Goal: Communication & Community: Answer question/provide support

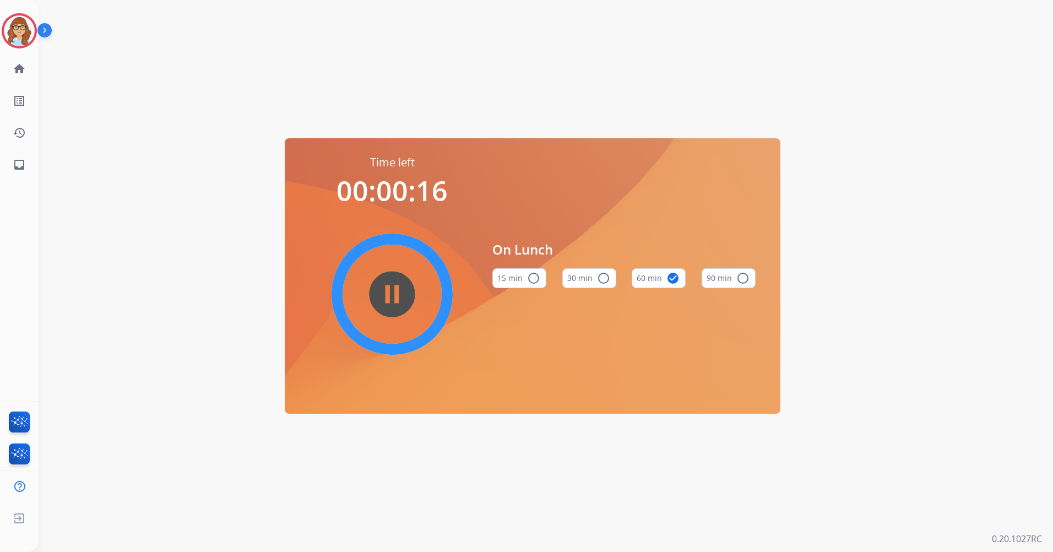
click at [385, 287] on mat-icon "pause_circle_filled" at bounding box center [391, 293] width 13 height 13
click at [31, 36] on img at bounding box center [19, 30] width 31 height 31
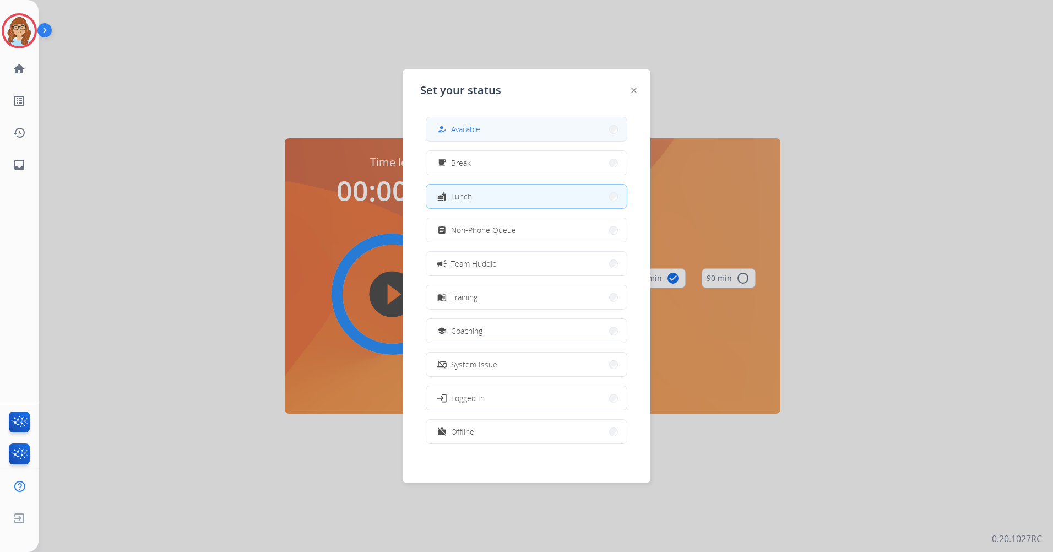
click at [551, 128] on button "how_to_reg Available" at bounding box center [526, 129] width 200 height 24
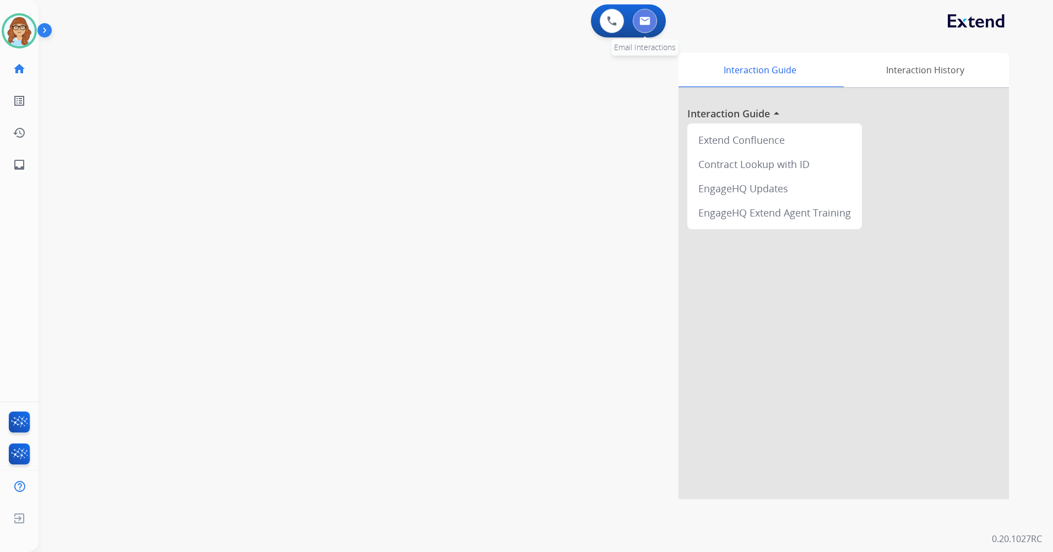
click at [635, 24] on button at bounding box center [645, 21] width 24 height 24
select select "**********"
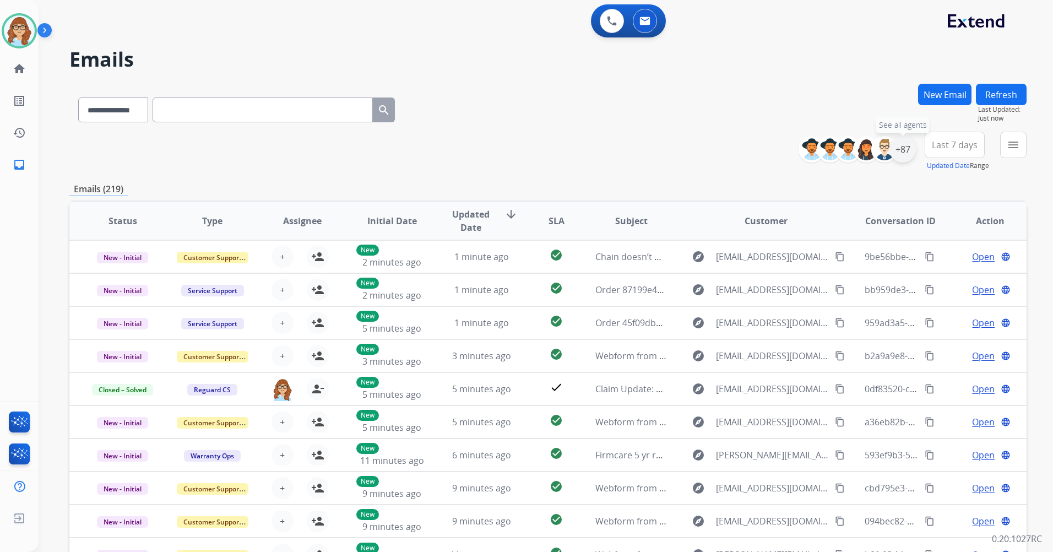
click at [907, 148] on div "+87" at bounding box center [902, 149] width 26 height 26
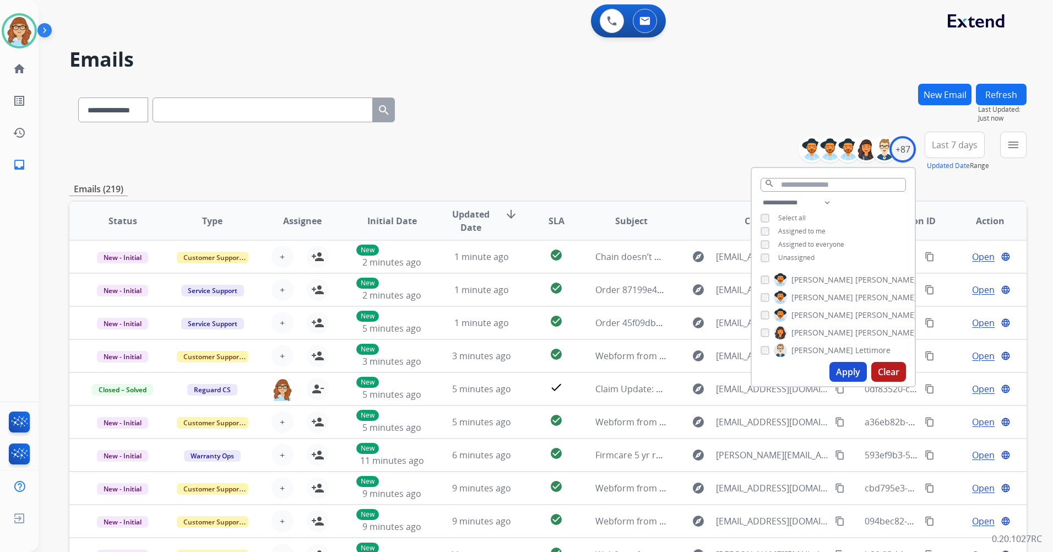
click at [794, 259] on span "Unassigned" at bounding box center [796, 257] width 36 height 9
click at [854, 374] on button "Apply" at bounding box center [847, 372] width 37 height 20
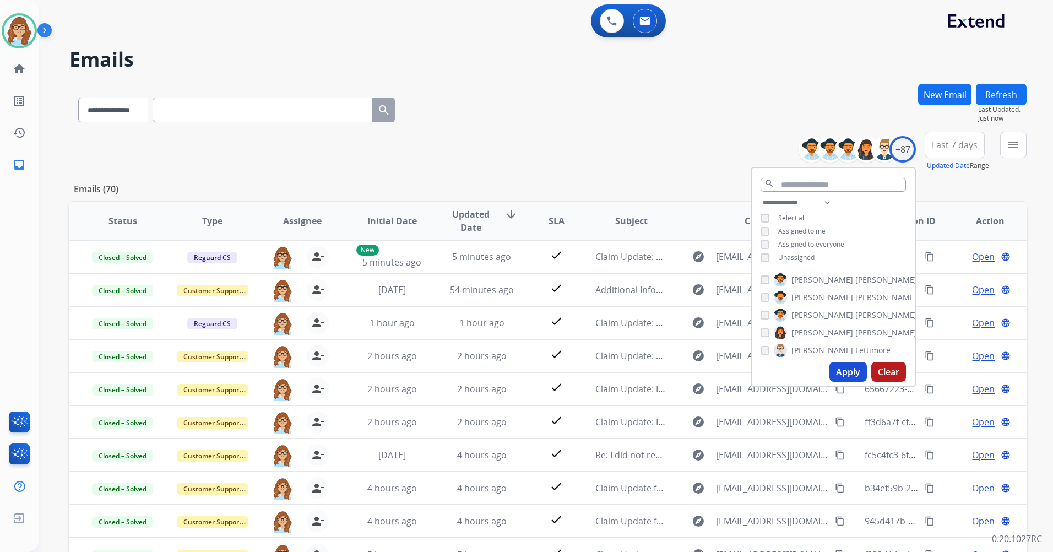
click at [967, 147] on span "Last 7 days" at bounding box center [954, 145] width 46 height 4
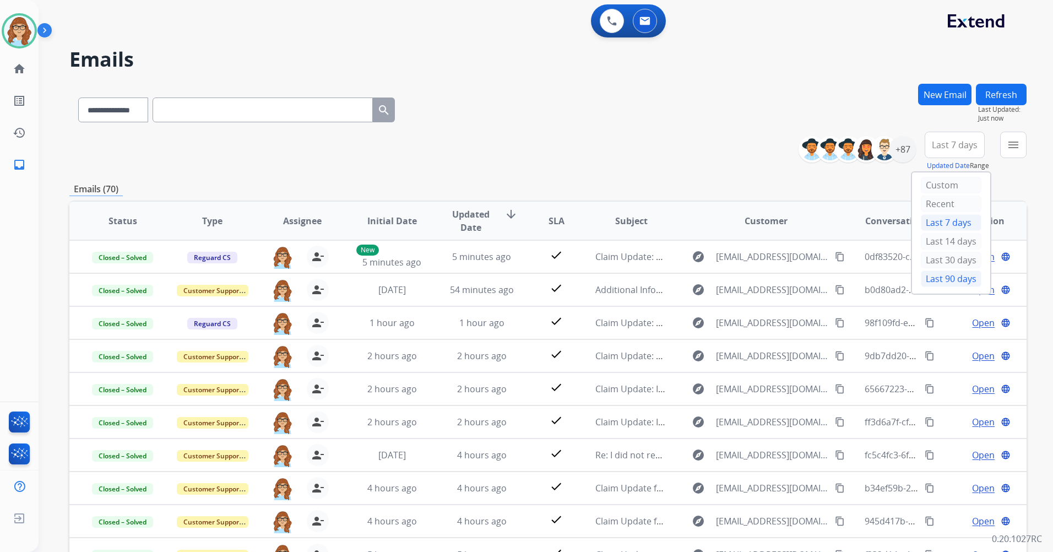
click at [928, 274] on div "Last 90 days" at bounding box center [950, 278] width 61 height 17
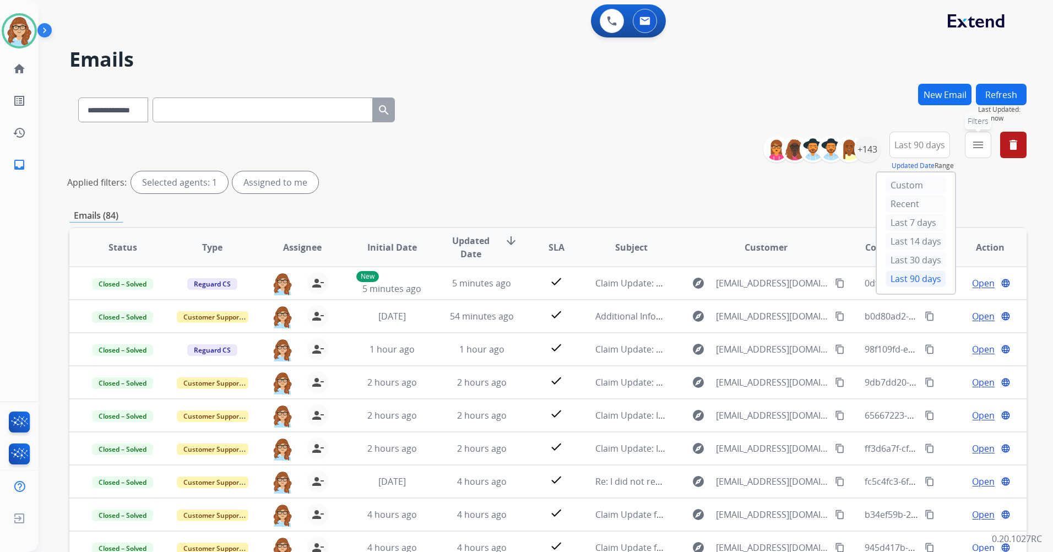
click at [981, 141] on mat-icon "menu" at bounding box center [977, 144] width 13 height 13
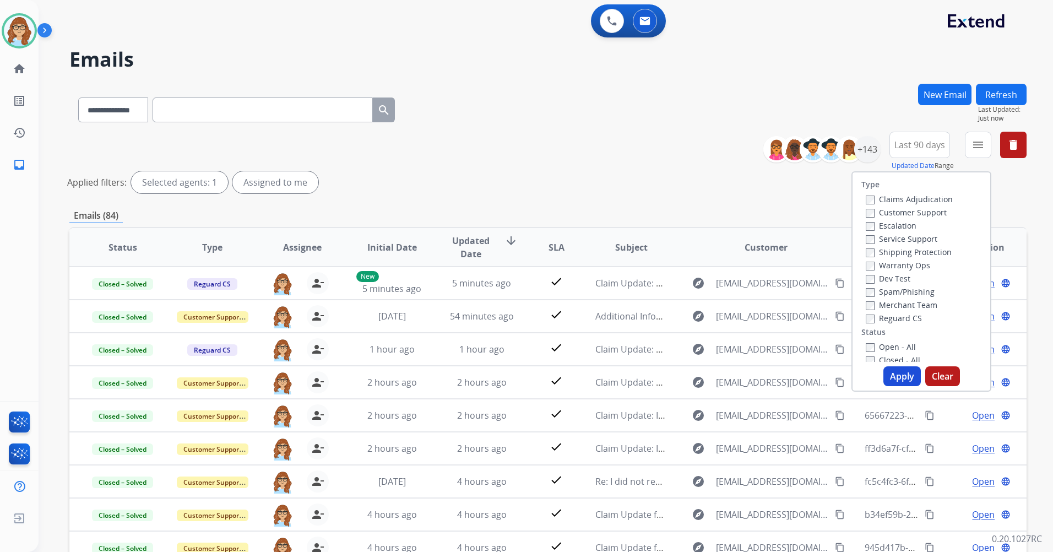
click at [923, 211] on label "Customer Support" at bounding box center [905, 212] width 81 height 10
click at [928, 249] on label "Shipping Protection" at bounding box center [908, 252] width 86 height 10
click at [897, 320] on label "Reguard CS" at bounding box center [893, 318] width 56 height 10
click at [895, 342] on div "Open - All" at bounding box center [923, 346] width 116 height 13
click at [895, 342] on label "Open - All" at bounding box center [890, 346] width 50 height 10
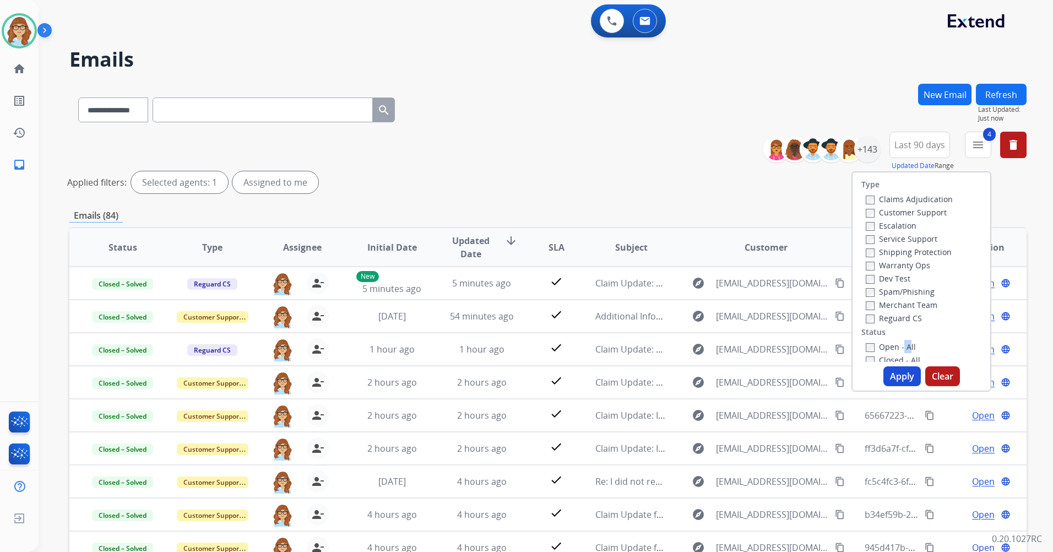
drag, startPoint x: 895, startPoint y: 342, endPoint x: 893, endPoint y: 370, distance: 28.1
click at [893, 370] on button "Apply" at bounding box center [901, 376] width 37 height 20
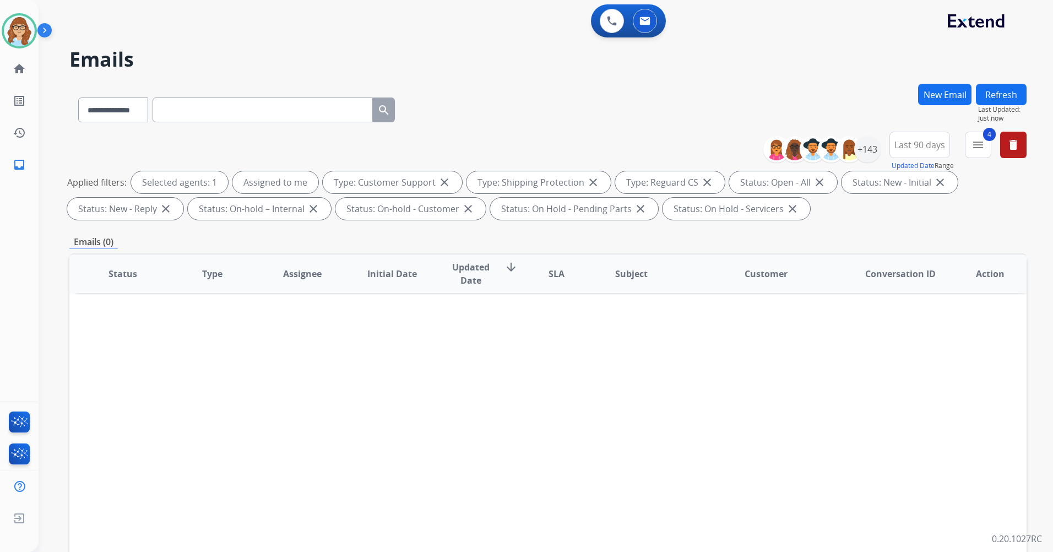
click at [1000, 101] on button "Refresh" at bounding box center [1000, 94] width 51 height 21
click at [730, 61] on h2 "Emails" at bounding box center [547, 59] width 957 height 22
click at [1006, 93] on button "Refresh" at bounding box center [1000, 94] width 51 height 21
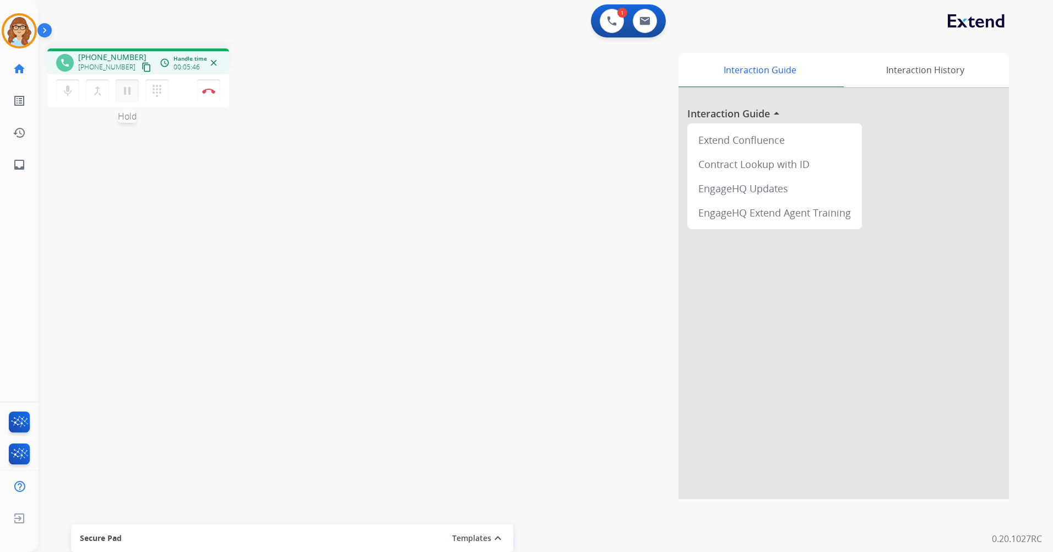
click at [126, 92] on mat-icon "pause" at bounding box center [127, 90] width 13 height 13
click at [129, 92] on mat-icon "play_arrow" at bounding box center [127, 90] width 13 height 13
click at [125, 91] on mat-icon "pause" at bounding box center [127, 90] width 13 height 13
click at [609, 15] on button at bounding box center [611, 21] width 24 height 24
click at [602, 21] on button at bounding box center [611, 21] width 24 height 24
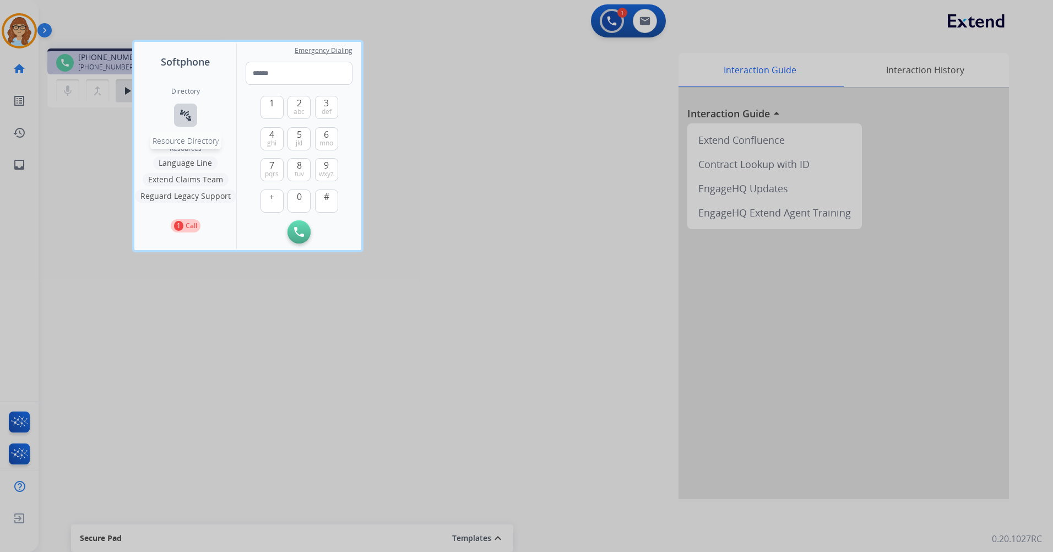
click at [191, 115] on mat-icon "connect_without_contact" at bounding box center [185, 114] width 13 height 13
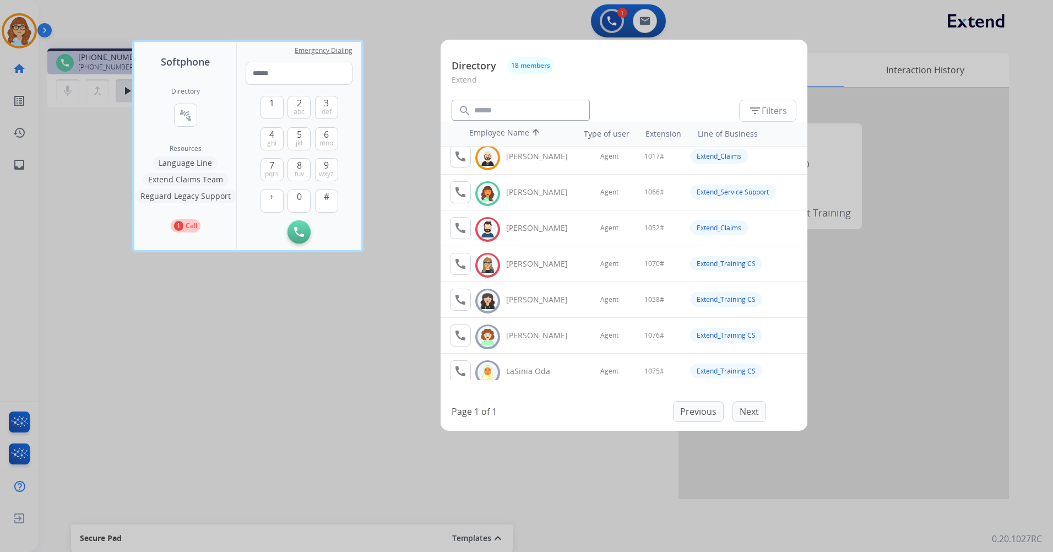
scroll to position [144, 0]
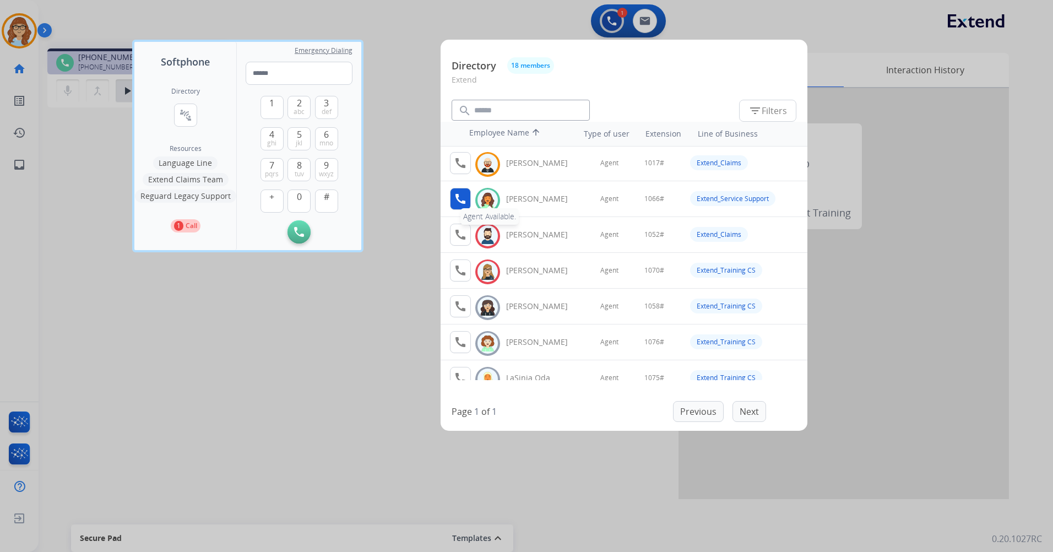
click at [465, 197] on mat-icon "call" at bounding box center [460, 198] width 13 height 13
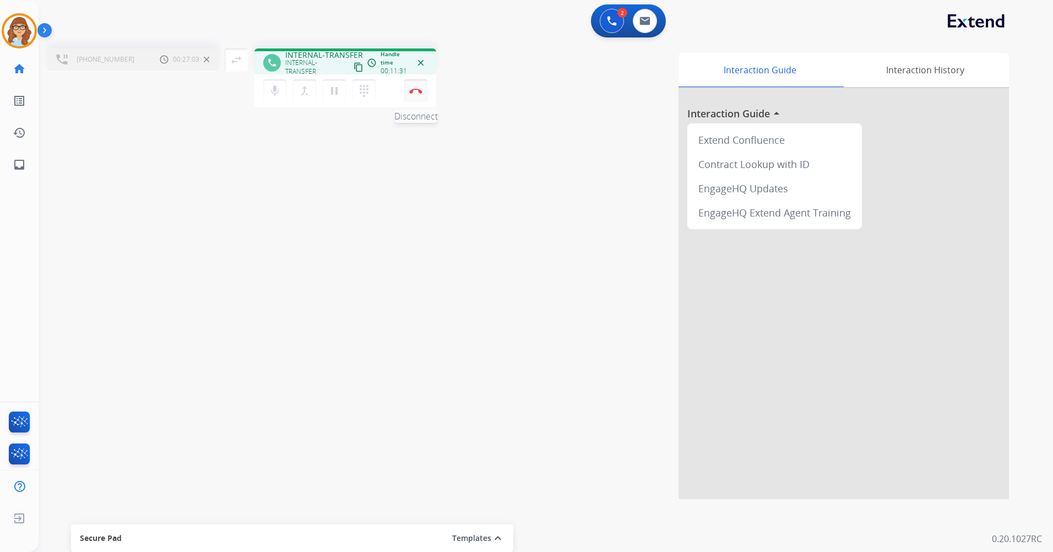
click at [415, 96] on button "Disconnect" at bounding box center [415, 90] width 23 height 23
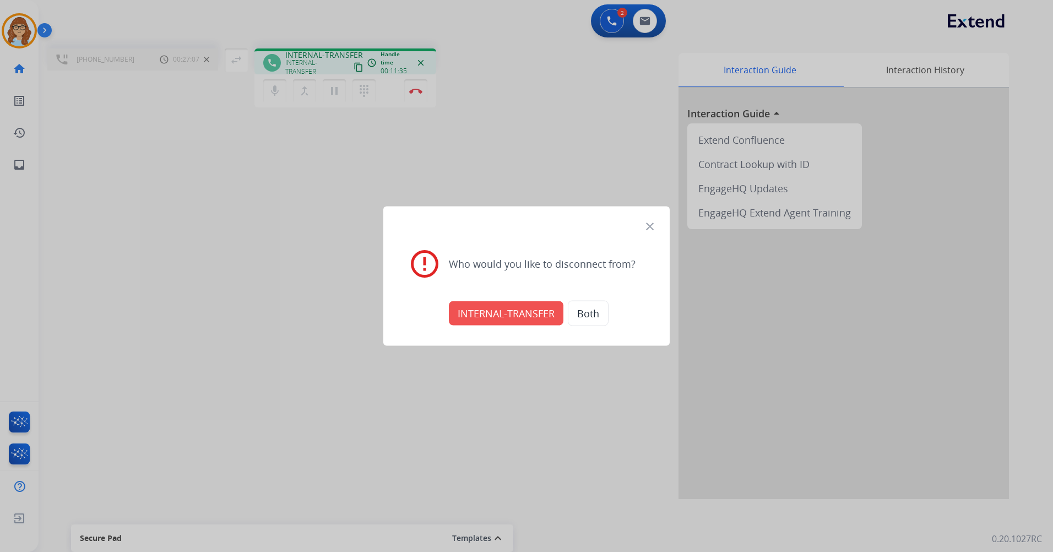
click at [512, 308] on button "INTERNAL-TRANSFER" at bounding box center [506, 313] width 115 height 24
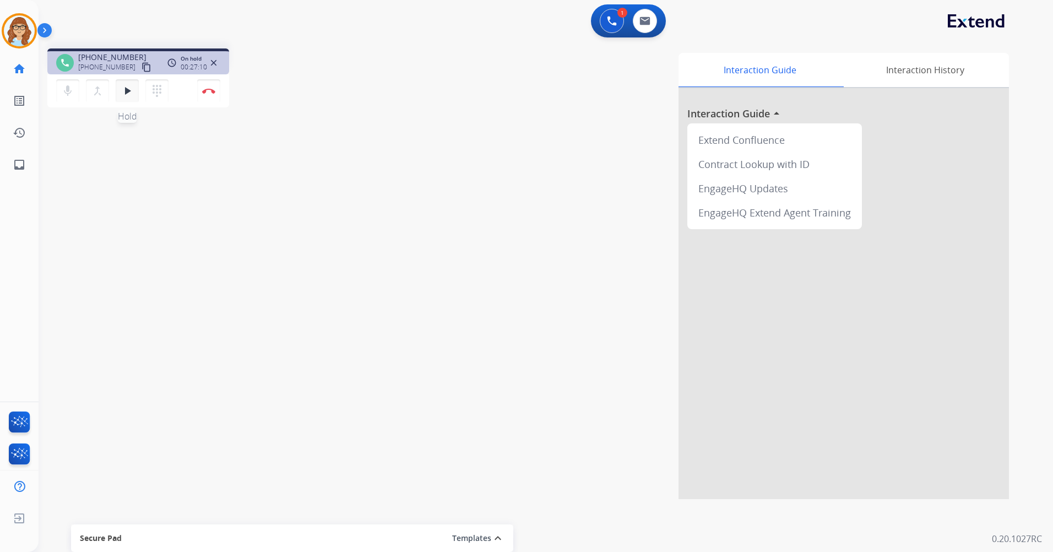
click at [130, 90] on mat-icon "play_arrow" at bounding box center [127, 90] width 13 height 13
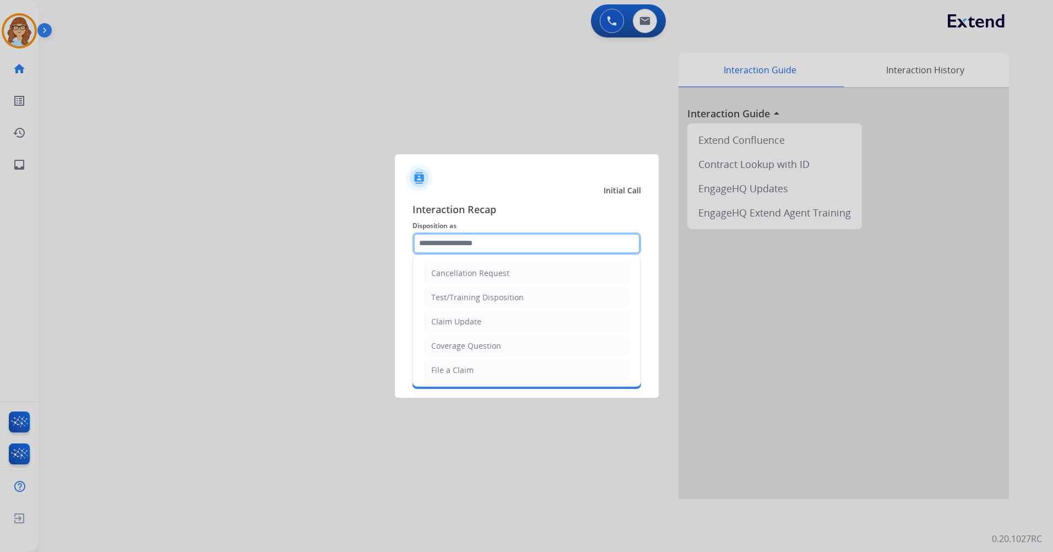
drag, startPoint x: 505, startPoint y: 245, endPoint x: 508, endPoint y: 260, distance: 15.1
click at [504, 246] on input "text" at bounding box center [526, 243] width 228 height 22
click at [476, 378] on li "File a Claim" at bounding box center [526, 369] width 205 height 21
type input "**********"
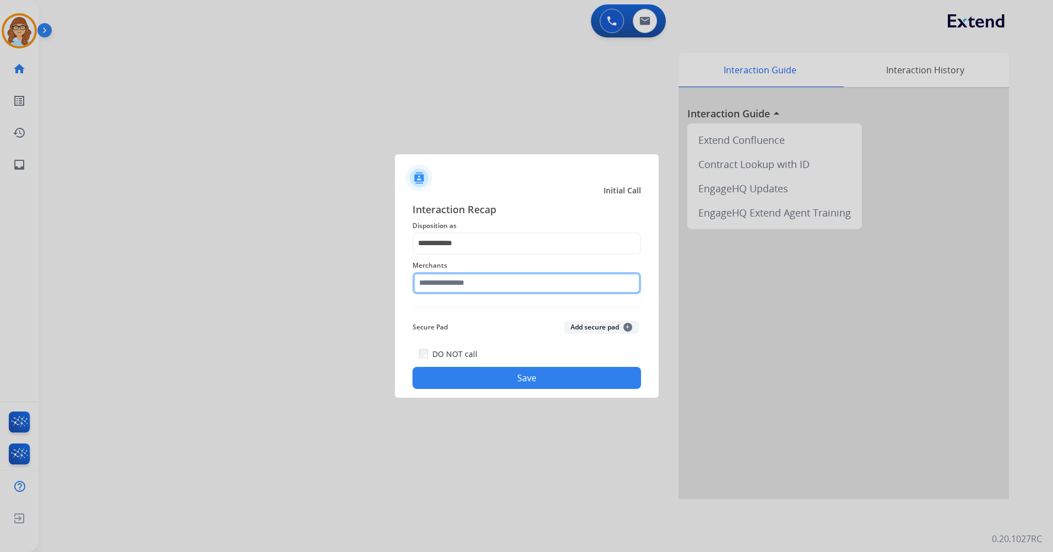
click at [475, 278] on input "text" at bounding box center [526, 283] width 228 height 22
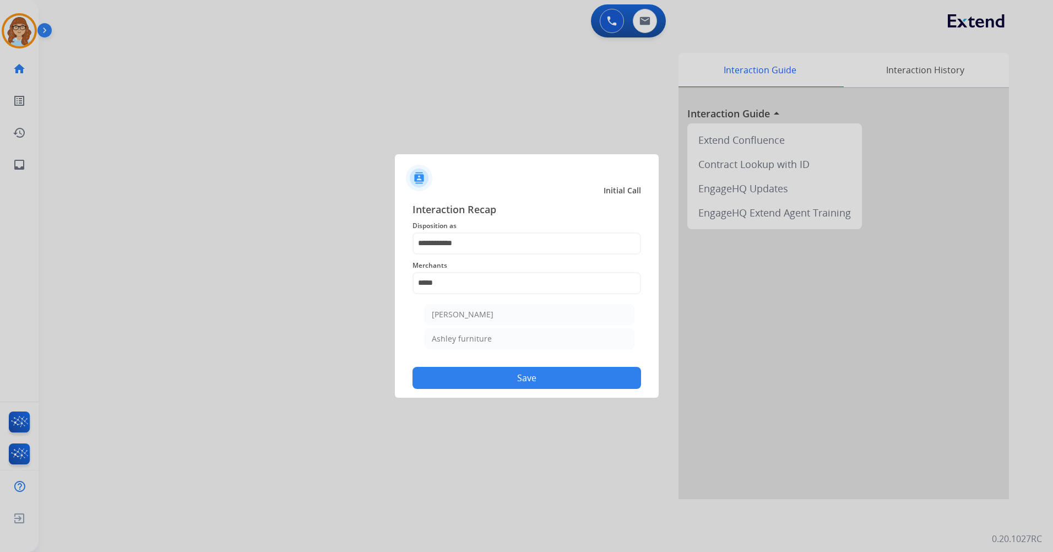
click at [493, 333] on li "Ashley furniture" at bounding box center [529, 338] width 210 height 21
type input "**********"
click at [527, 378] on button "Save" at bounding box center [526, 378] width 228 height 22
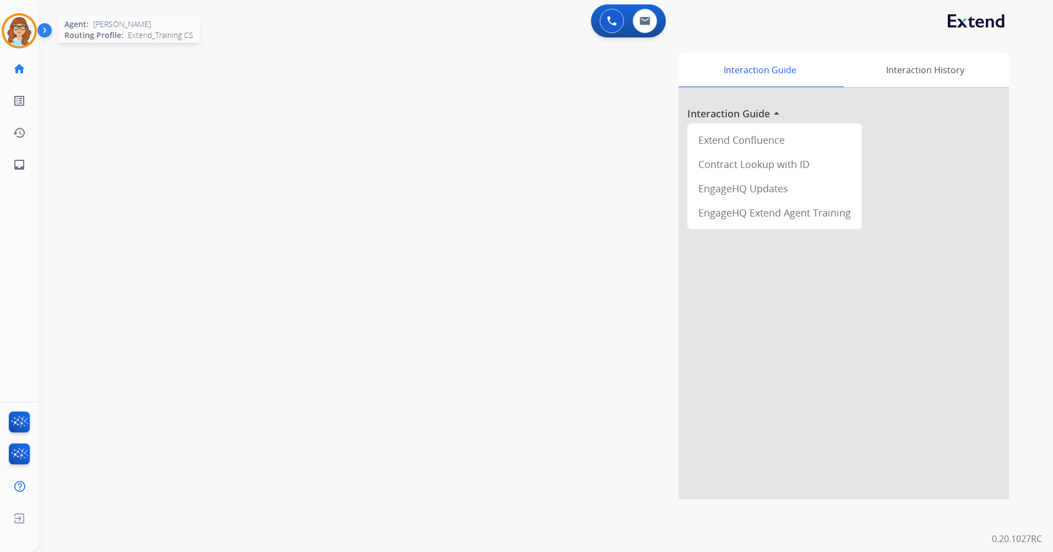
click at [31, 34] on img at bounding box center [19, 30] width 31 height 31
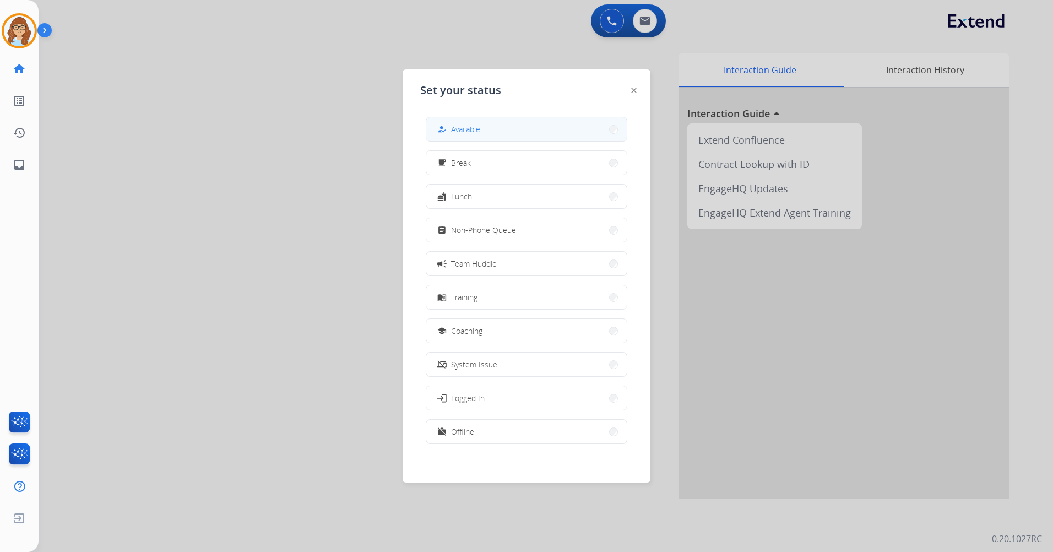
click at [526, 132] on button "how_to_reg Available" at bounding box center [526, 129] width 200 height 24
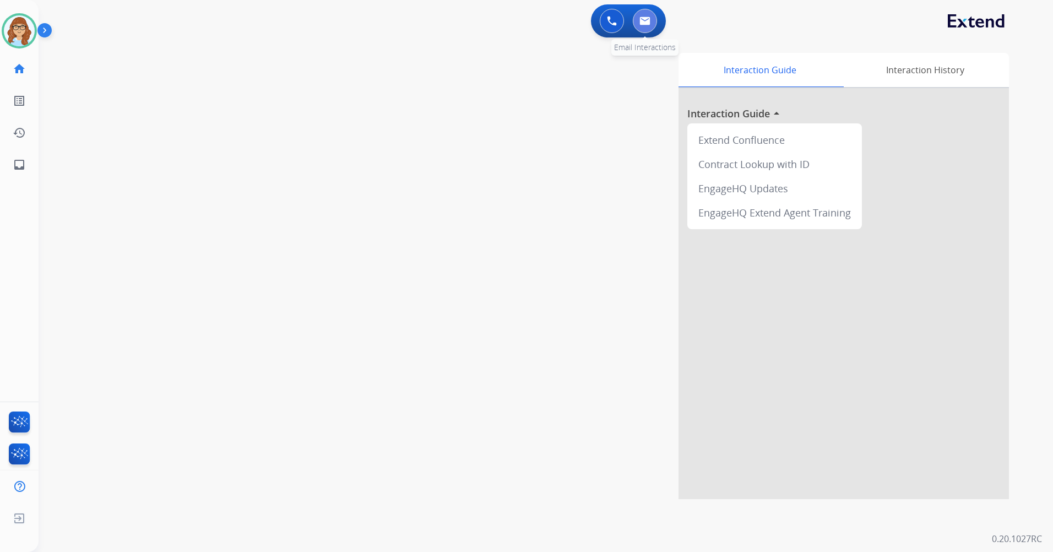
click at [648, 28] on button at bounding box center [645, 21] width 24 height 24
select select "**********"
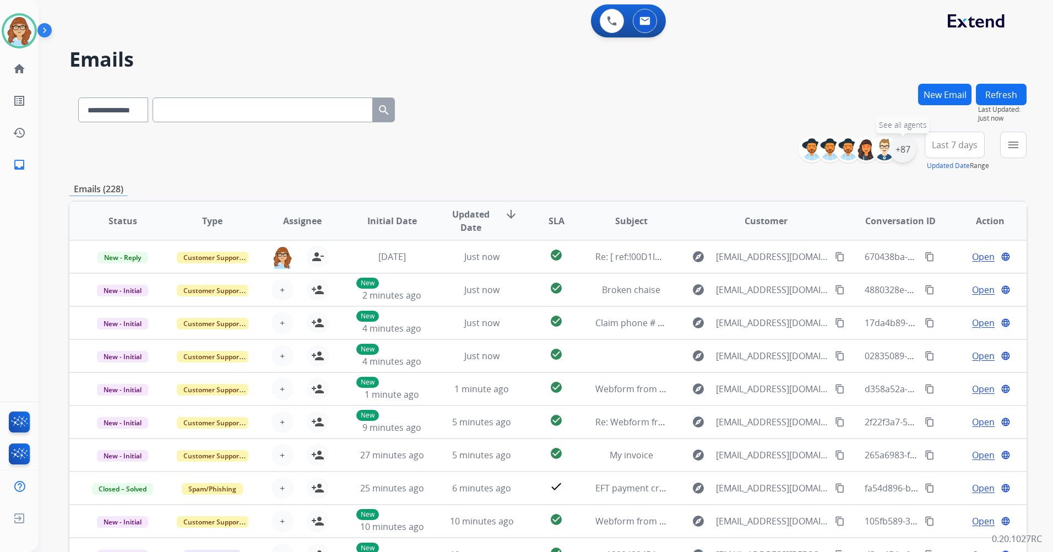
click at [904, 151] on div "+87" at bounding box center [902, 149] width 26 height 26
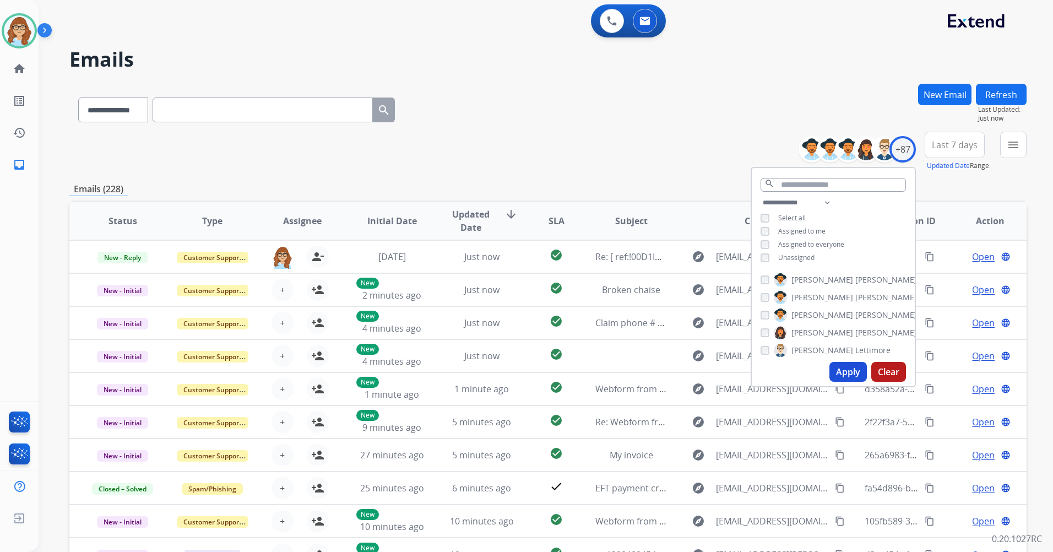
click at [780, 255] on span "Unassigned" at bounding box center [796, 257] width 36 height 9
click at [840, 367] on button "Apply" at bounding box center [847, 372] width 37 height 20
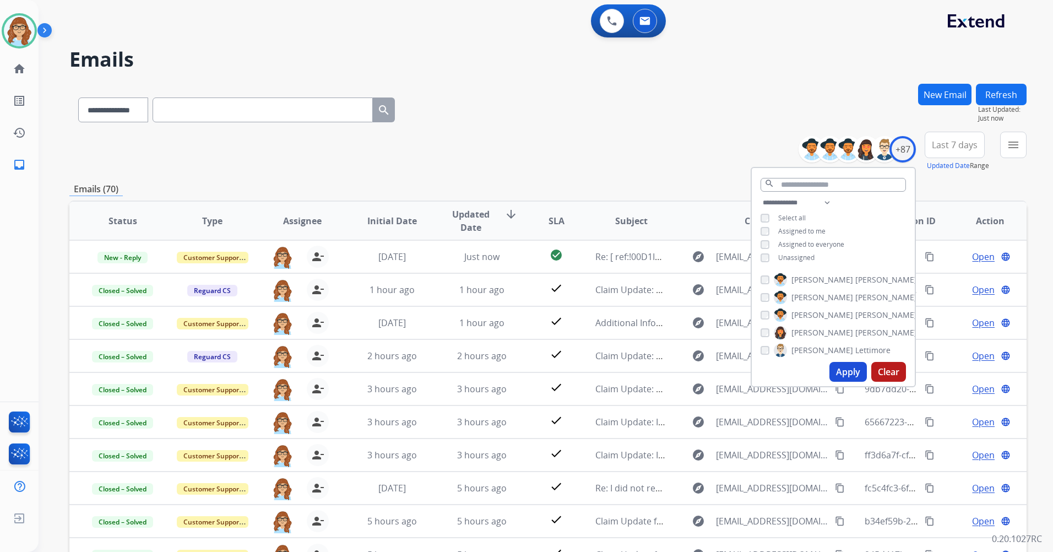
click at [582, 149] on div "**********" at bounding box center [547, 152] width 957 height 40
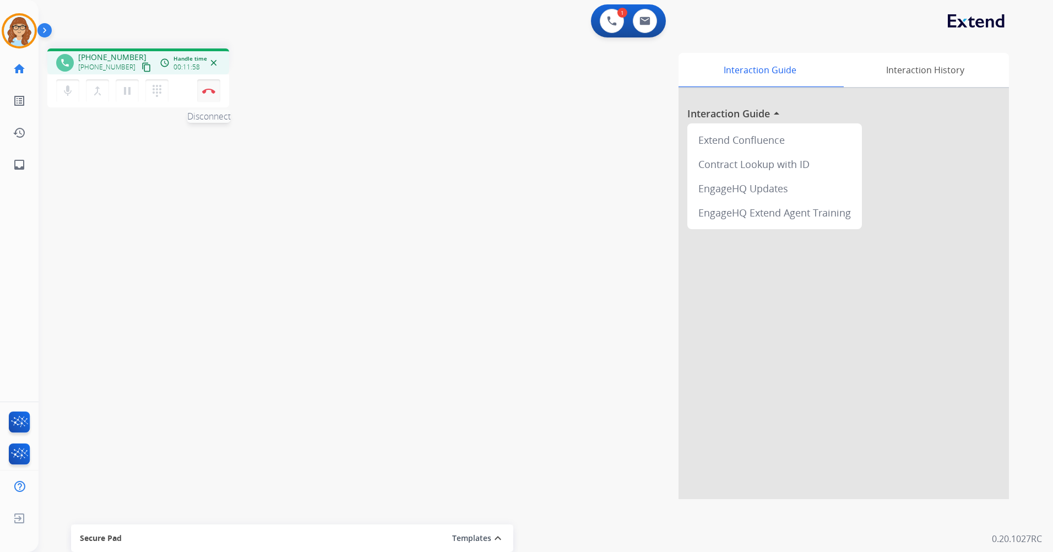
click at [214, 93] on img at bounding box center [208, 91] width 13 height 6
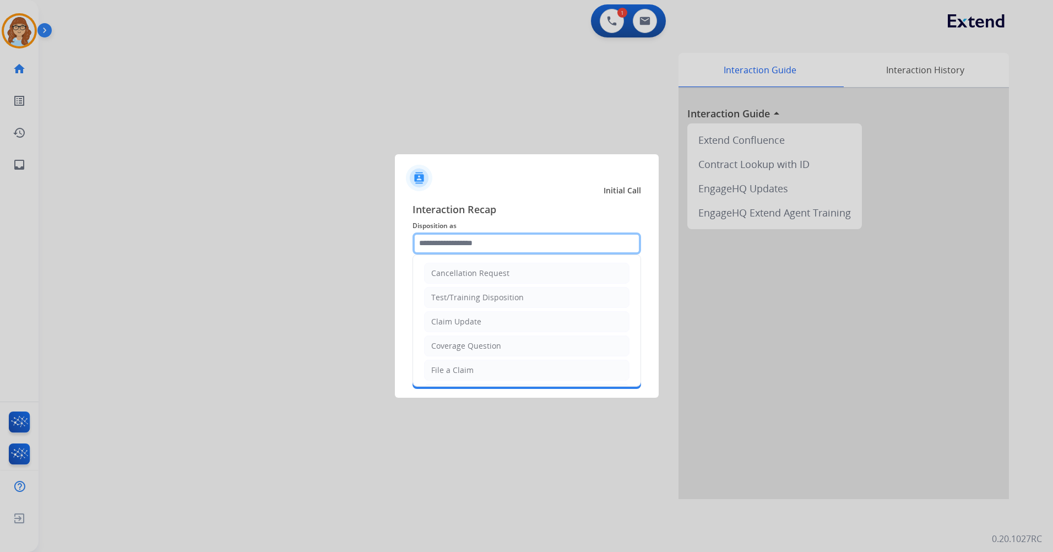
click at [492, 245] on input "text" at bounding box center [526, 243] width 228 height 22
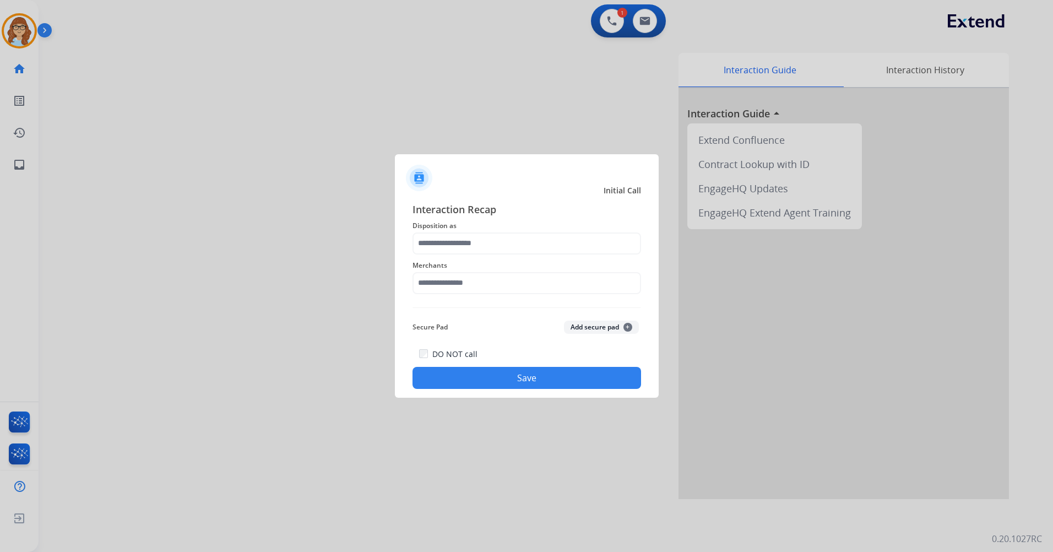
drag, startPoint x: 488, startPoint y: 318, endPoint x: 489, endPoint y: 302, distance: 16.0
drag, startPoint x: 489, startPoint y: 302, endPoint x: 483, endPoint y: 243, distance: 59.3
click at [483, 243] on input "text" at bounding box center [526, 243] width 228 height 22
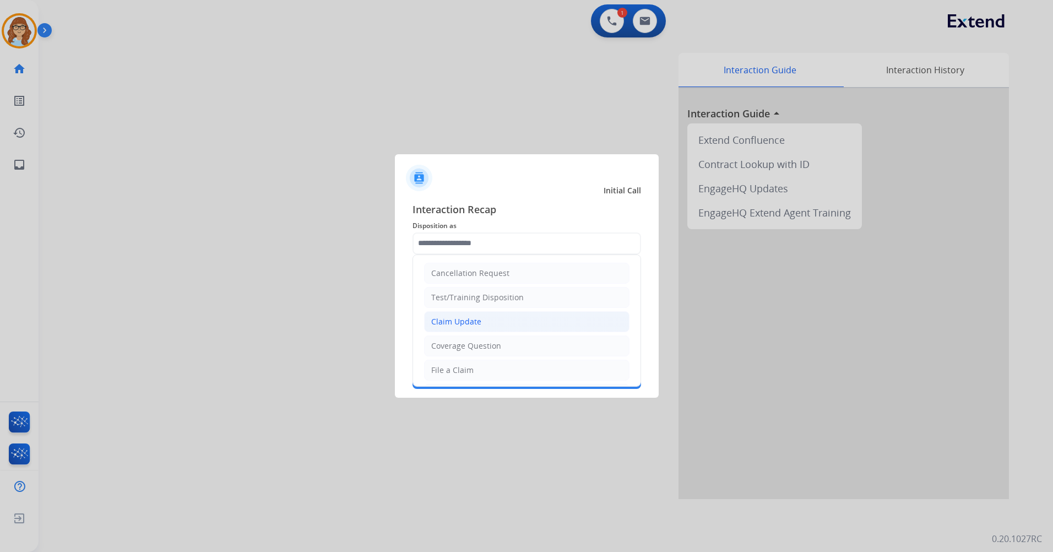
click at [495, 316] on li "Claim Update" at bounding box center [526, 321] width 205 height 21
type input "**********"
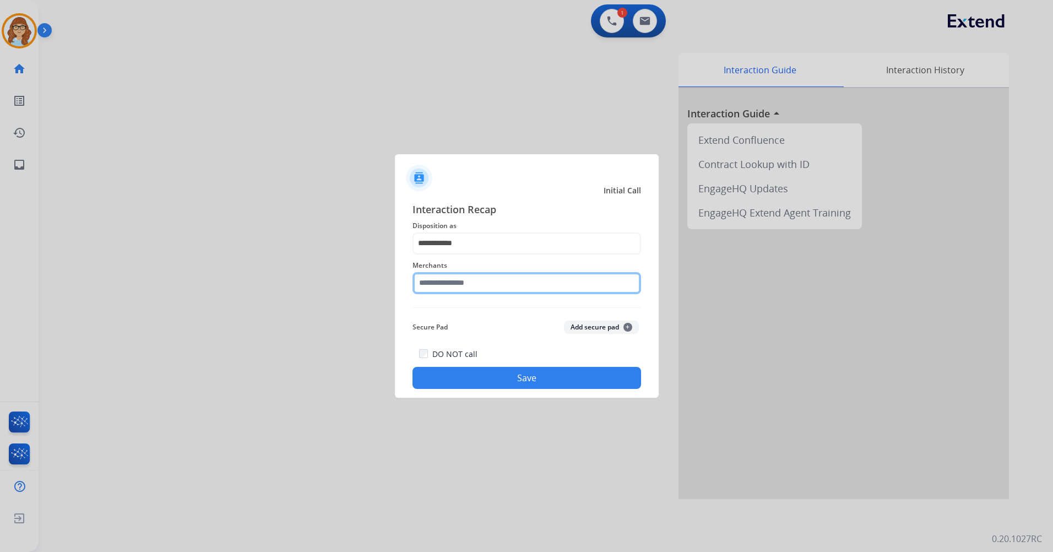
click at [492, 288] on input "text" at bounding box center [526, 283] width 228 height 22
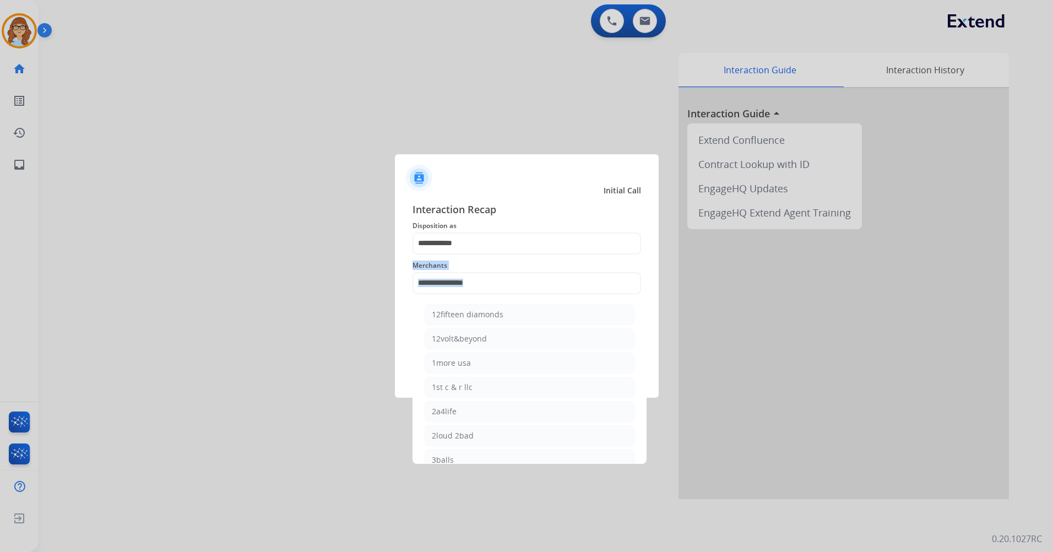
click at [526, 288] on div "Merchants 12fifteen diamonds 12volt&beyond 1more usa 1st c & r llc 2a4life 2lou…" at bounding box center [526, 276] width 228 height 44
click at [526, 288] on input "text" at bounding box center [526, 283] width 228 height 22
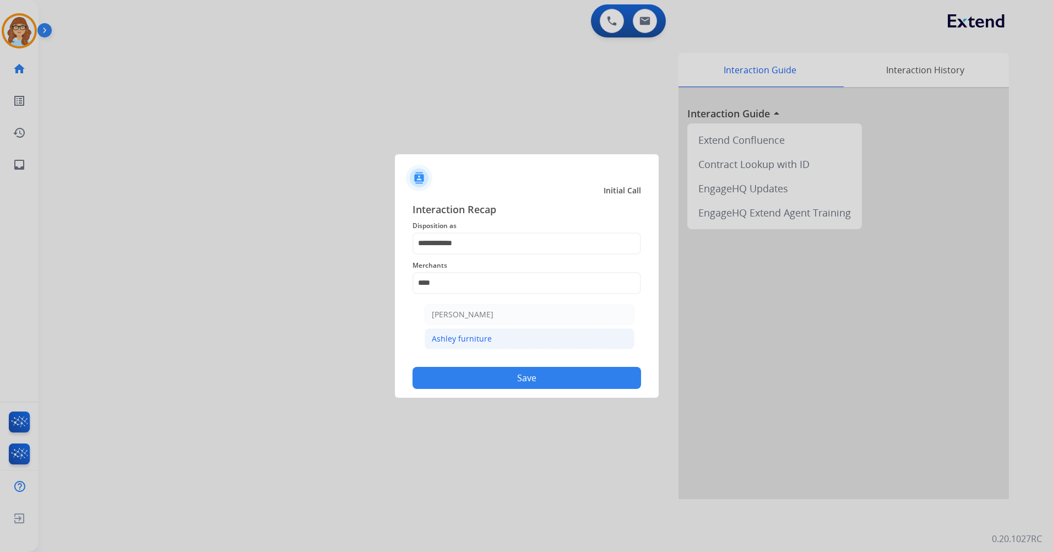
click at [490, 337] on li "Ashley furniture" at bounding box center [529, 338] width 210 height 21
type input "**********"
click at [524, 373] on button "Save" at bounding box center [526, 378] width 228 height 22
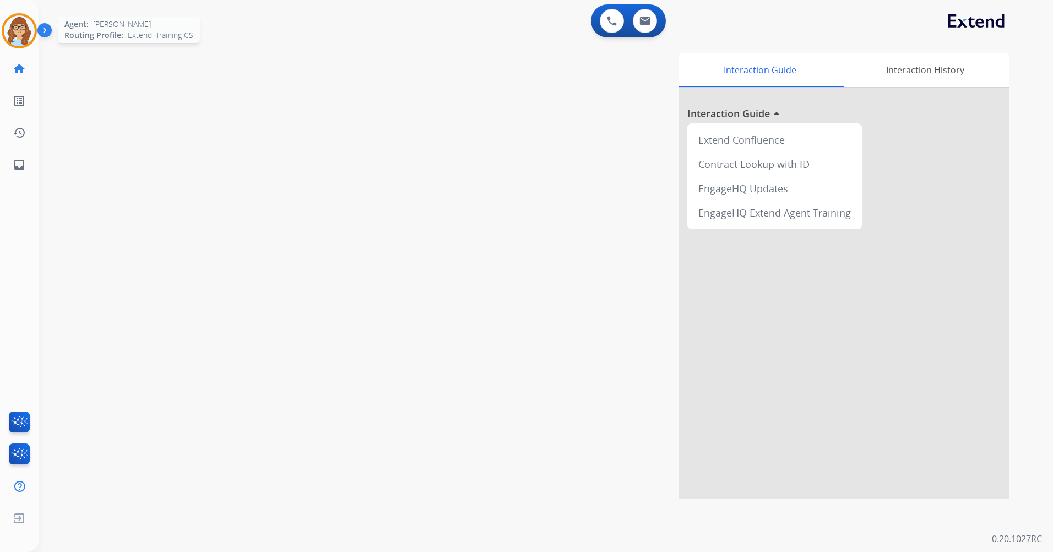
click at [21, 24] on img at bounding box center [19, 30] width 31 height 31
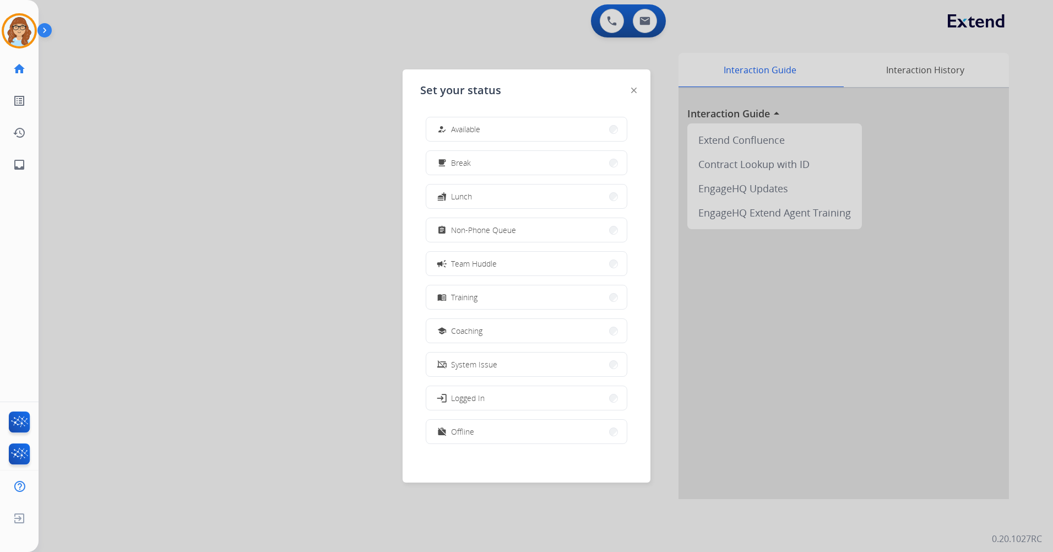
click at [476, 122] on button "how_to_reg Available" at bounding box center [526, 129] width 200 height 24
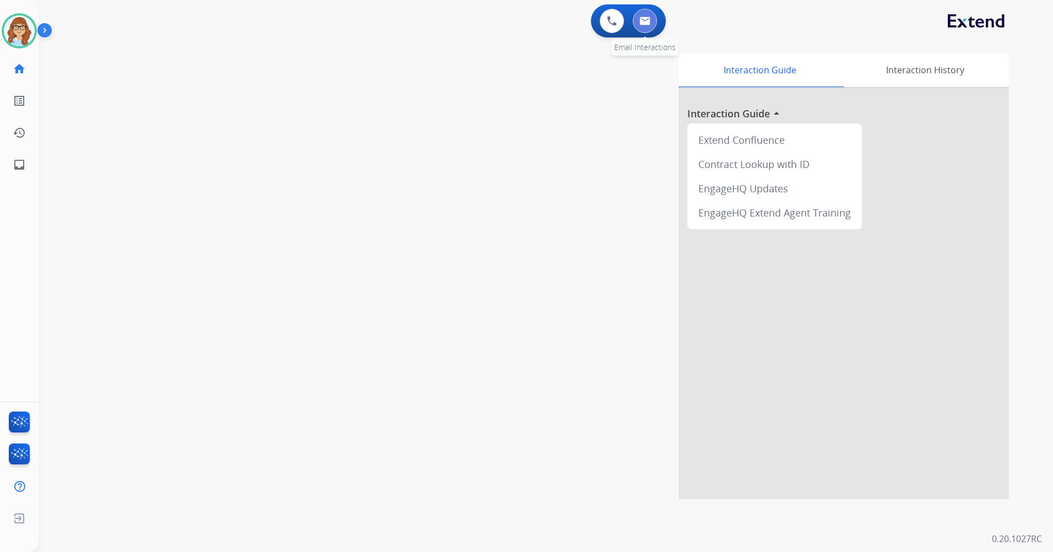
click at [650, 27] on button at bounding box center [645, 21] width 24 height 24
select select "**********"
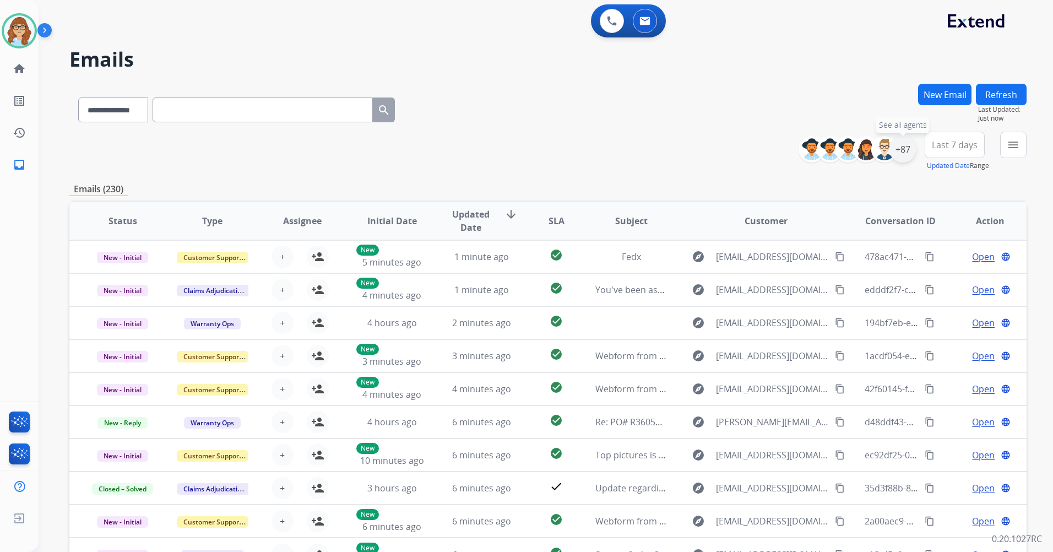
click at [899, 155] on div "+87" at bounding box center [902, 149] width 26 height 26
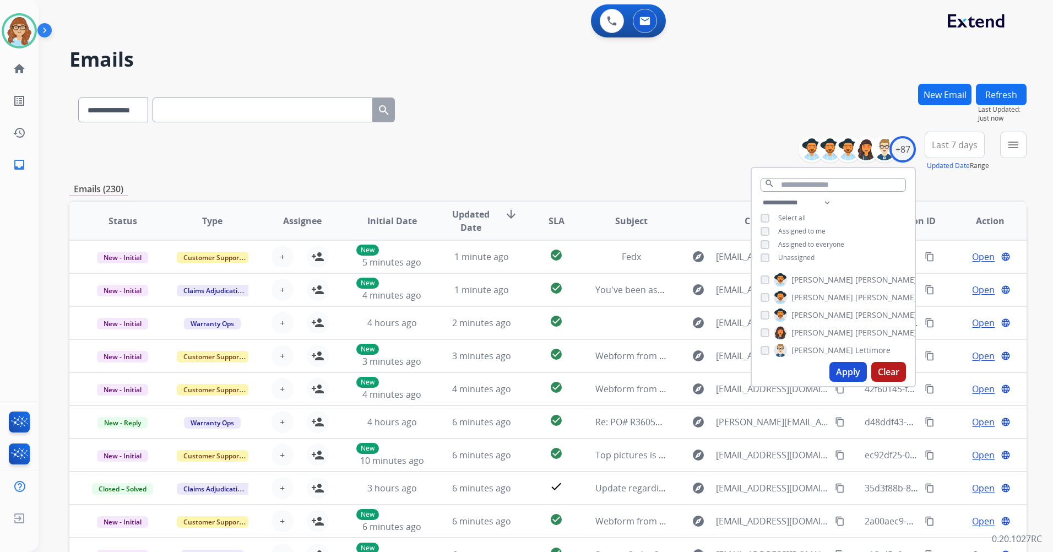
click at [799, 257] on span "Unassigned" at bounding box center [796, 257] width 36 height 9
click at [846, 370] on button "Apply" at bounding box center [847, 372] width 37 height 20
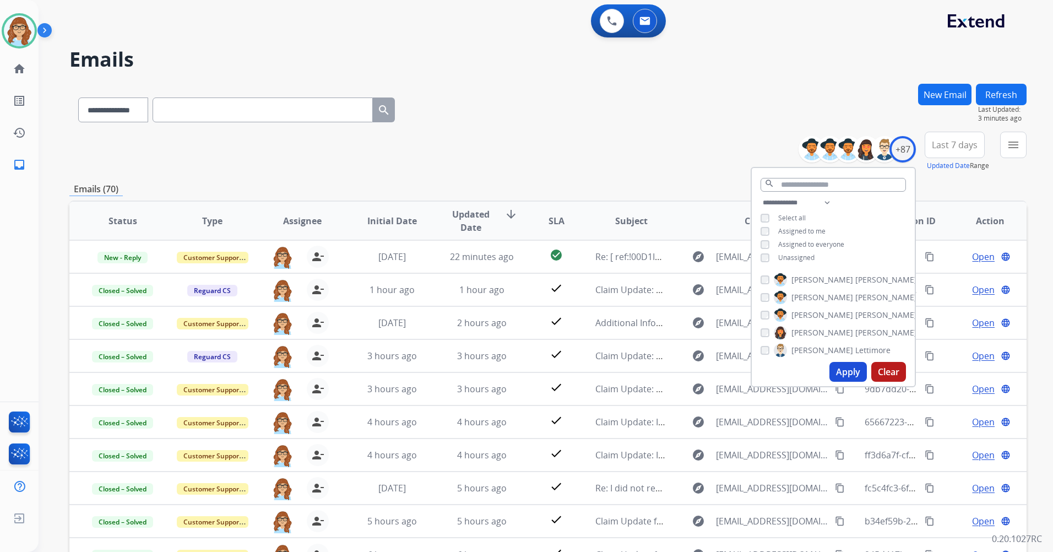
click at [673, 119] on div "**********" at bounding box center [547, 108] width 957 height 48
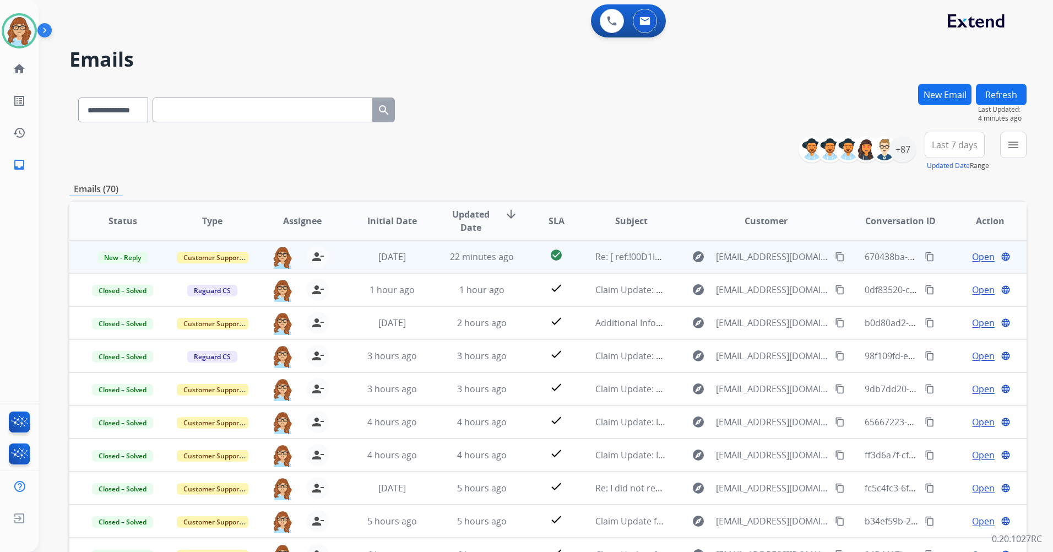
click at [973, 257] on span "Open" at bounding box center [983, 256] width 23 height 13
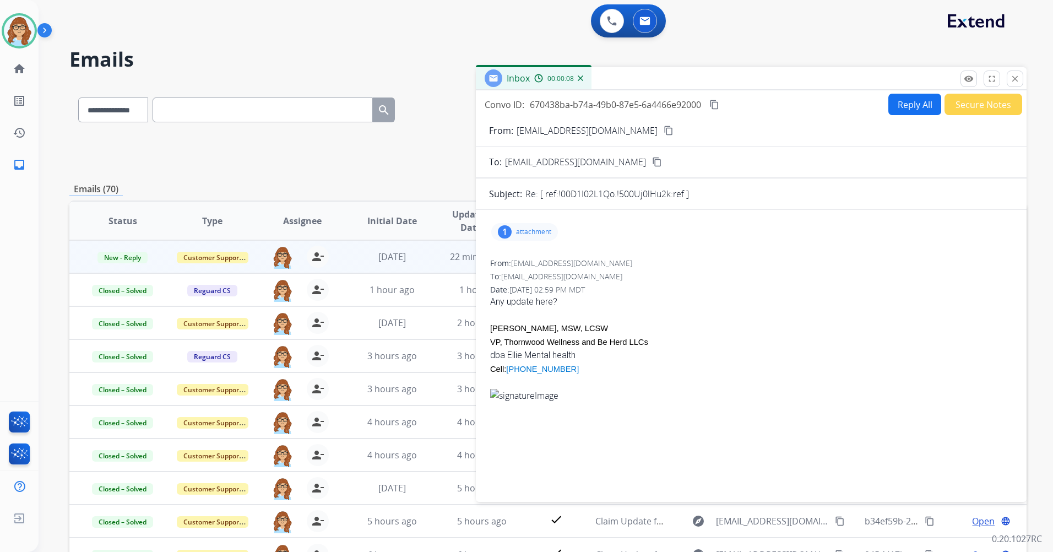
click at [666, 132] on mat-icon "content_copy" at bounding box center [668, 131] width 10 height 10
click at [548, 231] on p "attachment" at bounding box center [533, 231] width 35 height 9
click at [745, 243] on div "1 attachment Image.jpeg download 10/06/2025, 03:59 PM" at bounding box center [751, 232] width 524 height 26
click at [526, 226] on div "1 attachment Image.jpeg download 10/06/2025, 03:59 PM" at bounding box center [524, 232] width 67 height 18
click at [1021, 75] on button "close Close" at bounding box center [1014, 78] width 17 height 17
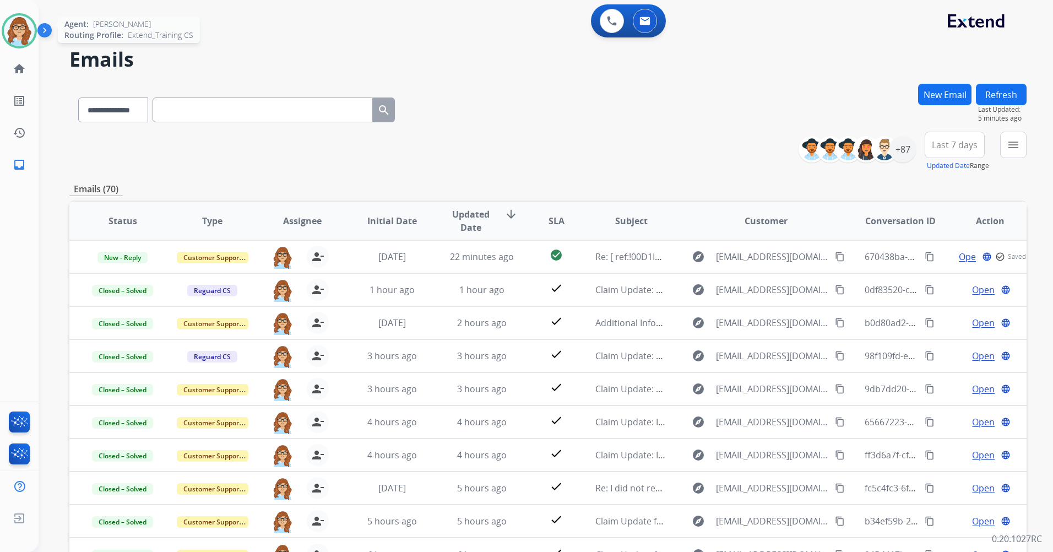
click at [14, 36] on img at bounding box center [19, 30] width 31 height 31
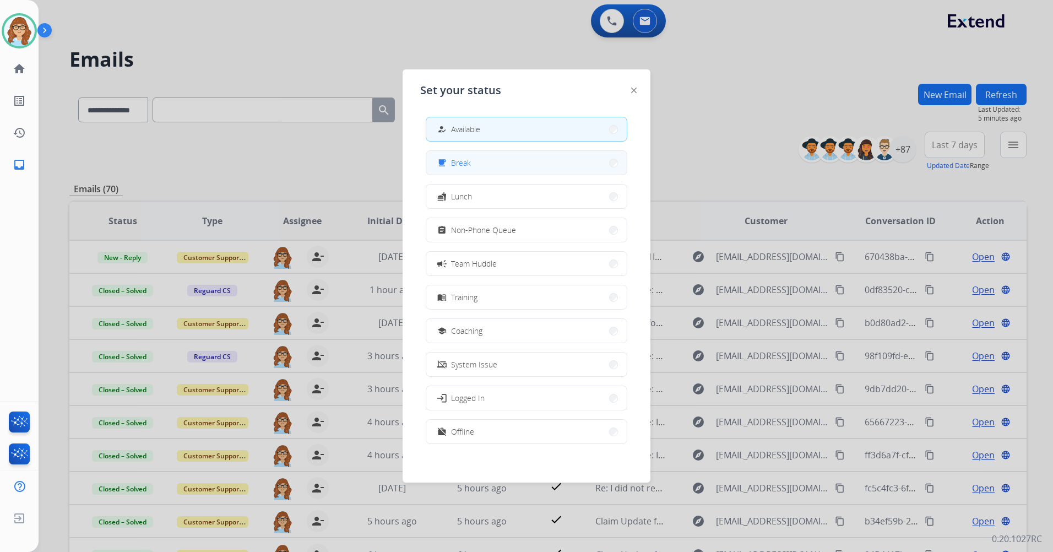
click at [526, 161] on button "free_breakfast Break" at bounding box center [526, 163] width 200 height 24
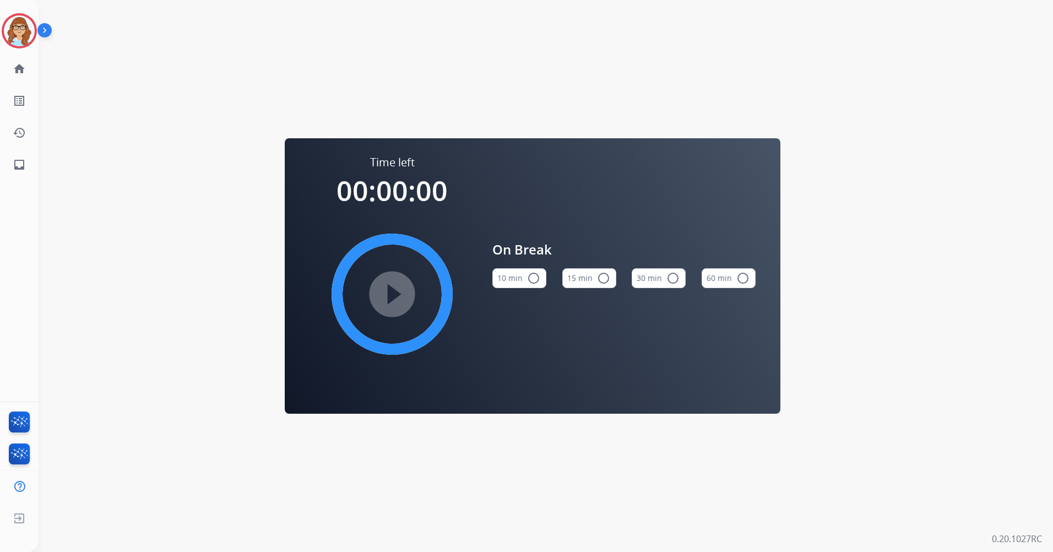
click at [595, 277] on button "15 min radio_button_unchecked" at bounding box center [589, 278] width 54 height 20
click at [399, 289] on mat-icon "play_circle_filled" at bounding box center [391, 293] width 13 height 13
click at [385, 287] on mat-icon "pause_circle_filled" at bounding box center [391, 293] width 13 height 13
click at [7, 24] on img at bounding box center [19, 30] width 31 height 31
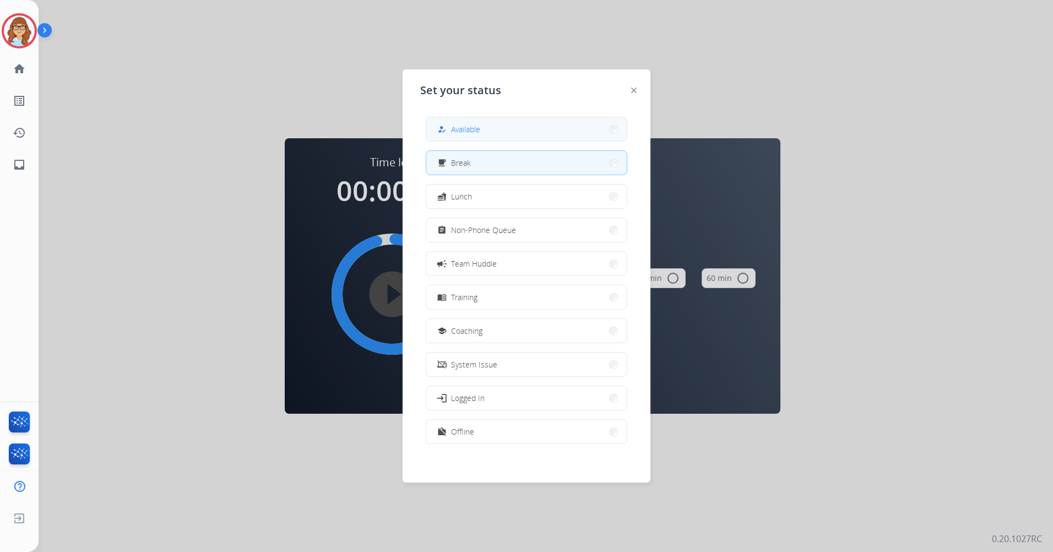
click at [508, 139] on button "how_to_reg Available" at bounding box center [526, 129] width 200 height 24
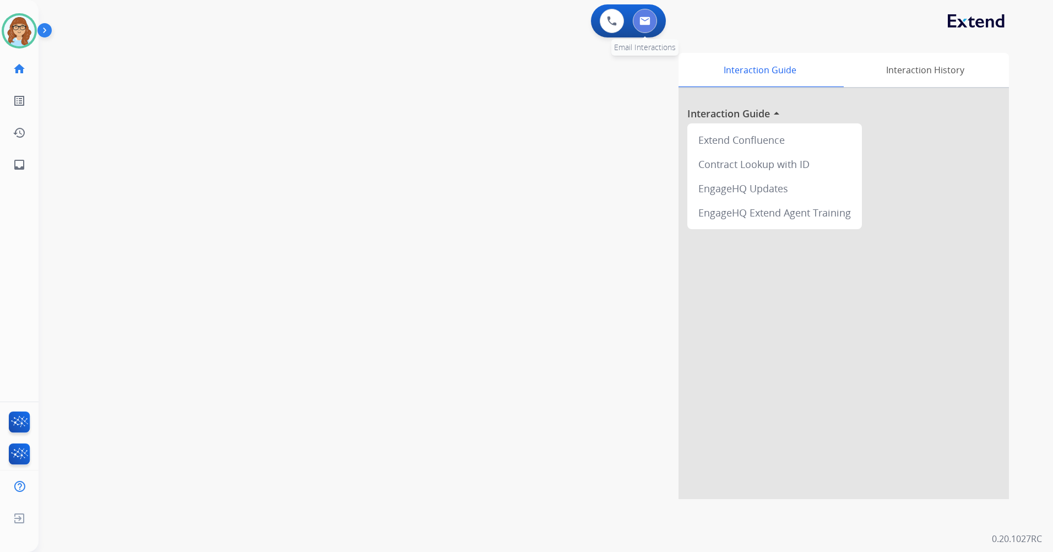
click at [646, 16] on button at bounding box center [645, 21] width 24 height 24
select select "**********"
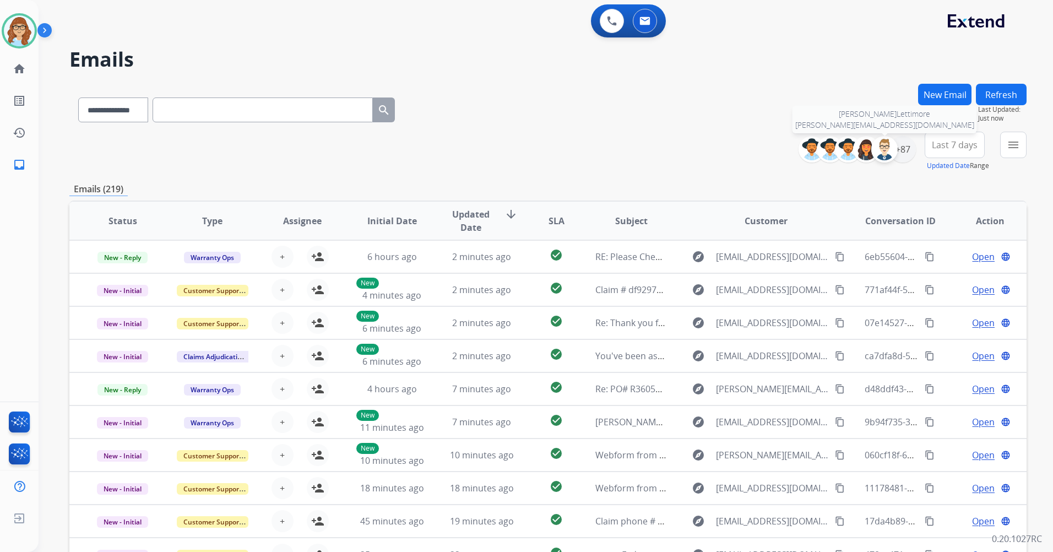
click at [892, 149] on img at bounding box center [884, 149] width 22 height 22
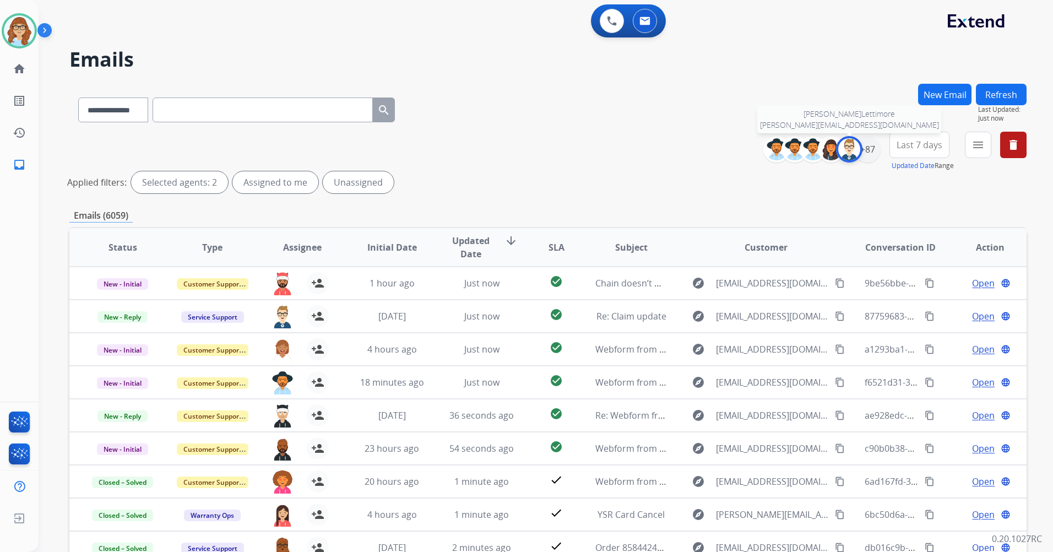
click at [850, 145] on img at bounding box center [849, 149] width 22 height 22
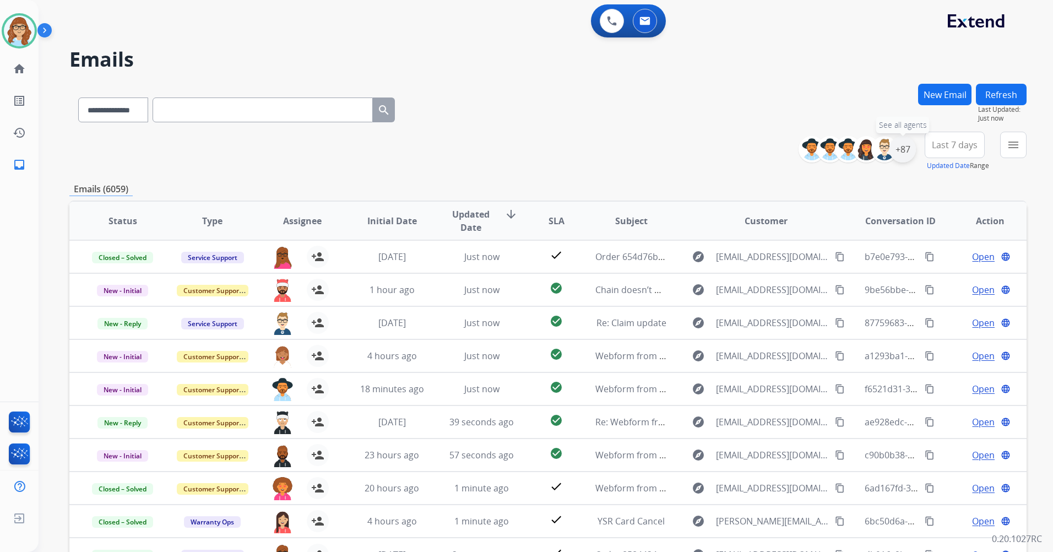
click at [896, 153] on div "+87" at bounding box center [902, 149] width 26 height 26
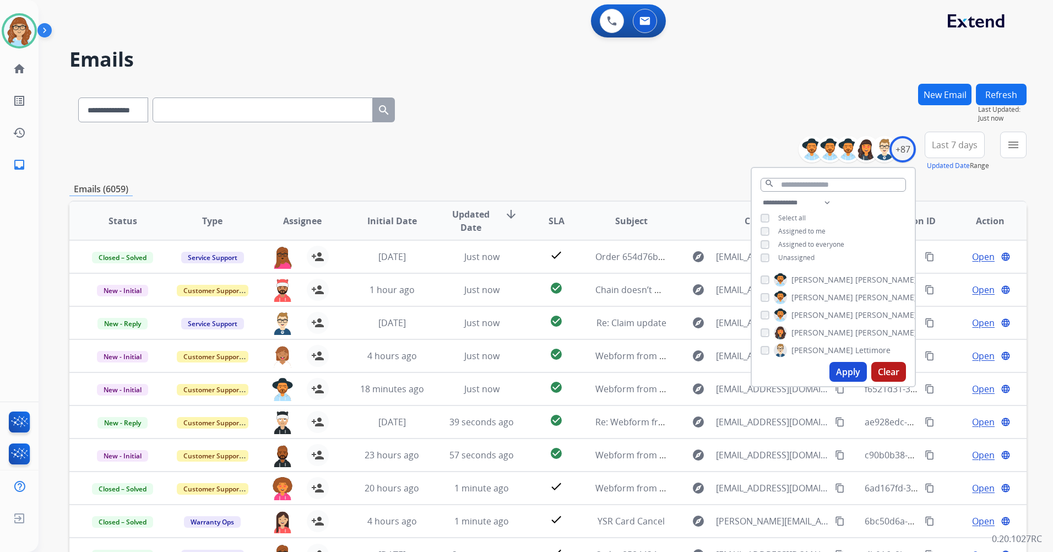
click at [793, 255] on span "Unassigned" at bounding box center [796, 257] width 36 height 9
click at [849, 378] on button "Apply" at bounding box center [847, 372] width 37 height 20
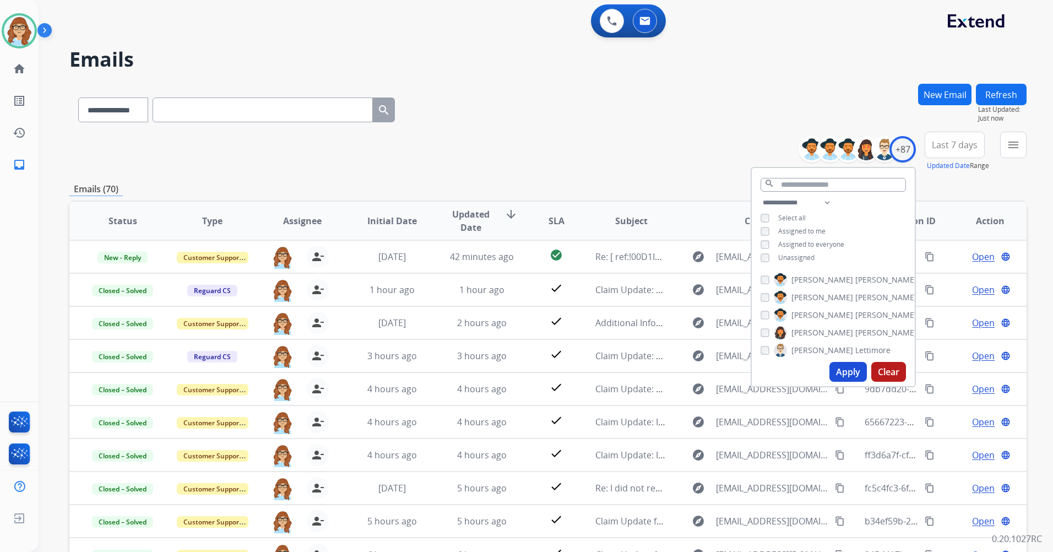
click at [658, 175] on div "**********" at bounding box center [547, 355] width 957 height 543
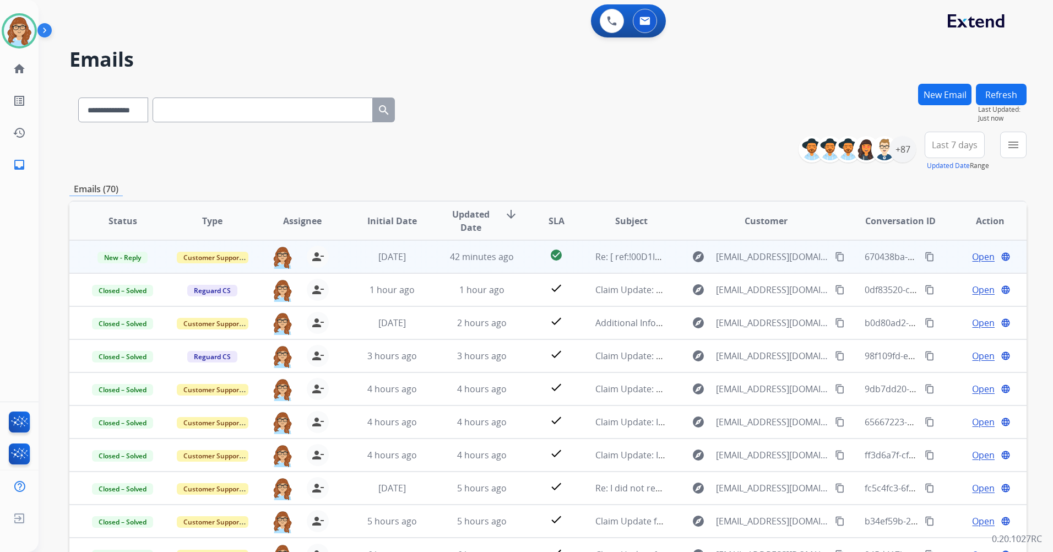
click at [977, 260] on span "Open" at bounding box center [983, 256] width 23 height 13
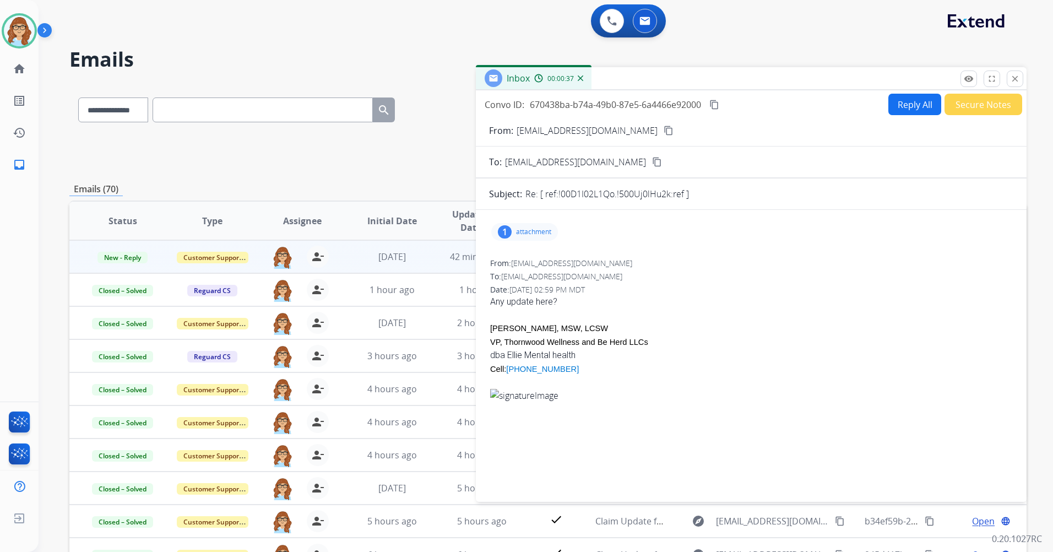
click at [892, 111] on button "Reply All" at bounding box center [914, 104] width 53 height 21
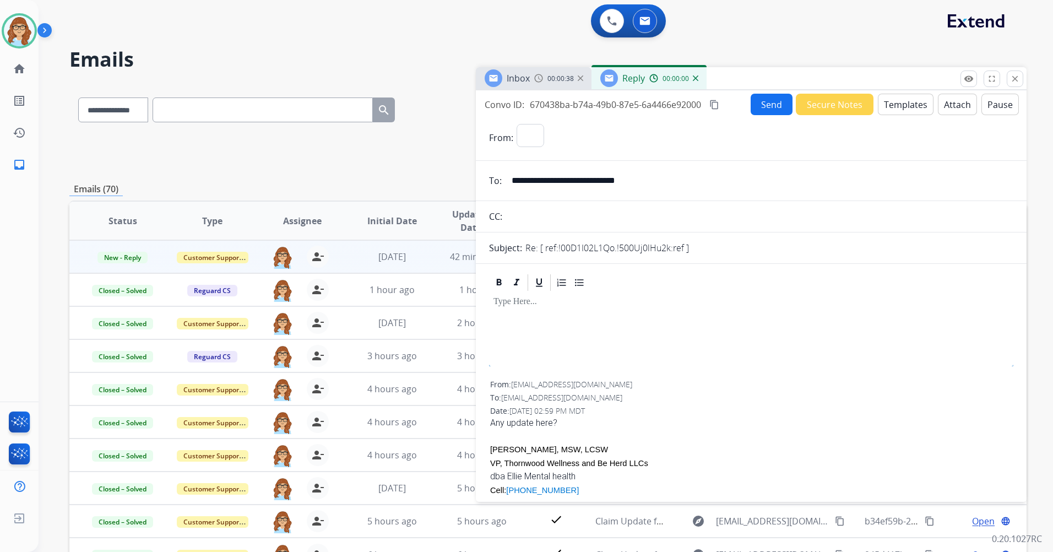
select select "**********"
click at [896, 102] on button "Templates" at bounding box center [905, 104] width 56 height 21
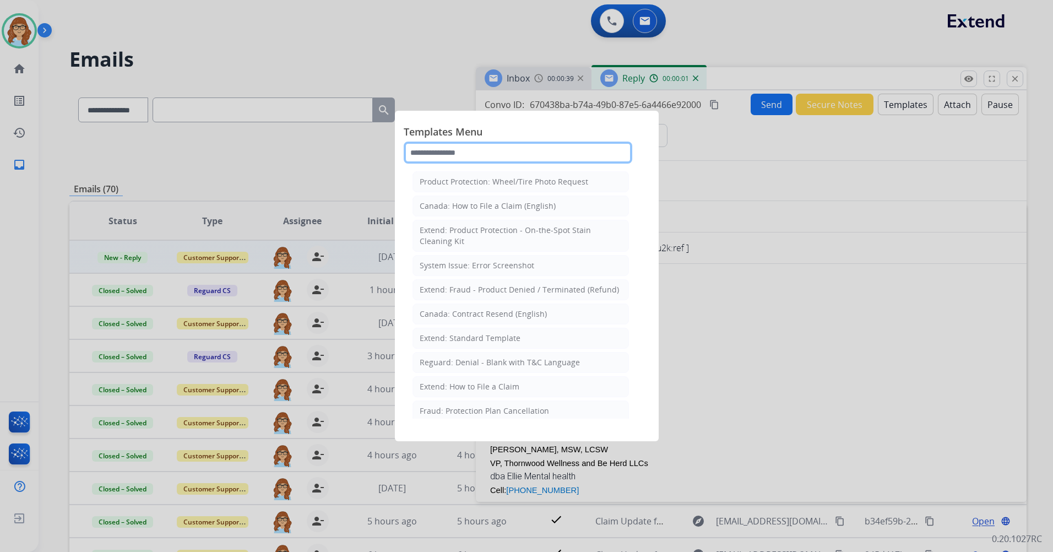
click at [486, 154] on input "text" at bounding box center [518, 152] width 228 height 22
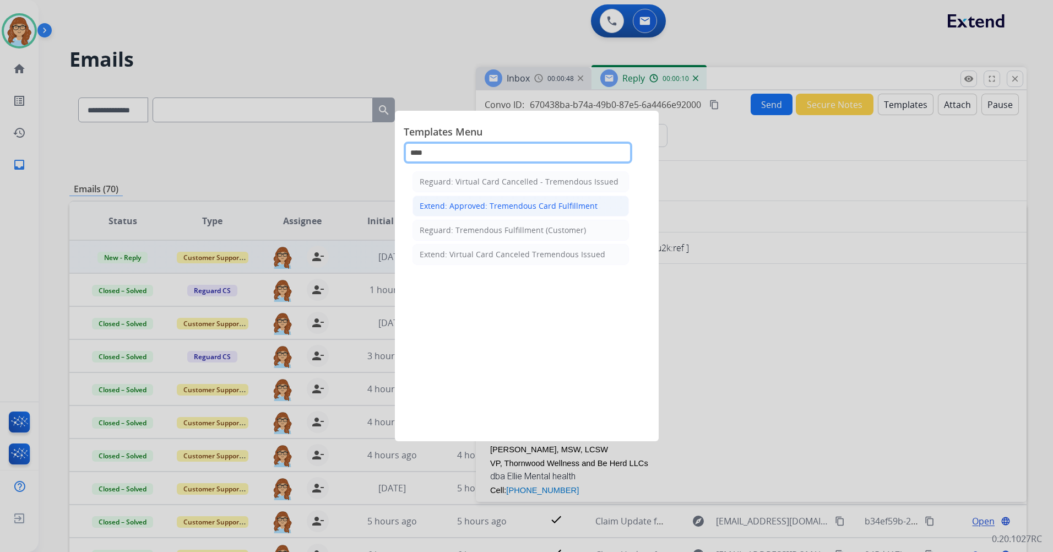
type input "****"
click at [475, 212] on li "Extend: Approved: Tremendous Card Fulfillment" at bounding box center [520, 205] width 216 height 21
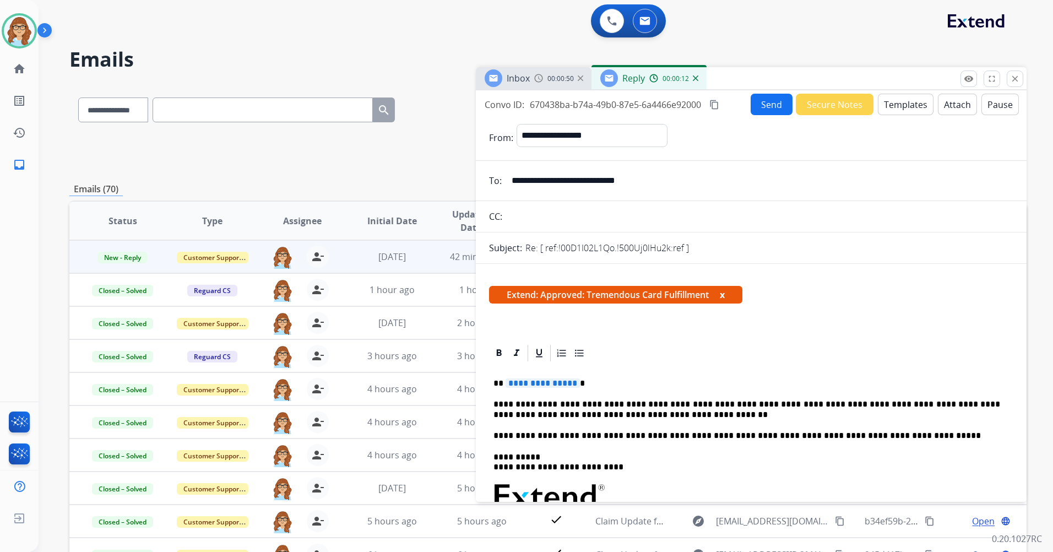
click at [724, 298] on button "x" at bounding box center [721, 294] width 5 height 13
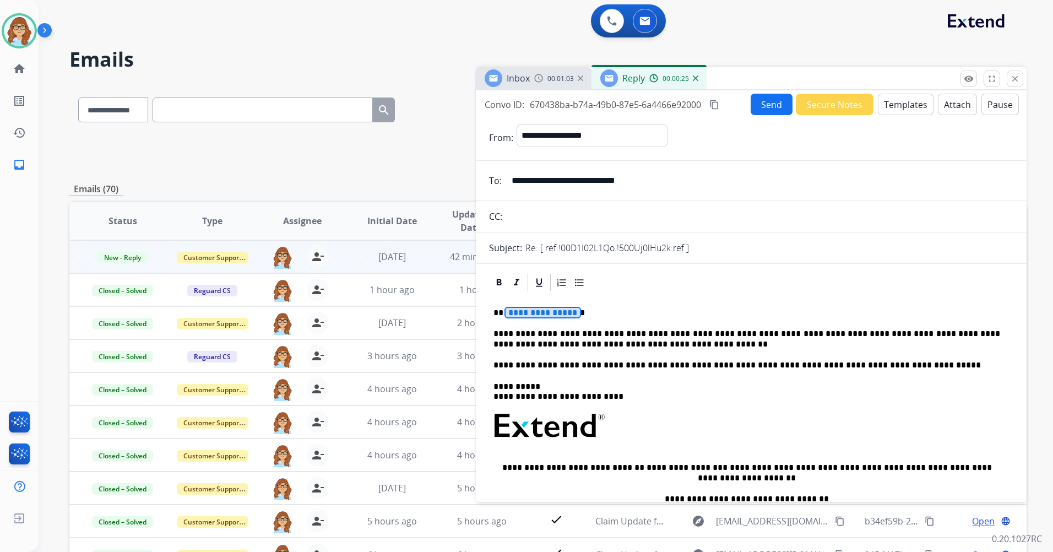
click at [537, 314] on span "**********" at bounding box center [542, 312] width 74 height 9
click at [756, 105] on button "Send" at bounding box center [771, 104] width 42 height 21
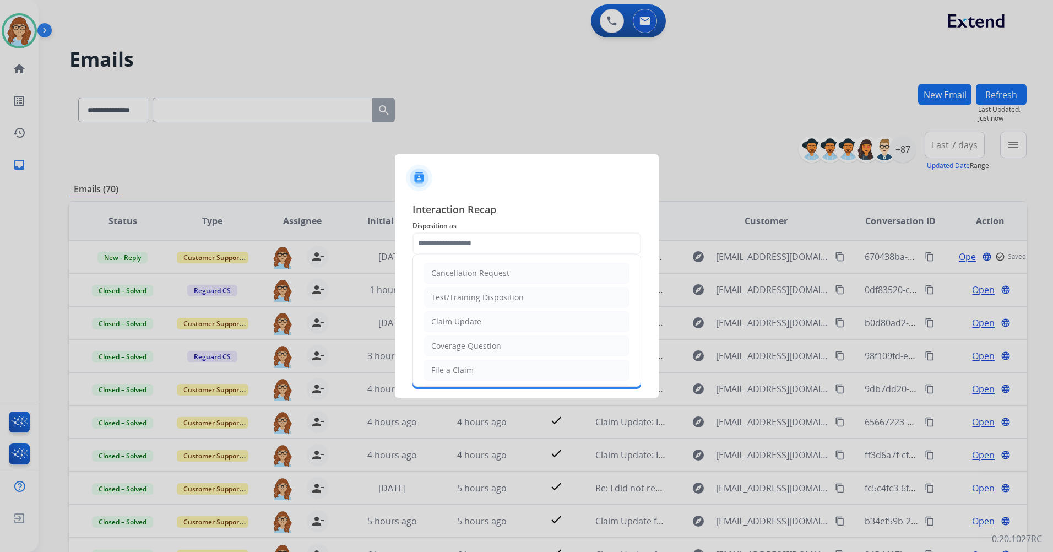
click at [522, 250] on input "text" at bounding box center [526, 243] width 228 height 22
click at [488, 319] on li "Claim Update" at bounding box center [526, 321] width 205 height 21
type input "**********"
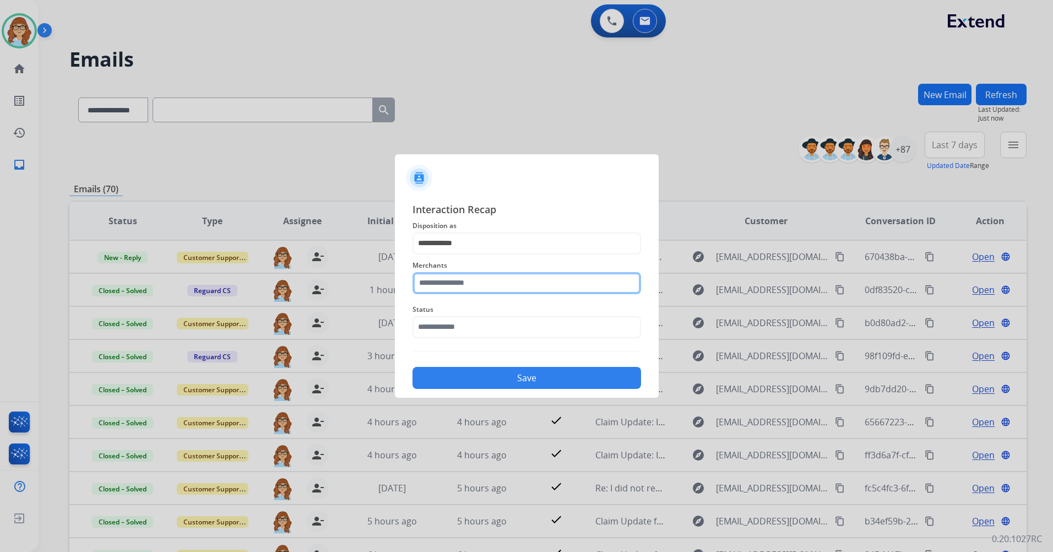
click at [468, 280] on input "text" at bounding box center [526, 283] width 228 height 22
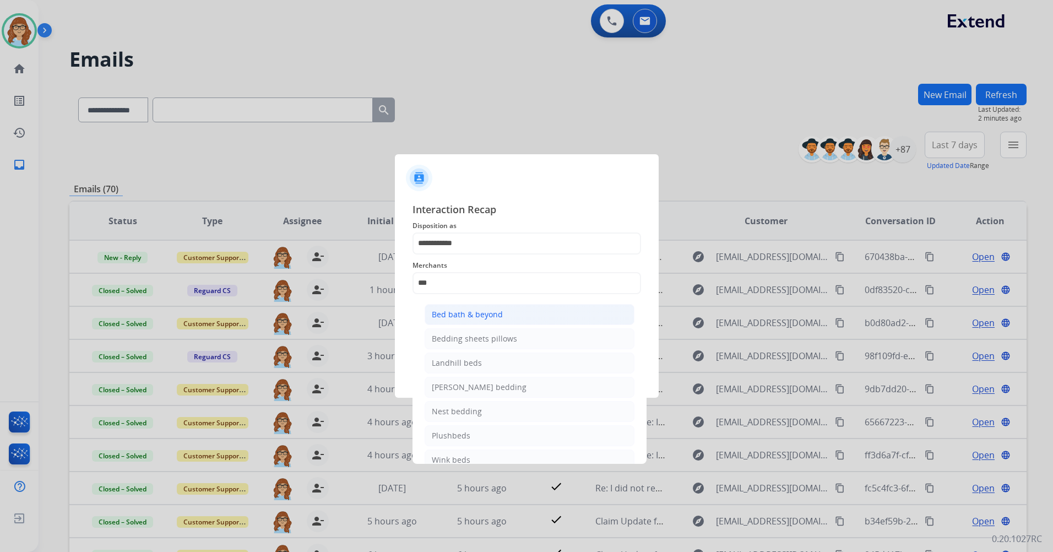
click at [511, 309] on li "Bed bath & beyond" at bounding box center [529, 314] width 210 height 21
type input "**********"
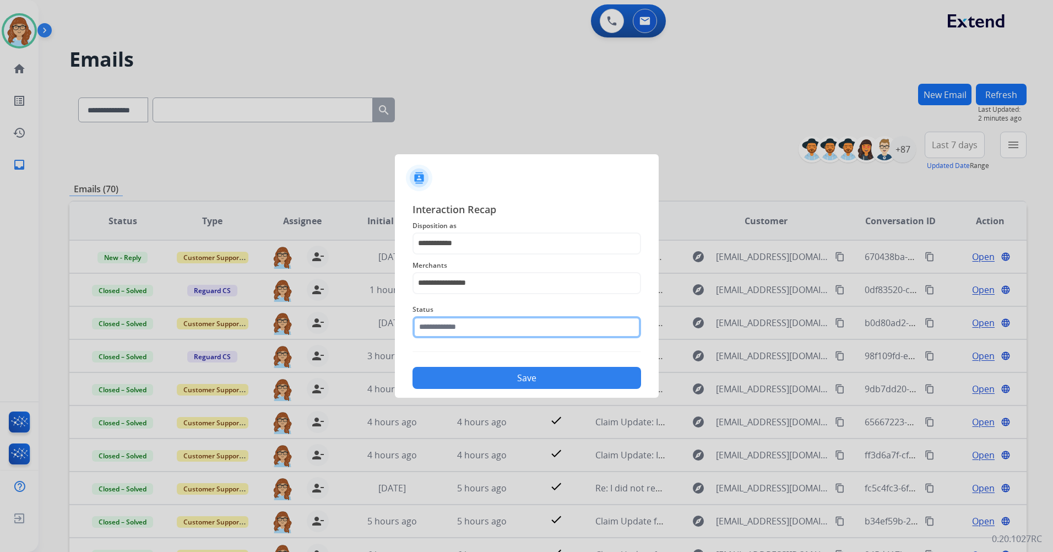
click at [501, 332] on input "text" at bounding box center [526, 327] width 228 height 22
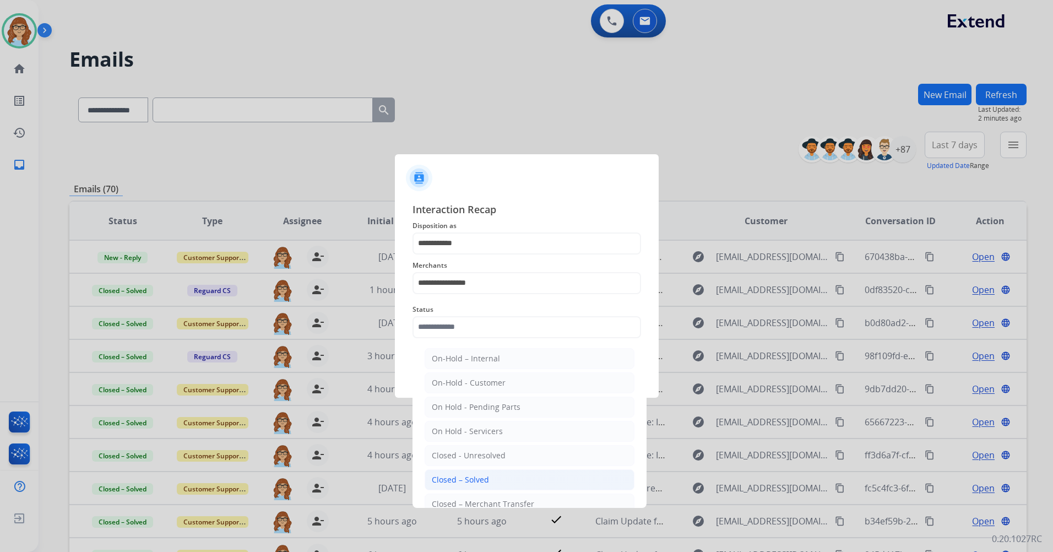
click at [519, 471] on li "Closed – Solved" at bounding box center [529, 479] width 210 height 21
type input "**********"
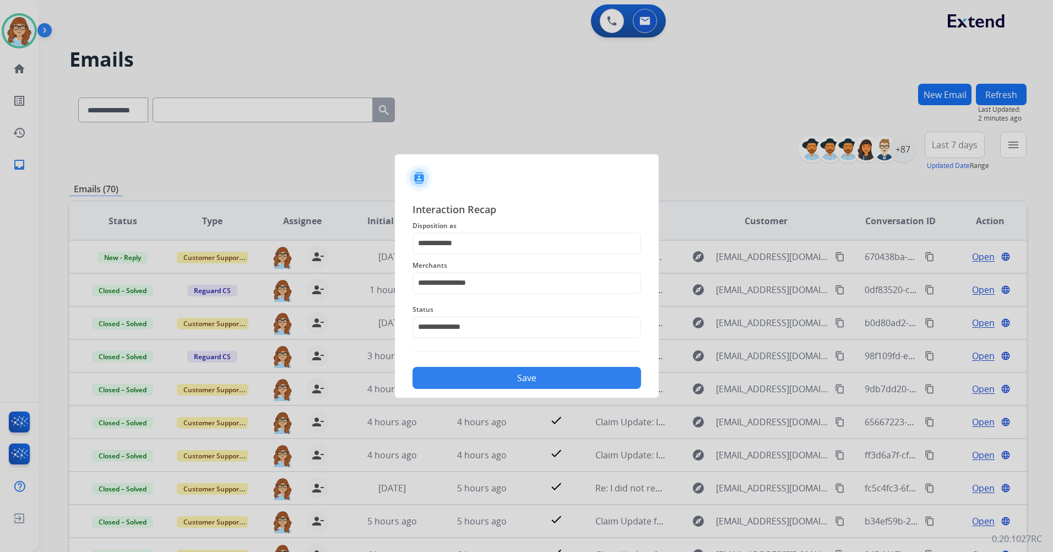
click at [506, 379] on button "Save" at bounding box center [526, 378] width 228 height 22
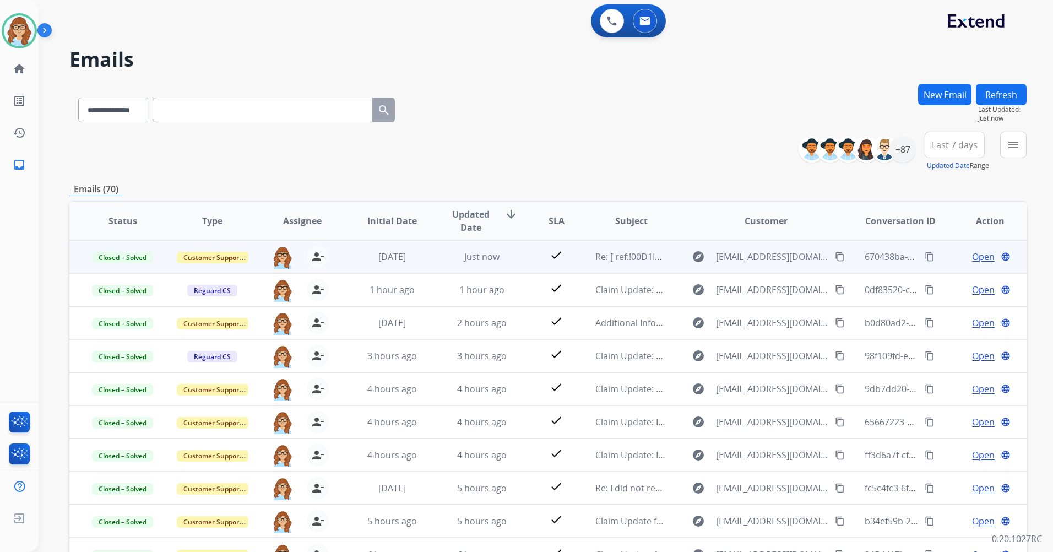
click at [923, 254] on button "content_copy" at bounding box center [929, 256] width 13 height 13
click at [924, 254] on mat-icon "content_copy" at bounding box center [929, 257] width 10 height 10
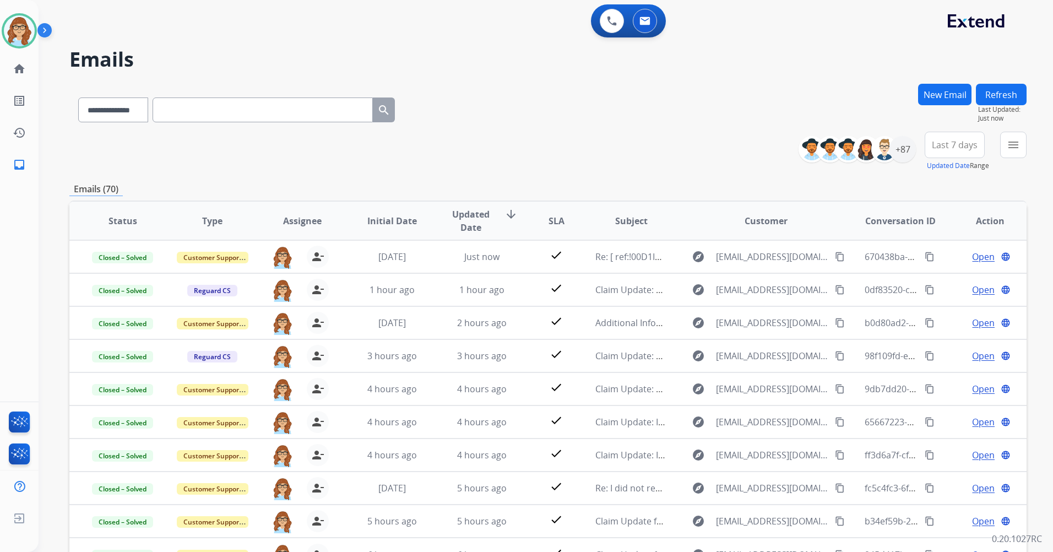
click at [945, 143] on span "Last 7 days" at bounding box center [954, 145] width 46 height 4
click at [961, 272] on div "Last 90 days" at bounding box center [950, 278] width 61 height 17
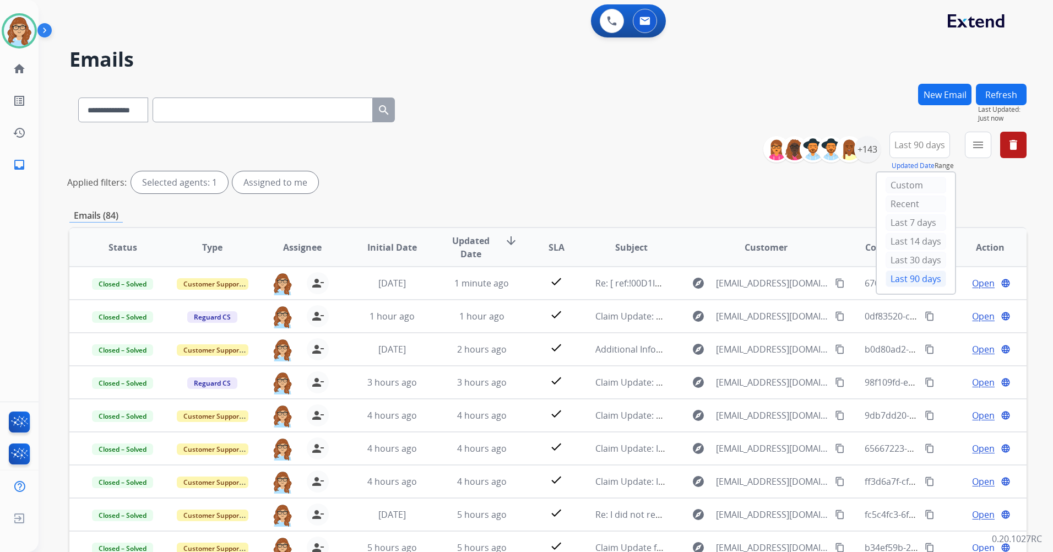
click at [822, 86] on div "**********" at bounding box center [547, 108] width 957 height 48
click at [929, 145] on span "Last 90 days" at bounding box center [919, 145] width 51 height 4
click at [989, 150] on button "menu Filters" at bounding box center [977, 145] width 26 height 26
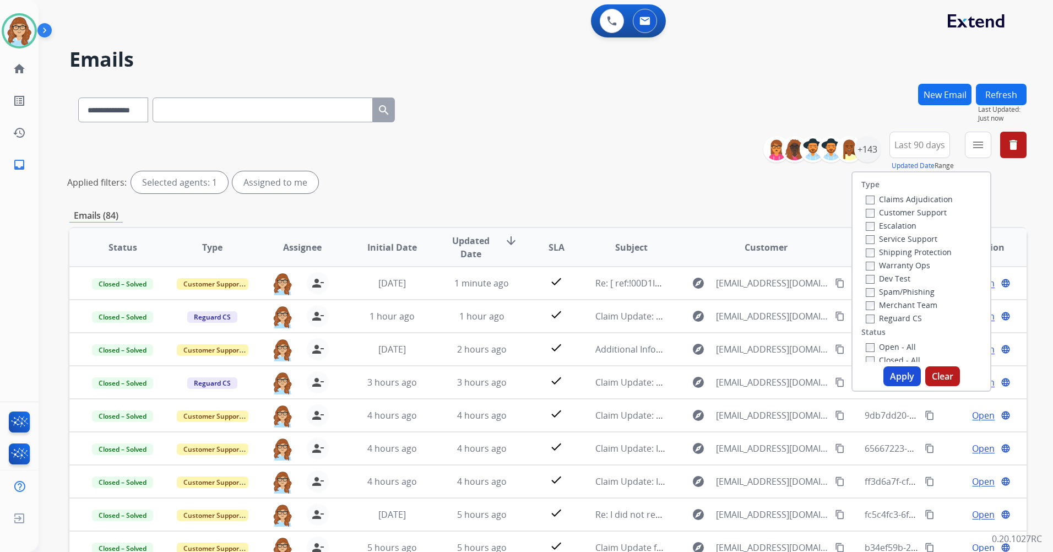
click at [919, 209] on label "Customer Support" at bounding box center [905, 212] width 81 height 10
click at [919, 247] on div "Claims Adjudication Customer Support Escalation Service Support Shipping Protec…" at bounding box center [906, 258] width 91 height 132
drag, startPoint x: 919, startPoint y: 247, endPoint x: 898, endPoint y: 250, distance: 20.6
click at [898, 250] on label "Shipping Protection" at bounding box center [908, 252] width 86 height 10
click at [885, 370] on button "Apply" at bounding box center [901, 376] width 37 height 20
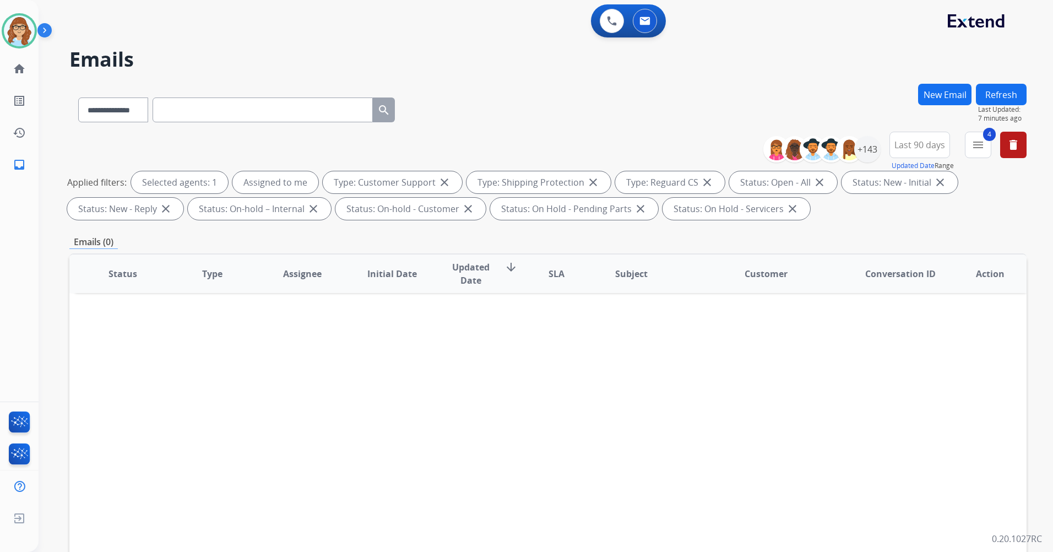
click at [995, 94] on button "Refresh" at bounding box center [1000, 94] width 51 height 21
click at [993, 100] on button "Refresh" at bounding box center [1000, 94] width 51 height 21
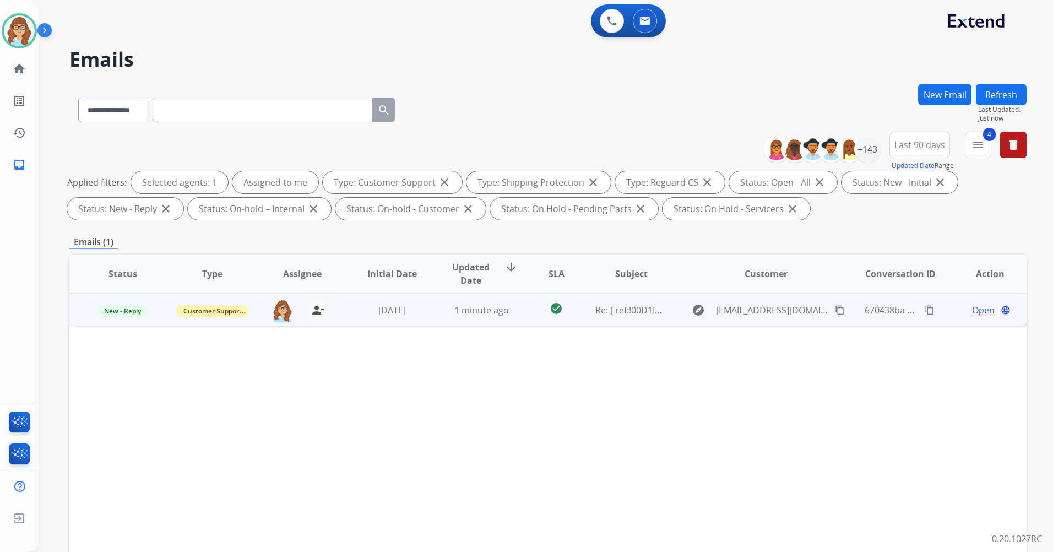
click at [972, 313] on span "Open" at bounding box center [983, 309] width 23 height 13
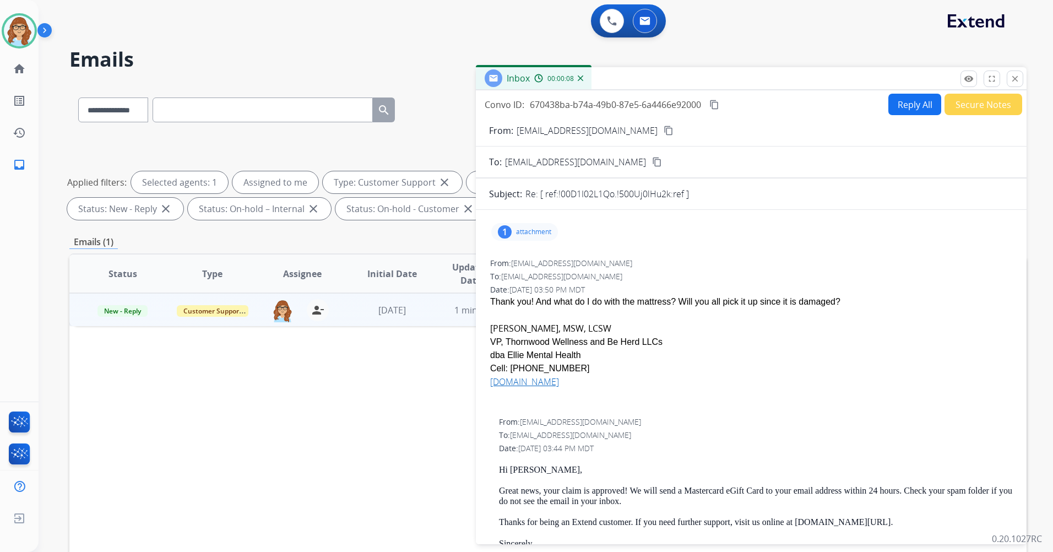
click at [901, 104] on button "Reply All" at bounding box center [914, 104] width 53 height 21
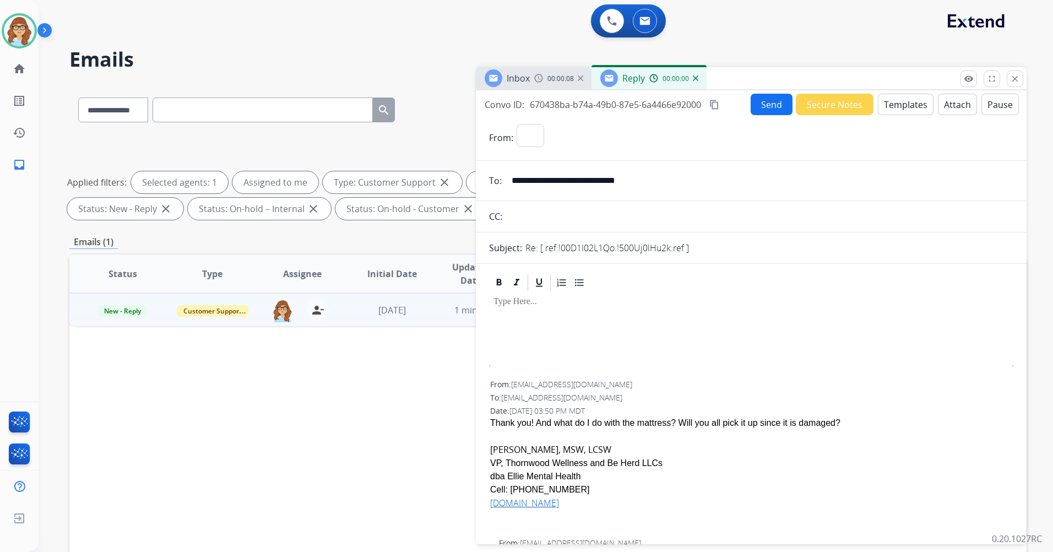
select select "**********"
click at [888, 111] on button "Templates" at bounding box center [905, 104] width 56 height 21
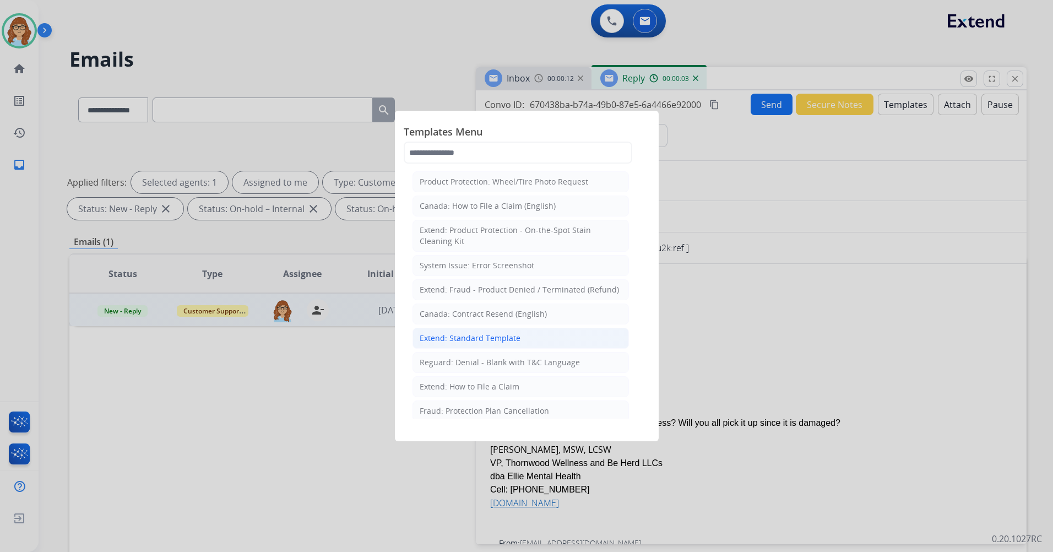
click at [524, 332] on li "Extend: Standard Template" at bounding box center [520, 338] width 216 height 21
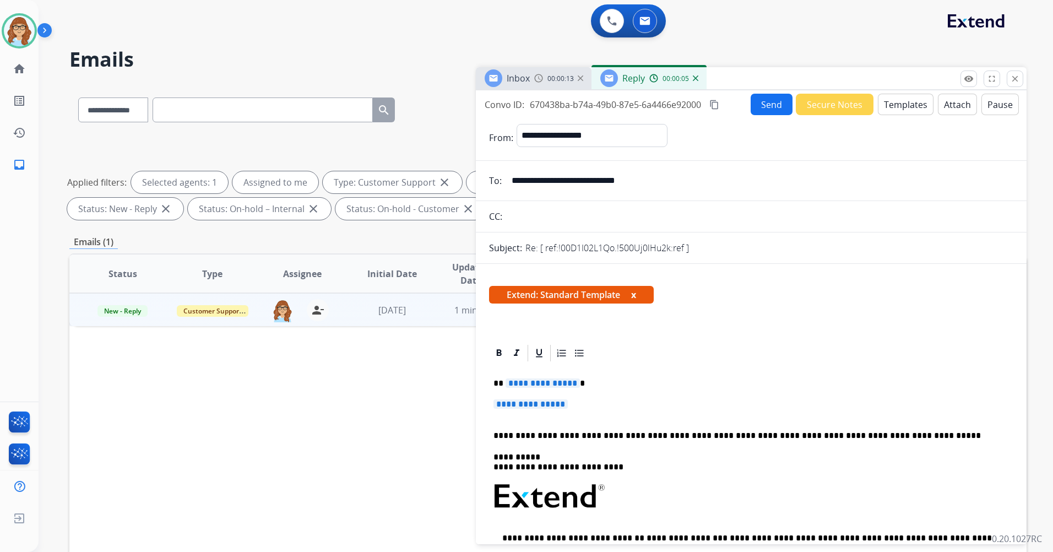
click at [639, 295] on span "Extend: Standard Template x" at bounding box center [571, 295] width 165 height 18
click at [636, 293] on button "x" at bounding box center [633, 294] width 5 height 13
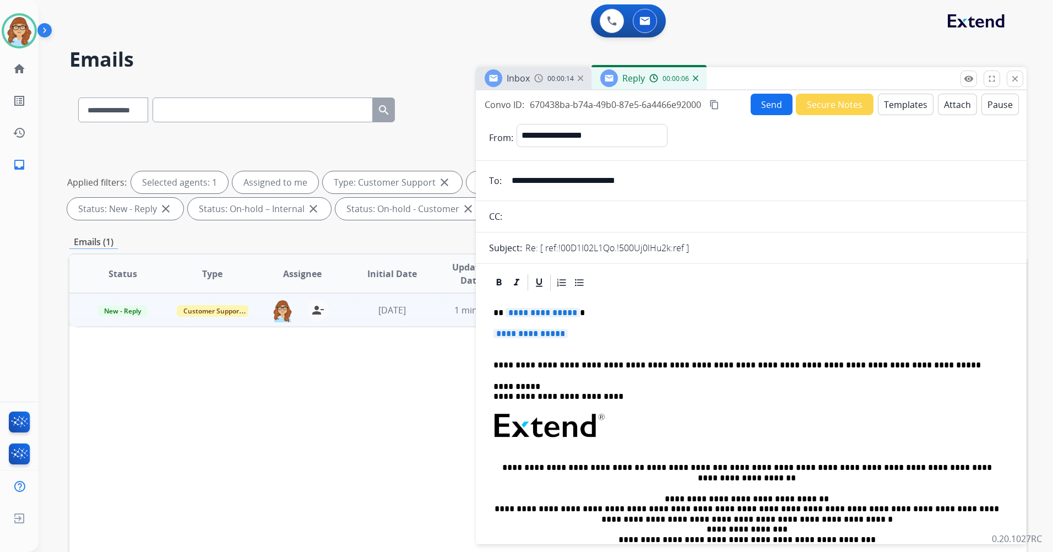
click at [554, 317] on span "**********" at bounding box center [542, 312] width 74 height 9
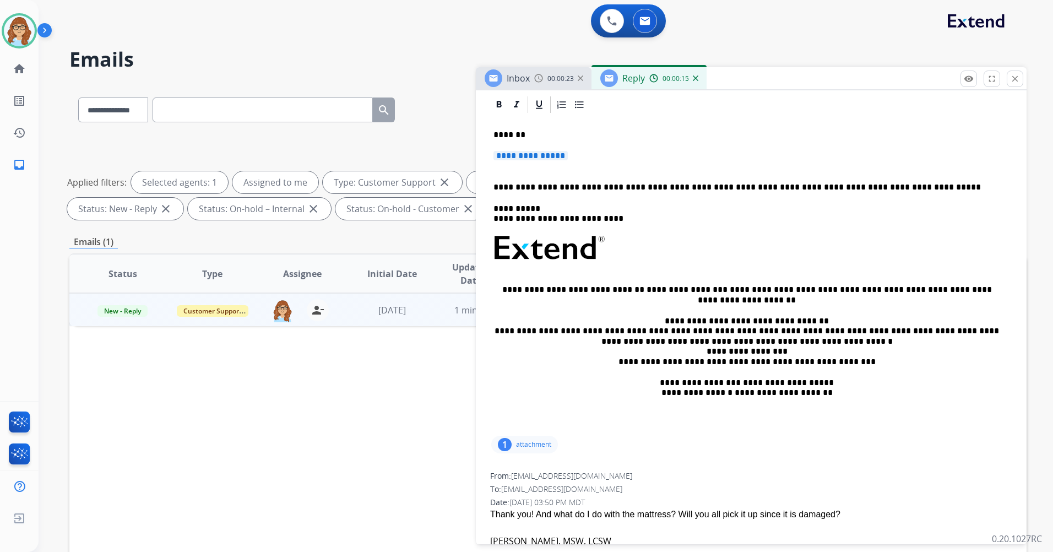
scroll to position [110, 0]
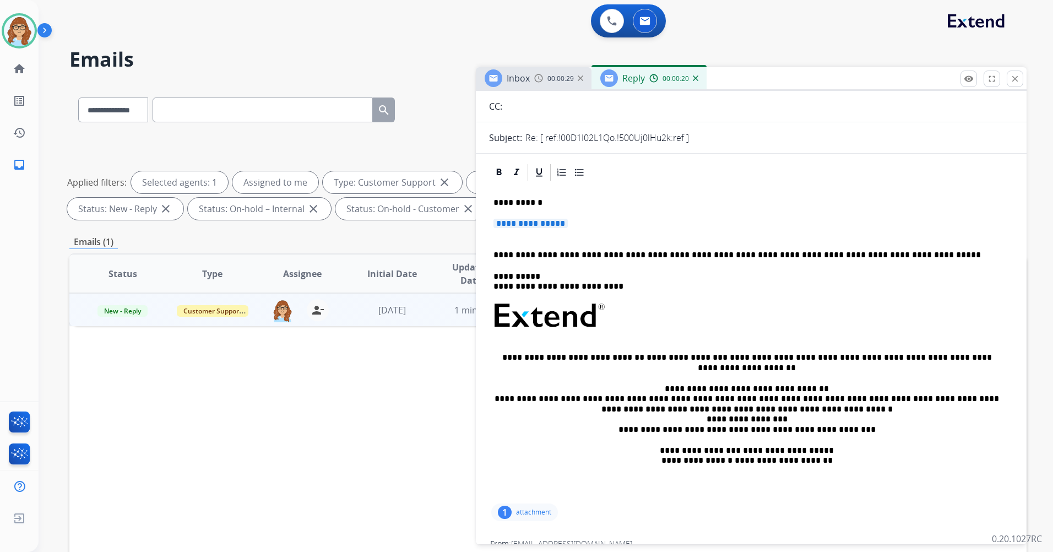
click at [549, 216] on div "**********" at bounding box center [751, 341] width 524 height 319
click at [531, 221] on span "**********" at bounding box center [530, 223] width 74 height 9
click at [547, 222] on span "**********" at bounding box center [530, 223] width 74 height 9
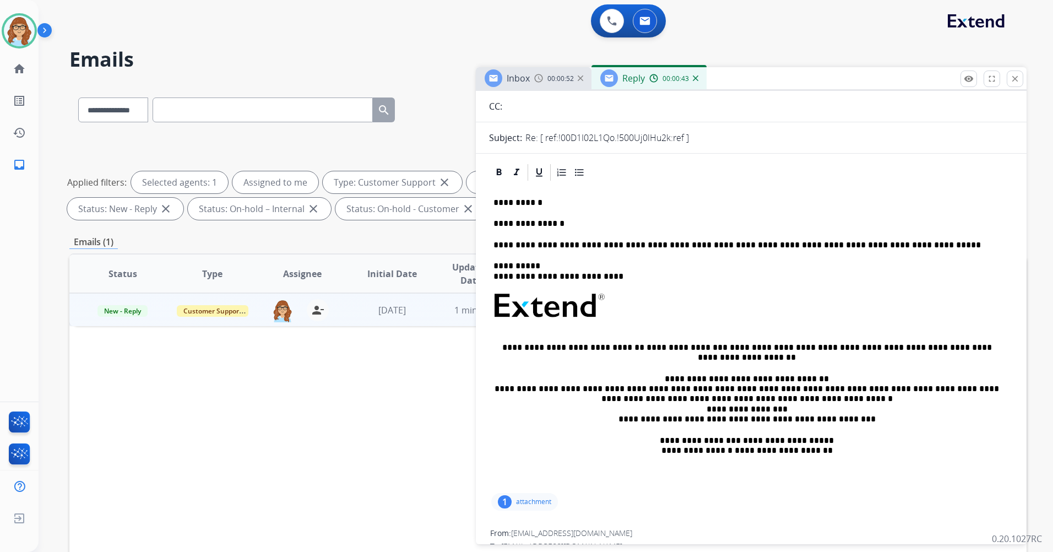
click at [563, 222] on p "**********" at bounding box center [746, 224] width 506 height 10
click at [524, 223] on p "**********" at bounding box center [746, 224] width 506 height 10
click at [596, 225] on p "**********" at bounding box center [746, 224] width 506 height 10
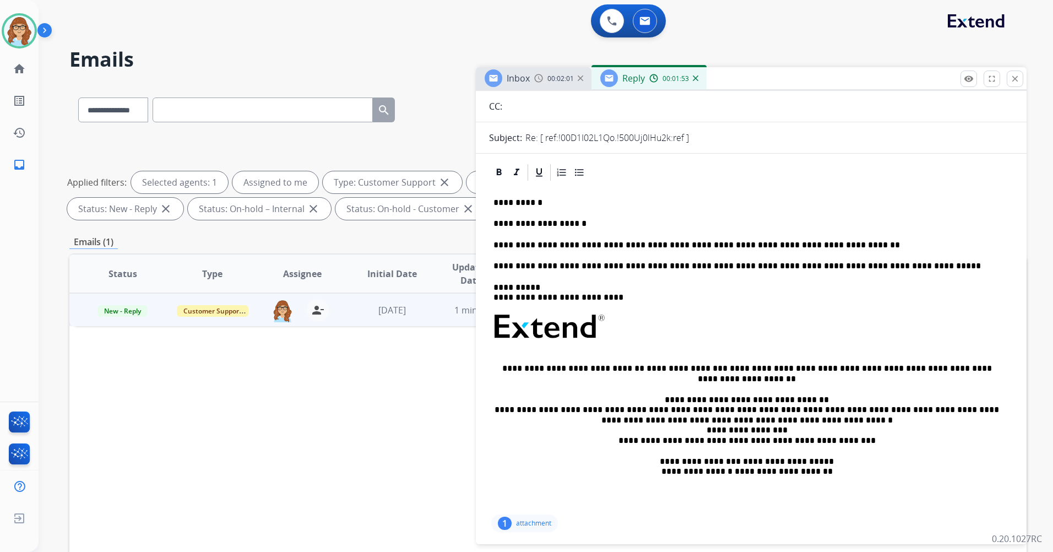
click at [824, 244] on p "**********" at bounding box center [746, 245] width 506 height 10
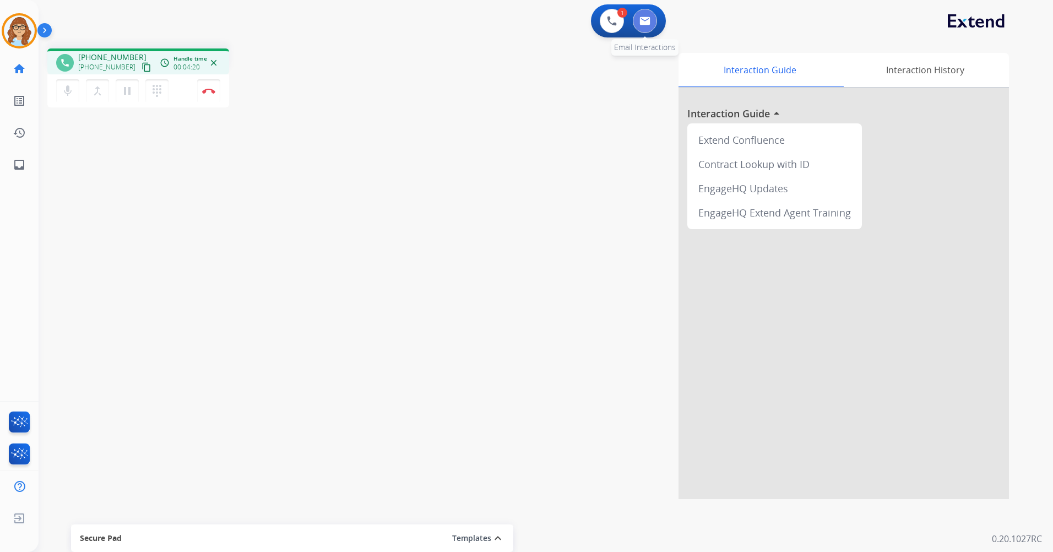
click at [647, 18] on img at bounding box center [644, 21] width 11 height 9
select select "**********"
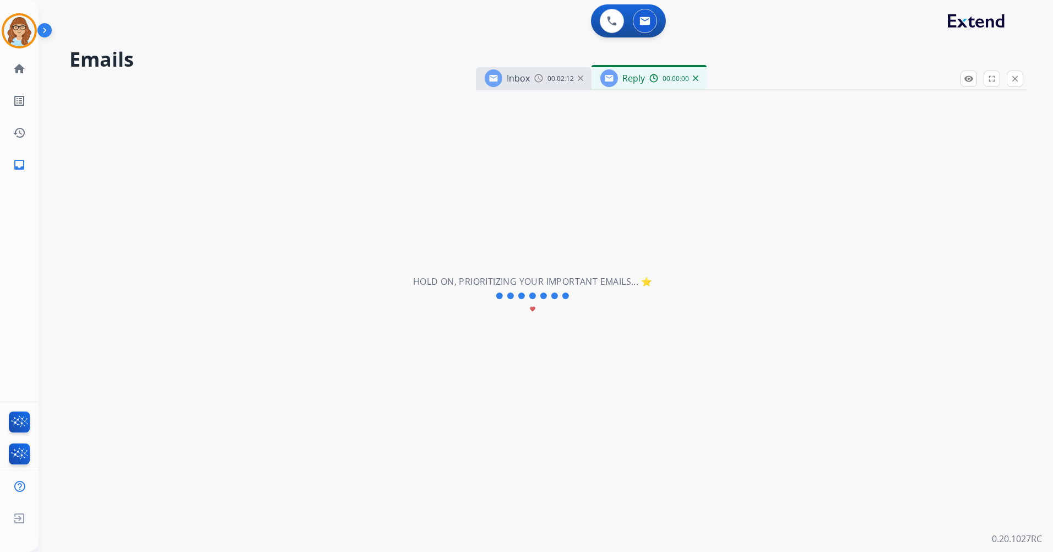
select select "**********"
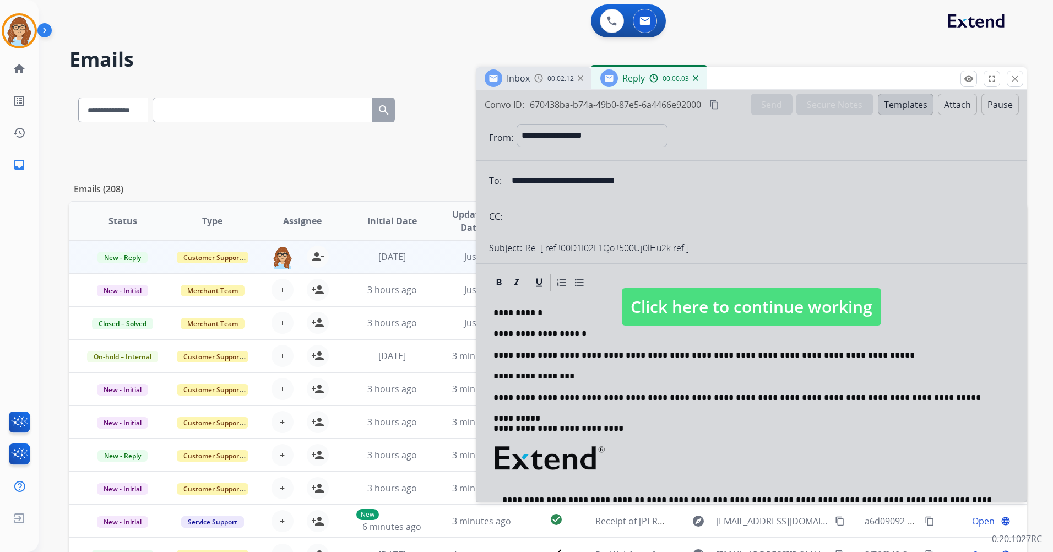
click at [761, 306] on span "Click here to continue working" at bounding box center [751, 306] width 259 height 37
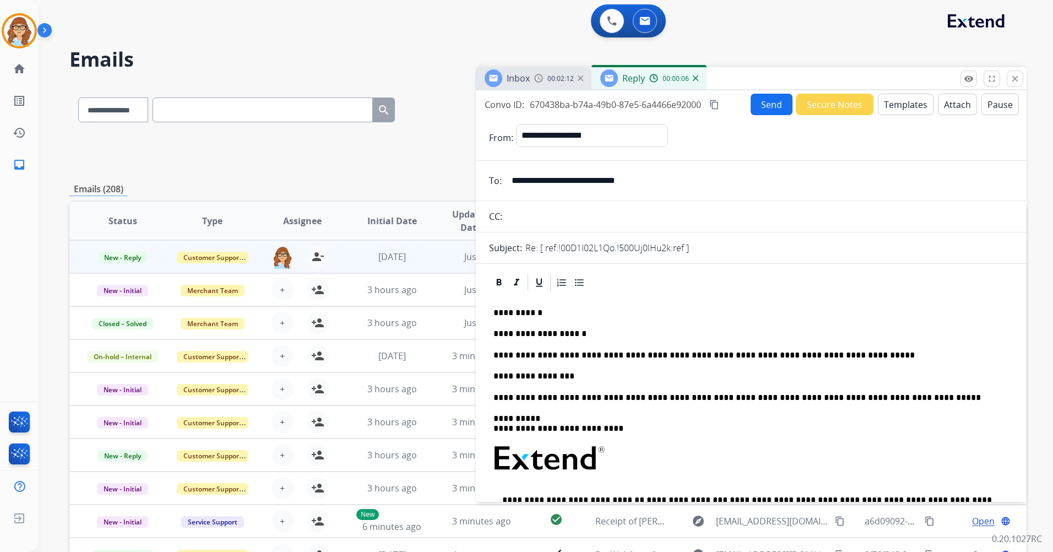
click at [570, 375] on p "**********" at bounding box center [746, 376] width 506 height 10
click at [761, 102] on button "Send" at bounding box center [771, 104] width 42 height 21
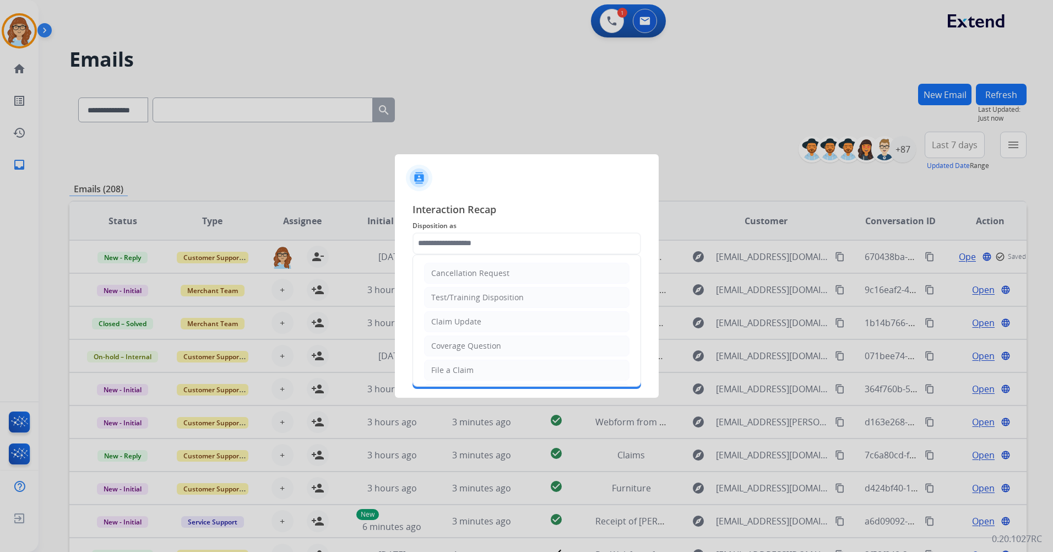
click at [514, 247] on input "text" at bounding box center [526, 243] width 228 height 22
click at [496, 266] on li "Claim Update" at bounding box center [526, 266] width 205 height 21
type input "**********"
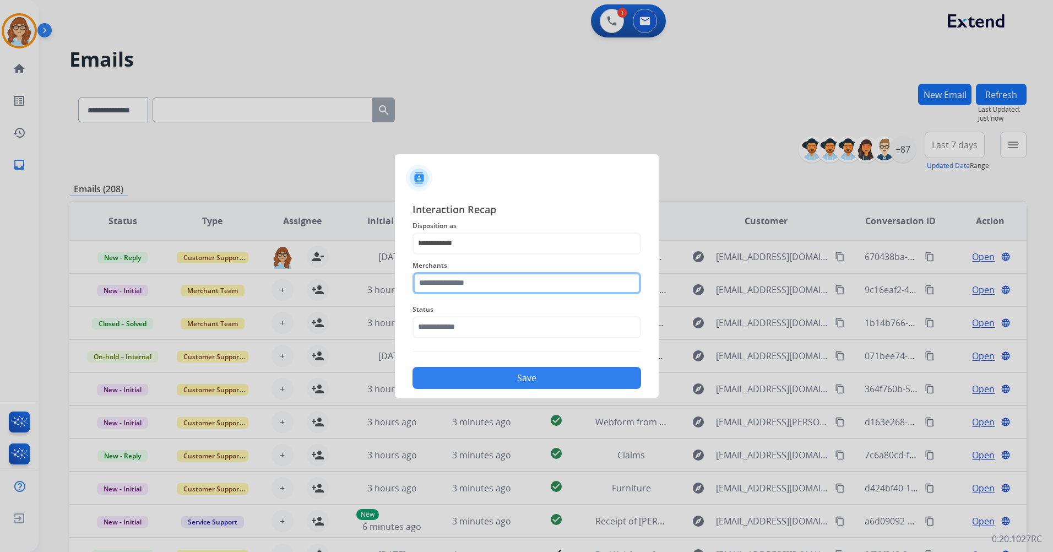
click at [492, 291] on input "text" at bounding box center [526, 283] width 228 height 22
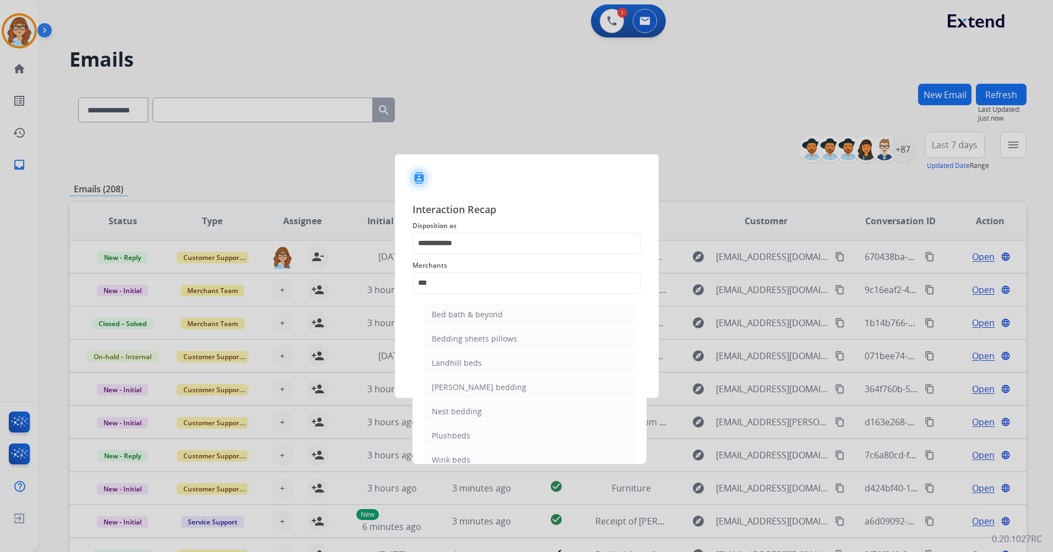
click at [495, 311] on div "Bed bath & beyond" at bounding box center [467, 314] width 71 height 11
type input "**********"
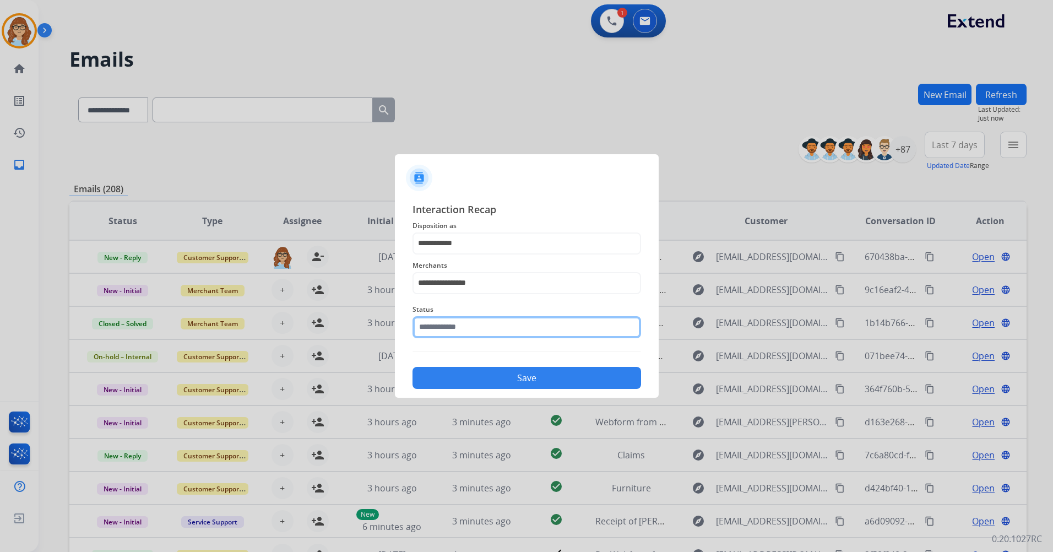
click at [501, 332] on input "text" at bounding box center [526, 327] width 228 height 22
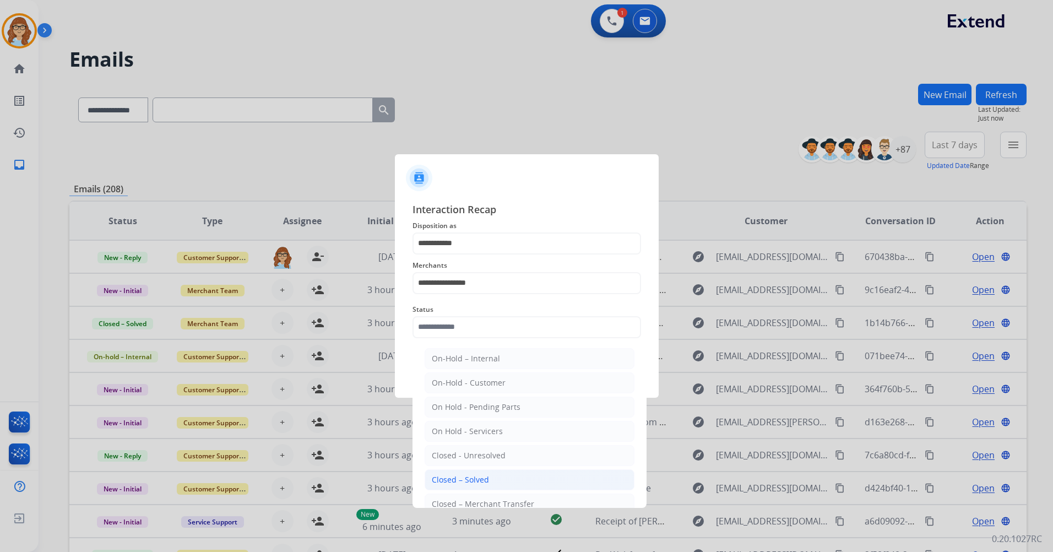
click at [479, 476] on div "Closed – Solved" at bounding box center [460, 479] width 57 height 11
type input "**********"
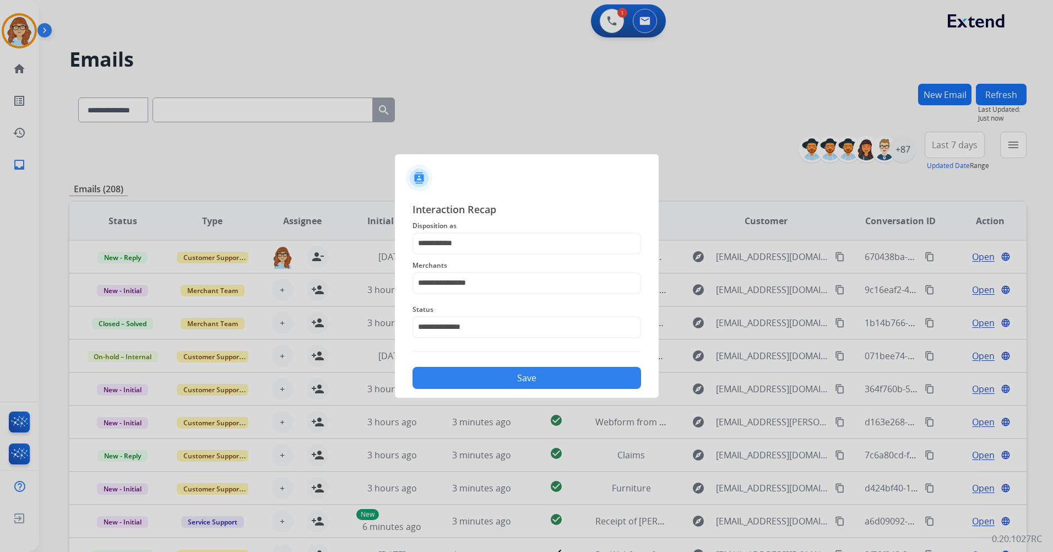
click at [501, 379] on button "Save" at bounding box center [526, 378] width 228 height 22
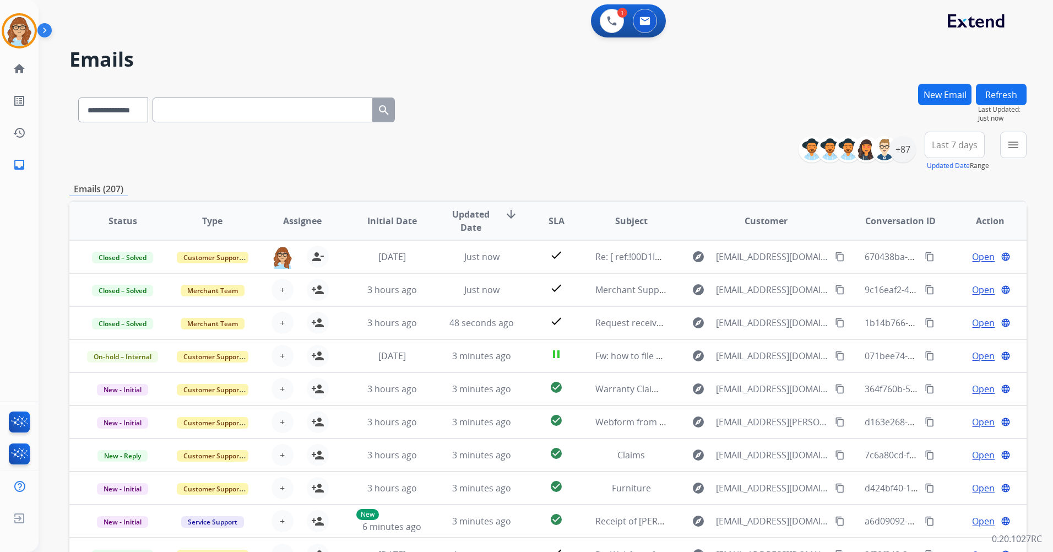
click at [270, 116] on input "text" at bounding box center [262, 109] width 220 height 25
paste input "**********"
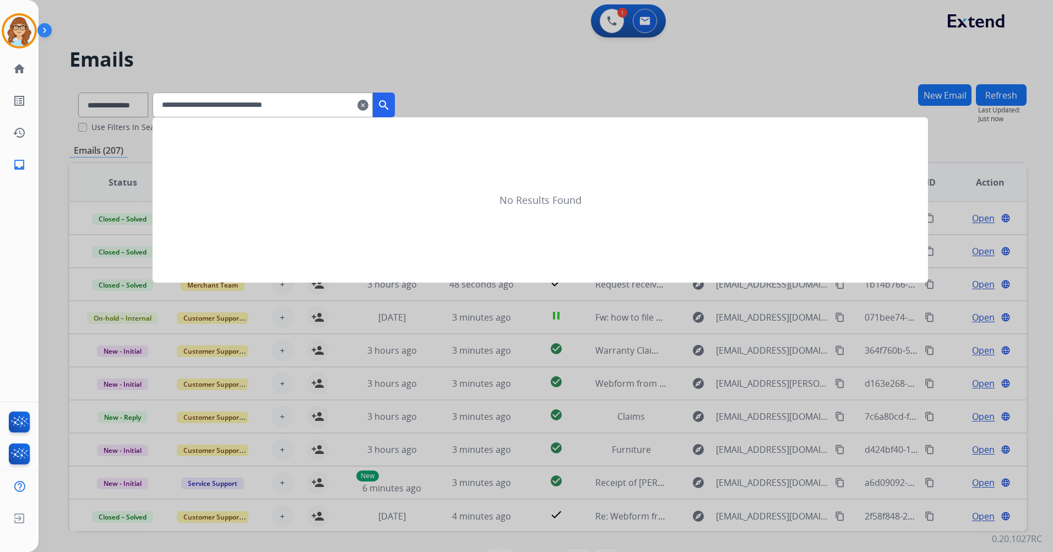
type input "**********"
click at [390, 110] on mat-icon "search" at bounding box center [383, 105] width 13 height 13
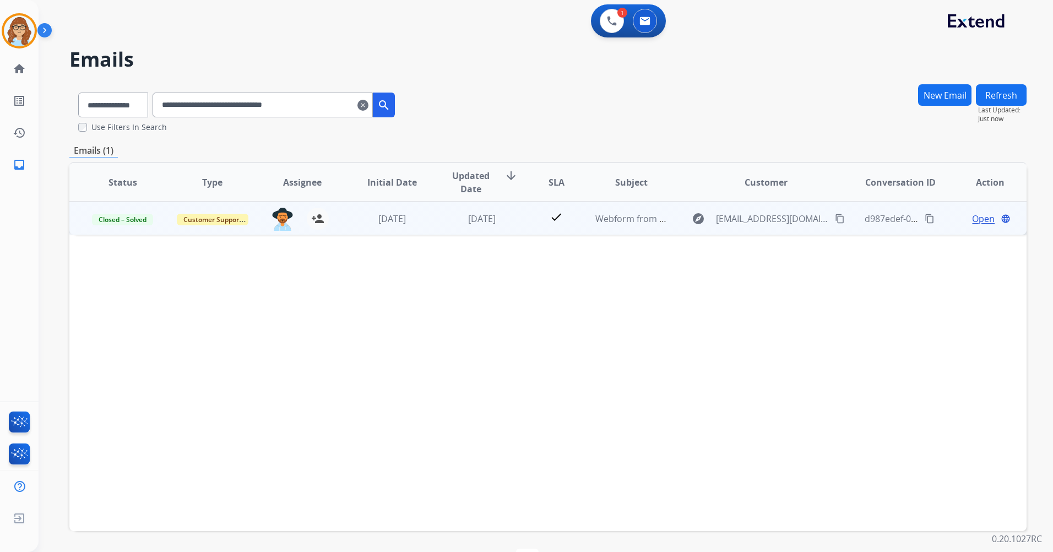
click at [962, 218] on div "Open language" at bounding box center [990, 218] width 72 height 13
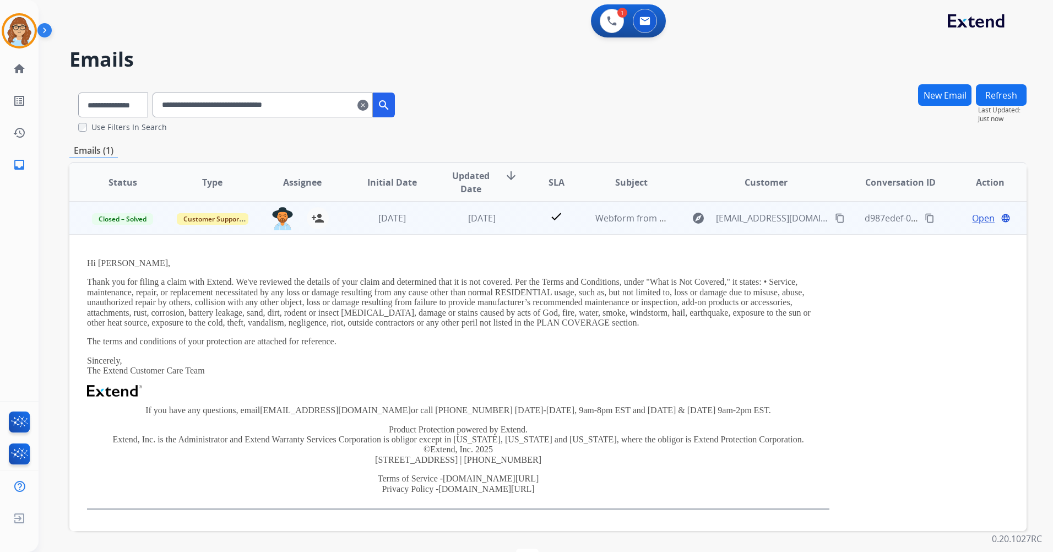
click at [976, 217] on span "Open" at bounding box center [983, 217] width 23 height 13
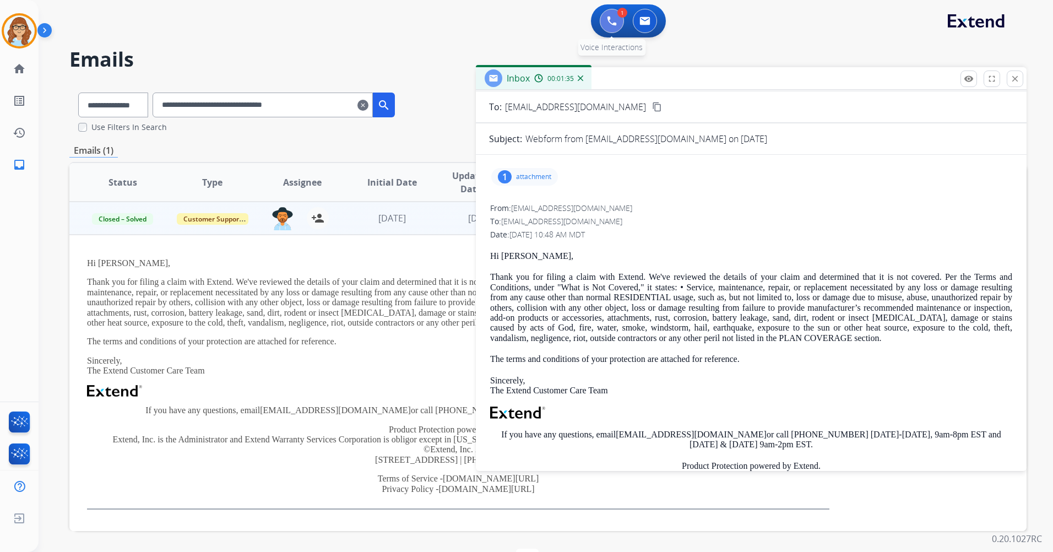
click at [608, 29] on button at bounding box center [611, 21] width 24 height 24
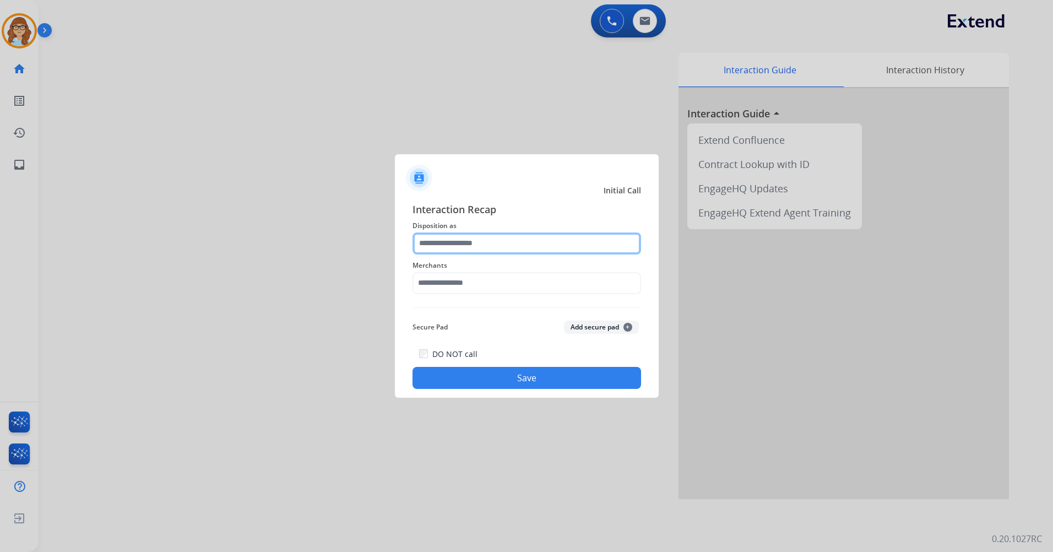
click at [462, 246] on input "text" at bounding box center [526, 243] width 228 height 22
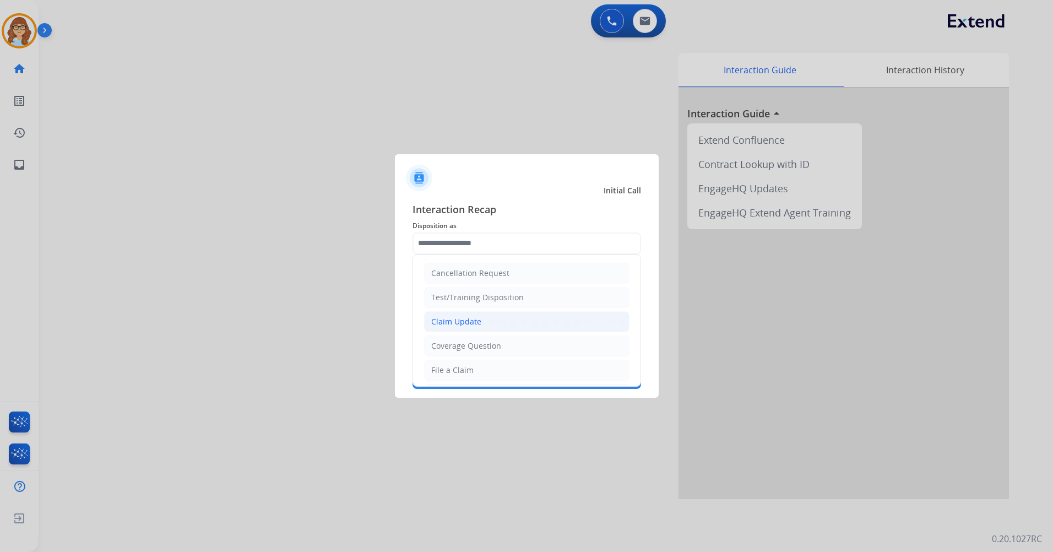
click at [482, 324] on li "Claim Update" at bounding box center [526, 321] width 205 height 21
type input "**********"
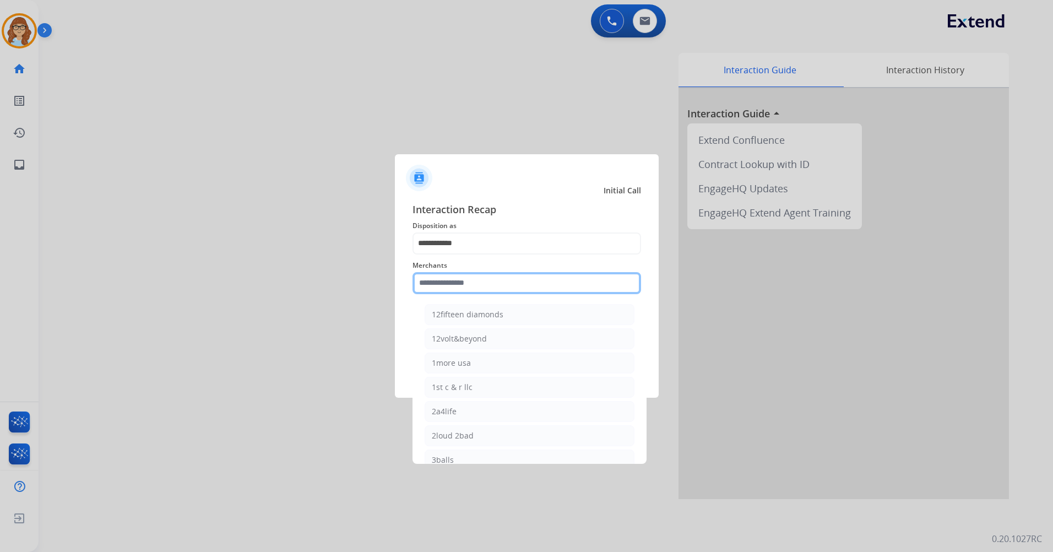
click at [466, 285] on input "text" at bounding box center [526, 283] width 228 height 22
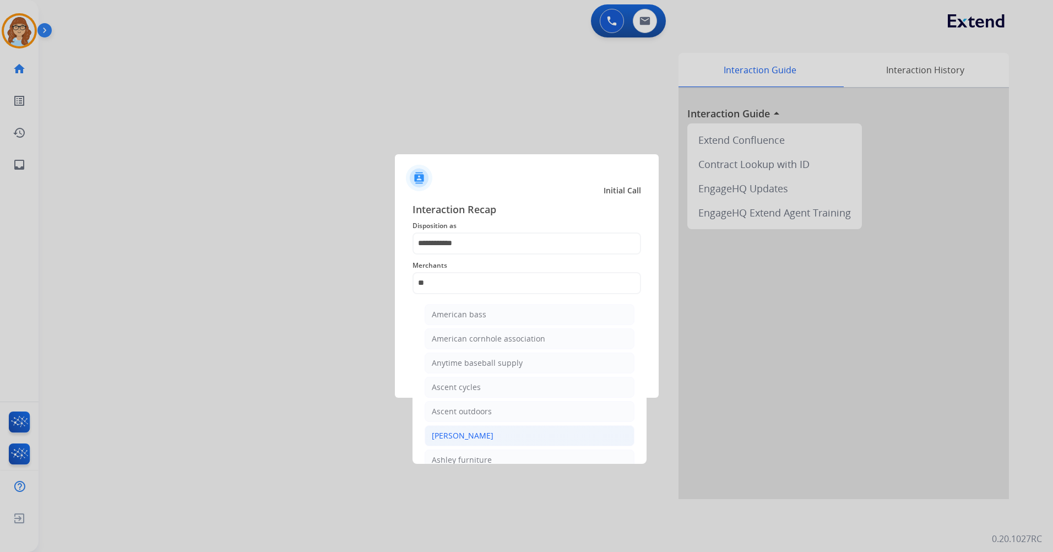
click at [469, 435] on div "[PERSON_NAME]" at bounding box center [463, 435] width 62 height 11
type input "**********"
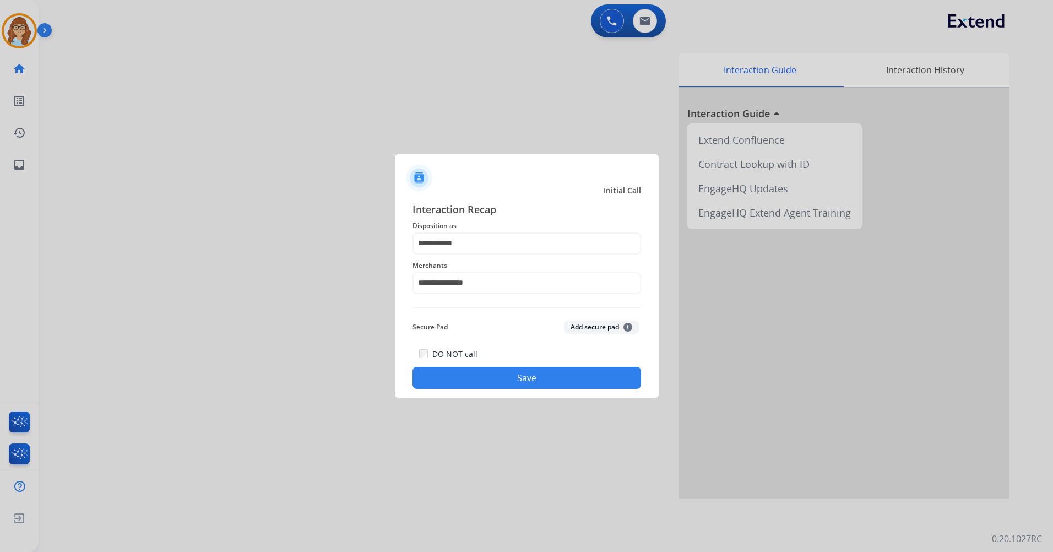
click at [499, 370] on button "Save" at bounding box center [526, 378] width 228 height 22
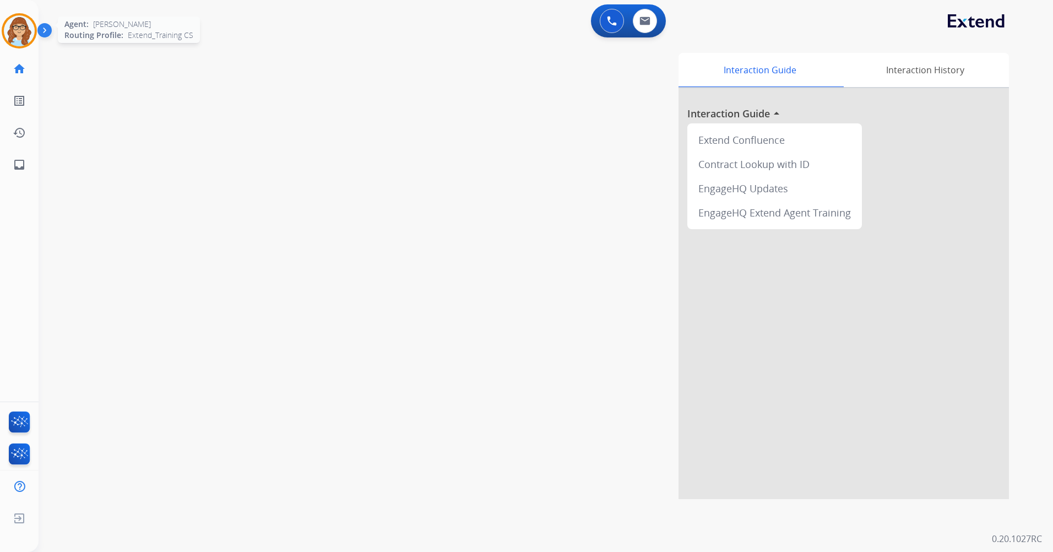
click at [31, 30] on img at bounding box center [19, 30] width 31 height 31
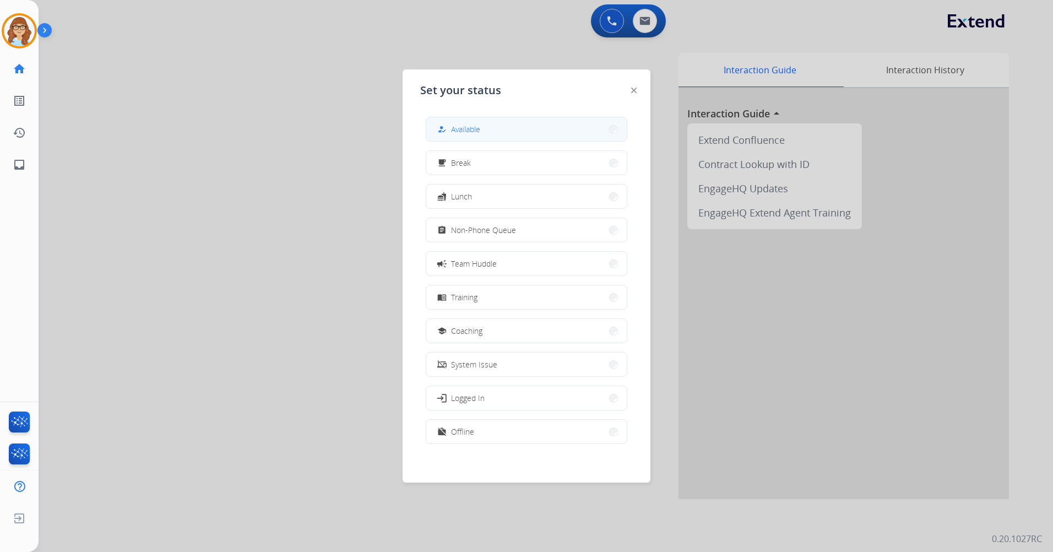
click at [476, 120] on button "how_to_reg Available" at bounding box center [526, 129] width 200 height 24
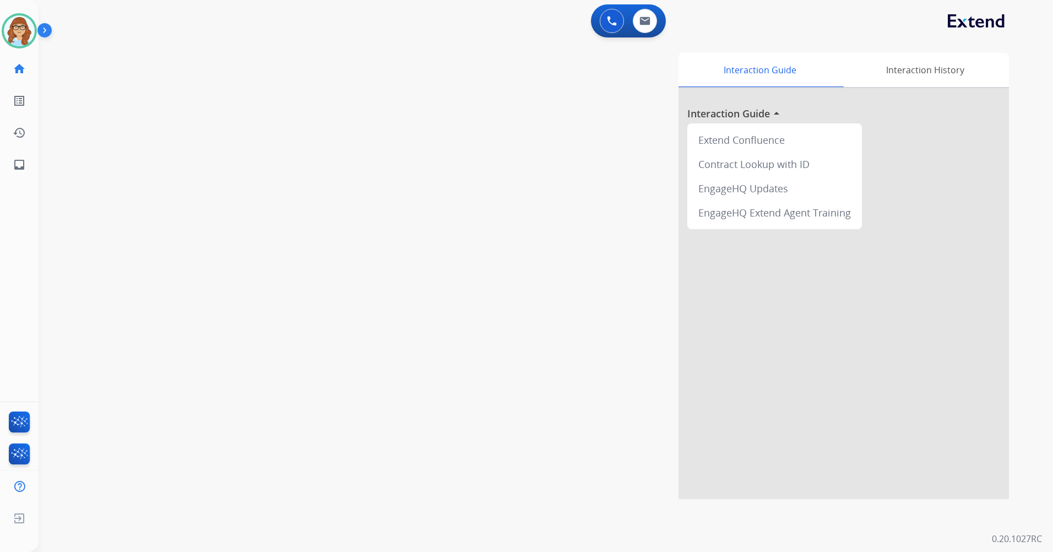
click at [649, 35] on div "0 Voice Interactions 0 Email Interactions" at bounding box center [628, 20] width 75 height 33
click at [653, 23] on button at bounding box center [645, 21] width 24 height 24
select select "**********"
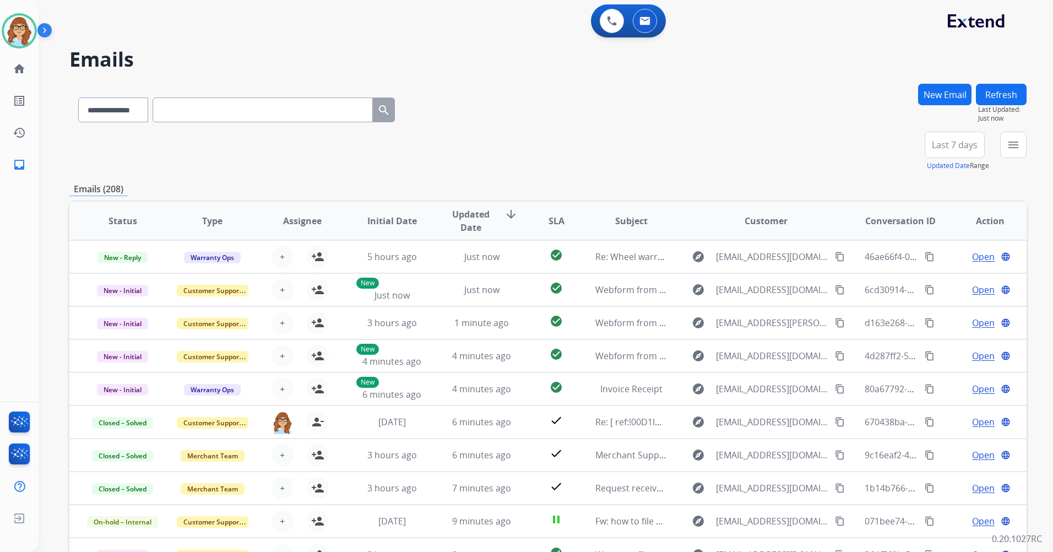
click at [966, 151] on button "Last 7 days" at bounding box center [954, 145] width 60 height 26
click at [940, 274] on div "Last 90 days" at bounding box center [950, 278] width 61 height 17
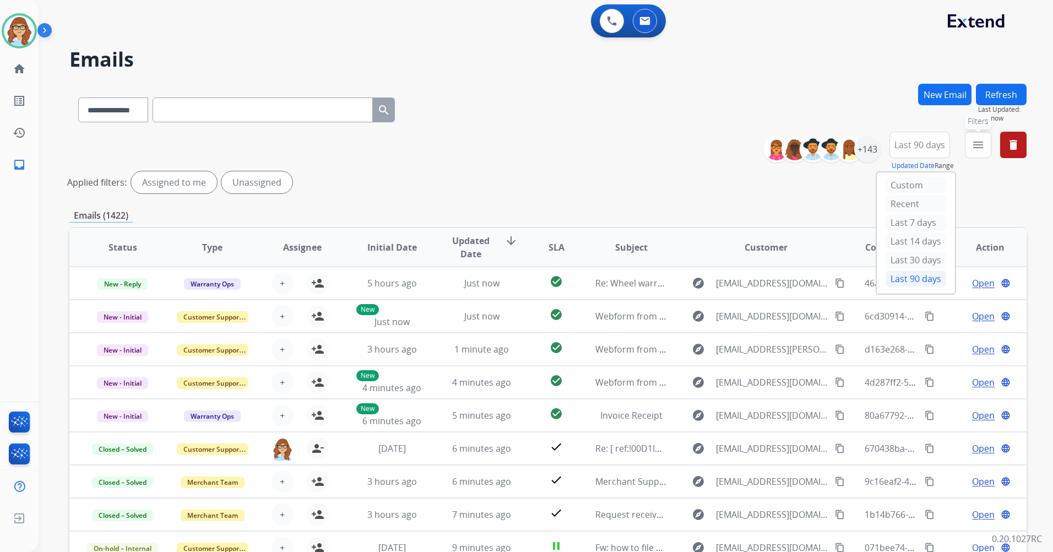
click at [978, 149] on mat-icon "menu" at bounding box center [977, 144] width 13 height 13
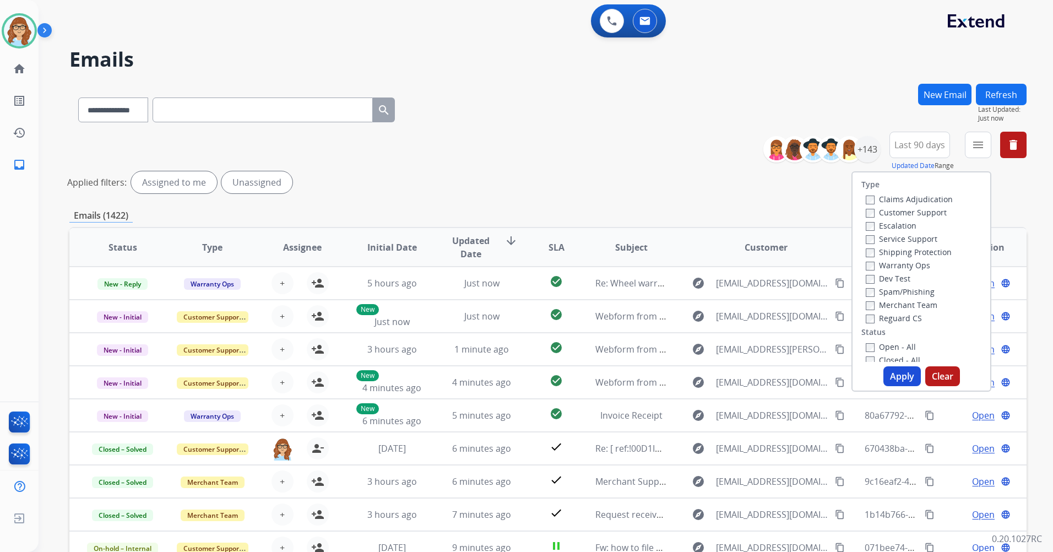
click at [926, 215] on label "Customer Support" at bounding box center [905, 212] width 81 height 10
click at [915, 251] on label "Shipping Protection" at bounding box center [908, 252] width 86 height 10
click at [904, 319] on label "Reguard CS" at bounding box center [893, 318] width 56 height 10
click at [895, 345] on label "Open - All" at bounding box center [890, 346] width 50 height 10
click at [892, 377] on button "Apply" at bounding box center [901, 376] width 37 height 20
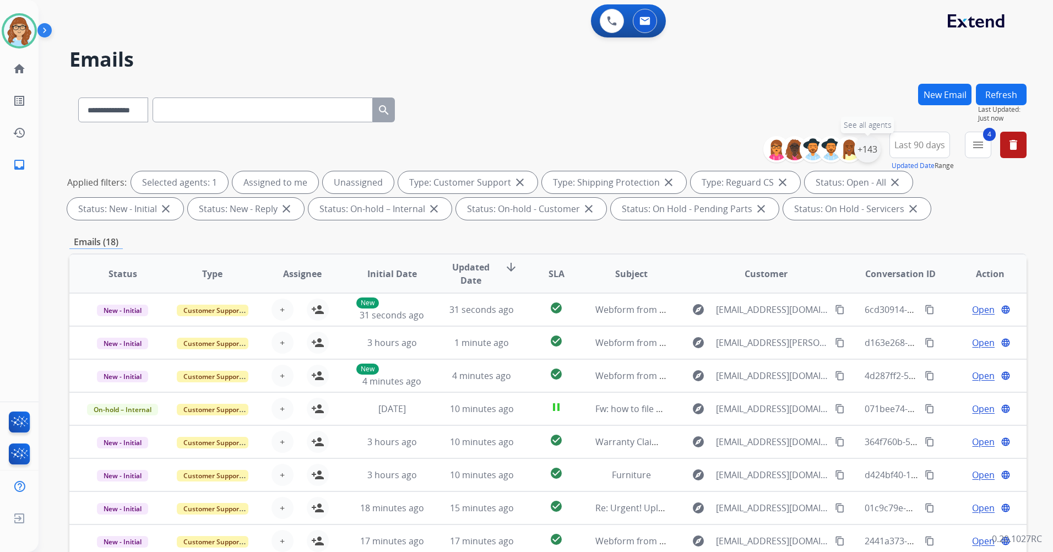
click at [867, 144] on div "+143" at bounding box center [867, 149] width 26 height 26
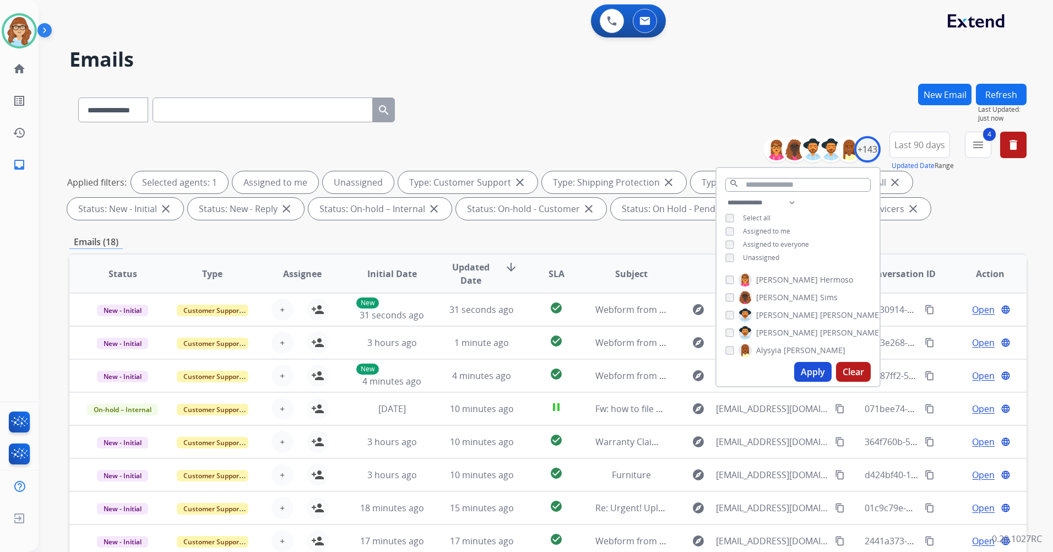
click at [746, 253] on span "Unassigned" at bounding box center [761, 257] width 36 height 9
click at [808, 369] on button "Apply" at bounding box center [812, 372] width 37 height 20
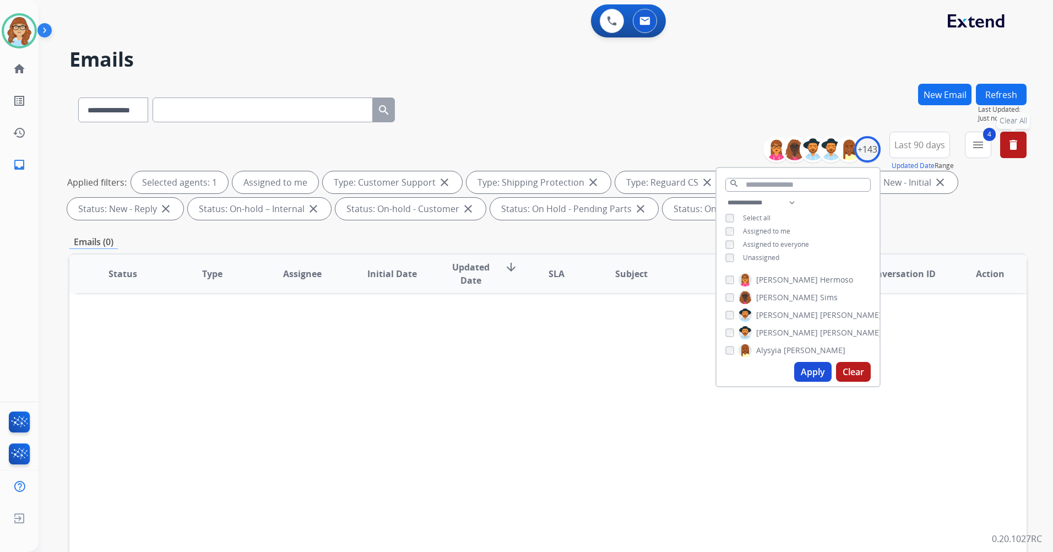
click at [1014, 150] on mat-icon "delete" at bounding box center [1012, 144] width 13 height 13
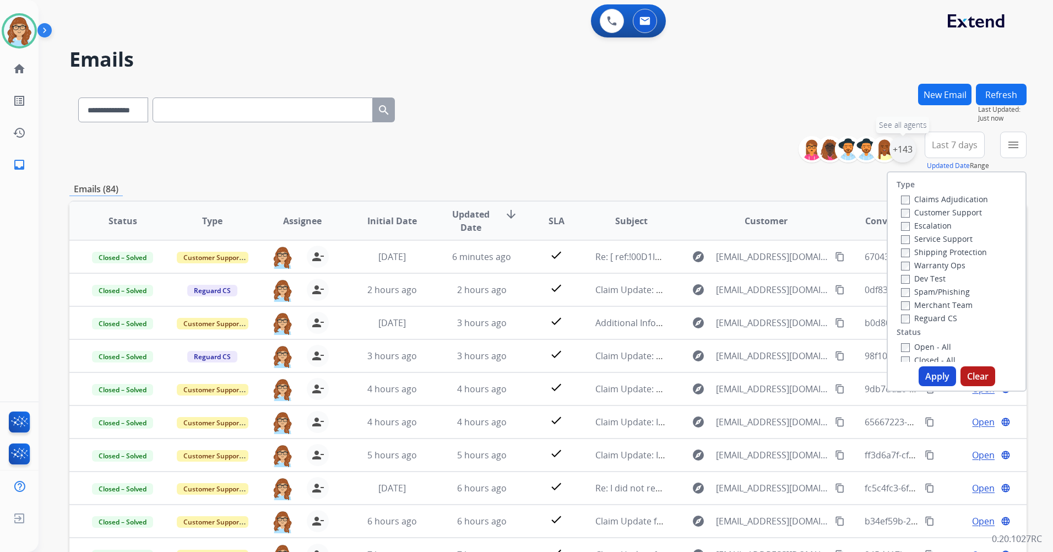
click at [907, 153] on div "+143" at bounding box center [902, 149] width 26 height 26
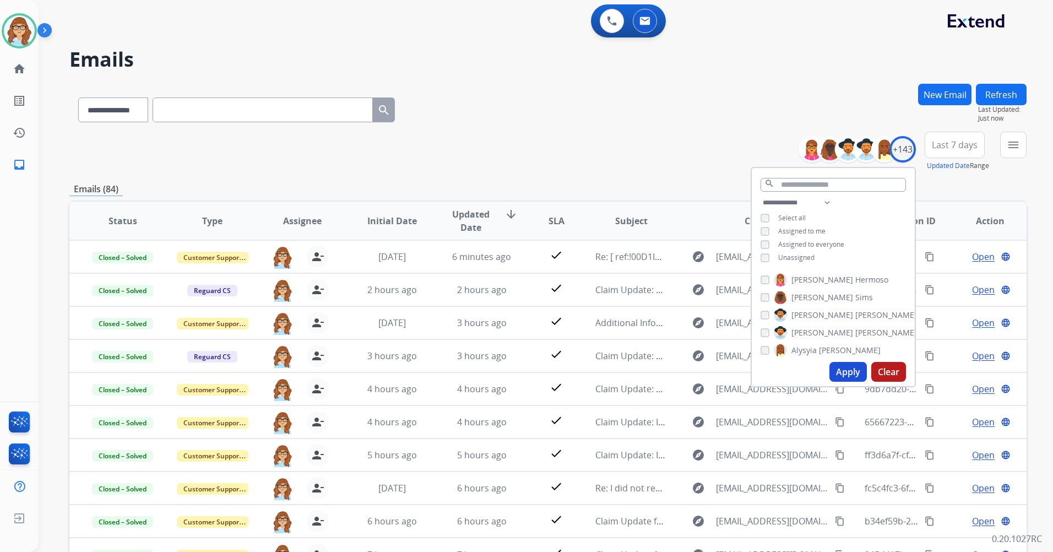
click at [790, 232] on span "Assigned to me" at bounding box center [801, 230] width 47 height 9
click at [839, 366] on button "Apply" at bounding box center [847, 372] width 37 height 20
click at [709, 121] on div "**********" at bounding box center [547, 108] width 957 height 48
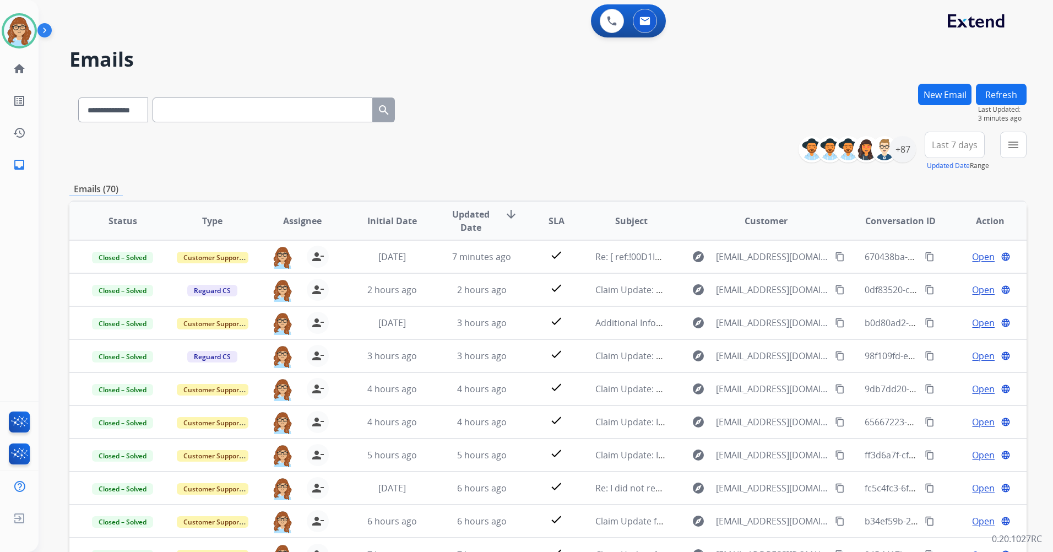
click at [958, 147] on span "Last 7 days" at bounding box center [954, 145] width 46 height 4
click at [941, 282] on div "Last 90 days" at bounding box center [950, 278] width 61 height 17
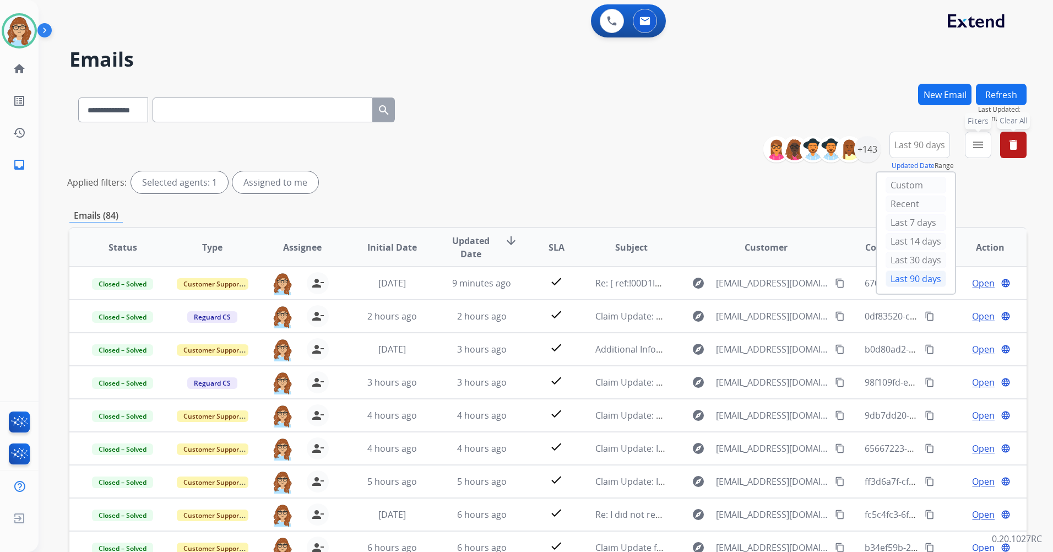
click at [971, 146] on mat-icon "menu" at bounding box center [977, 144] width 13 height 13
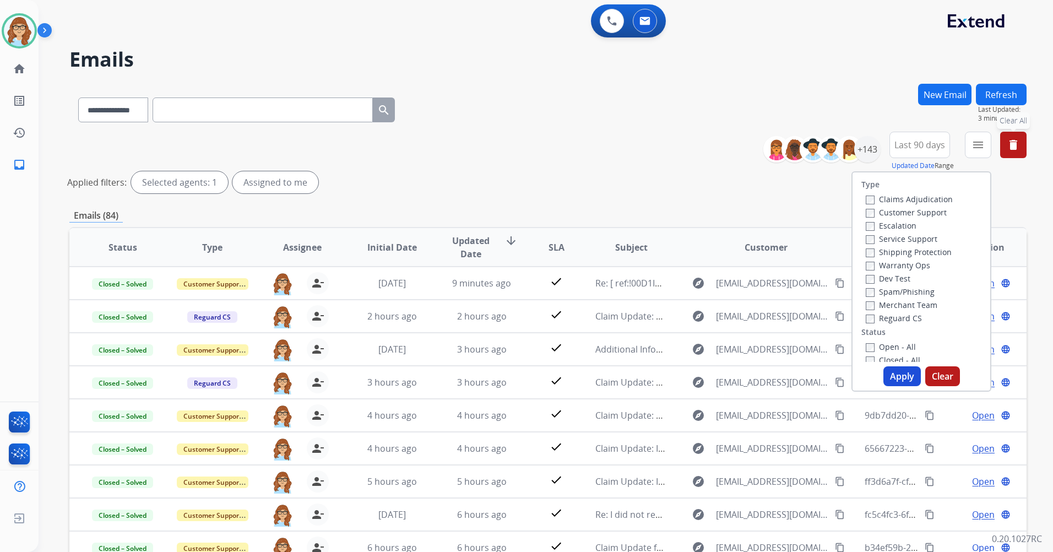
click at [895, 215] on label "Customer Support" at bounding box center [905, 212] width 81 height 10
click at [901, 249] on label "Shipping Protection" at bounding box center [908, 252] width 86 height 10
click at [895, 320] on label "Reguard CS" at bounding box center [893, 318] width 56 height 10
click at [893, 342] on label "Open - All" at bounding box center [890, 346] width 50 height 10
click at [895, 372] on button "Apply" at bounding box center [901, 376] width 37 height 20
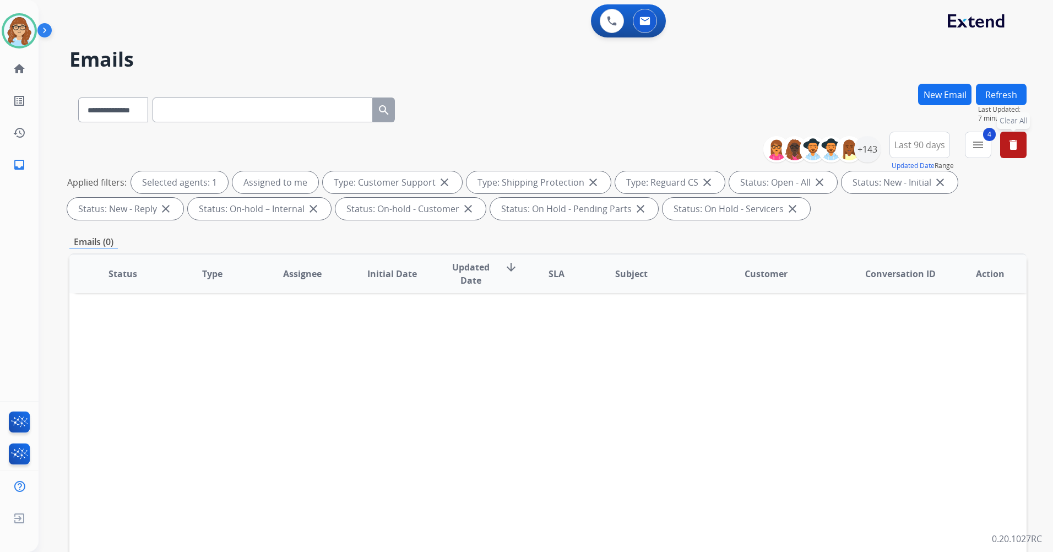
click at [1017, 91] on button "Refresh" at bounding box center [1000, 94] width 51 height 21
click at [1011, 92] on button "Refresh" at bounding box center [1000, 94] width 51 height 21
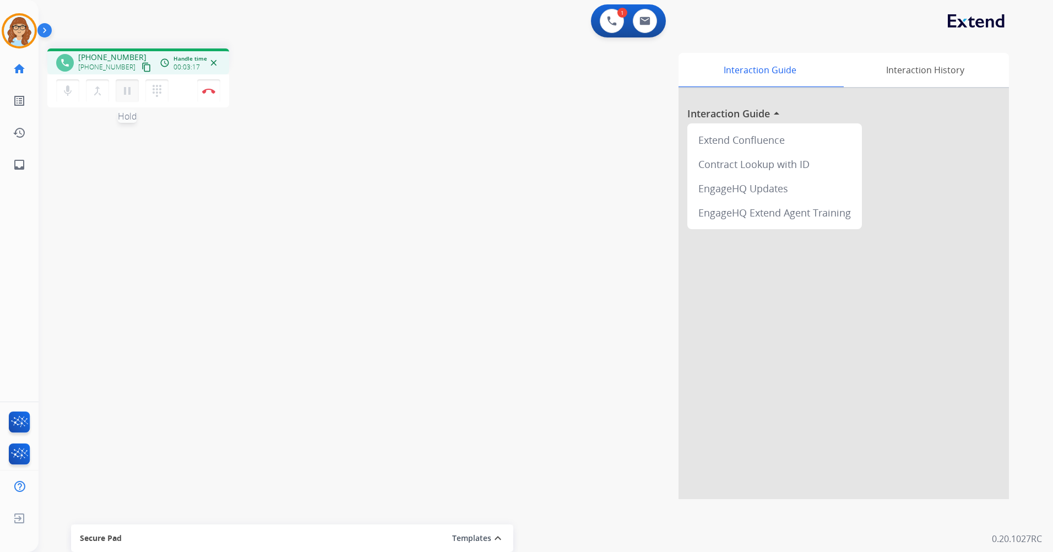
click at [123, 99] on button "pause Hold" at bounding box center [127, 90] width 23 height 23
click at [614, 26] on button at bounding box center [611, 21] width 24 height 24
click at [599, 21] on button at bounding box center [611, 21] width 24 height 24
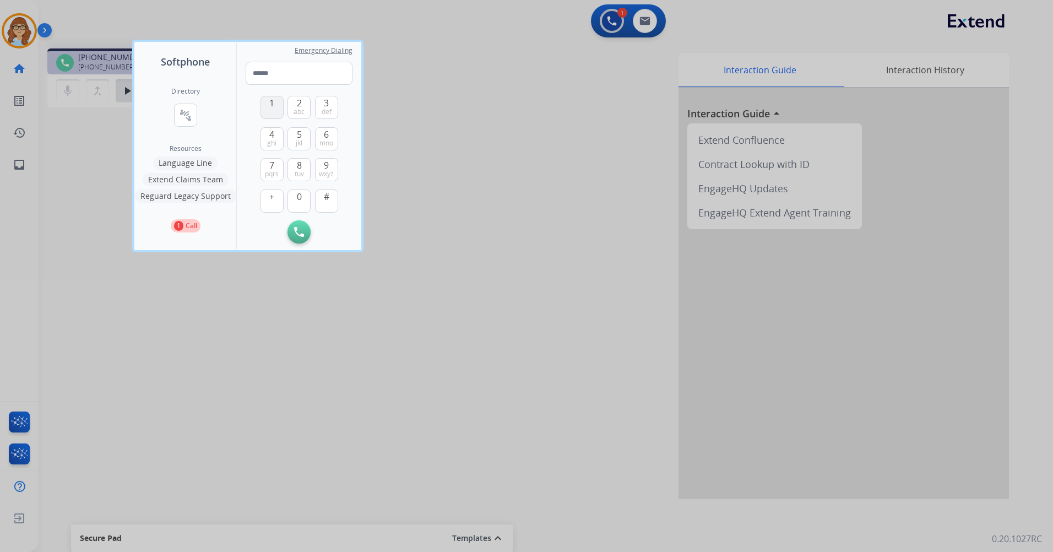
click at [281, 112] on button "1" at bounding box center [271, 107] width 23 height 23
click at [305, 165] on button "8 tuv" at bounding box center [298, 169] width 23 height 23
click at [329, 109] on span "def" at bounding box center [326, 111] width 10 height 9
click at [301, 101] on span "2" at bounding box center [299, 102] width 5 height 13
click at [322, 166] on button "9 wxyz" at bounding box center [326, 169] width 23 height 23
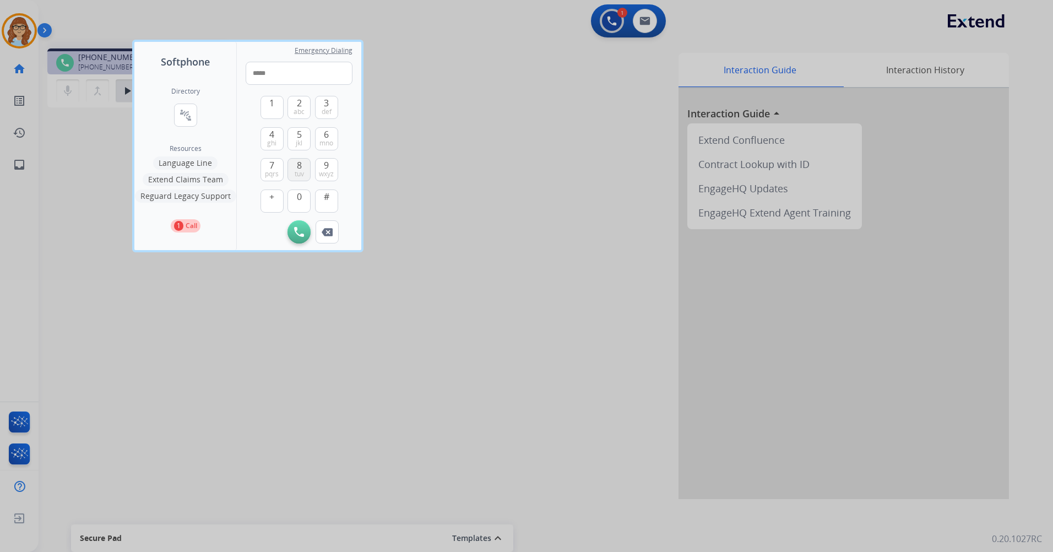
drag, startPoint x: 304, startPoint y: 190, endPoint x: 291, endPoint y: 159, distance: 33.8
click at [303, 190] on button "0" at bounding box center [298, 200] width 23 height 23
click at [276, 138] on button "4 ghi" at bounding box center [271, 138] width 23 height 23
click at [274, 137] on span "4" at bounding box center [271, 134] width 5 height 13
click at [322, 166] on button "9 wxyz" at bounding box center [326, 169] width 23 height 23
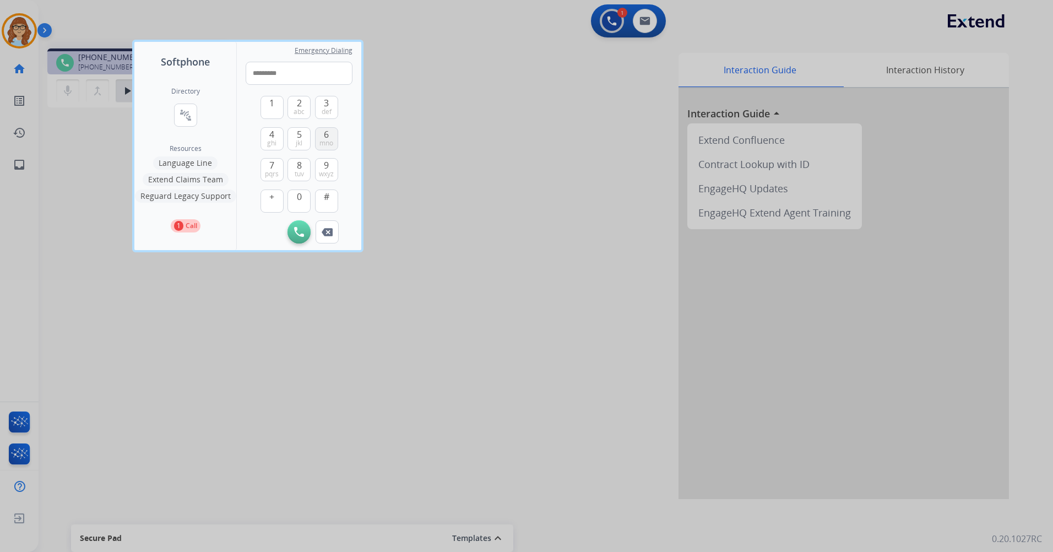
click at [326, 142] on span "mno" at bounding box center [326, 143] width 14 height 9
click at [308, 200] on button "0" at bounding box center [298, 200] width 23 height 23
type input "**********"
click at [301, 220] on div "1 2 abc 3 def 4 ghi 5 jkl 6 mno 7 pqrs 8 tuv 9 wxyz + 0 #" at bounding box center [299, 152] width 78 height 135
click at [301, 225] on button "Initiate Call" at bounding box center [298, 231] width 23 height 23
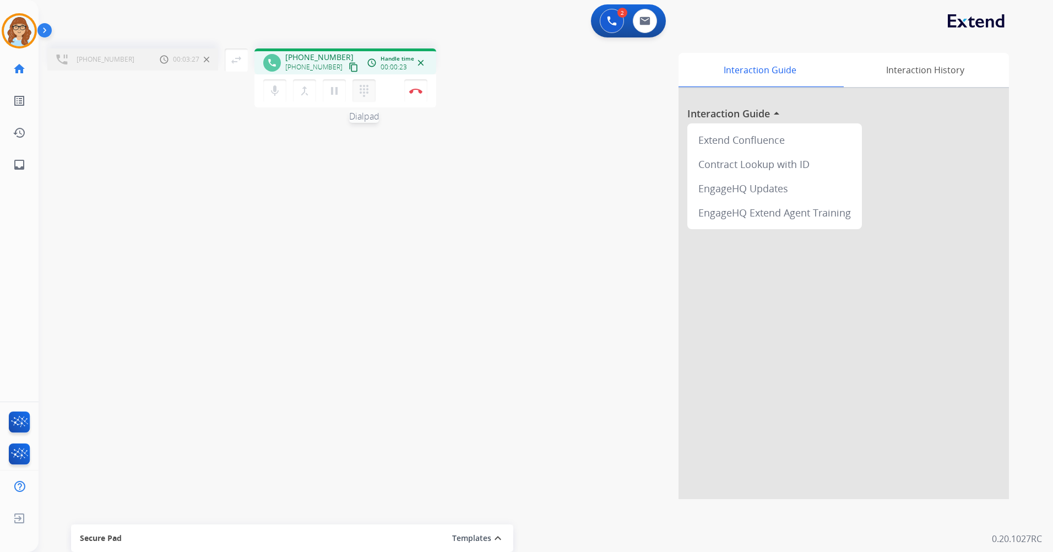
click at [355, 93] on button "dialpad Dialpad" at bounding box center [363, 90] width 23 height 23
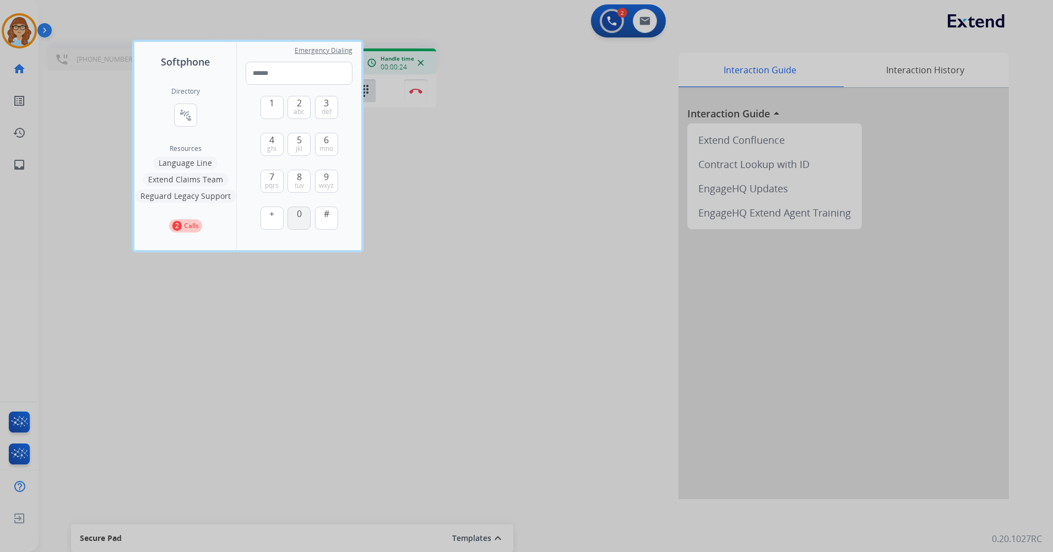
click at [299, 214] on span "0" at bounding box center [299, 213] width 5 height 13
click at [262, 111] on button "1" at bounding box center [271, 107] width 23 height 23
type input "**"
click at [288, 268] on div at bounding box center [526, 276] width 1053 height 552
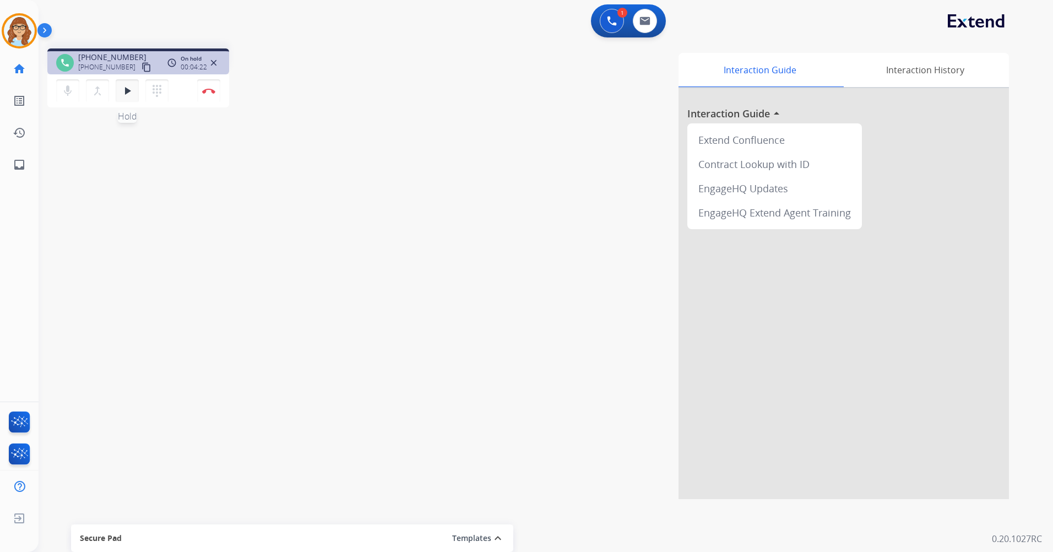
click at [118, 94] on button "play_arrow Hold" at bounding box center [127, 90] width 23 height 23
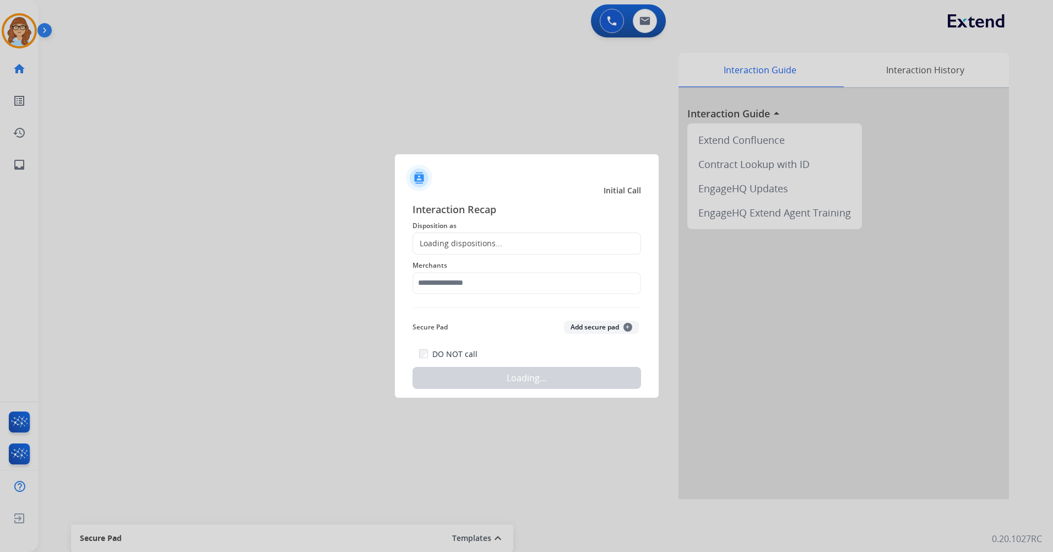
click at [212, 94] on div at bounding box center [526, 276] width 1053 height 552
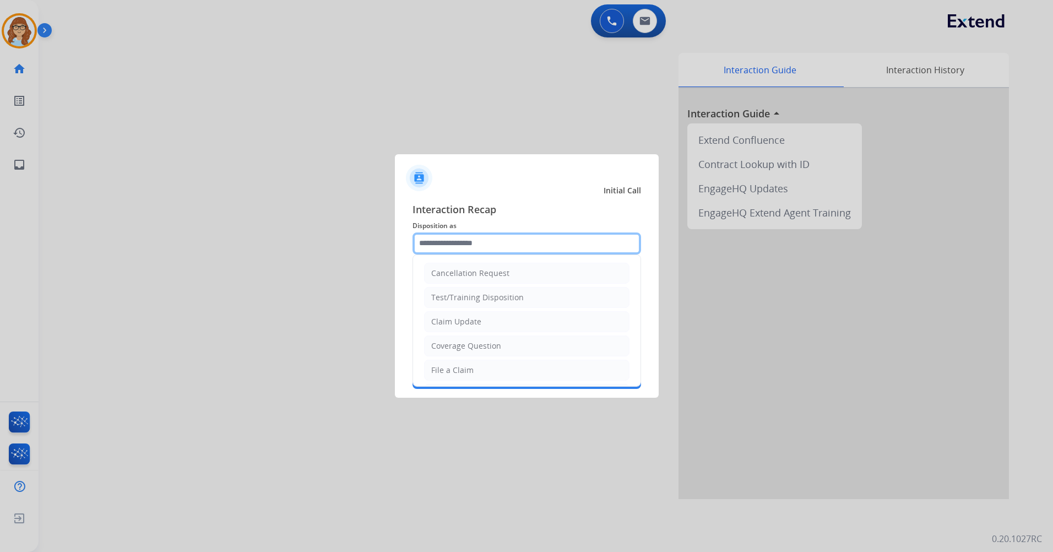
click at [494, 248] on input "text" at bounding box center [526, 243] width 228 height 22
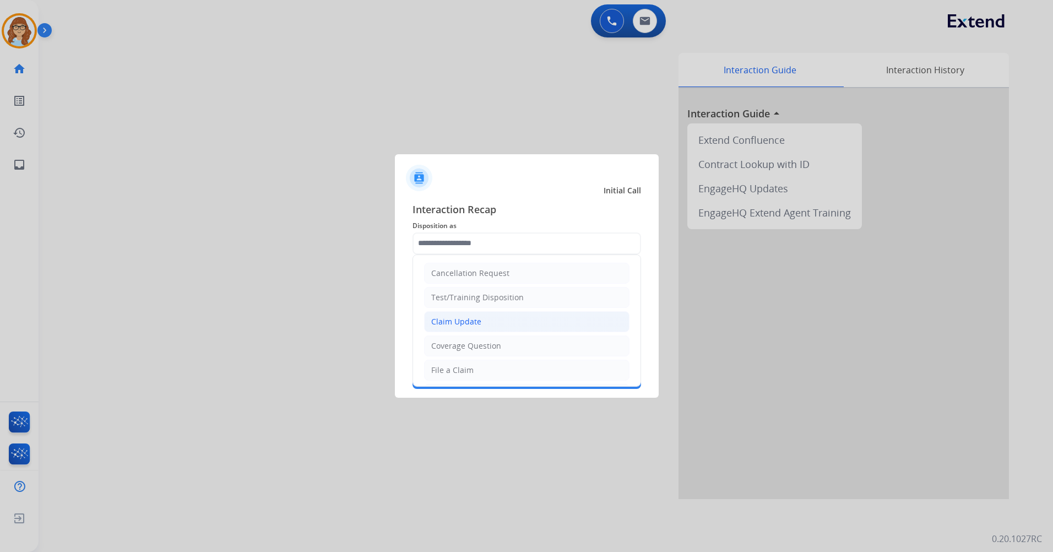
click at [492, 324] on li "Claim Update" at bounding box center [526, 321] width 205 height 21
type input "**********"
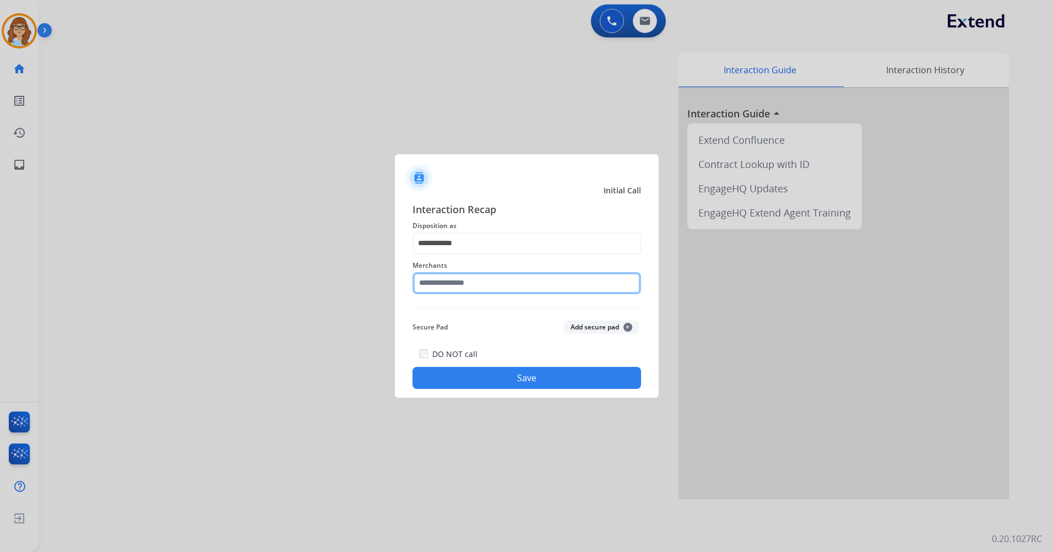
click at [487, 285] on input "text" at bounding box center [526, 283] width 228 height 22
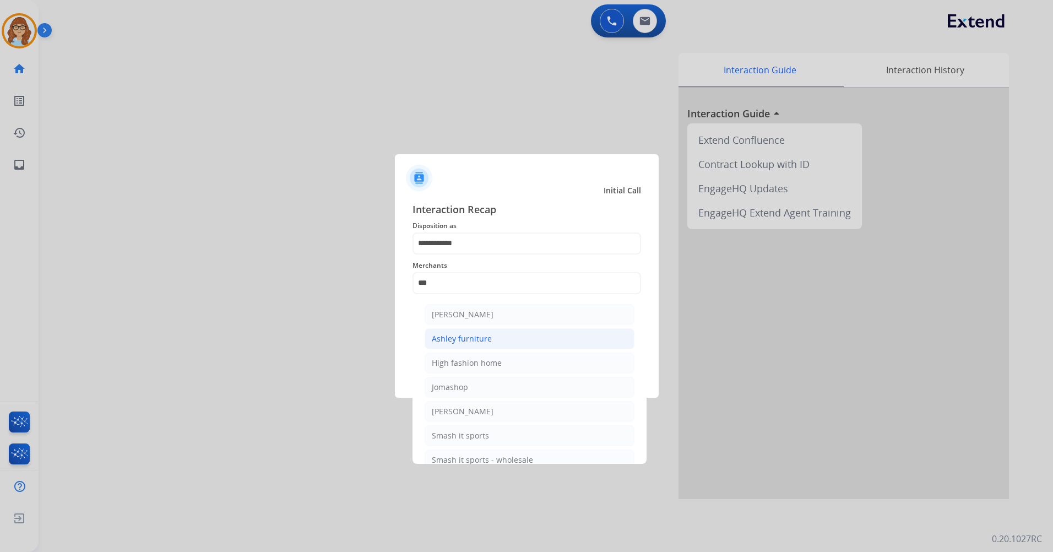
click at [479, 331] on li "Ashley furniture" at bounding box center [529, 338] width 210 height 21
type input "**********"
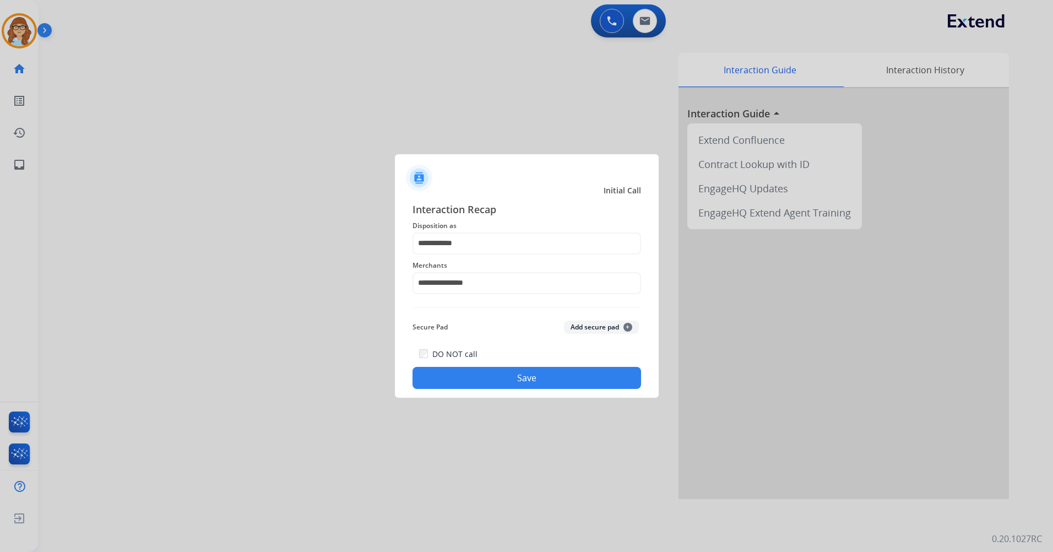
click at [550, 372] on button "Save" at bounding box center [526, 378] width 228 height 22
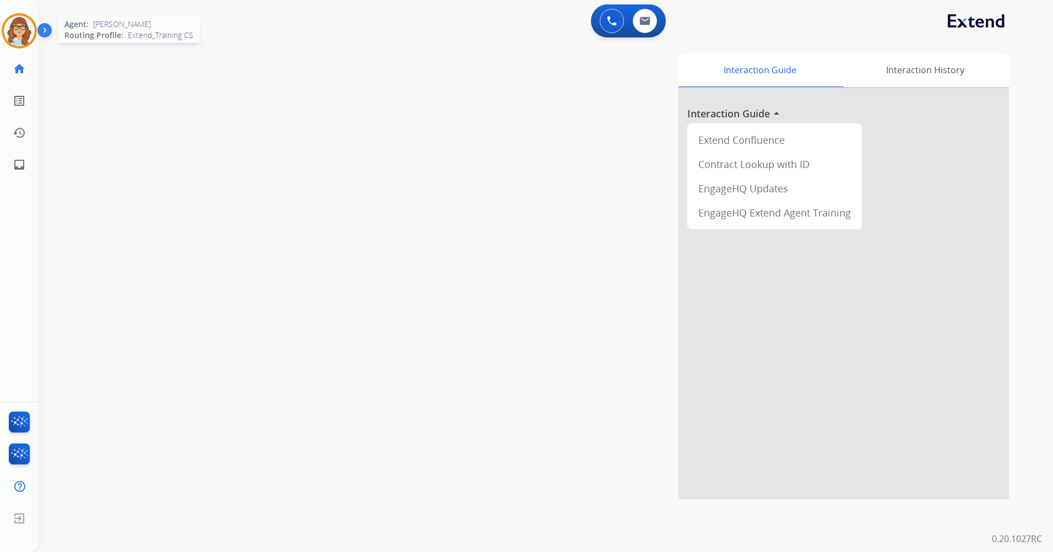
click at [14, 35] on img at bounding box center [19, 30] width 31 height 31
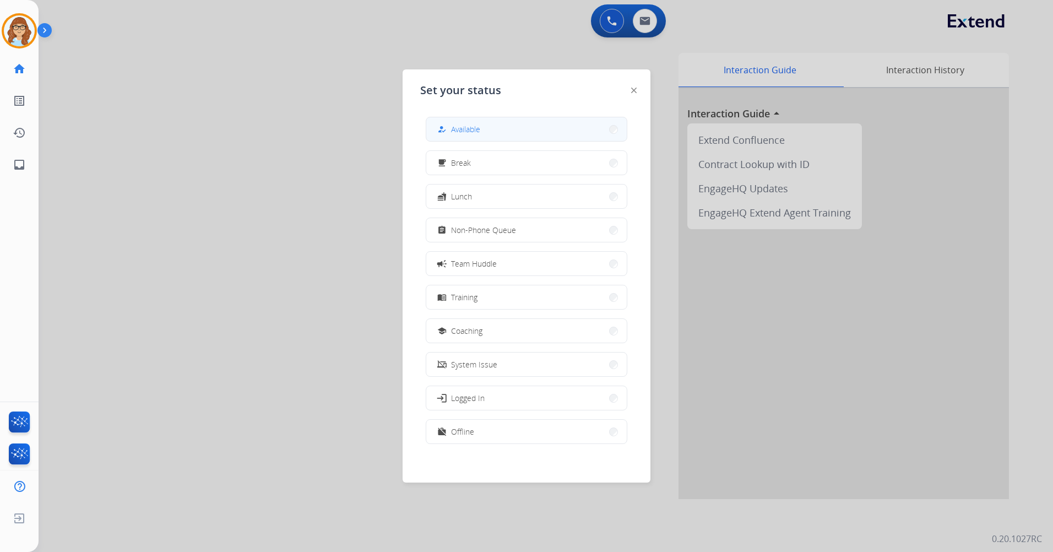
click at [490, 134] on button "how_to_reg Available" at bounding box center [526, 129] width 200 height 24
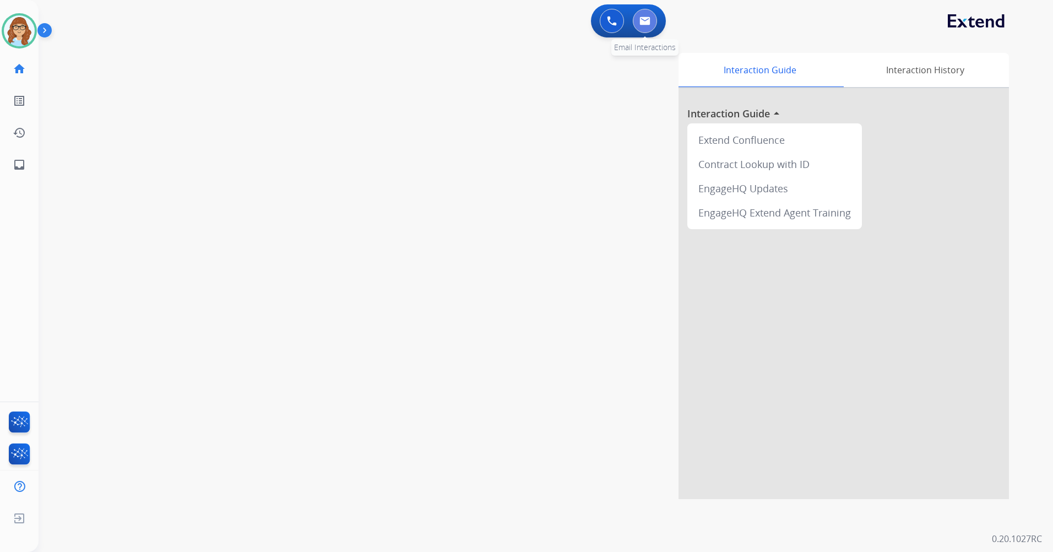
click at [656, 21] on button at bounding box center [645, 21] width 24 height 24
select select "**********"
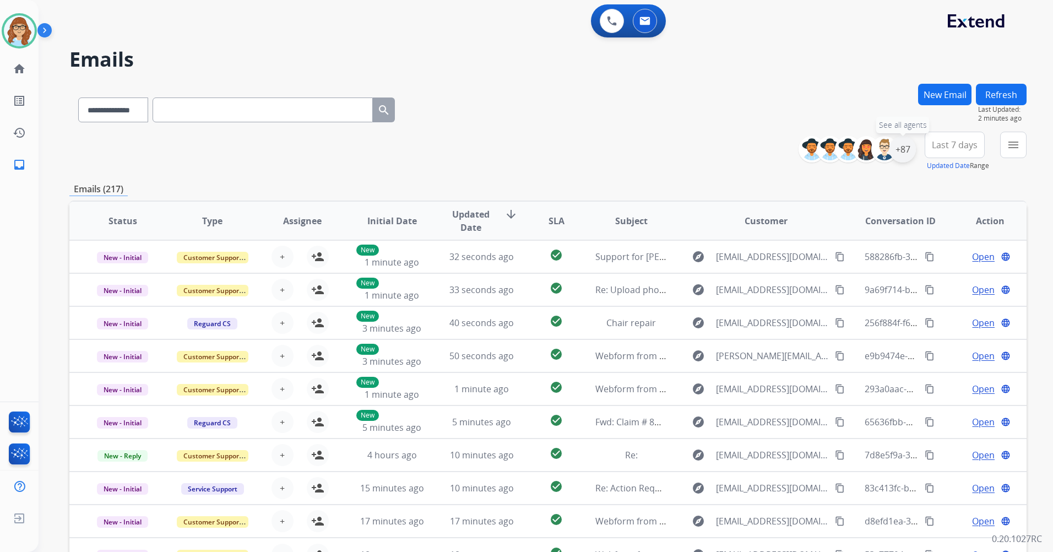
click at [910, 154] on div "+87" at bounding box center [902, 149] width 26 height 26
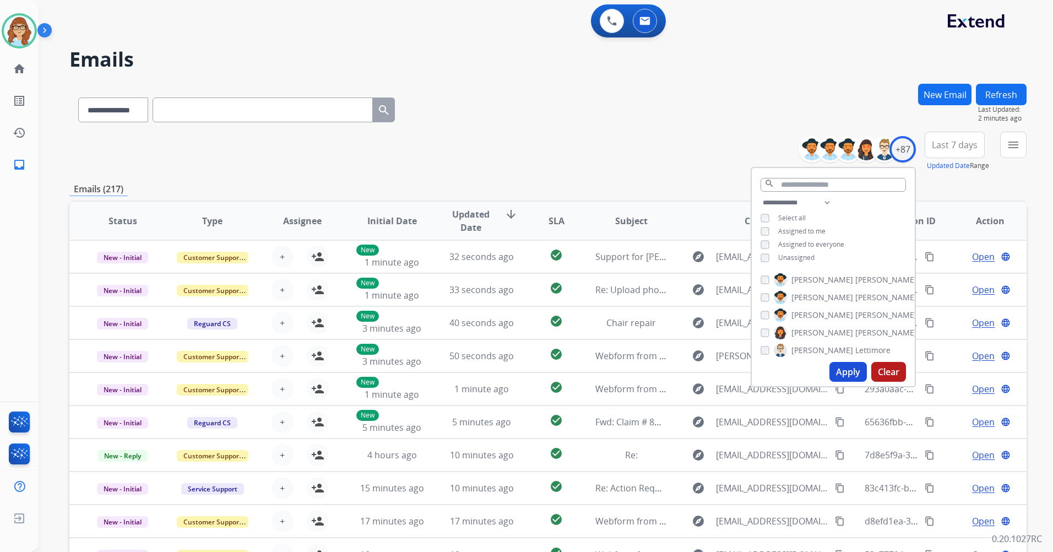
click at [788, 254] on span "Unassigned" at bounding box center [796, 257] width 36 height 9
click at [858, 372] on button "Apply" at bounding box center [847, 372] width 37 height 20
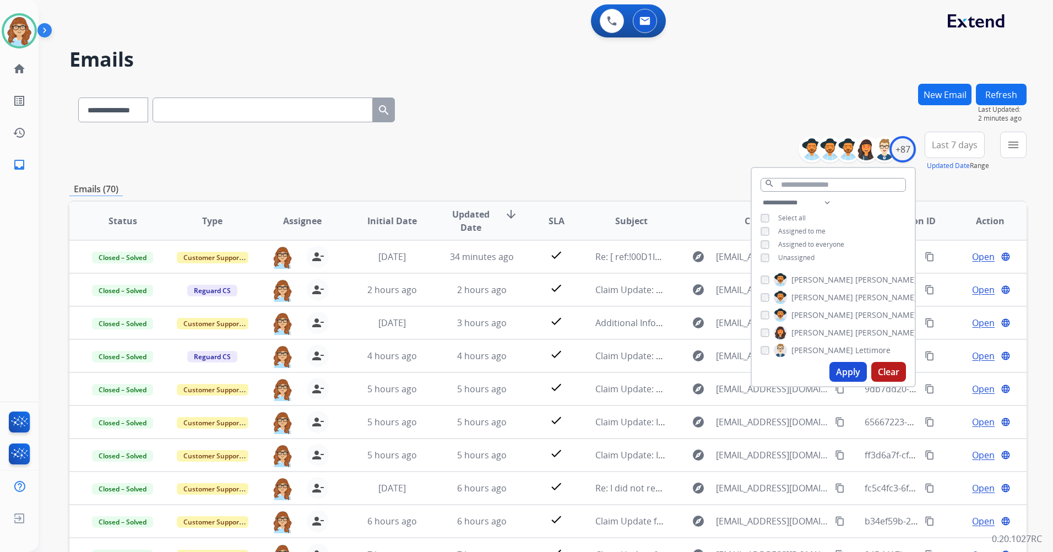
click at [635, 124] on div "**********" at bounding box center [547, 108] width 957 height 48
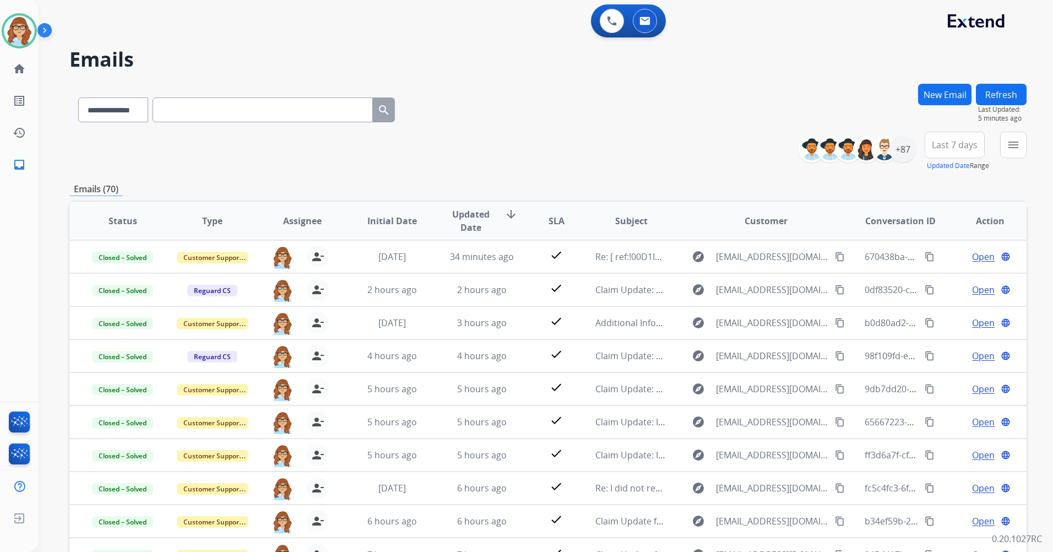
click at [977, 148] on button "Last 7 days" at bounding box center [954, 145] width 60 height 26
click at [951, 275] on div "Last 90 days" at bounding box center [950, 278] width 61 height 17
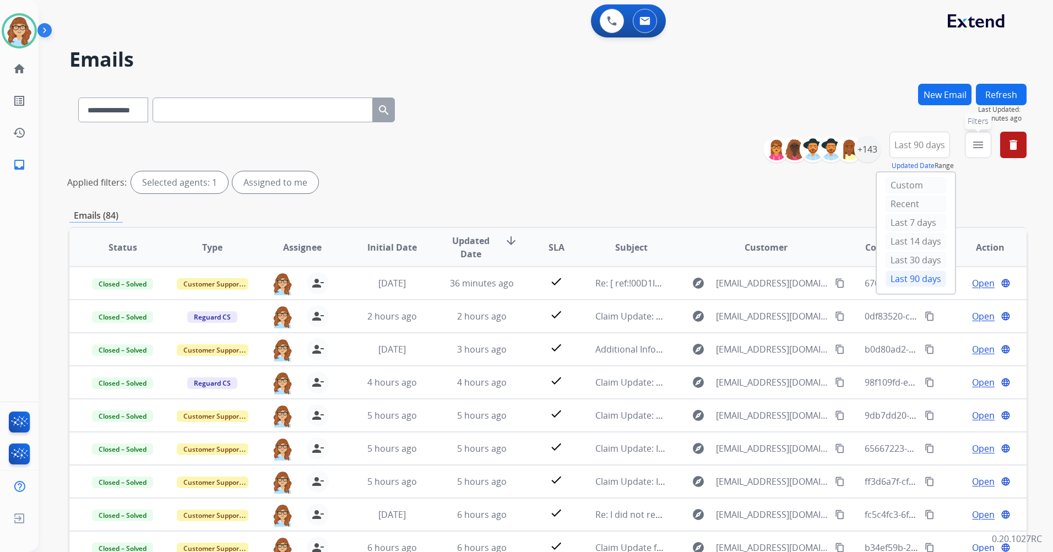
click at [973, 152] on button "menu Filters" at bounding box center [977, 145] width 26 height 26
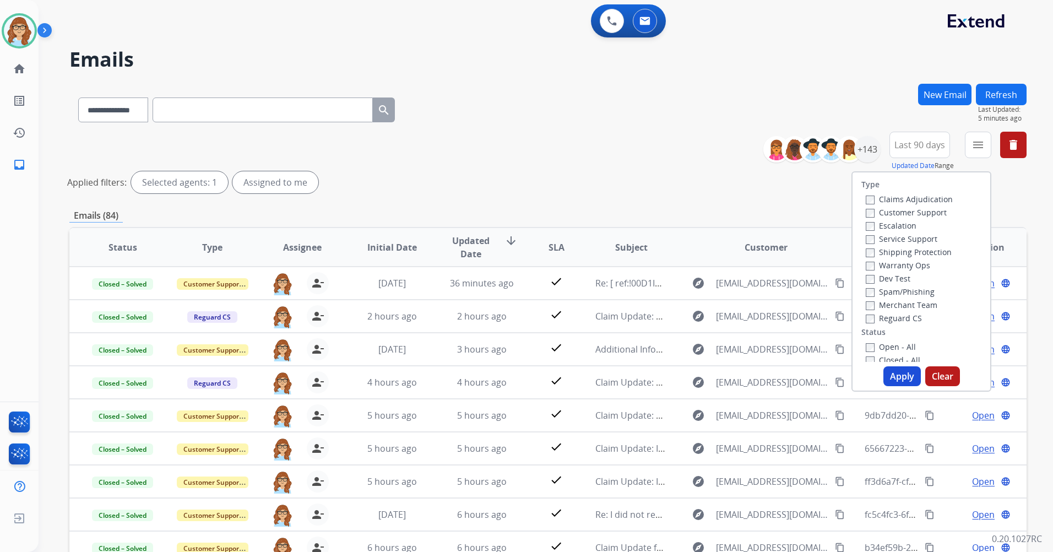
click at [895, 209] on label "Customer Support" at bounding box center [905, 212] width 81 height 10
click at [901, 253] on label "Shipping Protection" at bounding box center [908, 252] width 86 height 10
click at [887, 317] on label "Reguard CS" at bounding box center [893, 318] width 56 height 10
click at [887, 350] on label "Open - All" at bounding box center [890, 346] width 50 height 10
click at [895, 373] on button "Apply" at bounding box center [901, 376] width 37 height 20
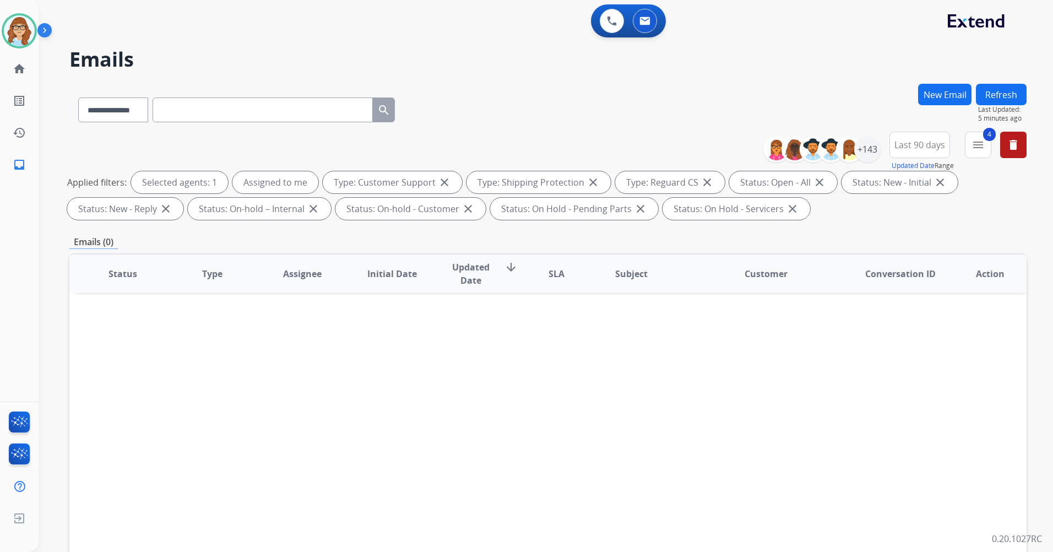
click at [50, 24] on img at bounding box center [46, 32] width 19 height 21
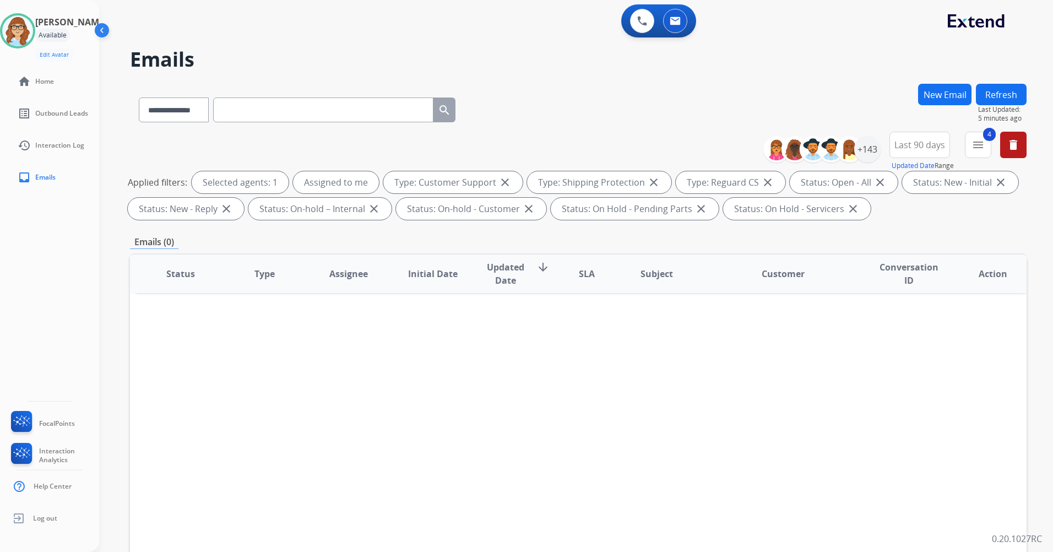
click at [107, 30] on img at bounding box center [102, 32] width 21 height 21
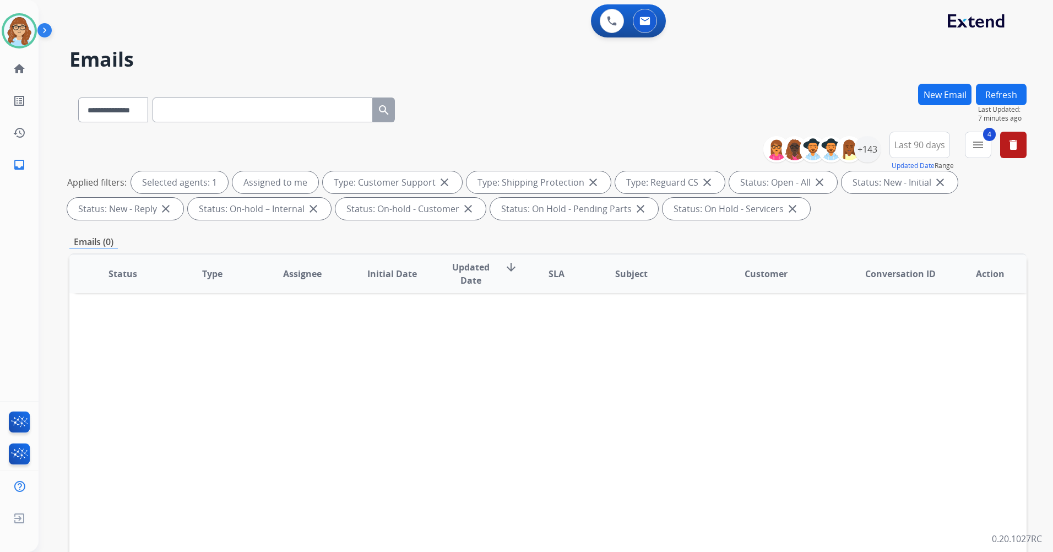
click at [1008, 85] on button "Refresh" at bounding box center [1000, 94] width 51 height 21
click at [997, 84] on button "Refresh" at bounding box center [1000, 94] width 51 height 21
click at [47, 28] on img at bounding box center [46, 32] width 19 height 21
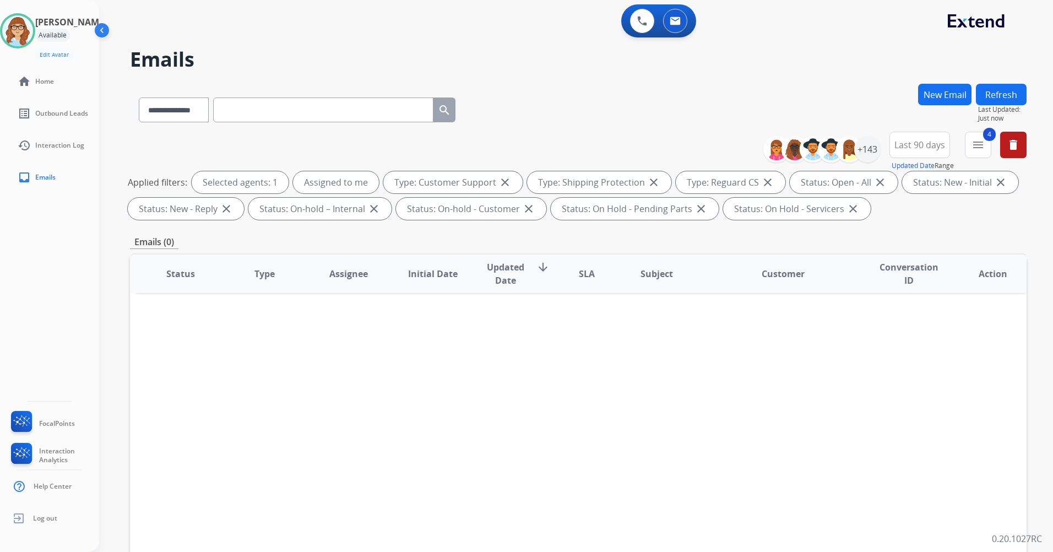
click at [106, 31] on img at bounding box center [102, 32] width 21 height 21
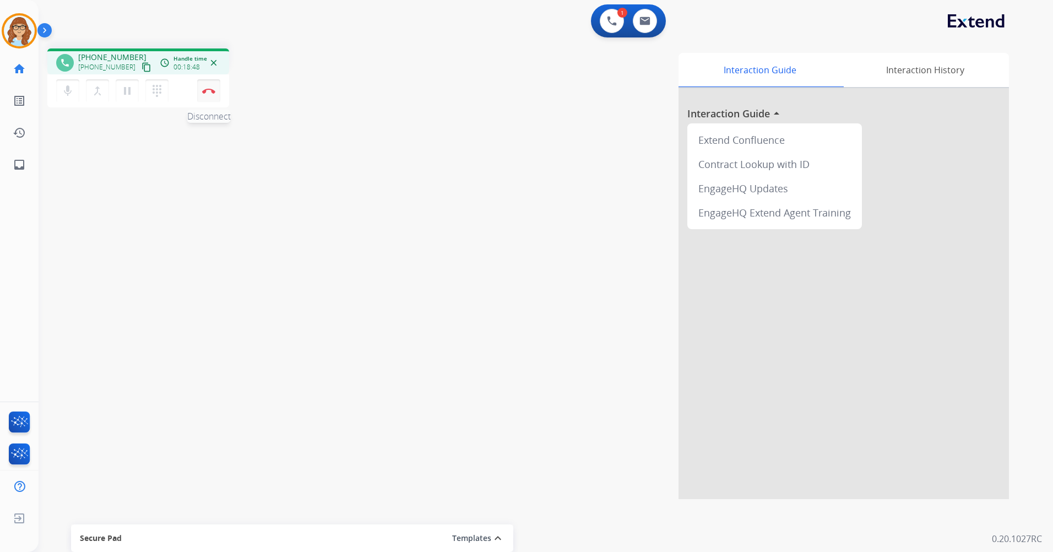
click at [212, 94] on button "Disconnect" at bounding box center [208, 90] width 23 height 23
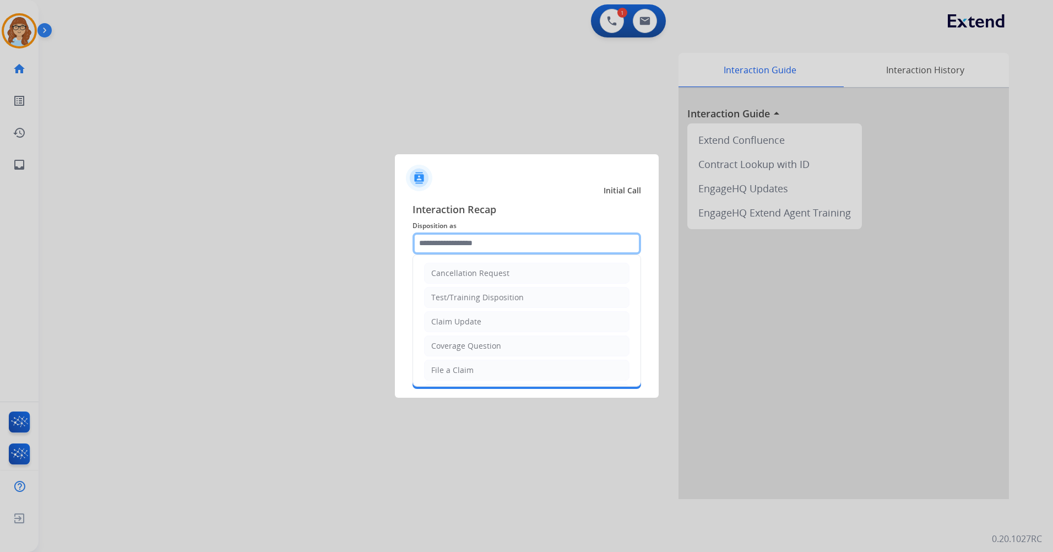
click at [566, 239] on input "text" at bounding box center [526, 243] width 228 height 22
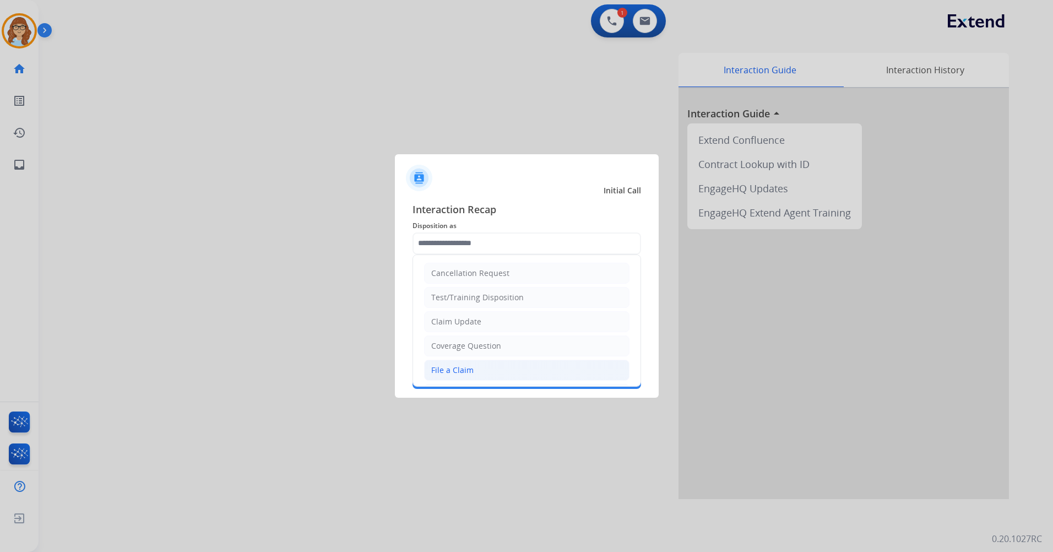
click at [465, 366] on div "File a Claim" at bounding box center [452, 369] width 42 height 11
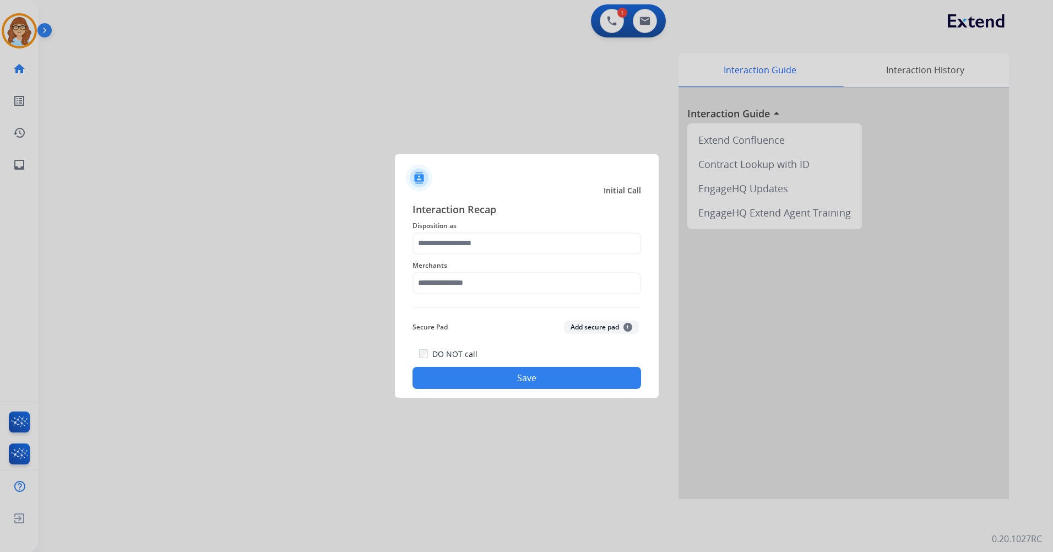
type input "**********"
click at [485, 280] on input "text" at bounding box center [526, 283] width 228 height 22
click at [488, 317] on div "[PERSON_NAME]" at bounding box center [463, 314] width 62 height 11
type input "**********"
click at [509, 373] on button "Save" at bounding box center [526, 378] width 228 height 22
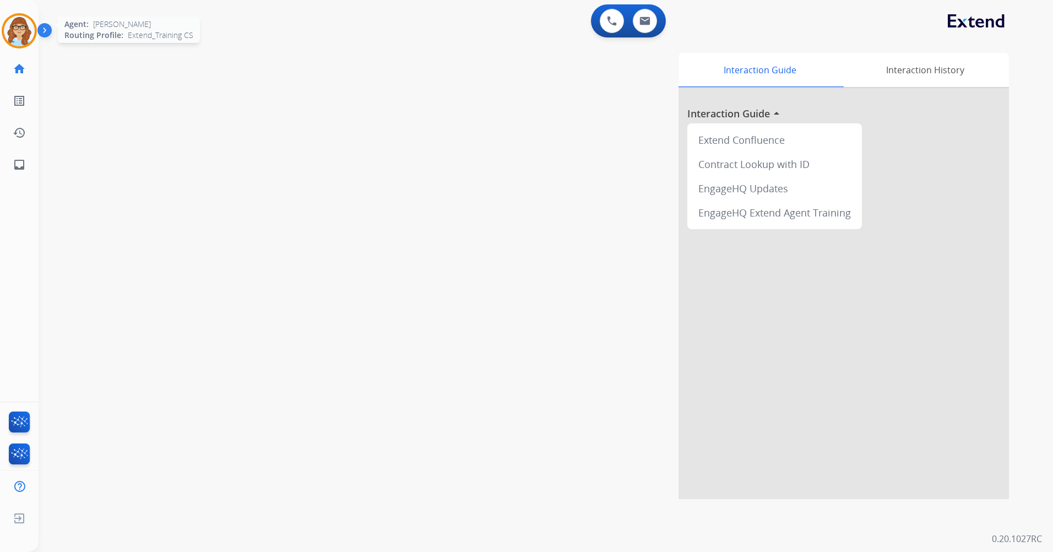
click at [25, 33] on img at bounding box center [19, 30] width 31 height 31
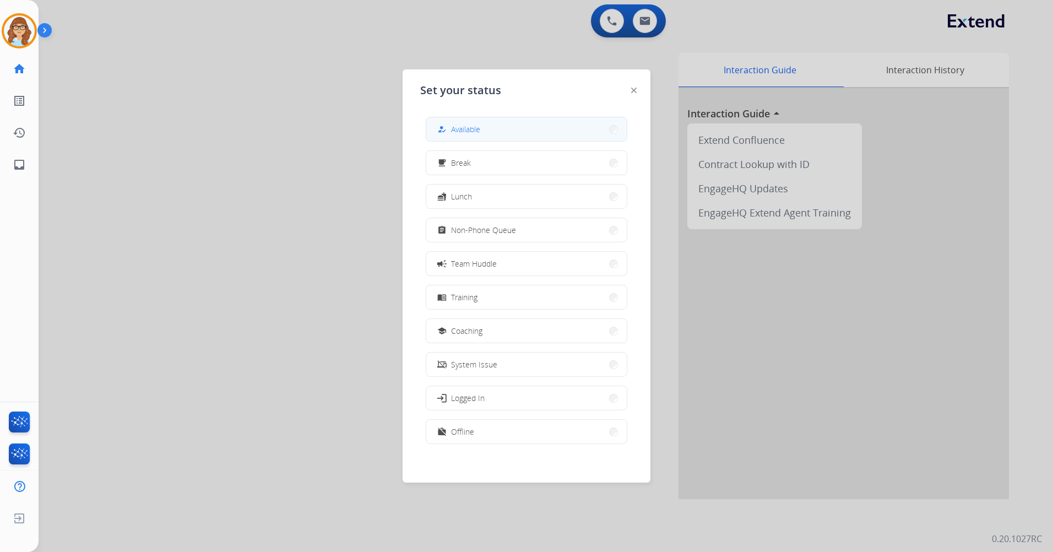
click at [499, 127] on button "how_to_reg Available" at bounding box center [526, 129] width 200 height 24
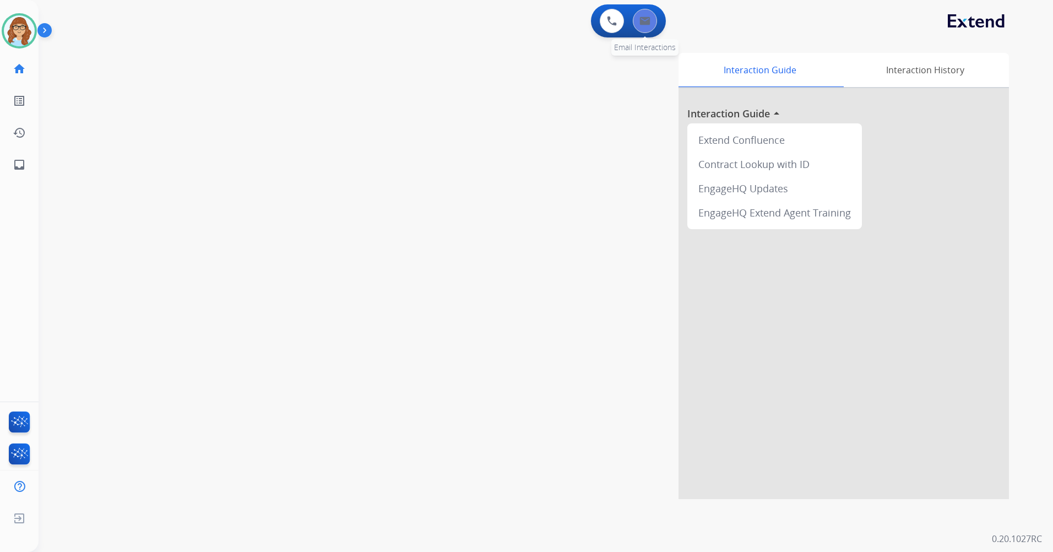
click at [647, 27] on button at bounding box center [645, 21] width 24 height 24
select select "**********"
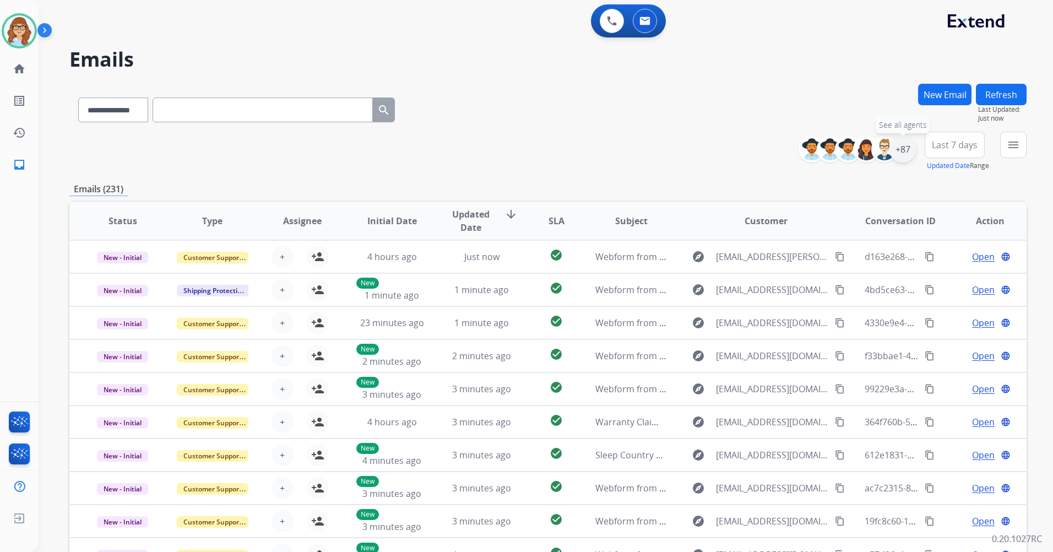
click at [904, 148] on div "+87" at bounding box center [902, 149] width 26 height 26
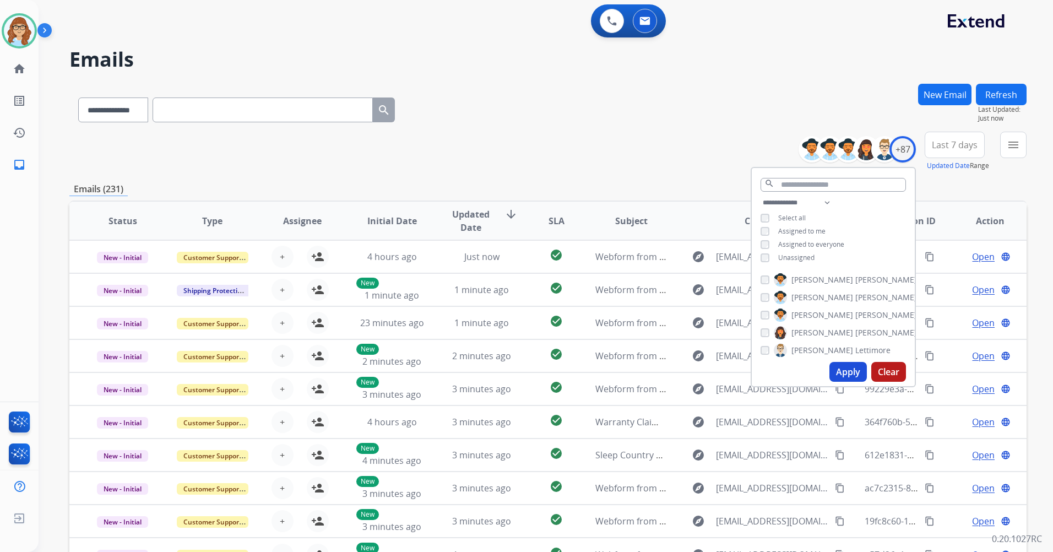
click at [806, 255] on span "Unassigned" at bounding box center [796, 257] width 36 height 9
click at [841, 369] on button "Apply" at bounding box center [847, 372] width 37 height 20
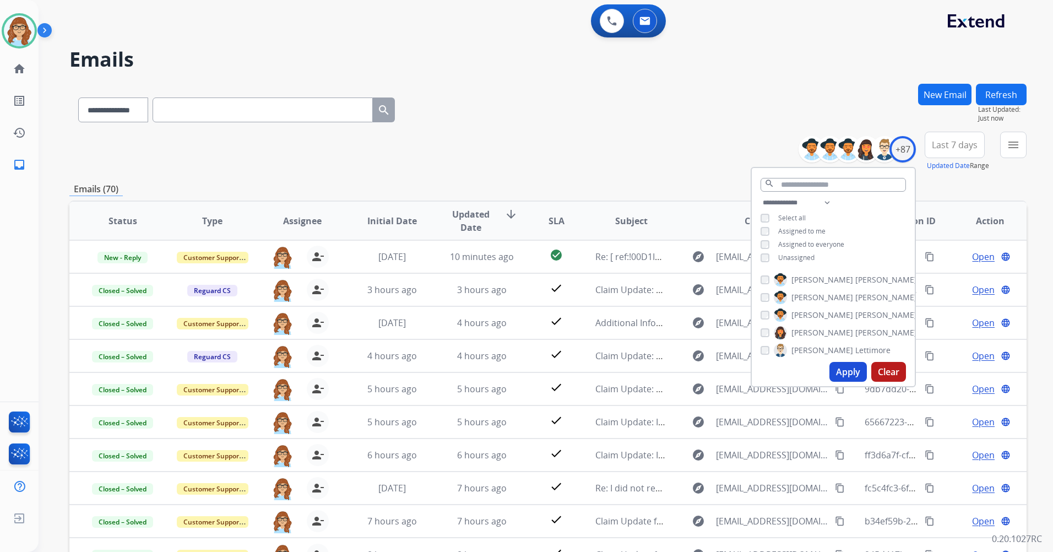
click at [847, 368] on button "Apply" at bounding box center [847, 372] width 37 height 20
click at [715, 131] on div "**********" at bounding box center [547, 108] width 957 height 48
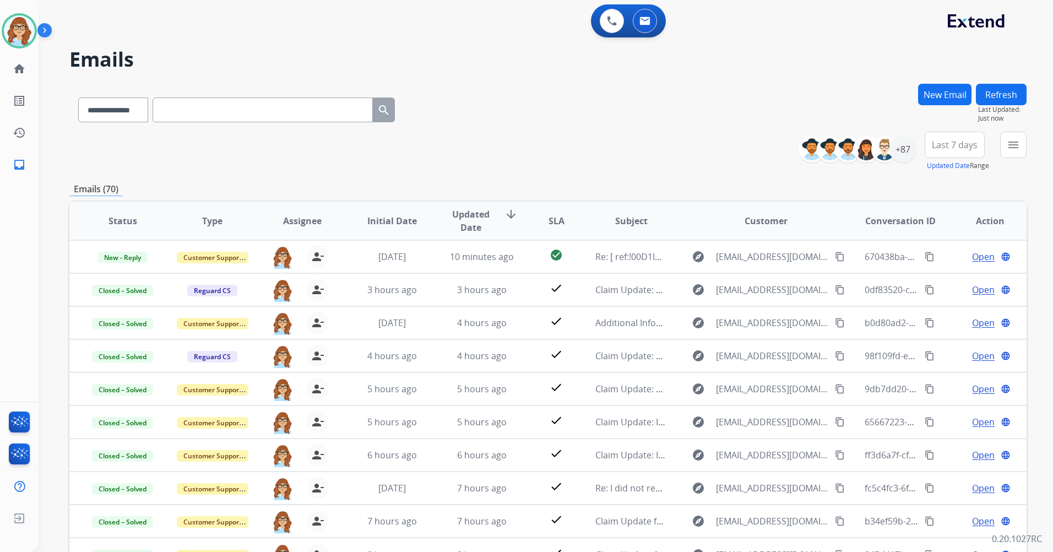
click at [953, 147] on span "Last 7 days" at bounding box center [954, 145] width 46 height 4
click at [944, 279] on div "Last 90 days" at bounding box center [950, 278] width 61 height 17
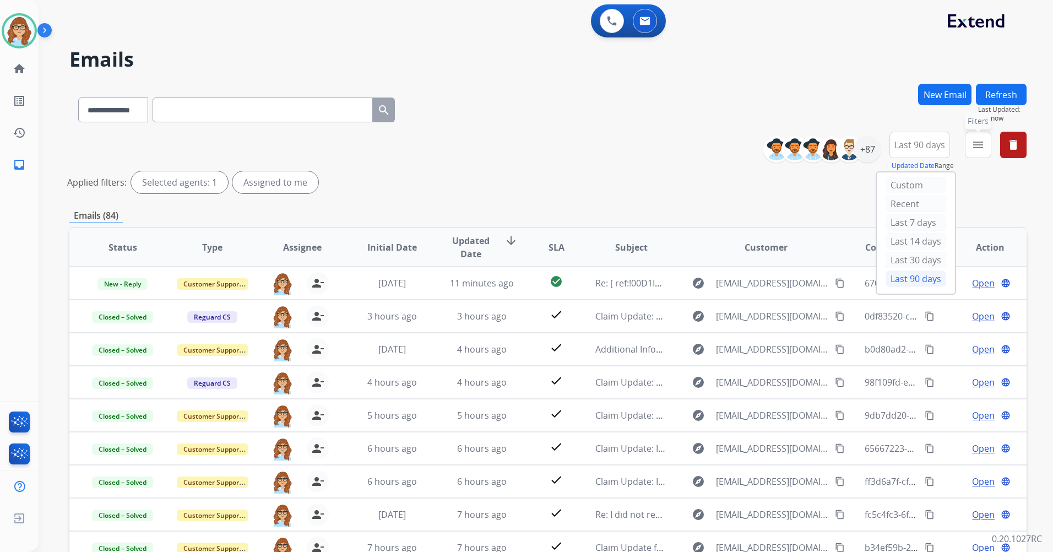
click at [980, 148] on mat-icon "menu" at bounding box center [977, 144] width 13 height 13
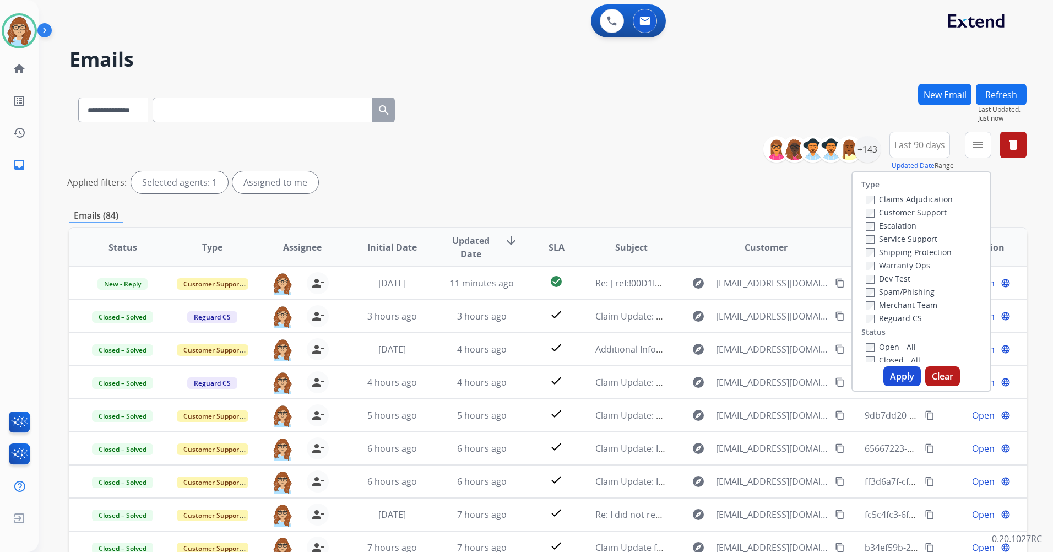
click at [917, 214] on label "Customer Support" at bounding box center [905, 212] width 81 height 10
click at [902, 253] on label "Shipping Protection" at bounding box center [908, 252] width 86 height 10
click at [896, 315] on label "Reguard CS" at bounding box center [893, 318] width 56 height 10
click at [893, 348] on label "Open - All" at bounding box center [890, 346] width 50 height 10
click at [895, 369] on button "Apply" at bounding box center [901, 376] width 37 height 20
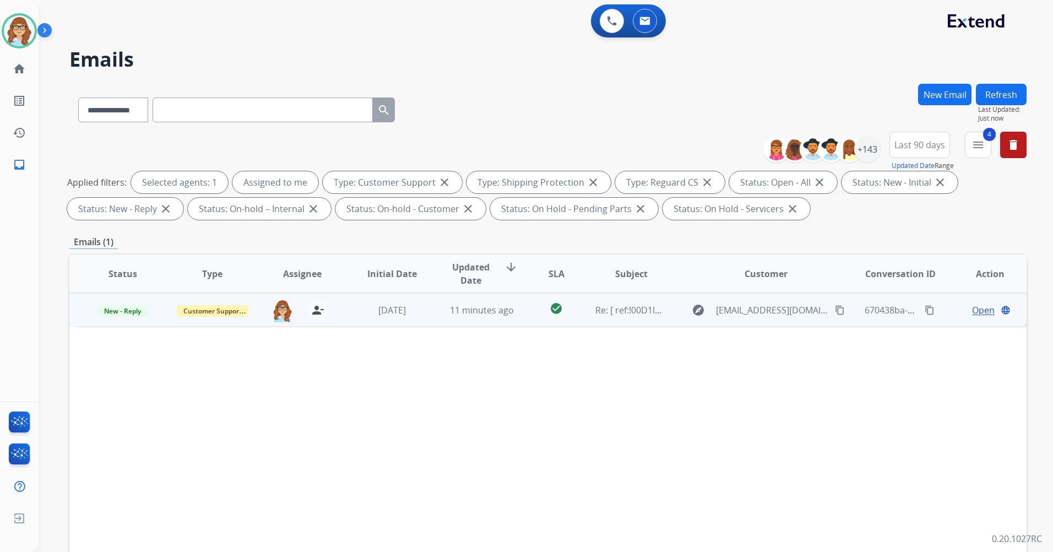
click at [972, 310] on span "Open" at bounding box center [983, 309] width 23 height 13
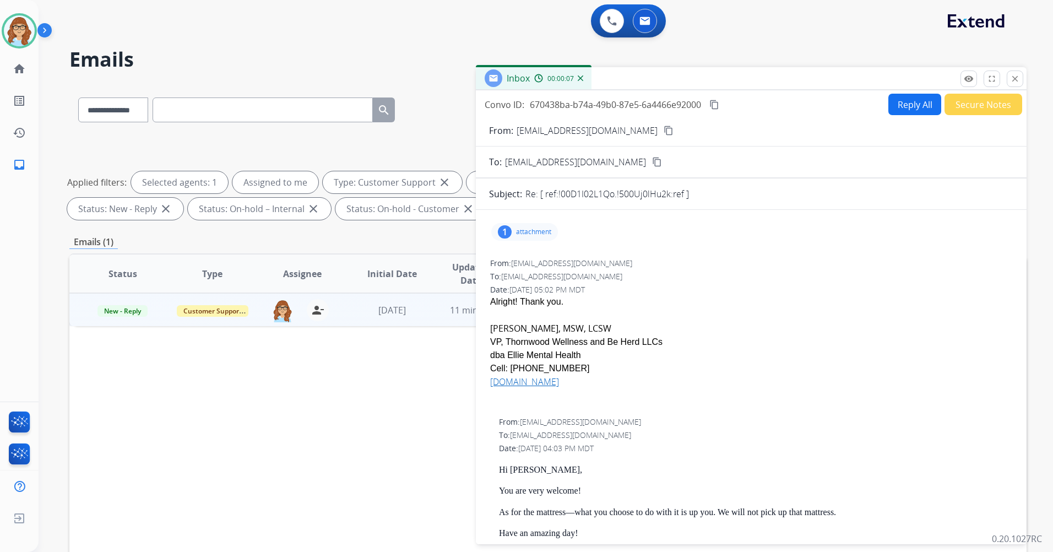
click at [982, 111] on button "Secure Notes" at bounding box center [983, 104] width 78 height 21
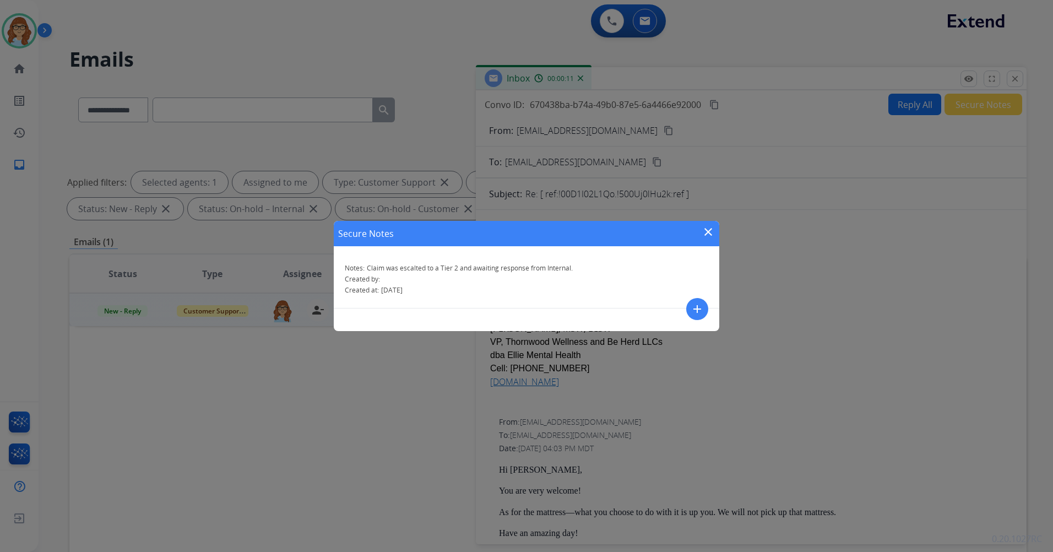
click at [693, 307] on mat-icon "add" at bounding box center [696, 308] width 13 height 13
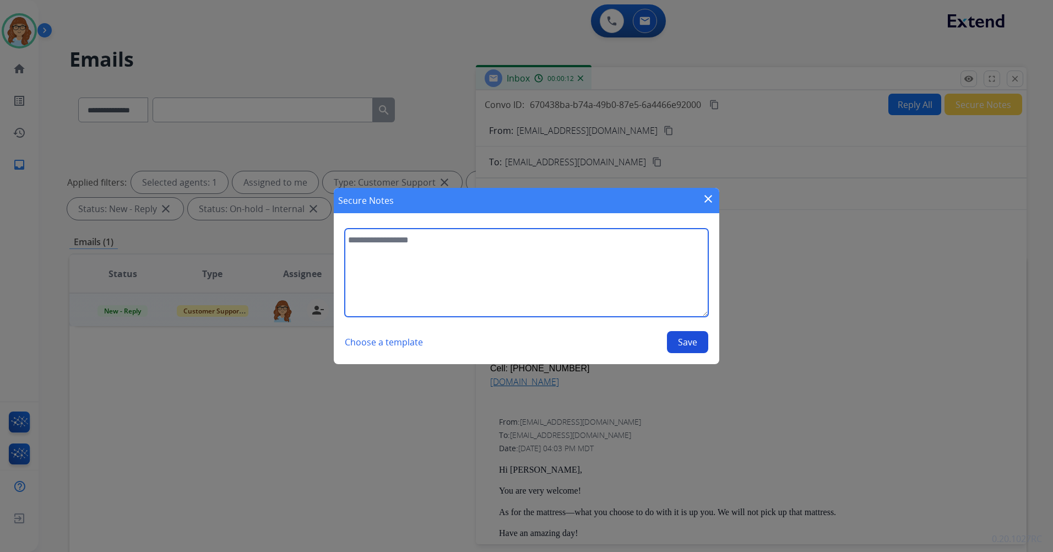
click at [559, 259] on textarea at bounding box center [526, 272] width 363 height 88
type textarea "*******"
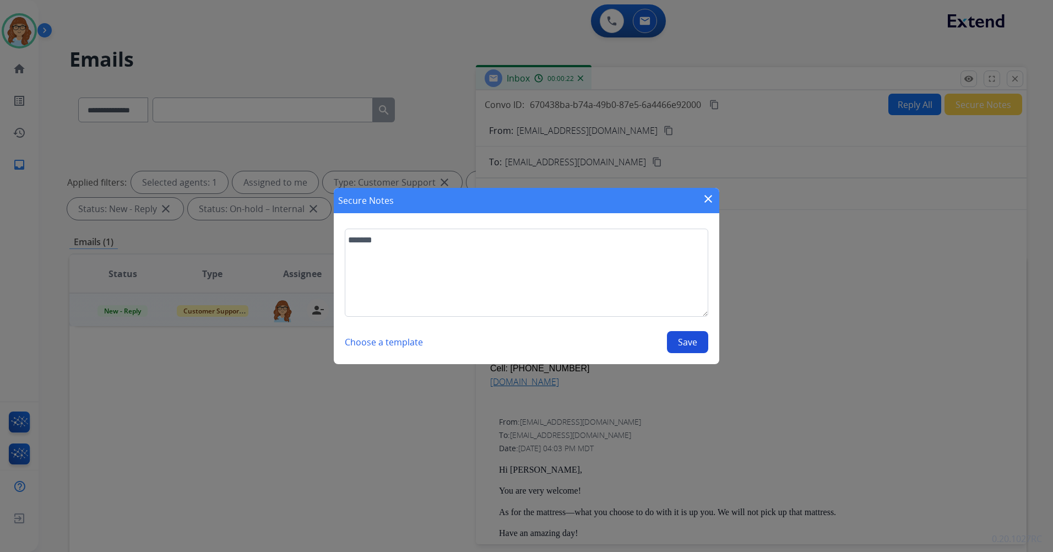
click at [708, 199] on mat-icon "close" at bounding box center [707, 198] width 13 height 13
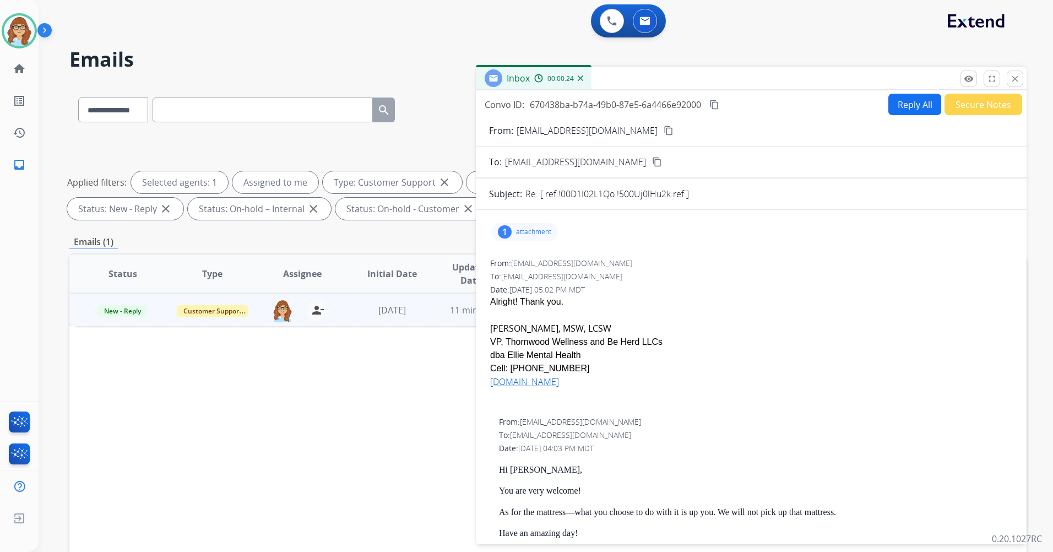
click at [904, 105] on button "Reply All" at bounding box center [914, 104] width 53 height 21
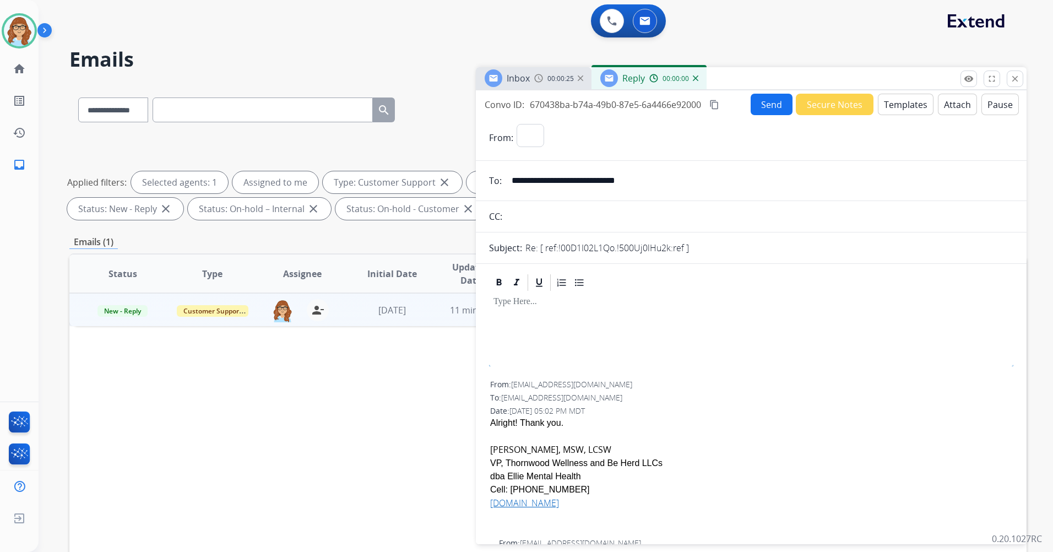
select select "**********"
click at [893, 102] on button "Templates" at bounding box center [905, 104] width 56 height 21
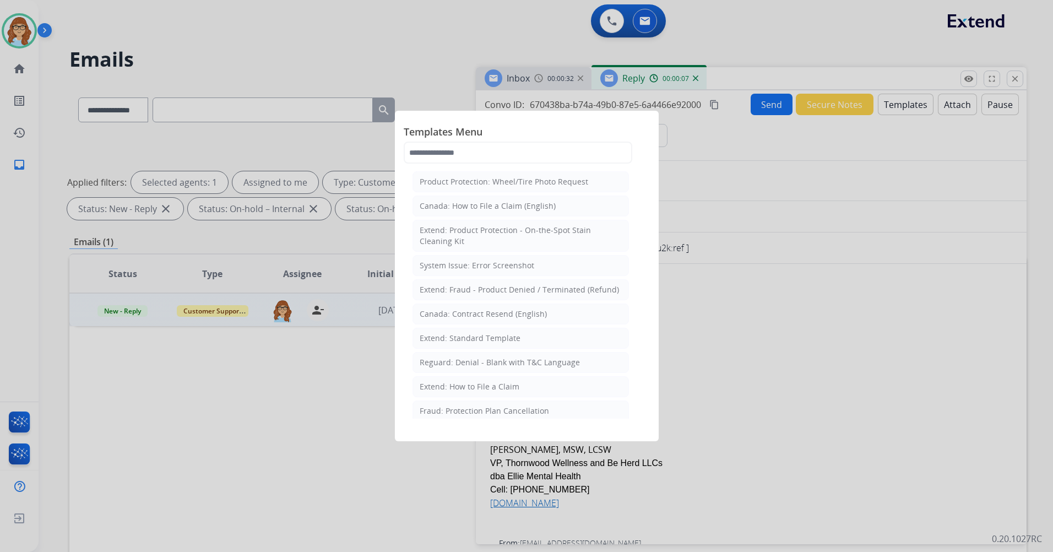
drag, startPoint x: 524, startPoint y: 344, endPoint x: 531, endPoint y: 343, distance: 6.6
click at [525, 344] on li "Extend: Standard Template" at bounding box center [520, 338] width 216 height 21
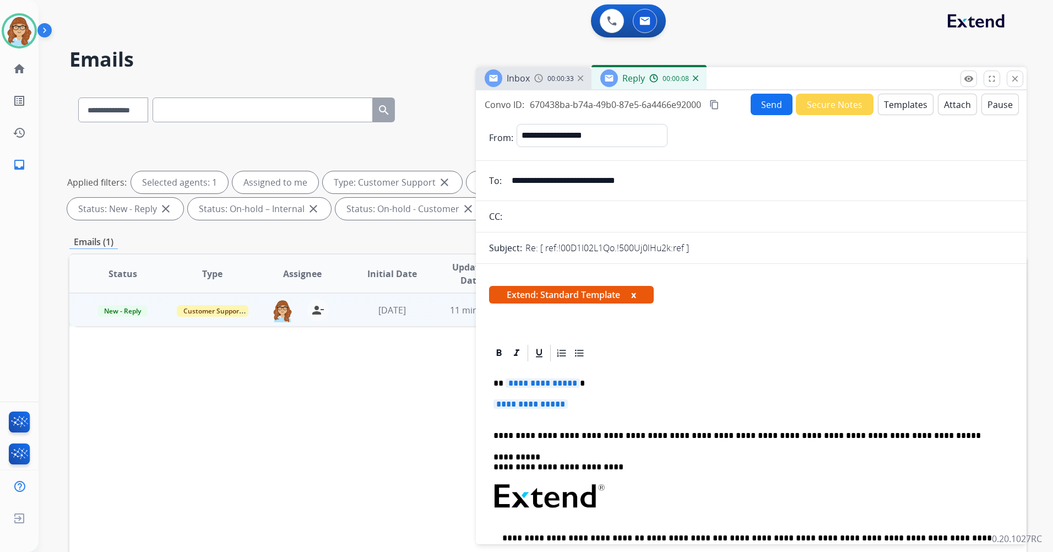
click at [636, 296] on button "x" at bounding box center [633, 294] width 5 height 13
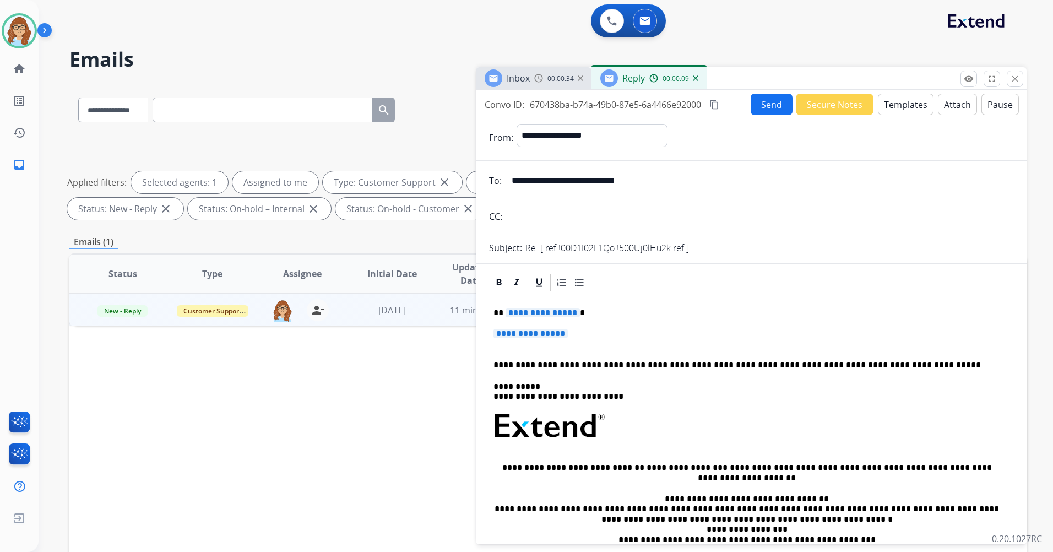
click at [535, 312] on span "**********" at bounding box center [542, 312] width 74 height 9
click at [536, 338] on span "**********" at bounding box center [530, 333] width 74 height 9
click at [527, 335] on span "**********" at bounding box center [530, 333] width 74 height 9
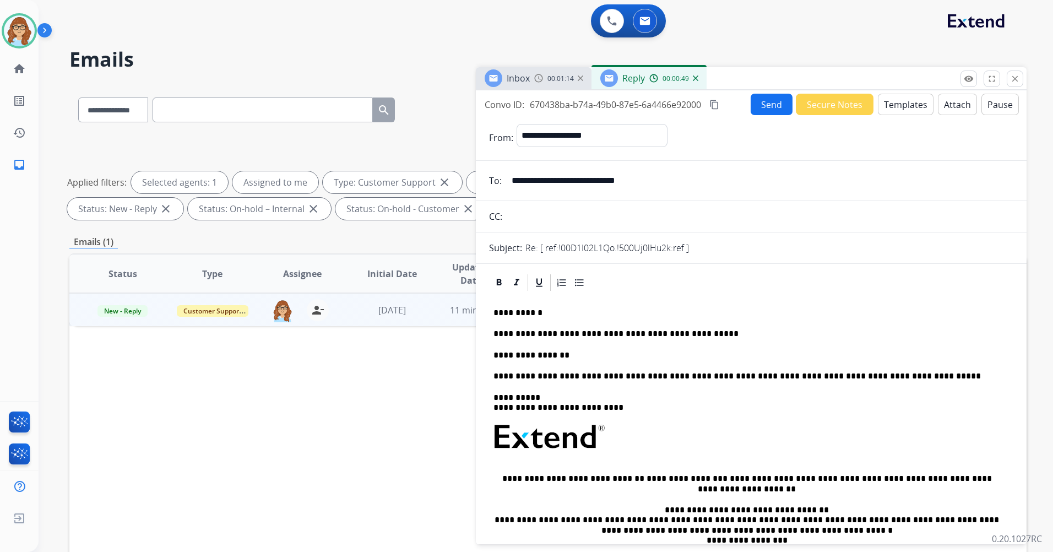
click at [765, 100] on button "Send" at bounding box center [771, 104] width 42 height 21
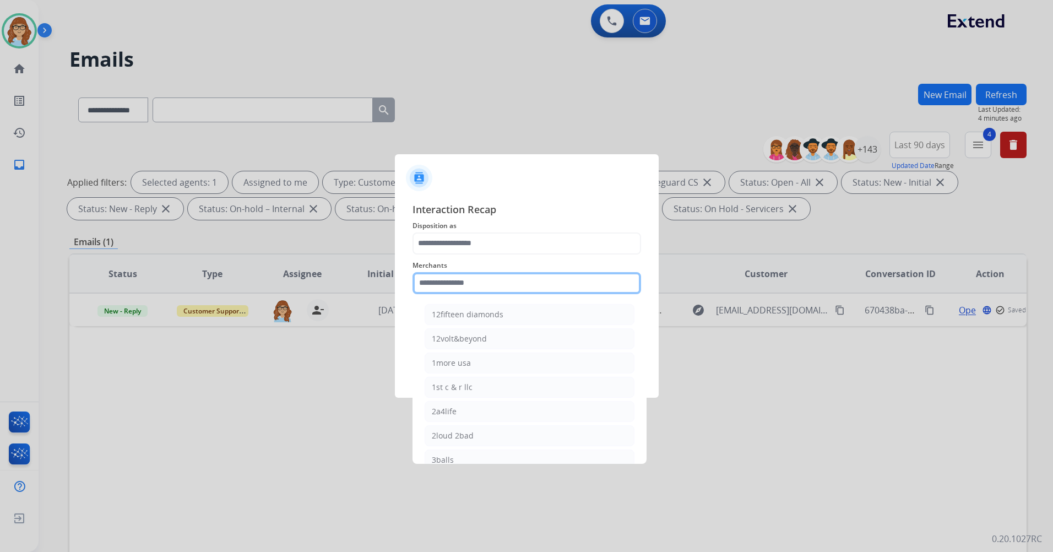
click at [537, 285] on input "text" at bounding box center [526, 283] width 228 height 22
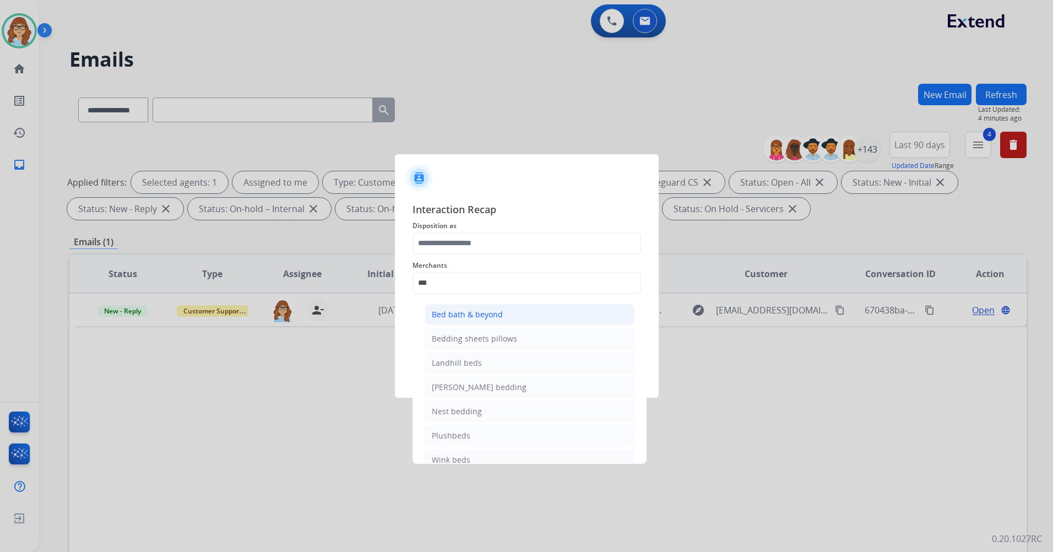
click at [529, 309] on li "Bed bath & beyond" at bounding box center [529, 314] width 210 height 21
type input "**********"
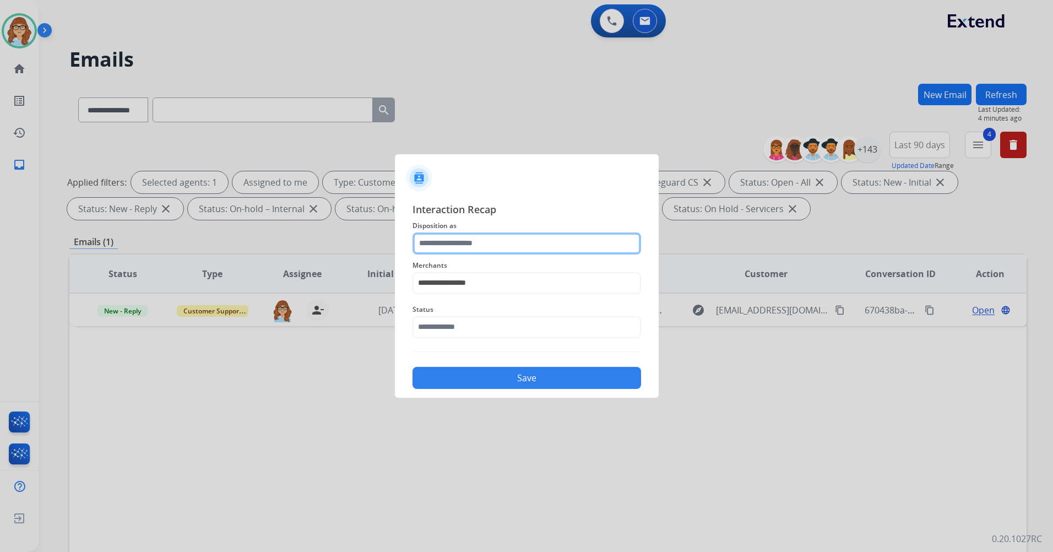
click at [518, 250] on input "text" at bounding box center [526, 243] width 228 height 22
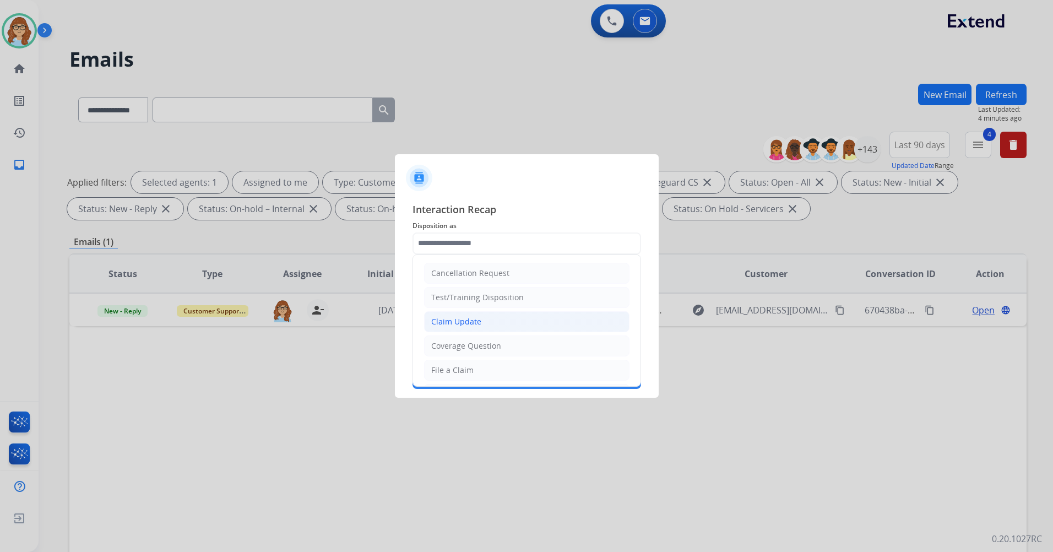
click at [525, 325] on li "Claim Update" at bounding box center [526, 321] width 205 height 21
type input "**********"
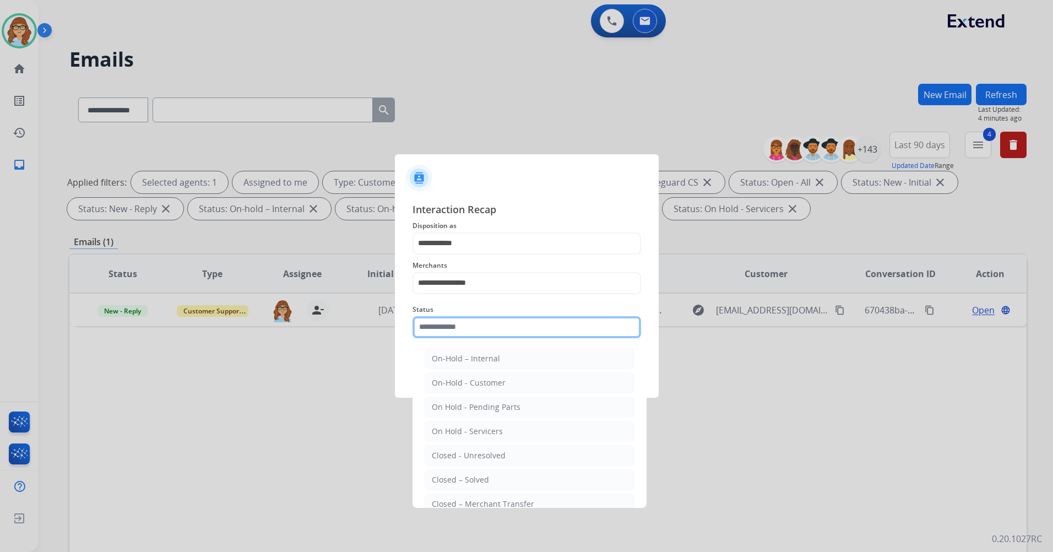
click at [521, 334] on input "text" at bounding box center [526, 327] width 228 height 22
click at [490, 475] on li "Closed – Solved" at bounding box center [529, 479] width 210 height 21
type input "**********"
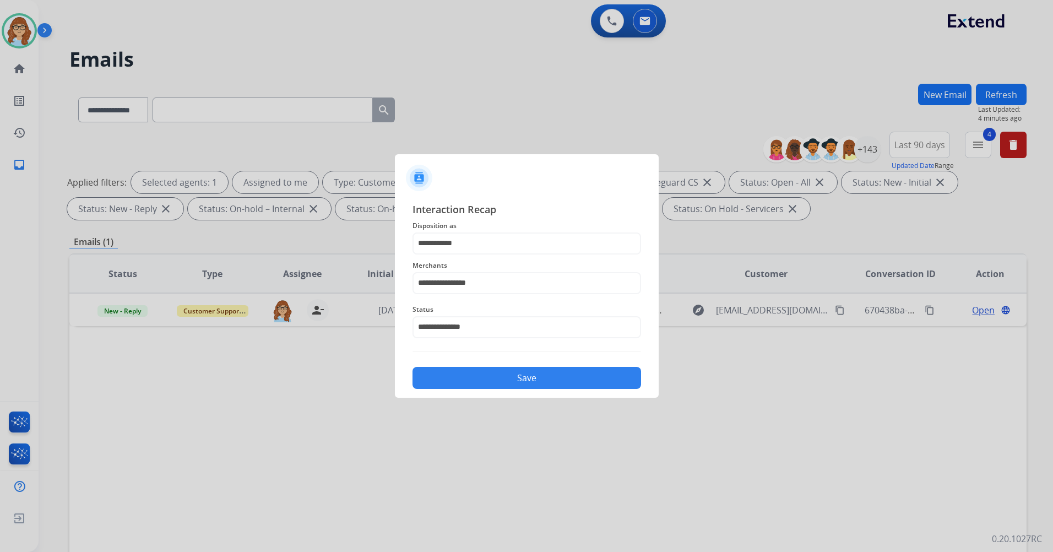
click at [521, 381] on button "Save" at bounding box center [526, 378] width 228 height 22
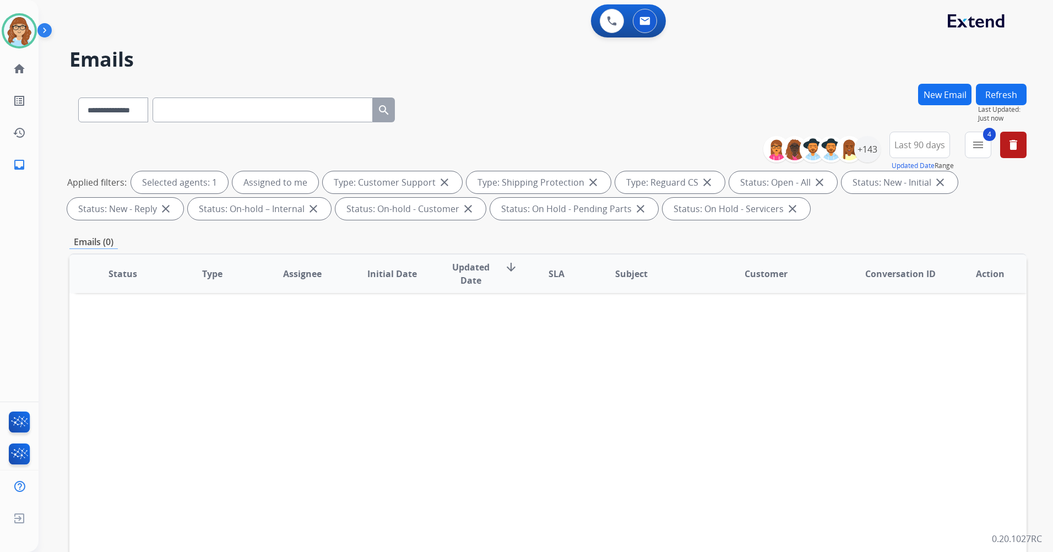
click at [1001, 101] on button "Refresh" at bounding box center [1000, 94] width 51 height 21
click at [1006, 96] on button "Refresh" at bounding box center [1000, 94] width 51 height 21
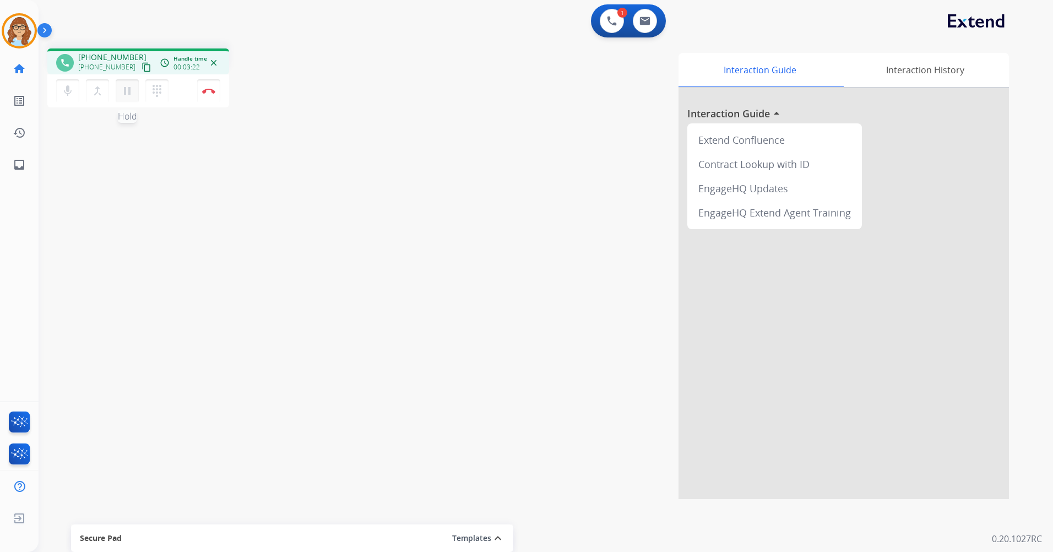
click at [128, 84] on mat-icon "pause" at bounding box center [127, 90] width 13 height 13
click at [653, 26] on button at bounding box center [645, 21] width 24 height 24
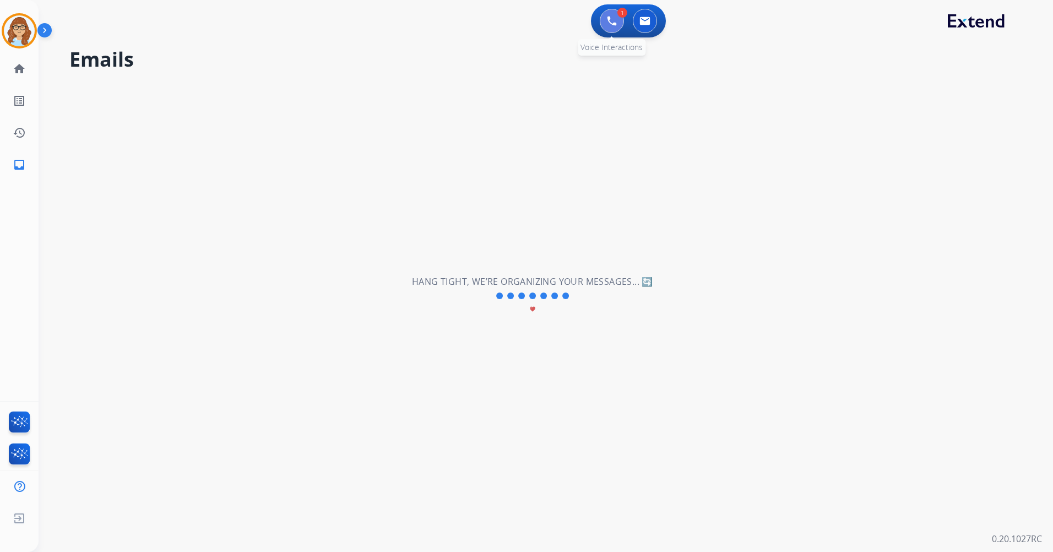
click at [602, 25] on button at bounding box center [611, 21] width 24 height 24
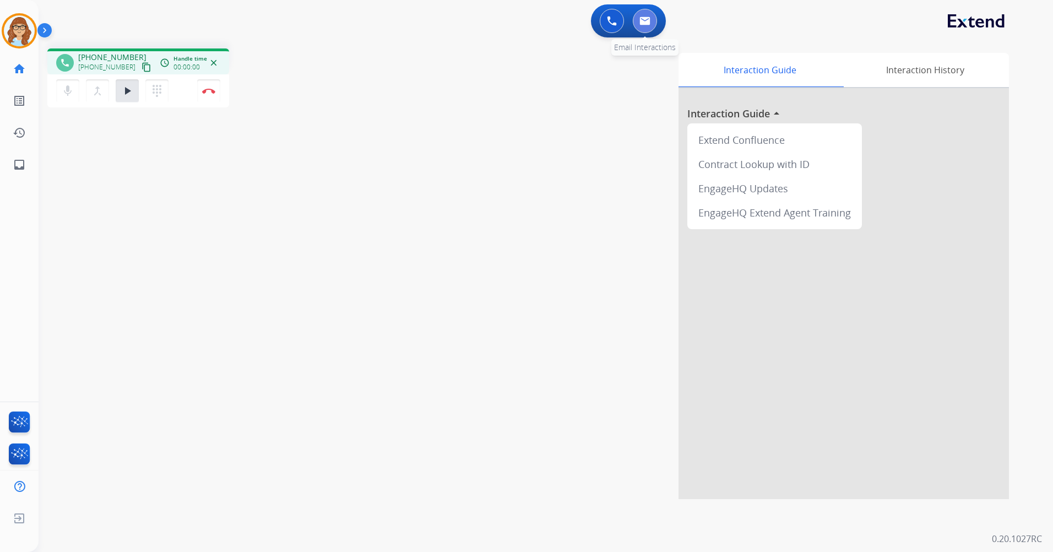
click at [644, 24] on img at bounding box center [644, 21] width 11 height 9
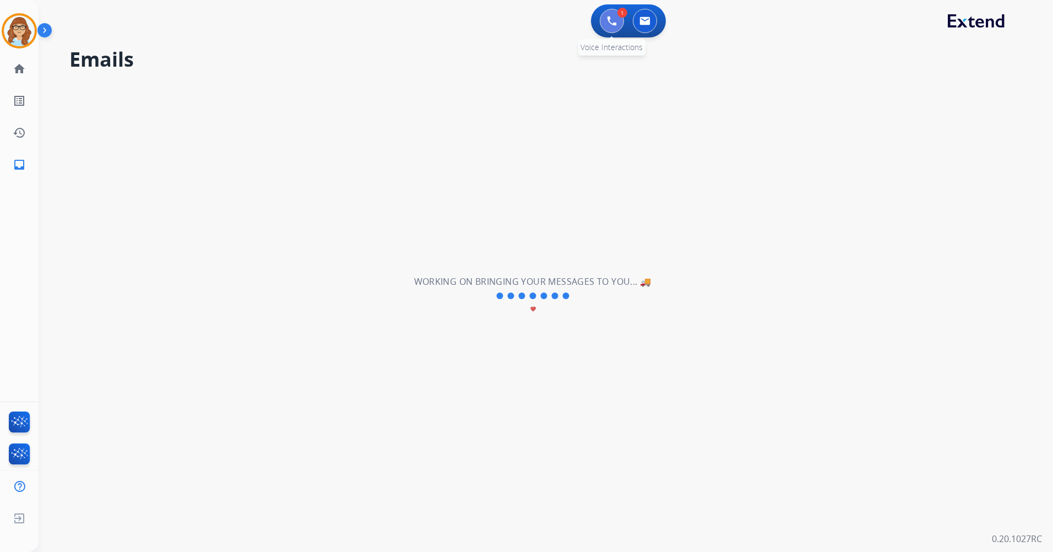
click at [610, 21] on img at bounding box center [612, 21] width 10 height 10
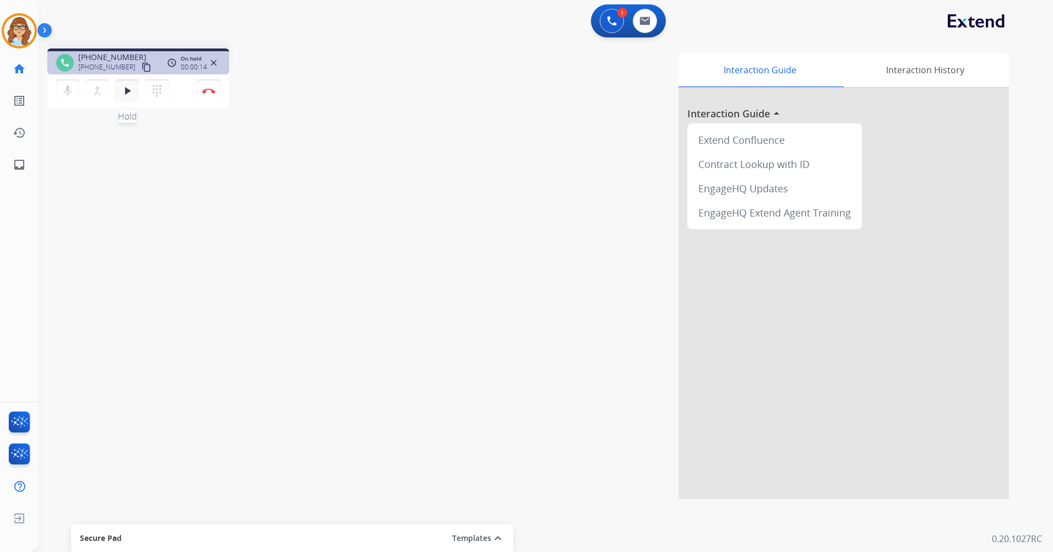
click at [128, 95] on mat-icon "play_arrow" at bounding box center [127, 90] width 13 height 13
click at [132, 95] on mat-icon "pause" at bounding box center [127, 90] width 13 height 13
click at [605, 27] on button at bounding box center [611, 21] width 24 height 24
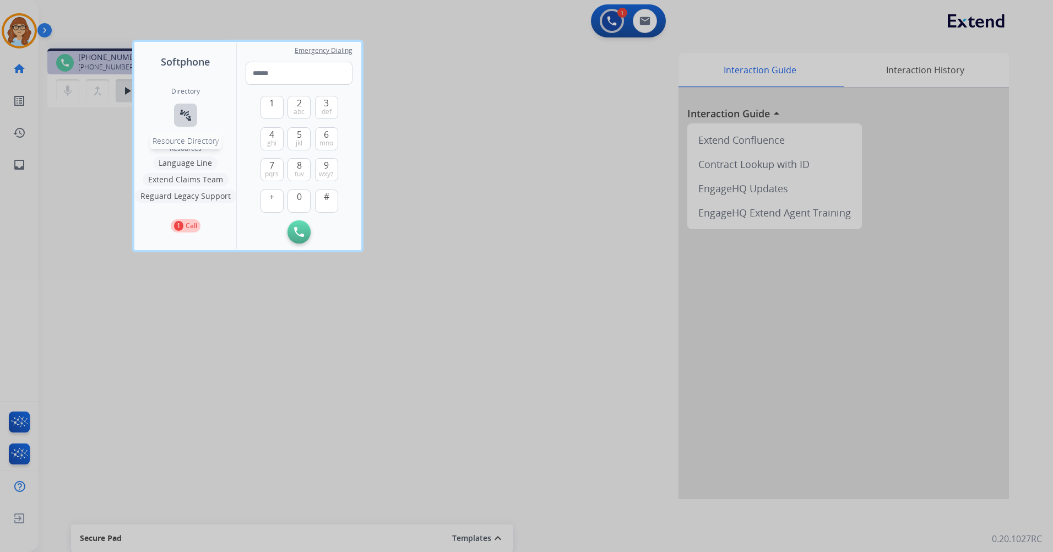
click at [187, 112] on mat-icon "connect_without_contact" at bounding box center [185, 114] width 13 height 13
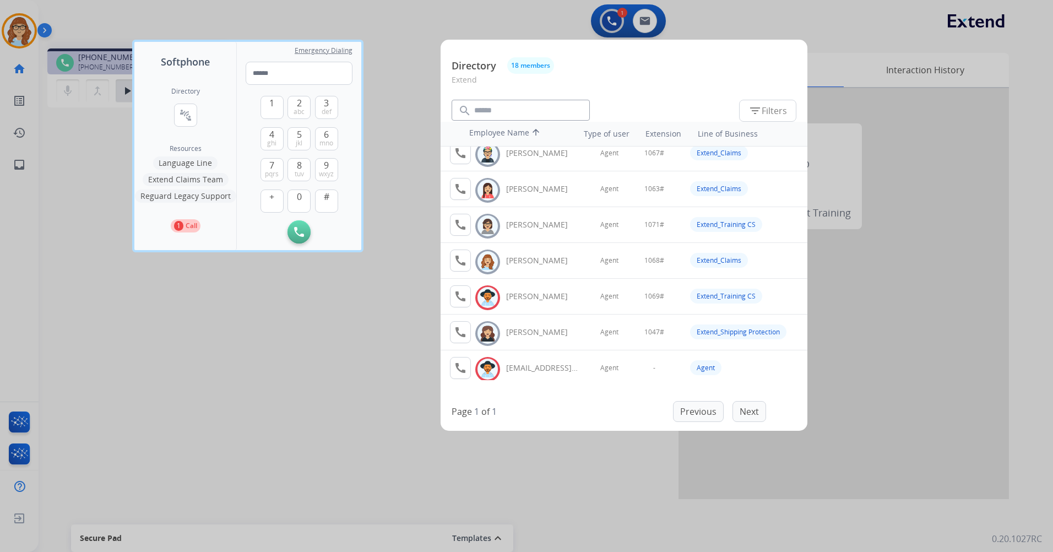
scroll to position [419, 0]
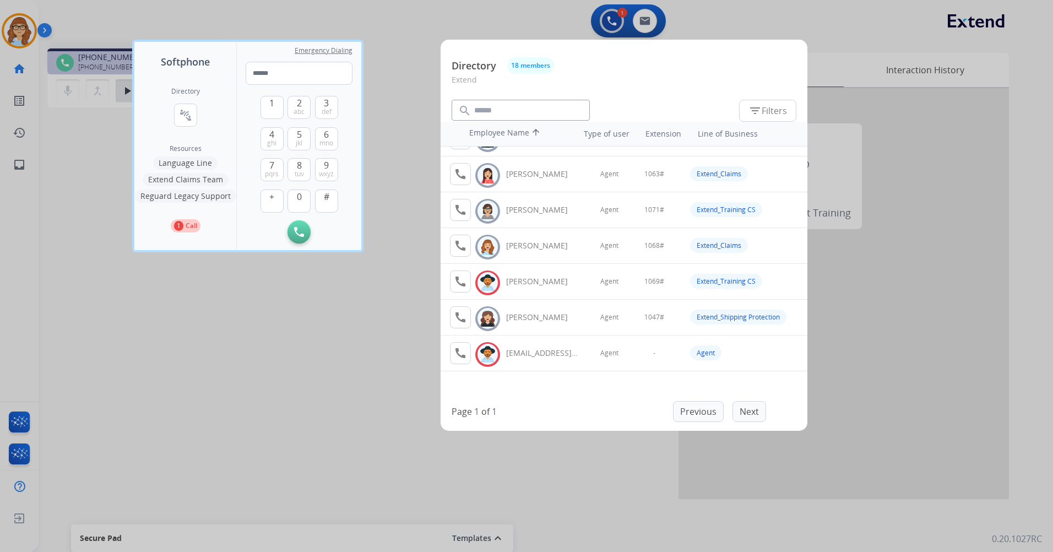
click at [363, 347] on div at bounding box center [526, 276] width 1053 height 552
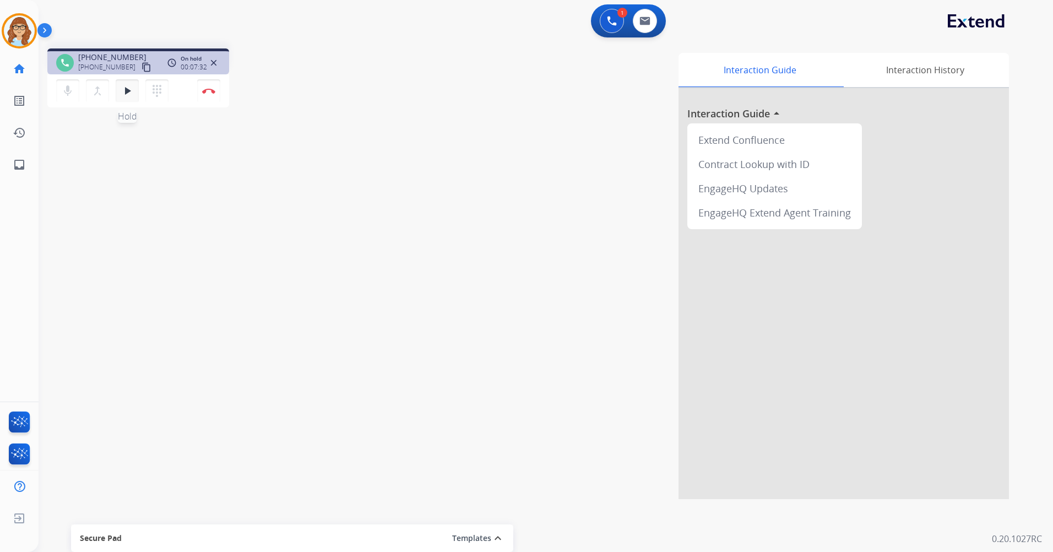
click at [133, 91] on mat-icon "play_arrow" at bounding box center [127, 90] width 13 height 13
click at [214, 90] on img at bounding box center [208, 91] width 13 height 6
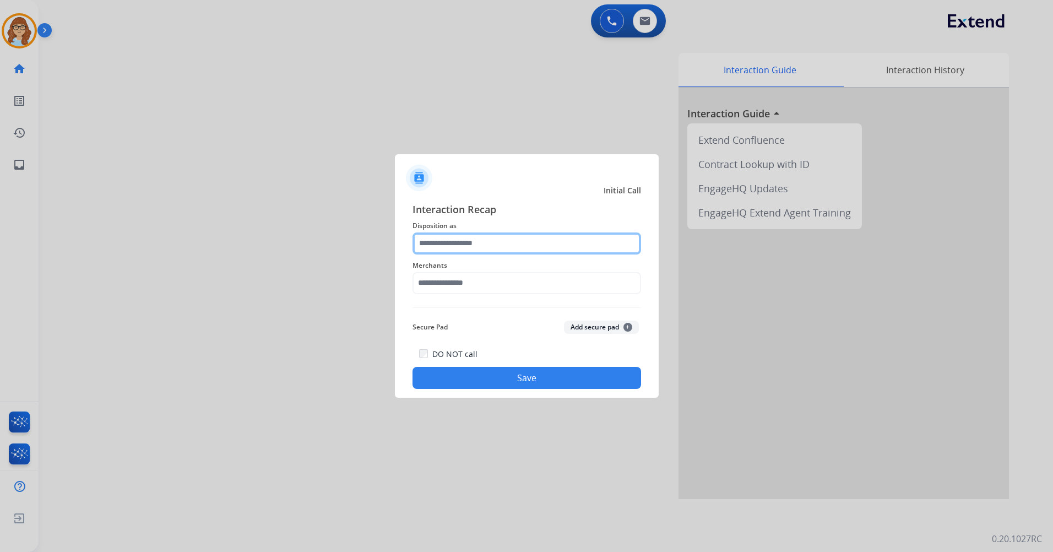
click at [472, 243] on input "text" at bounding box center [526, 243] width 228 height 22
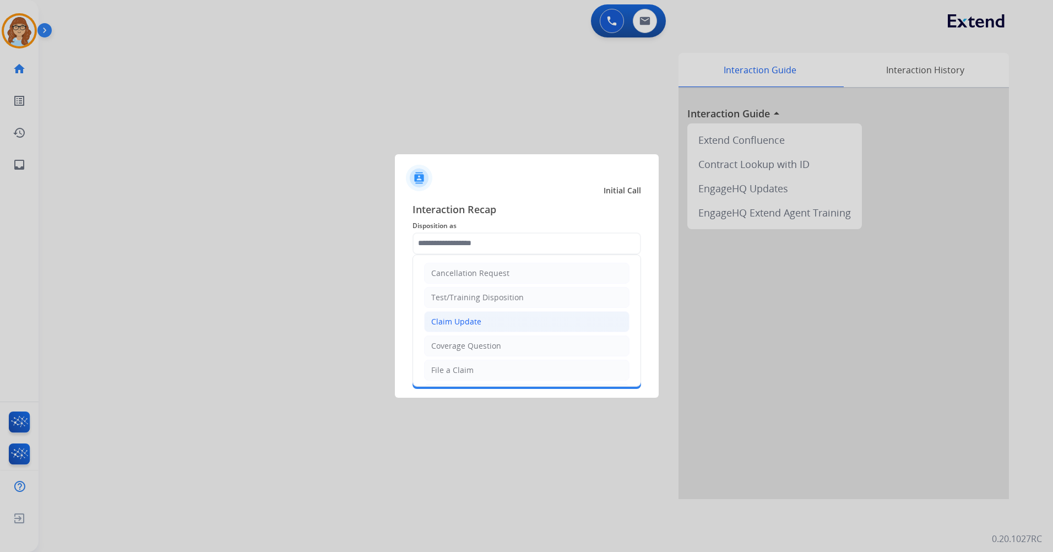
click at [539, 314] on li "Claim Update" at bounding box center [526, 321] width 205 height 21
type input "**********"
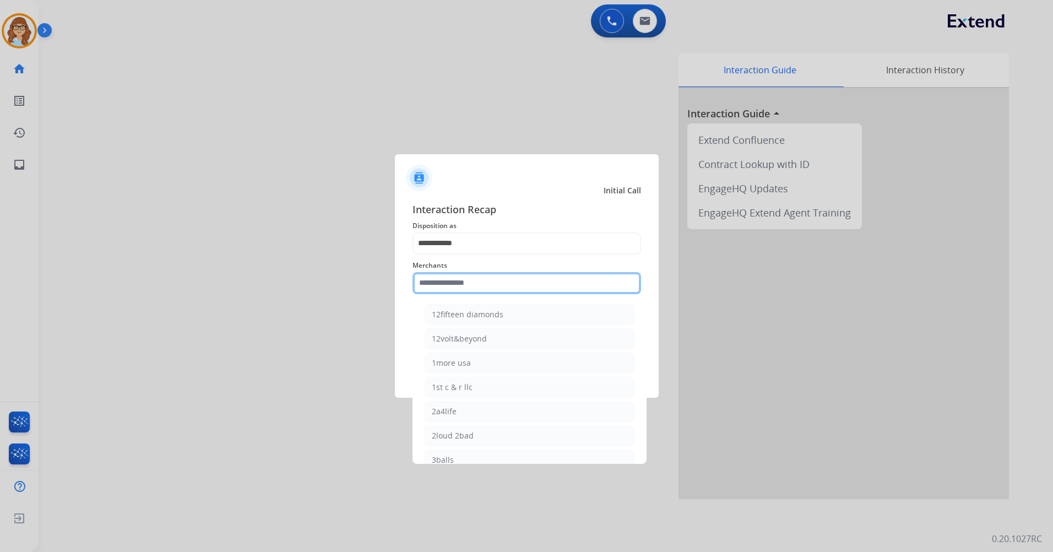
click at [521, 285] on input "text" at bounding box center [526, 283] width 228 height 22
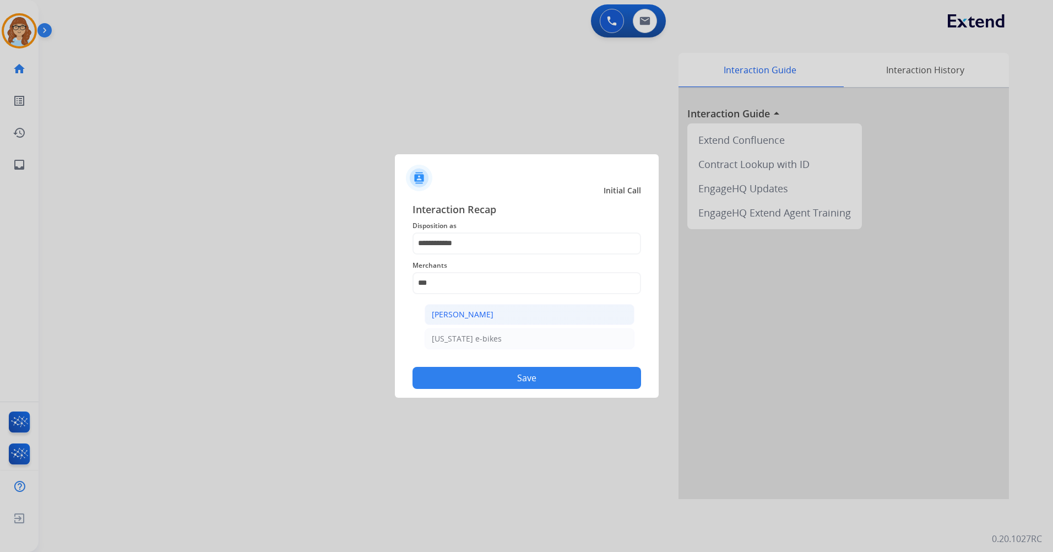
click at [461, 308] on li "[PERSON_NAME]" at bounding box center [529, 314] width 210 height 21
type input "**********"
click at [501, 376] on button "Save" at bounding box center [526, 378] width 228 height 22
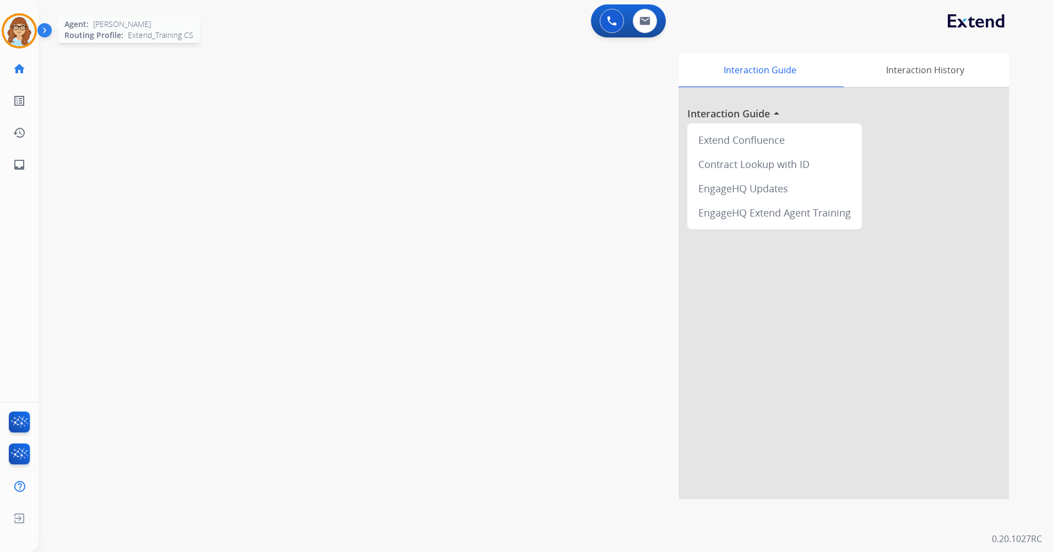
click at [12, 38] on img at bounding box center [19, 30] width 31 height 31
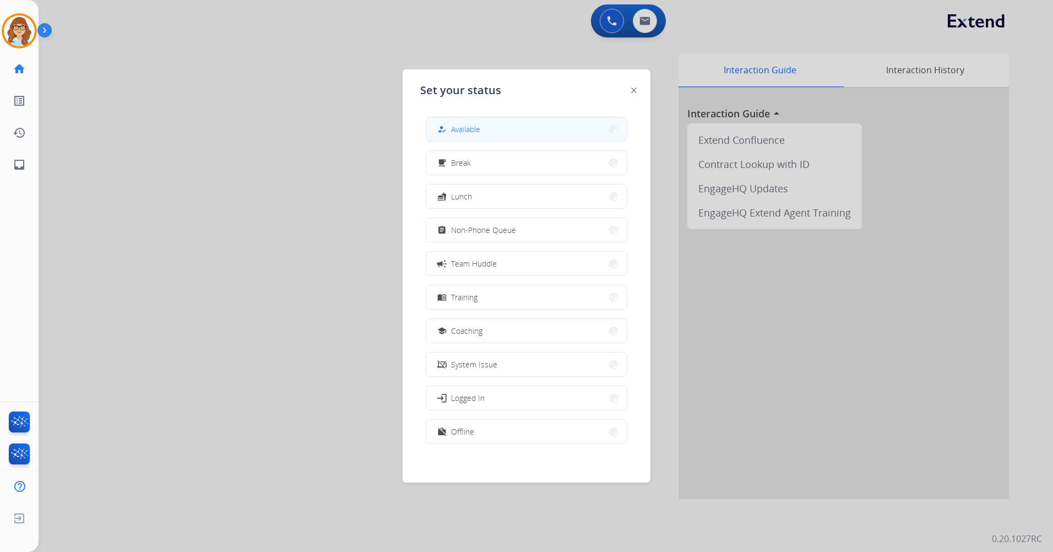
click at [479, 137] on button "how_to_reg Available" at bounding box center [526, 129] width 200 height 24
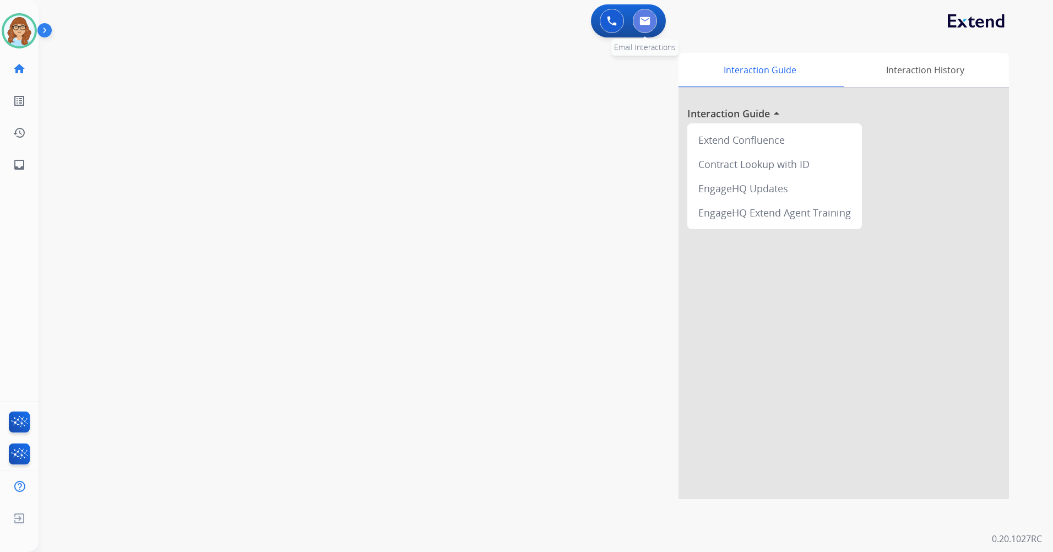
click at [646, 32] on button at bounding box center [645, 21] width 24 height 24
select select "**********"
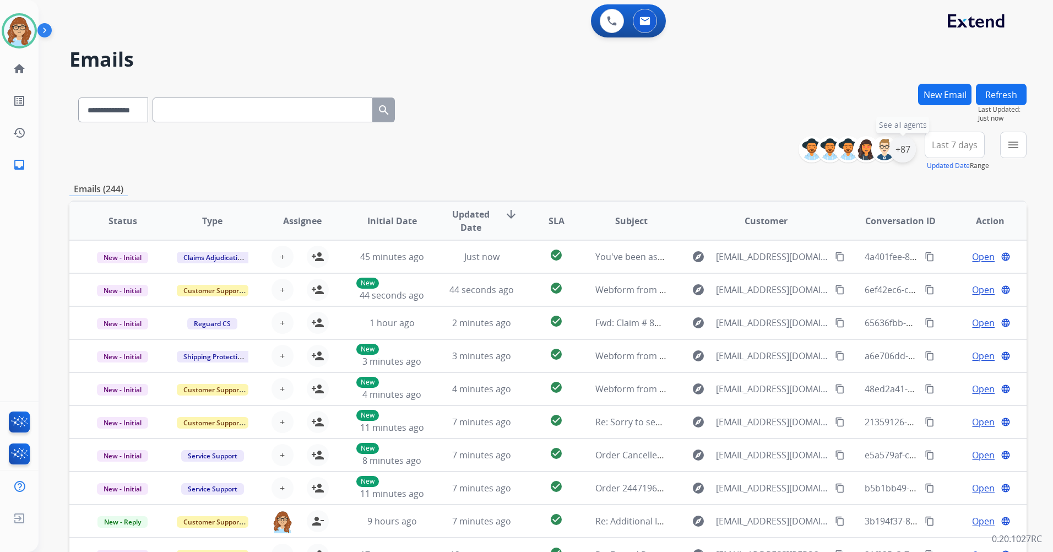
click at [902, 155] on div "+87" at bounding box center [902, 149] width 26 height 26
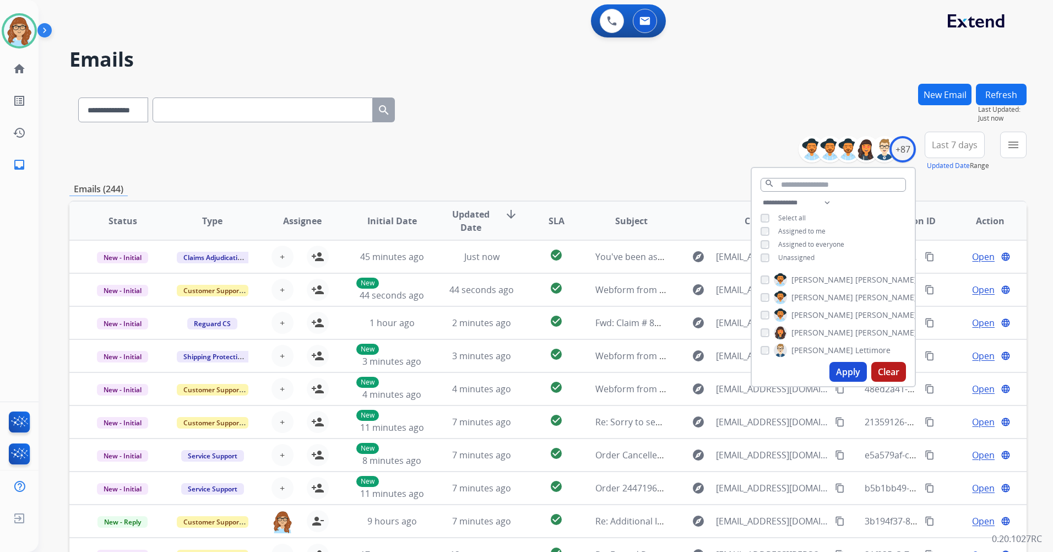
drag, startPoint x: 801, startPoint y: 258, endPoint x: 816, endPoint y: 285, distance: 30.8
click at [799, 258] on span "Unassigned" at bounding box center [796, 257] width 36 height 9
click at [842, 367] on button "Apply" at bounding box center [847, 372] width 37 height 20
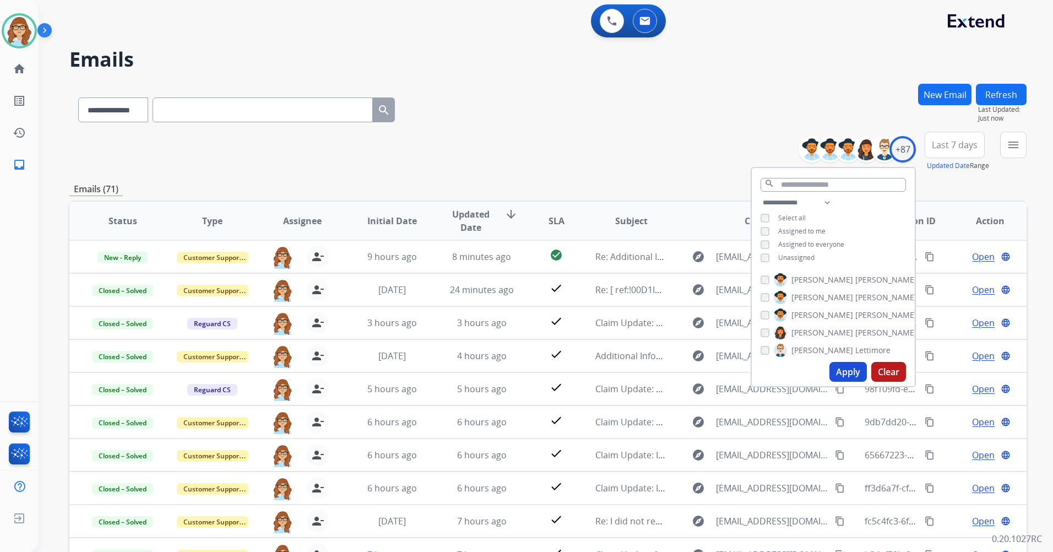
click at [629, 162] on div "**********" at bounding box center [547, 152] width 957 height 40
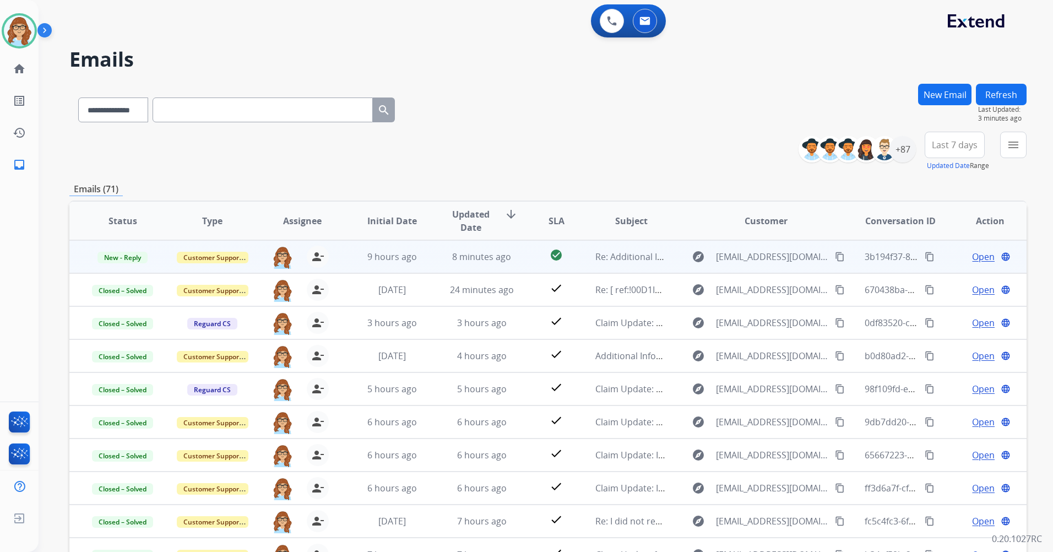
click at [977, 259] on span "Open" at bounding box center [983, 256] width 23 height 13
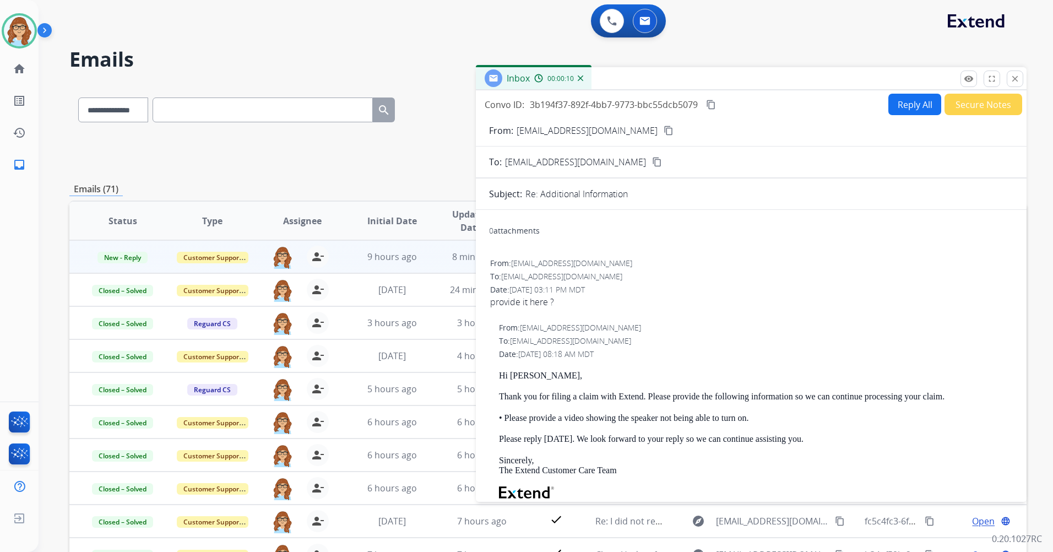
click at [663, 134] on mat-icon "content_copy" at bounding box center [668, 131] width 10 height 10
click at [903, 105] on button "Reply All" at bounding box center [914, 104] width 53 height 21
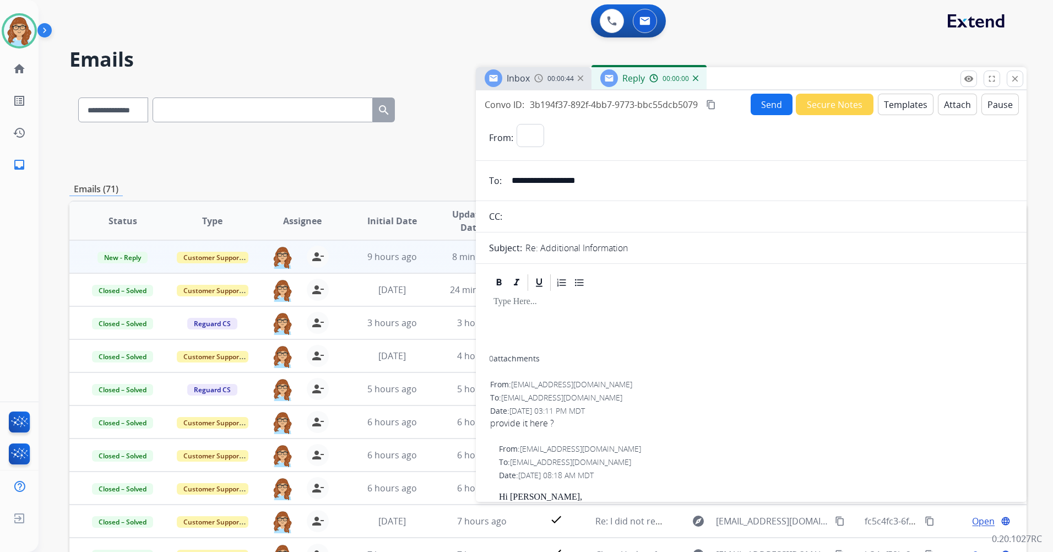
select select "**********"
click at [885, 111] on button "Templates" at bounding box center [905, 104] width 56 height 21
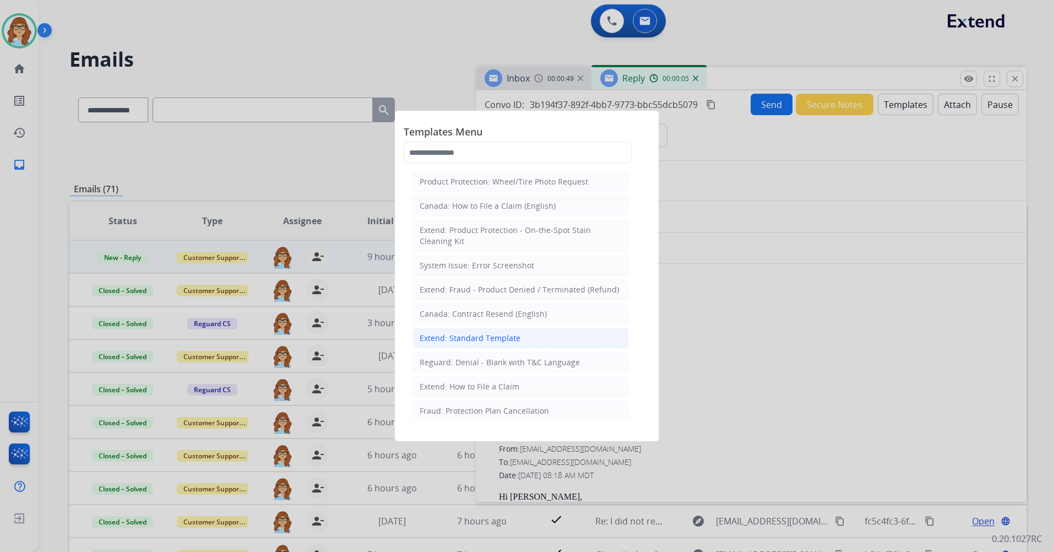
click at [516, 332] on div "Extend: Standard Template" at bounding box center [469, 337] width 101 height 11
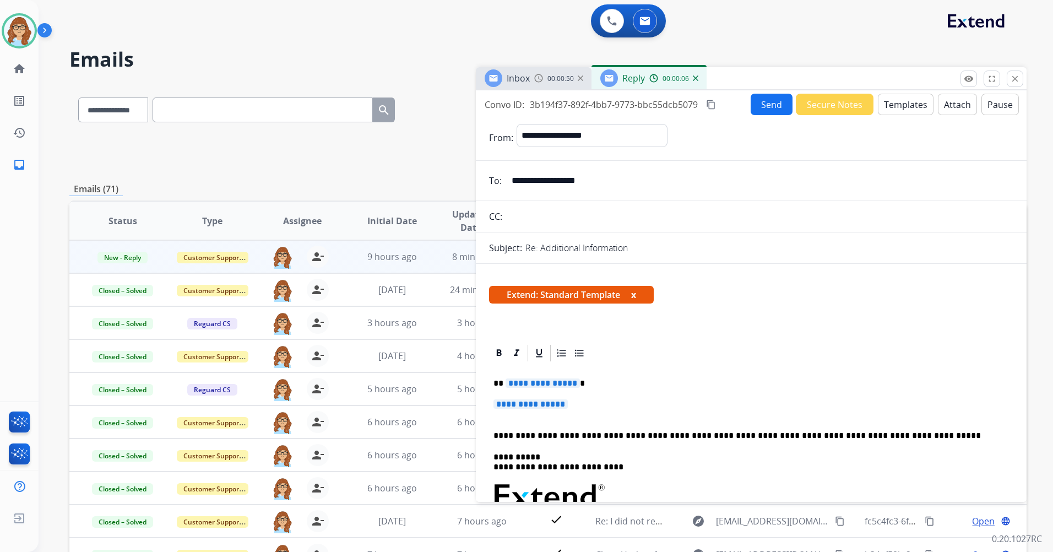
click at [633, 293] on button "x" at bounding box center [633, 294] width 5 height 13
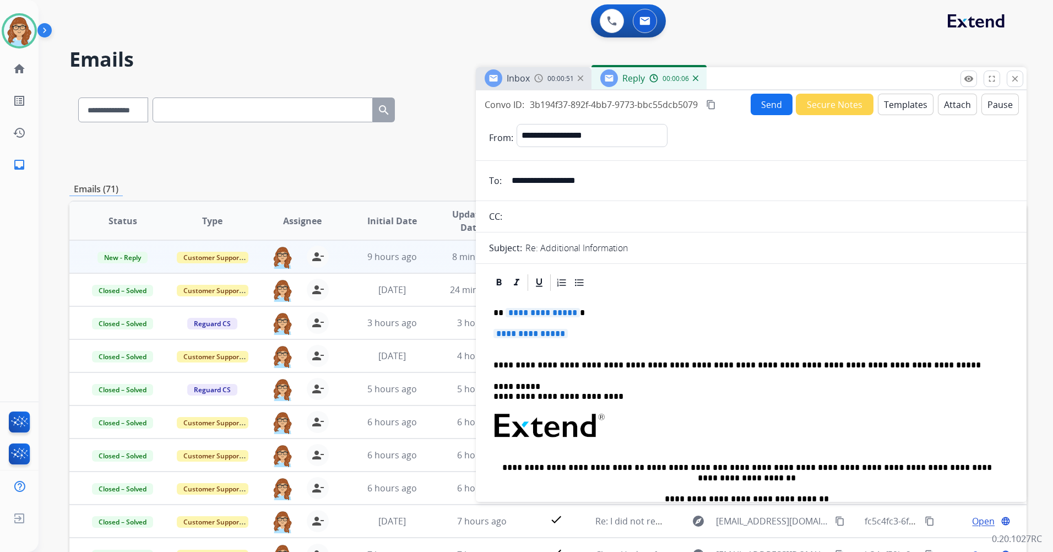
click at [543, 307] on div "**********" at bounding box center [751, 458] width 524 height 332
click at [547, 334] on span "**********" at bounding box center [530, 333] width 74 height 9
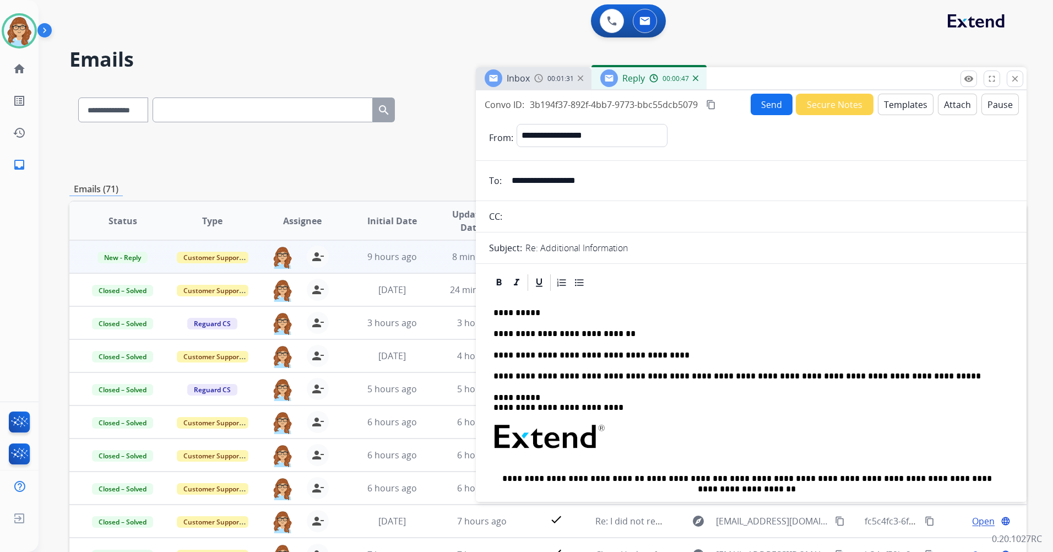
click at [661, 354] on p "**********" at bounding box center [746, 355] width 506 height 10
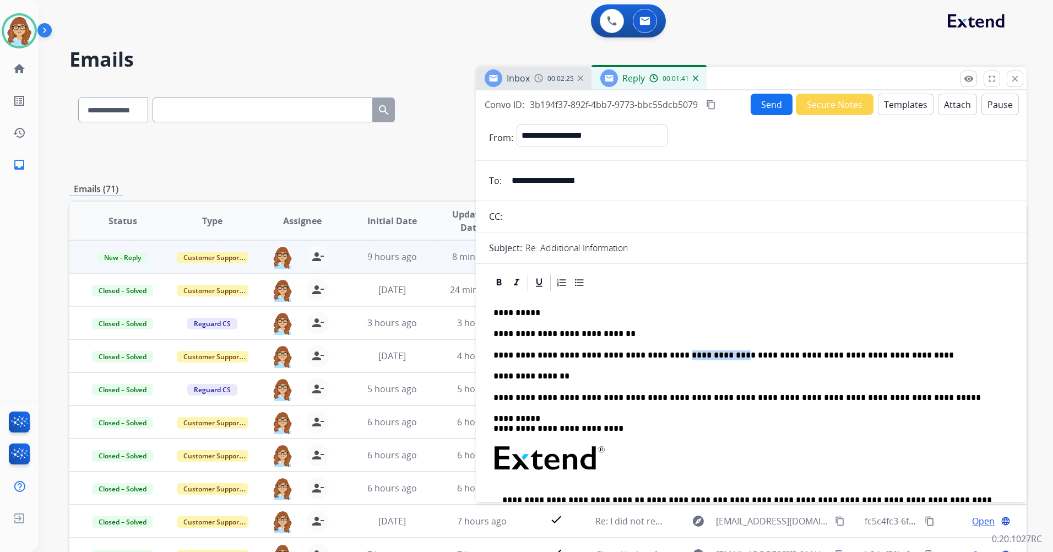
drag, startPoint x: 708, startPoint y: 356, endPoint x: 653, endPoint y: 353, distance: 55.7
click at [653, 353] on p "**********" at bounding box center [746, 355] width 506 height 10
click at [711, 356] on p "**********" at bounding box center [746, 355] width 506 height 10
drag, startPoint x: 711, startPoint y: 356, endPoint x: 668, endPoint y: 354, distance: 43.0
click at [668, 354] on p "**********" at bounding box center [746, 355] width 506 height 10
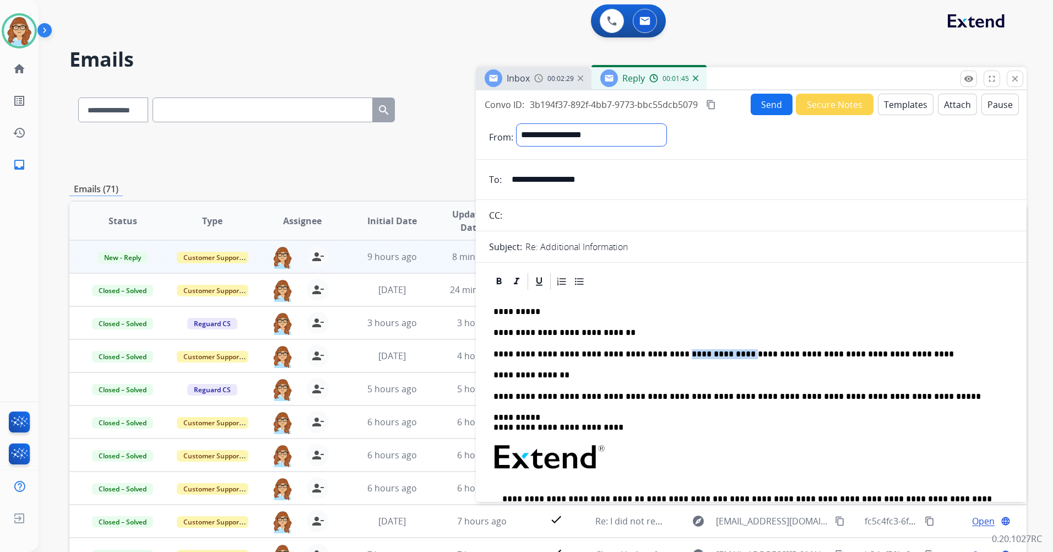
drag, startPoint x: 621, startPoint y: 137, endPoint x: 569, endPoint y: 130, distance: 52.7
click at [569, 130] on select "**********" at bounding box center [591, 135] width 150 height 22
select select "**********"
click at [709, 355] on p "**********" at bounding box center [746, 355] width 506 height 10
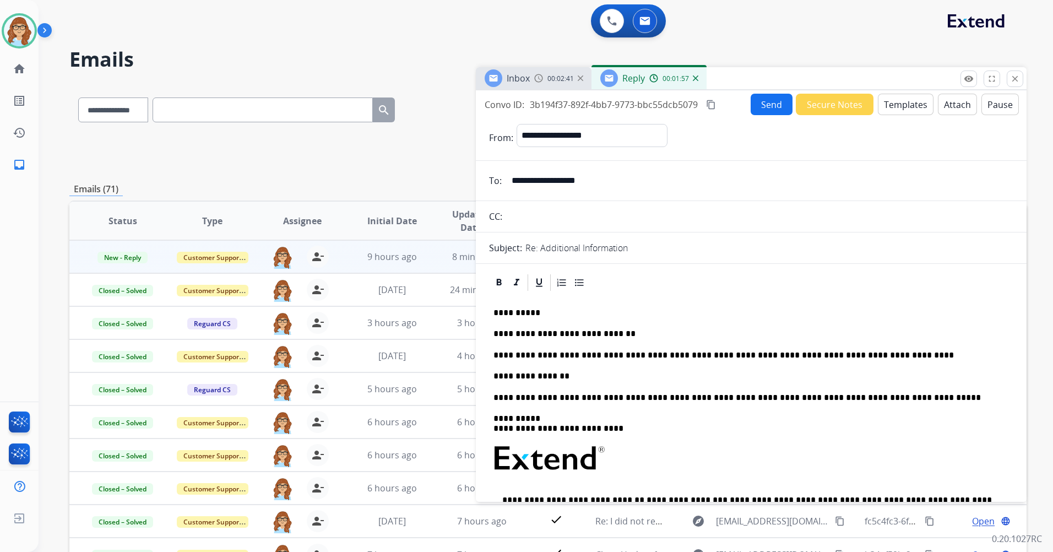
click at [685, 352] on p "**********" at bounding box center [746, 355] width 506 height 10
click at [682, 352] on p "**********" at bounding box center [746, 355] width 506 height 10
click at [679, 357] on p "**********" at bounding box center [746, 355] width 506 height 10
click at [768, 106] on button "Send" at bounding box center [771, 104] width 42 height 21
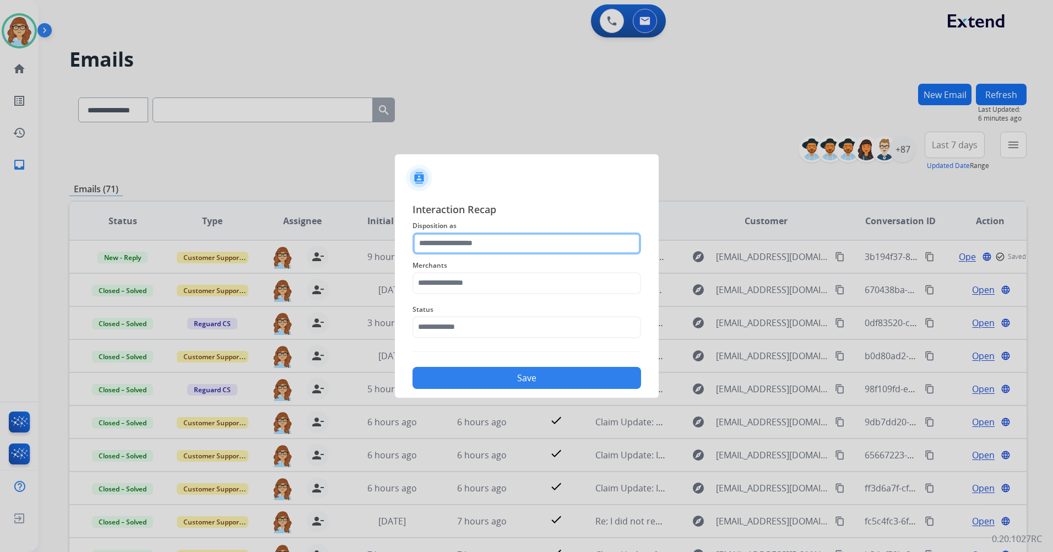
drag, startPoint x: 530, startPoint y: 235, endPoint x: 525, endPoint y: 230, distance: 6.6
click at [526, 230] on div "Interaction Recap Disposition as Merchants Status Save" at bounding box center [526, 295] width 228 height 188
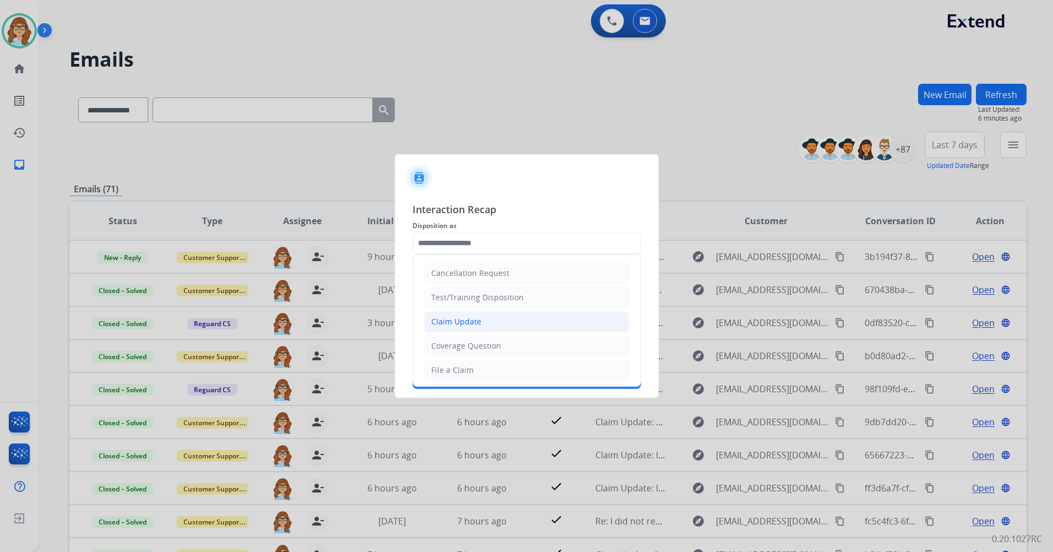
click at [514, 318] on li "Claim Update" at bounding box center [526, 321] width 205 height 21
type input "**********"
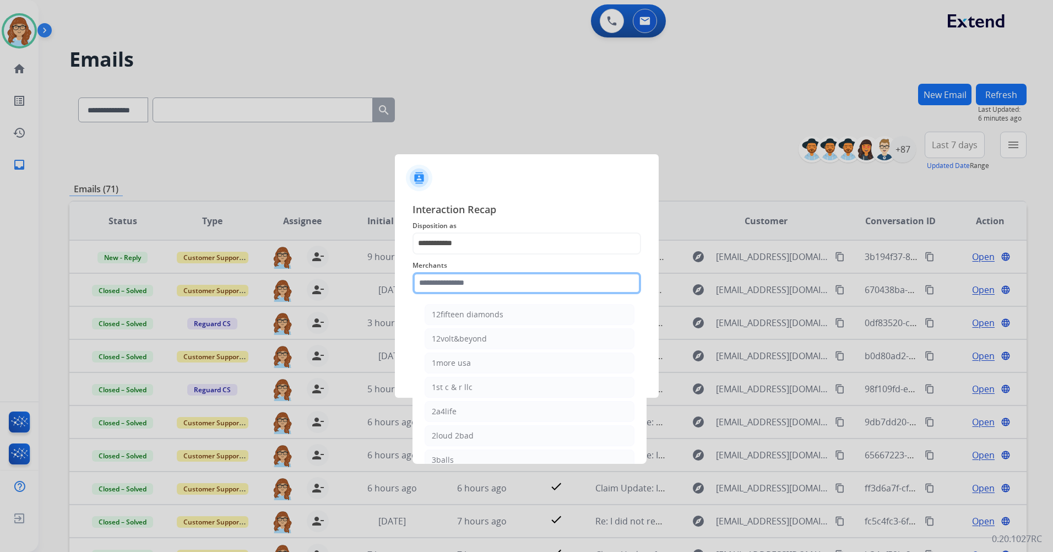
click at [497, 281] on input "text" at bounding box center [526, 283] width 228 height 22
click at [493, 361] on li "Blue tees golf" at bounding box center [529, 362] width 210 height 21
type input "**********"
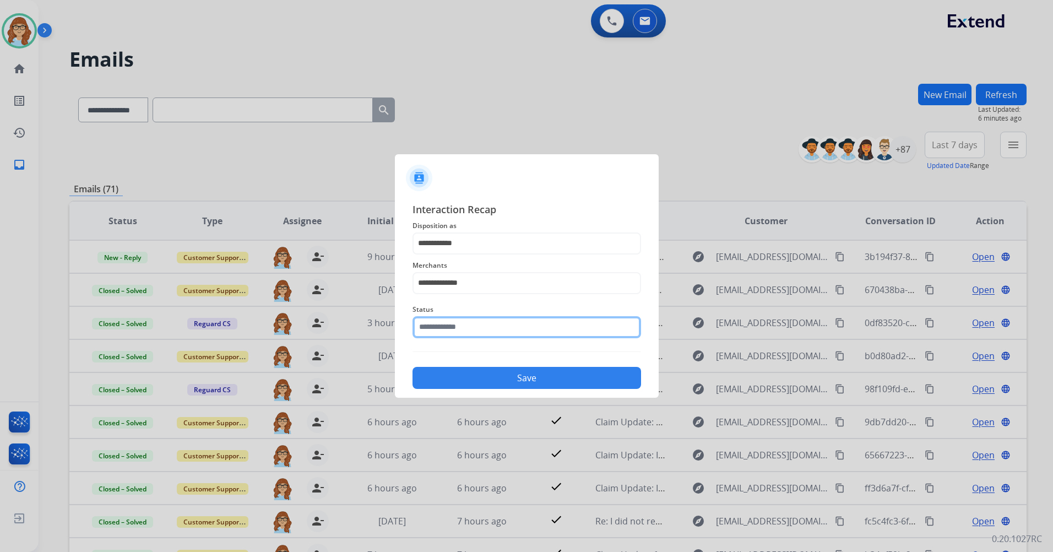
click at [495, 334] on input "text" at bounding box center [526, 327] width 228 height 22
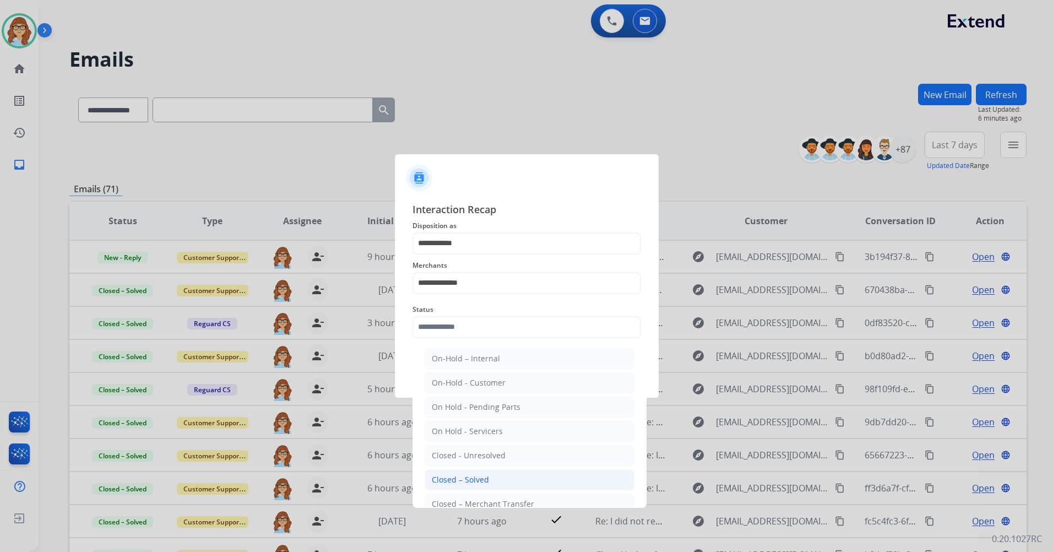
click at [485, 470] on li "Closed – Solved" at bounding box center [529, 479] width 210 height 21
type input "**********"
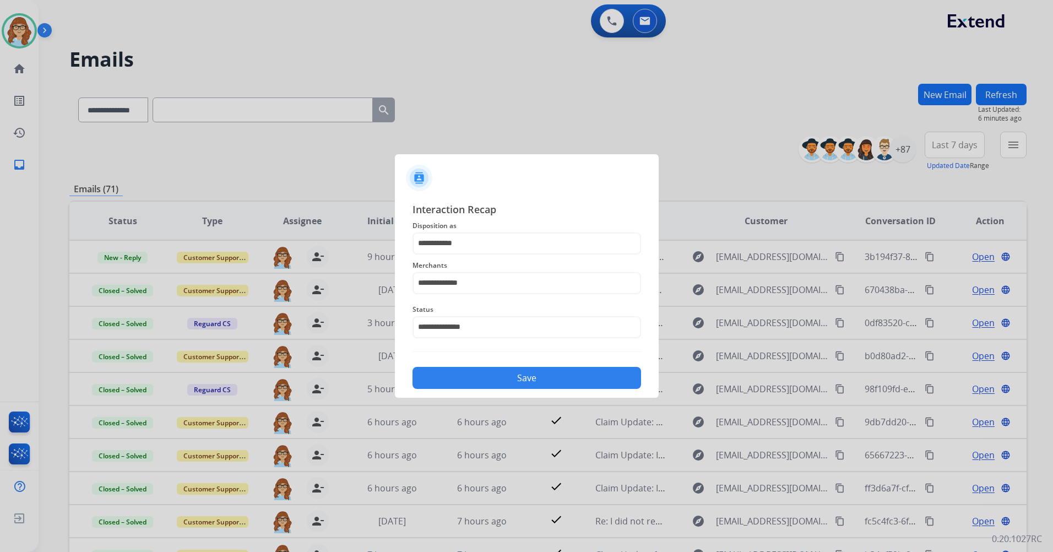
click at [487, 379] on button "Save" at bounding box center [526, 378] width 228 height 22
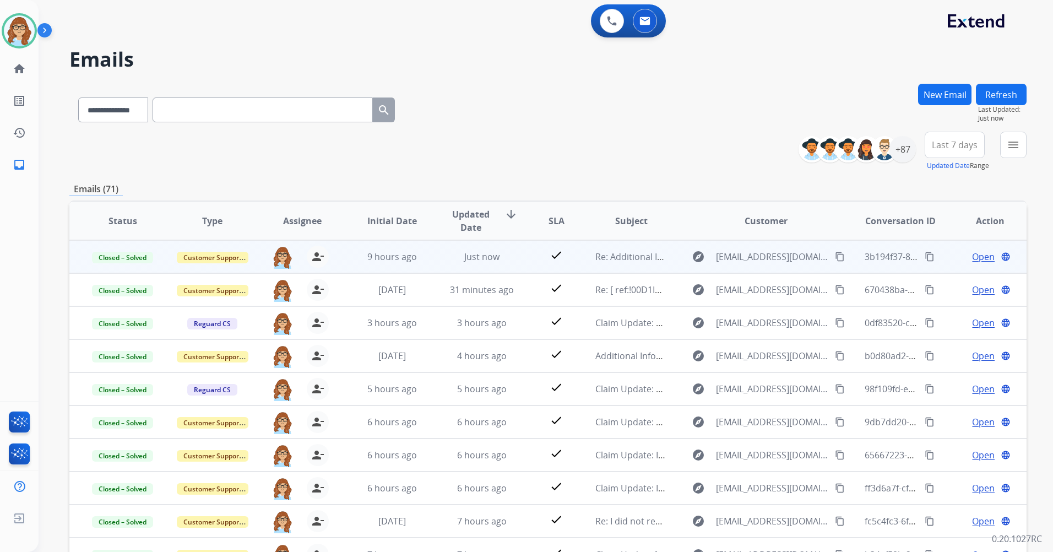
click at [924, 259] on mat-icon "content_copy" at bounding box center [929, 257] width 10 height 10
click at [924, 253] on mat-icon "content_copy" at bounding box center [929, 257] width 10 height 10
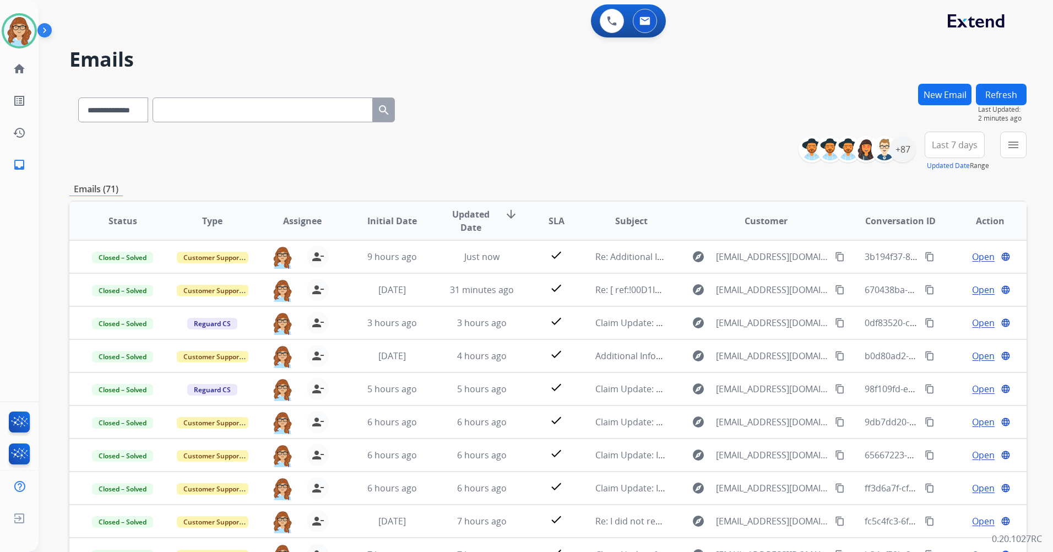
click at [946, 151] on button "Last 7 days" at bounding box center [954, 145] width 60 height 26
click at [937, 275] on div "Last 90 days" at bounding box center [950, 278] width 61 height 17
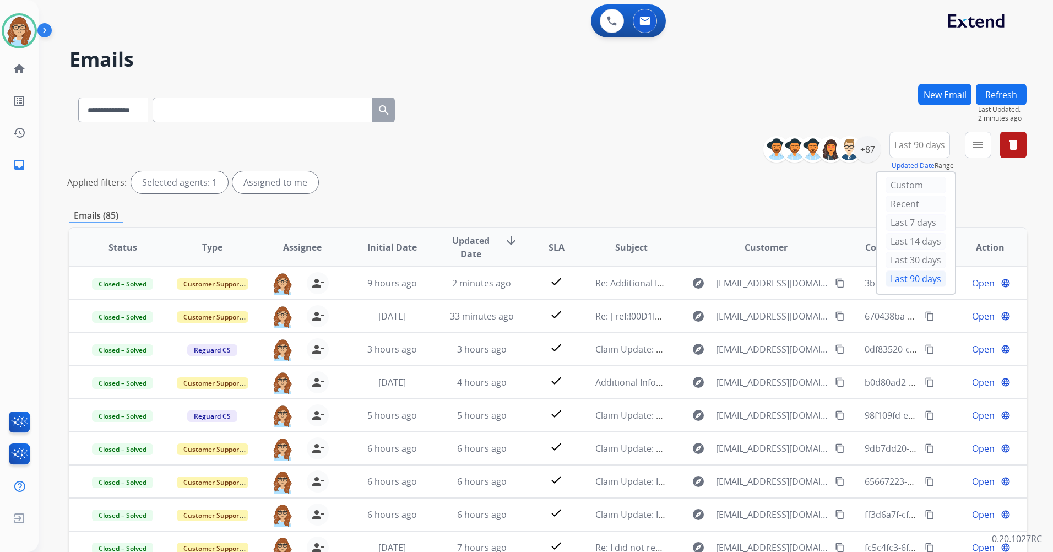
click at [1006, 98] on button "Refresh" at bounding box center [1000, 94] width 51 height 21
click at [965, 152] on button "menu Filters" at bounding box center [977, 145] width 26 height 26
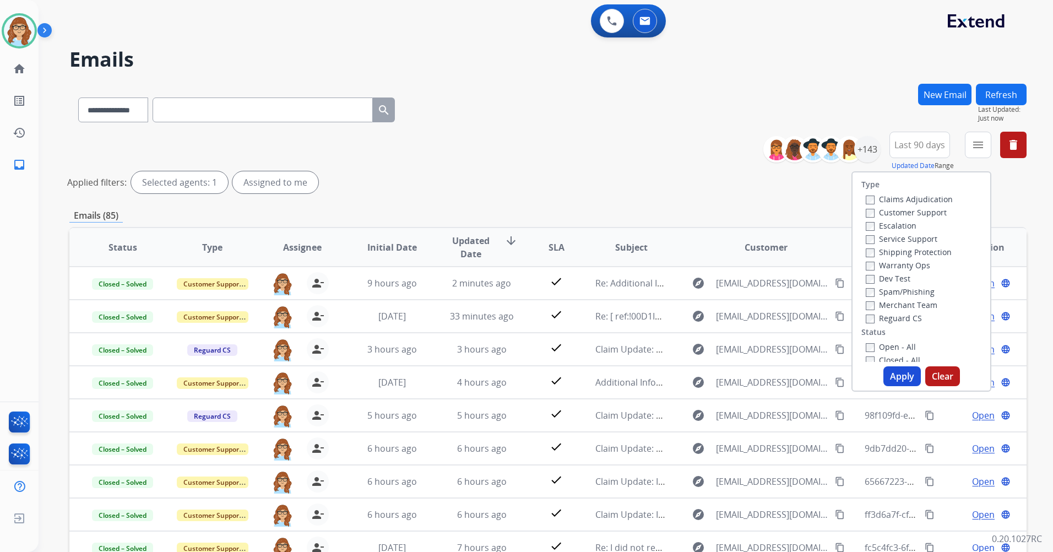
click at [903, 209] on label "Customer Support" at bounding box center [905, 212] width 81 height 10
click at [917, 255] on label "Shipping Protection" at bounding box center [908, 252] width 86 height 10
click at [895, 318] on label "Reguard CS" at bounding box center [893, 318] width 56 height 10
click at [886, 341] on div "Open - All" at bounding box center [923, 346] width 116 height 13
click at [890, 344] on label "Open - All" at bounding box center [890, 346] width 50 height 10
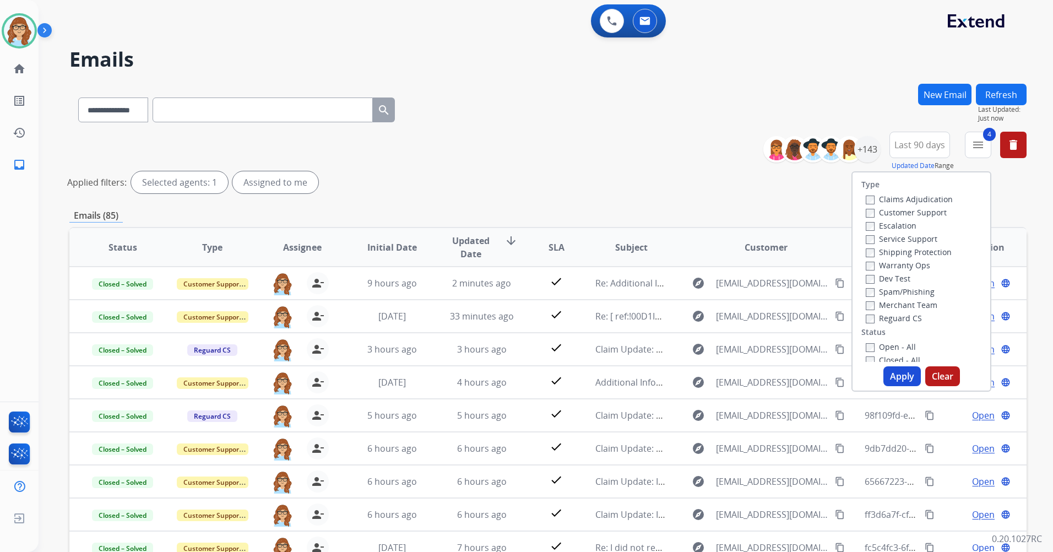
click at [890, 375] on button "Apply" at bounding box center [901, 376] width 37 height 20
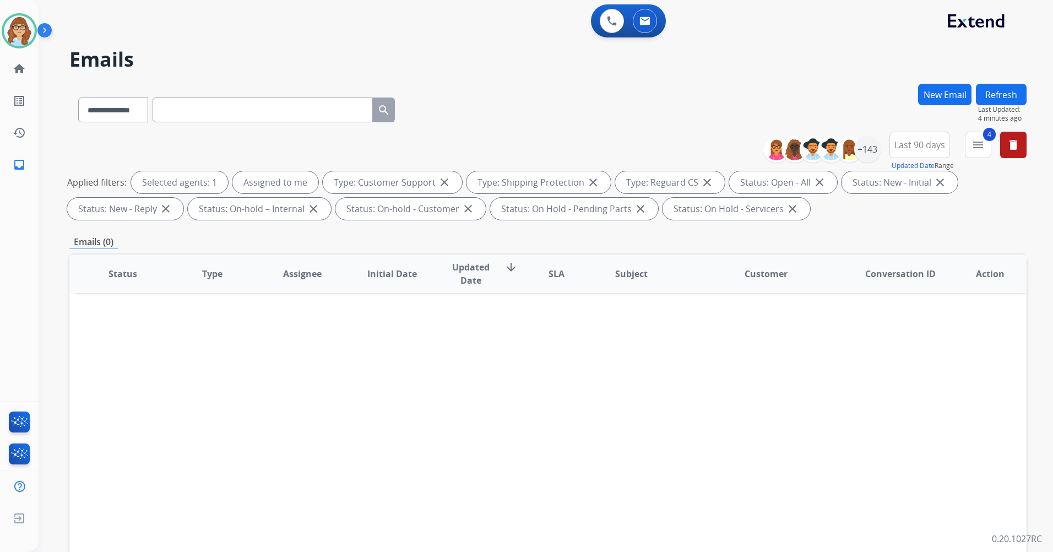
click at [1000, 93] on button "Refresh" at bounding box center [1000, 94] width 51 height 21
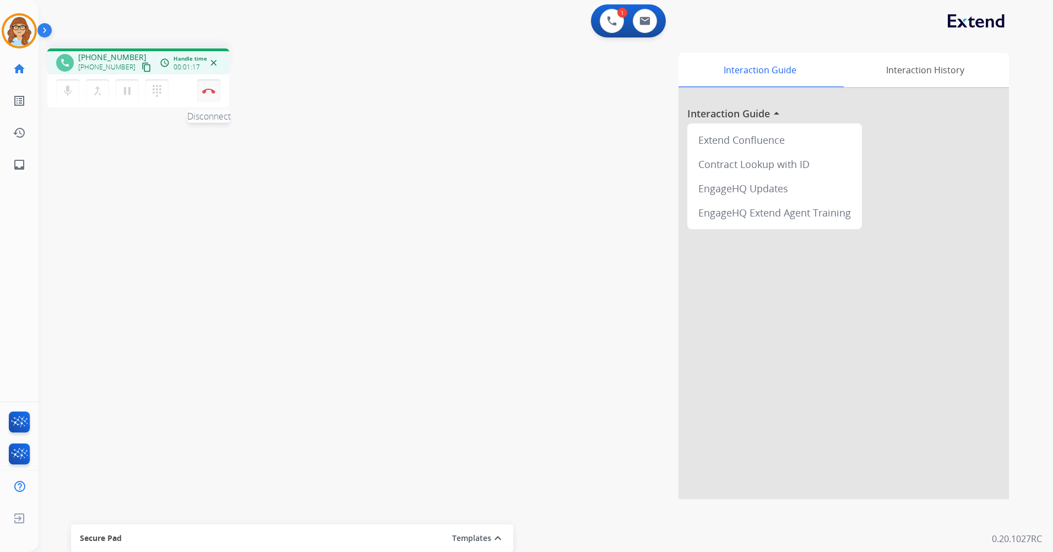
click at [218, 92] on button "Disconnect" at bounding box center [208, 90] width 23 height 23
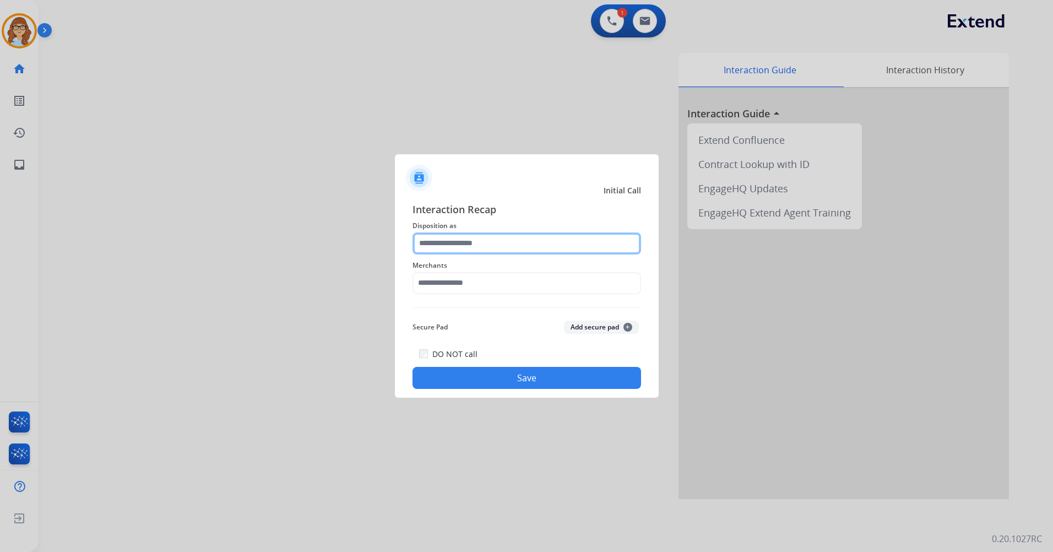
click at [498, 239] on input "text" at bounding box center [526, 243] width 228 height 22
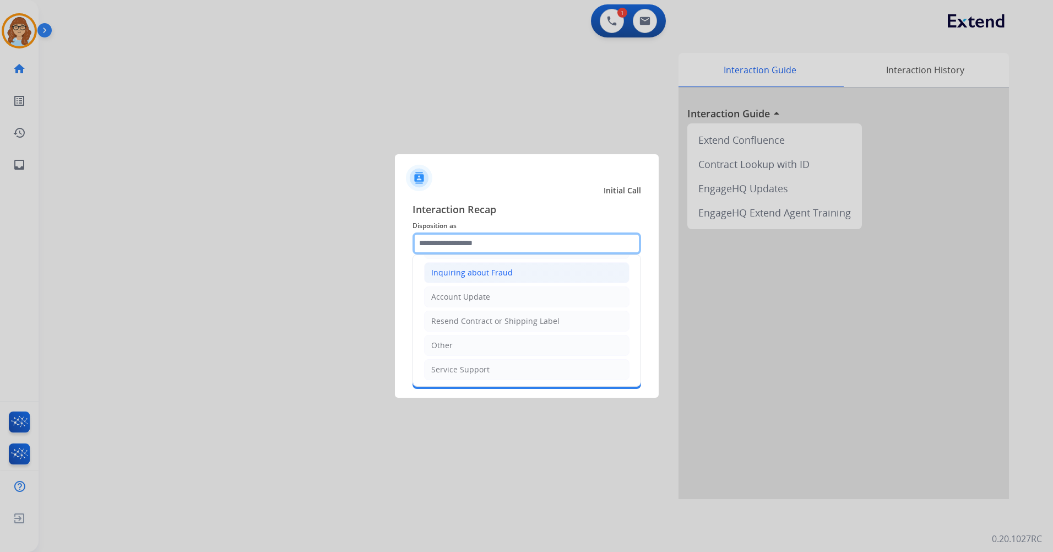
scroll to position [172, 0]
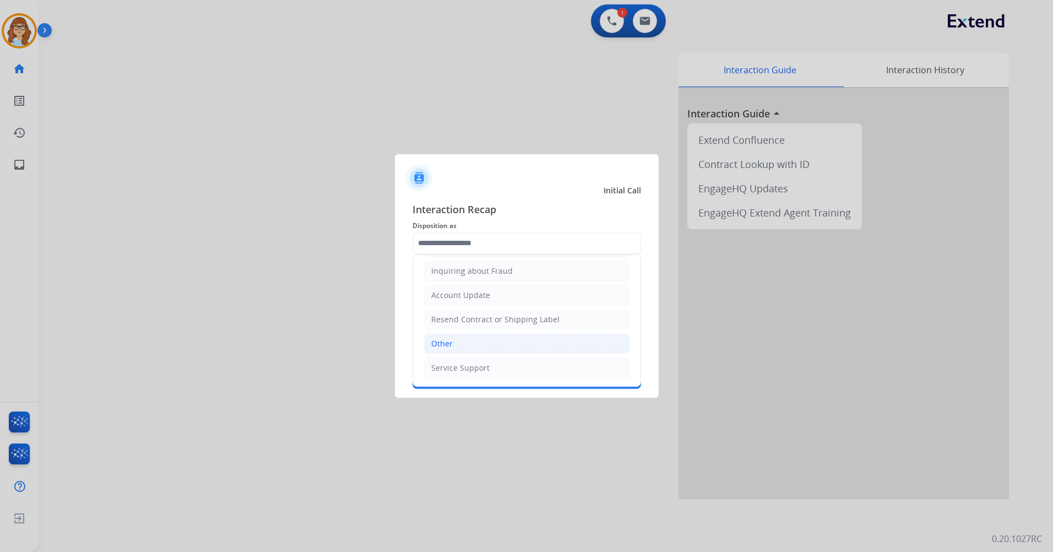
click at [482, 338] on li "Other" at bounding box center [526, 343] width 205 height 21
type input "*****"
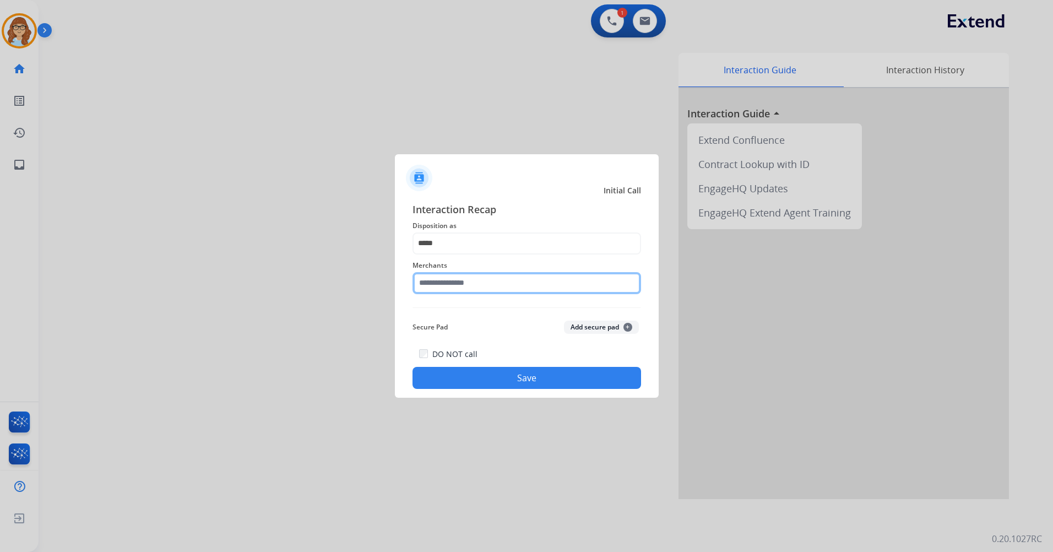
click at [482, 284] on input "text" at bounding box center [526, 283] width 228 height 22
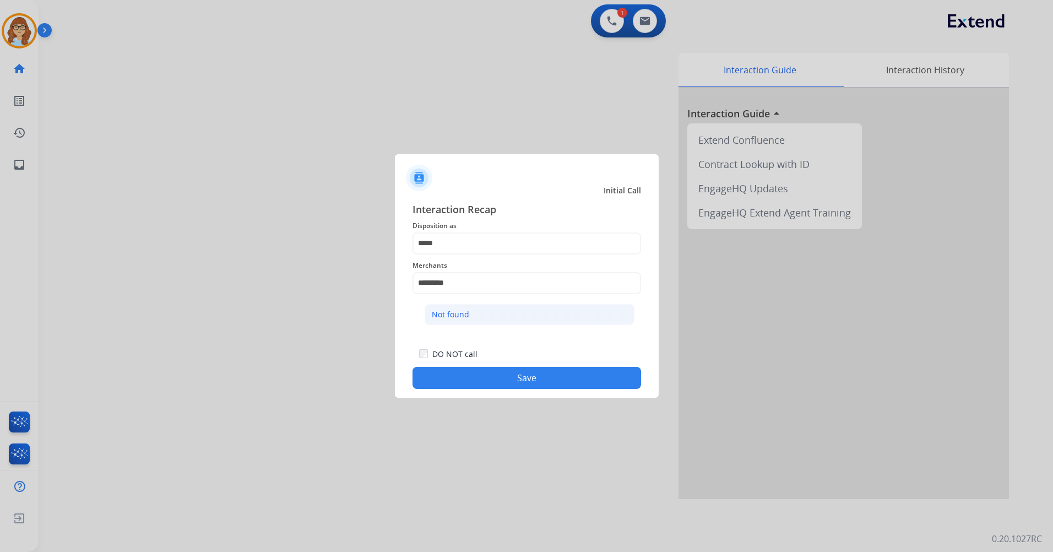
click at [486, 320] on li "Not found" at bounding box center [529, 314] width 210 height 21
type input "*********"
click at [512, 375] on button "Save" at bounding box center [526, 378] width 228 height 22
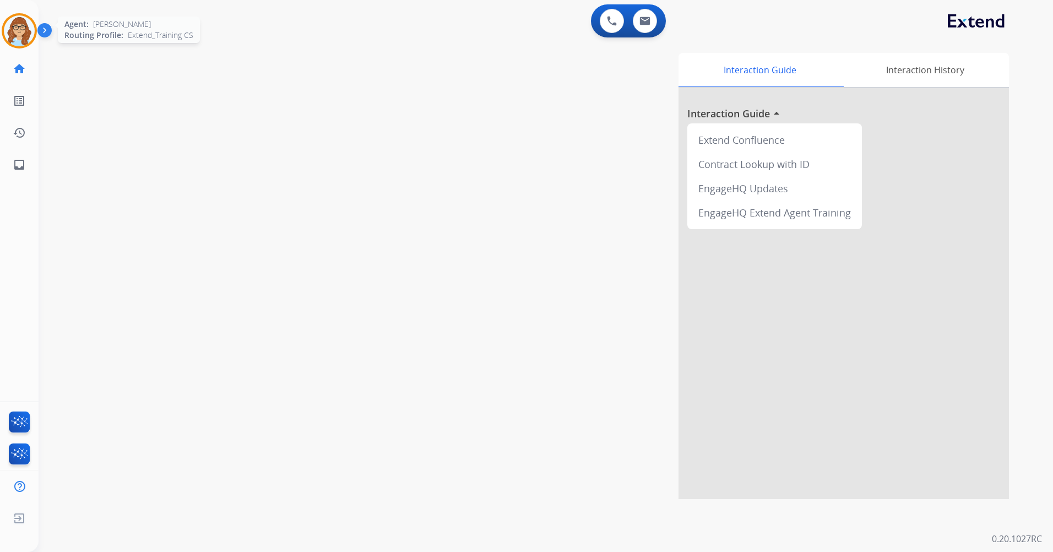
click at [17, 36] on img at bounding box center [19, 30] width 31 height 31
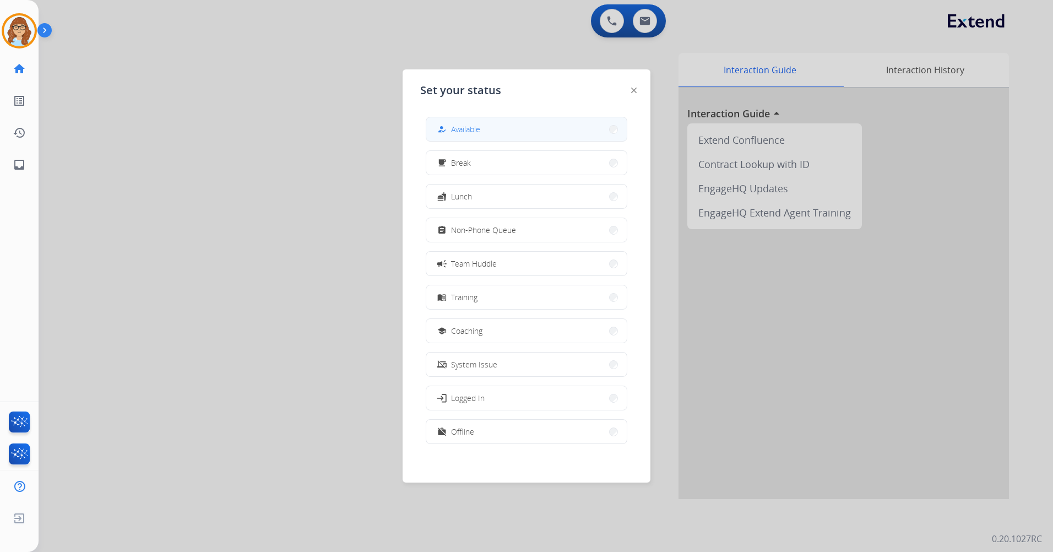
click at [546, 123] on button "how_to_reg Available" at bounding box center [526, 129] width 200 height 24
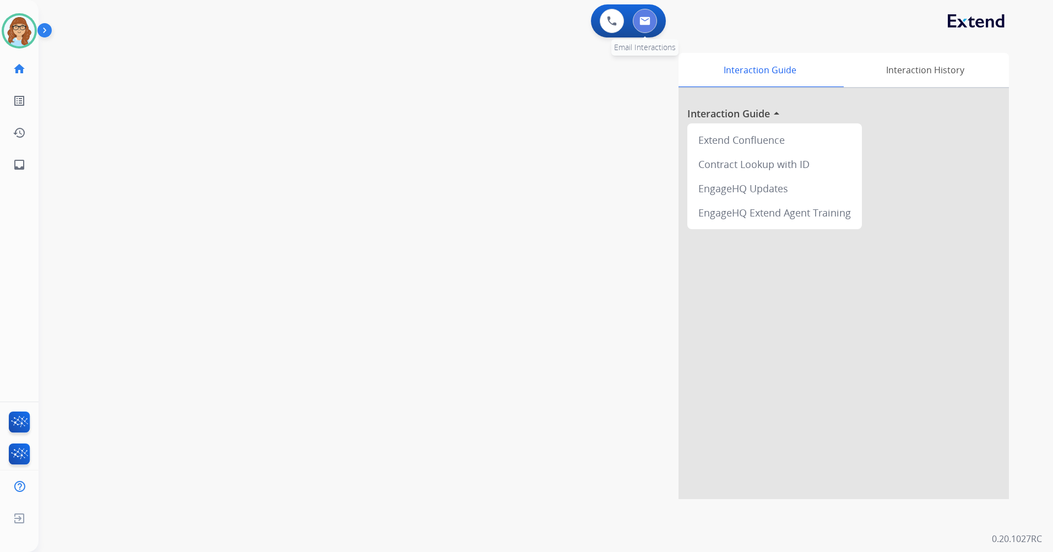
click at [637, 30] on button at bounding box center [645, 21] width 24 height 24
select select "**********"
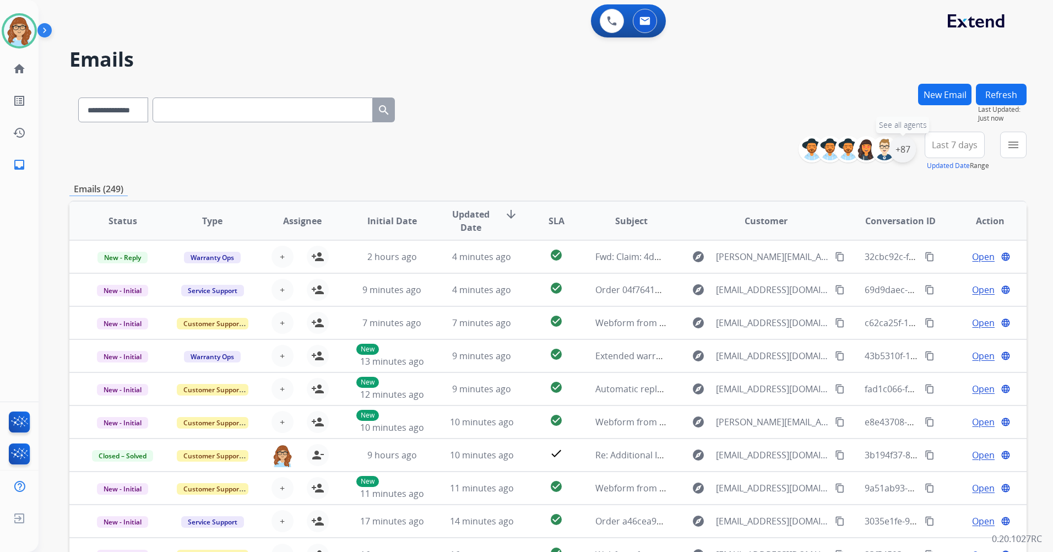
click at [895, 146] on div "+87" at bounding box center [902, 149] width 26 height 26
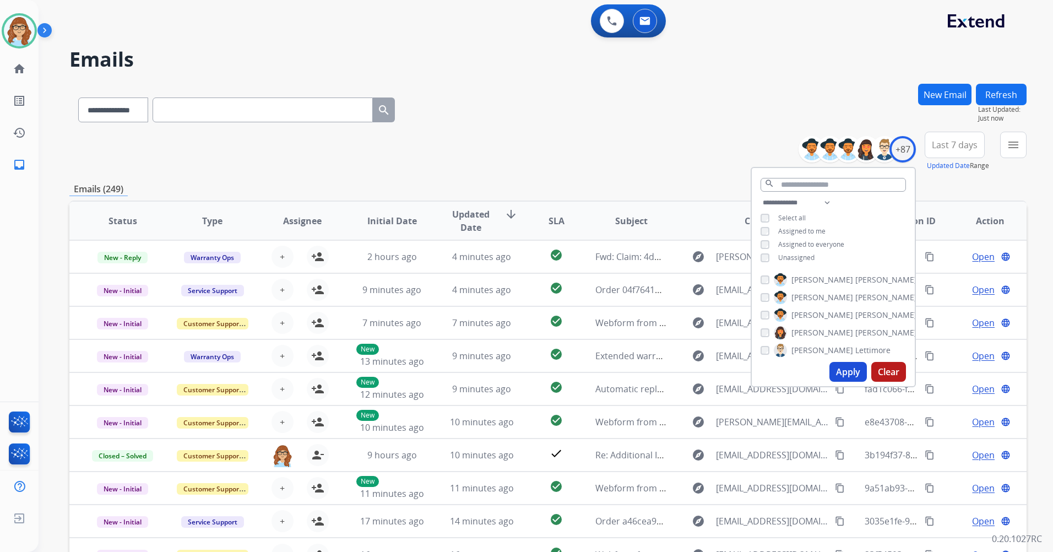
click at [799, 260] on span "Unassigned" at bounding box center [796, 257] width 36 height 9
click at [845, 367] on button "Apply" at bounding box center [847, 372] width 37 height 20
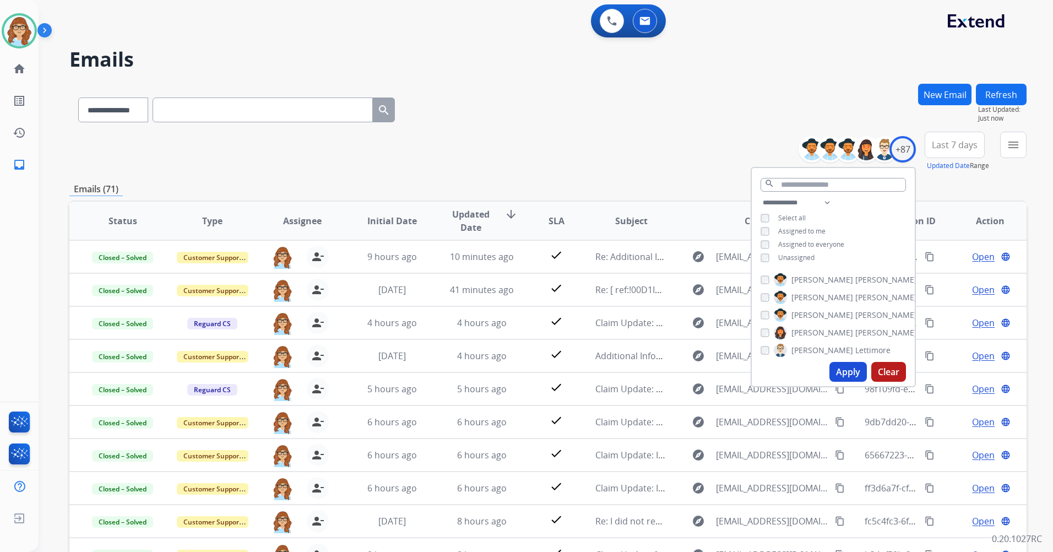
click at [955, 133] on button "Last 7 days" at bounding box center [954, 145] width 60 height 26
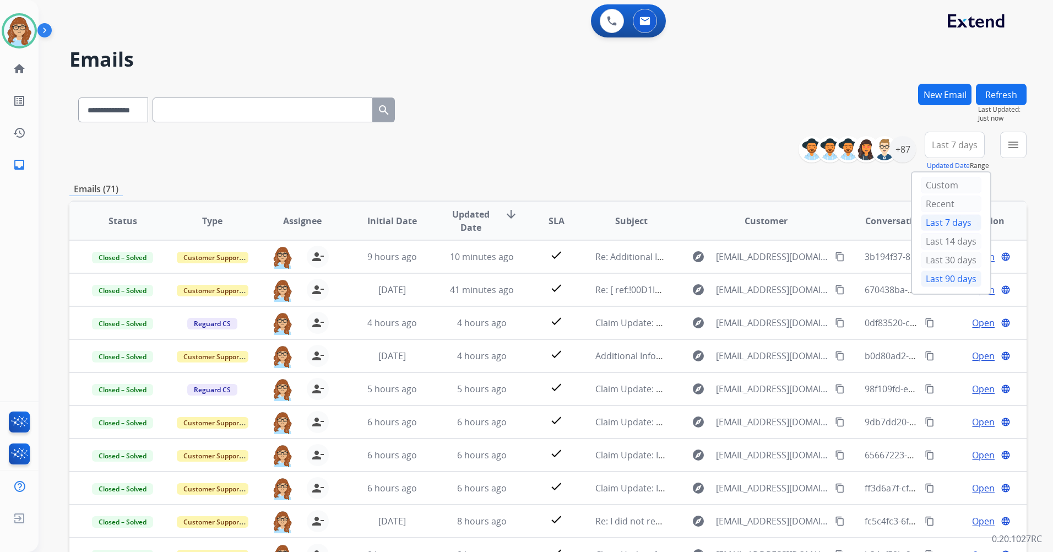
click at [954, 281] on div "Last 90 days" at bounding box center [950, 278] width 61 height 17
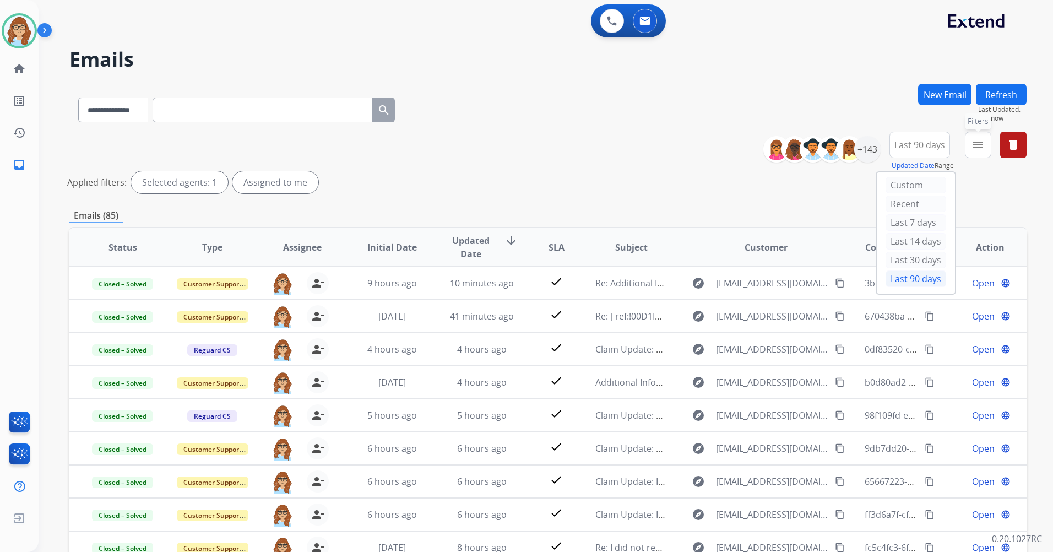
click at [976, 145] on mat-icon "menu" at bounding box center [977, 144] width 13 height 13
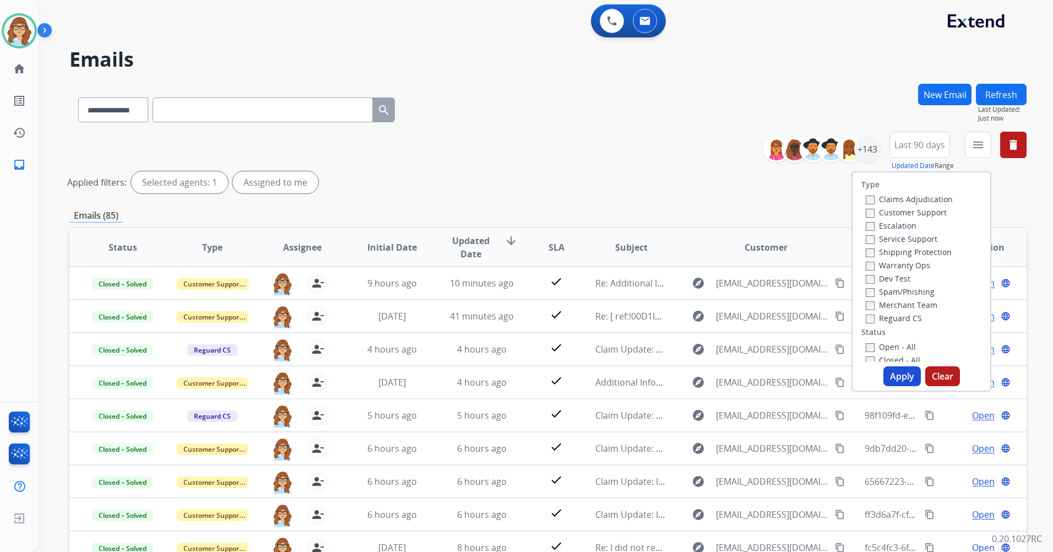
click at [909, 215] on label "Customer Support" at bounding box center [905, 212] width 81 height 10
click at [911, 249] on label "Shipping Protection" at bounding box center [908, 252] width 86 height 10
click at [902, 317] on label "Reguard CS" at bounding box center [893, 318] width 56 height 10
click at [882, 340] on div "Open - All" at bounding box center [923, 346] width 116 height 13
click at [884, 348] on label "Open - All" at bounding box center [890, 346] width 50 height 10
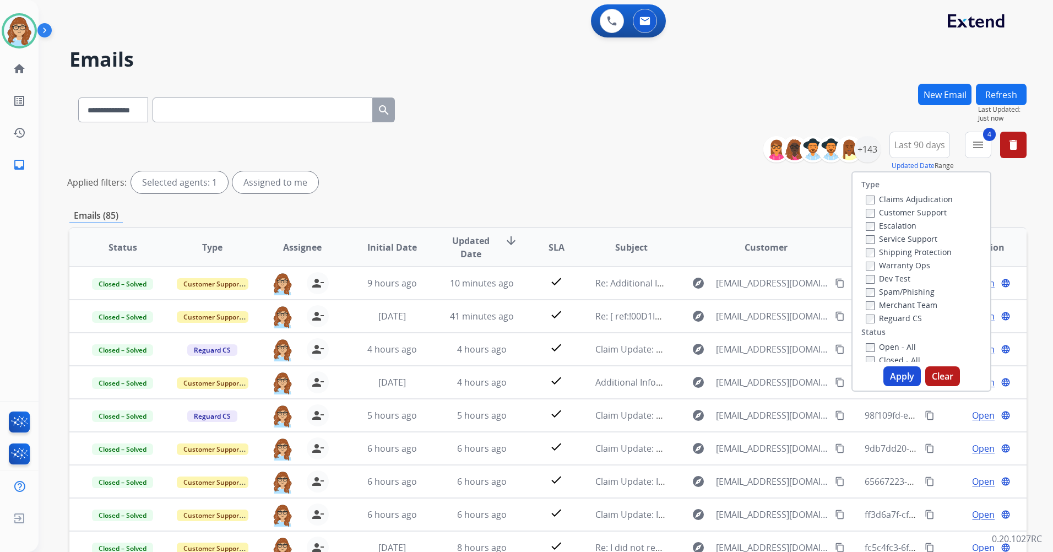
click at [891, 369] on button "Apply" at bounding box center [901, 376] width 37 height 20
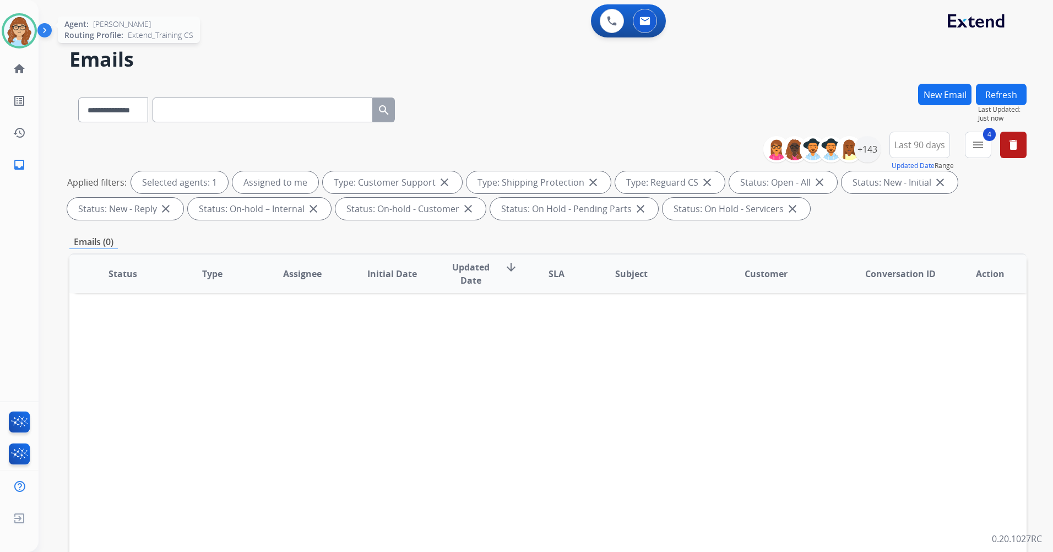
click at [27, 31] on img at bounding box center [19, 30] width 31 height 31
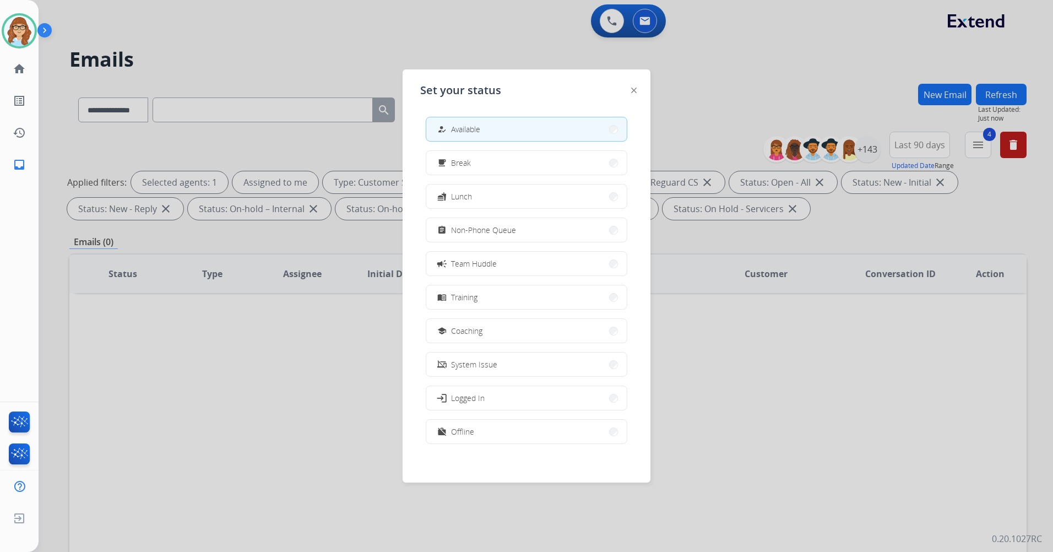
scroll to position [3, 0]
click at [473, 437] on button "work_off Offline" at bounding box center [526, 428] width 200 height 24
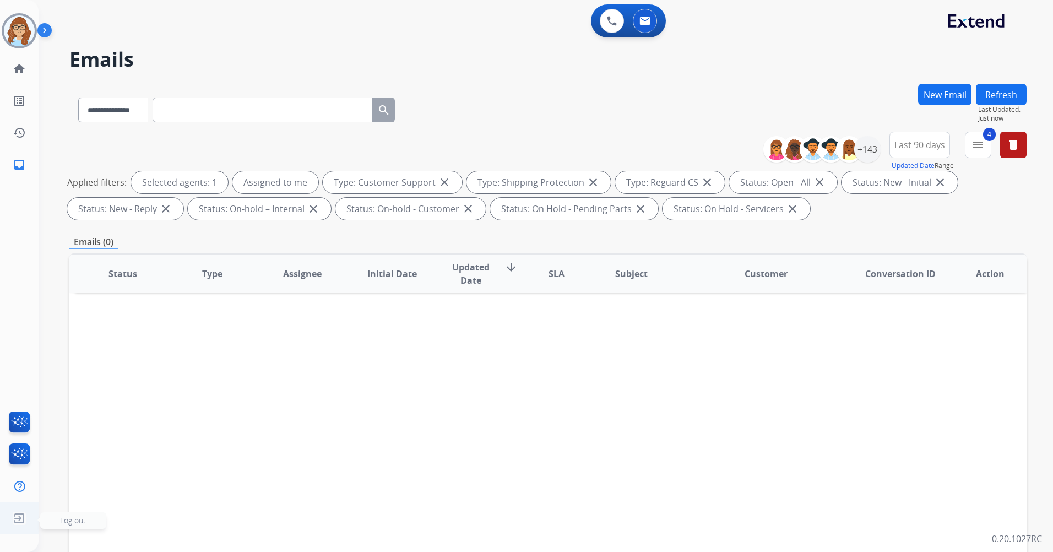
click at [18, 520] on img at bounding box center [19, 518] width 20 height 21
